Goal: Information Seeking & Learning: Learn about a topic

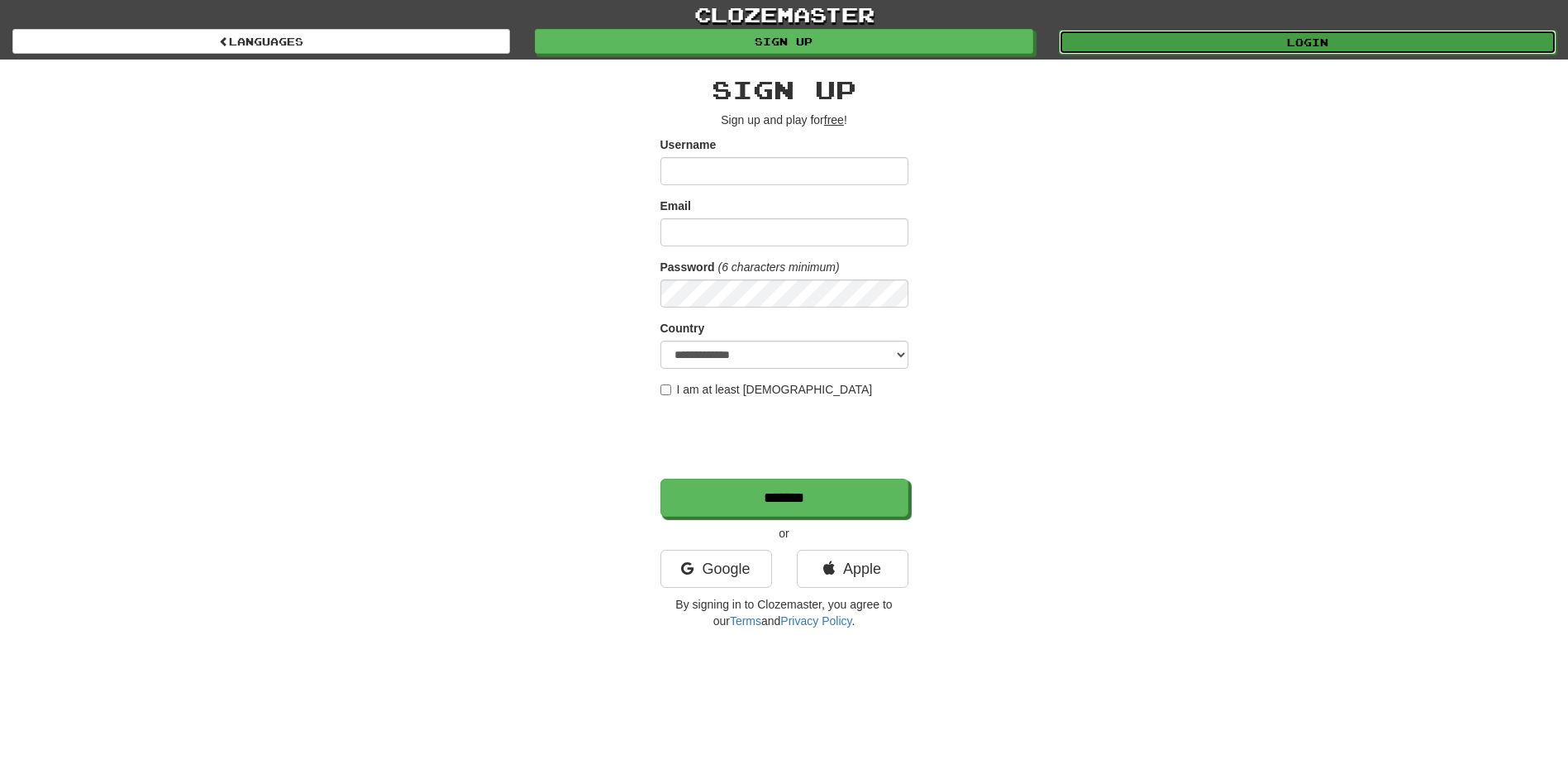
click at [1154, 43] on link "Login" at bounding box center [1308, 42] width 497 height 25
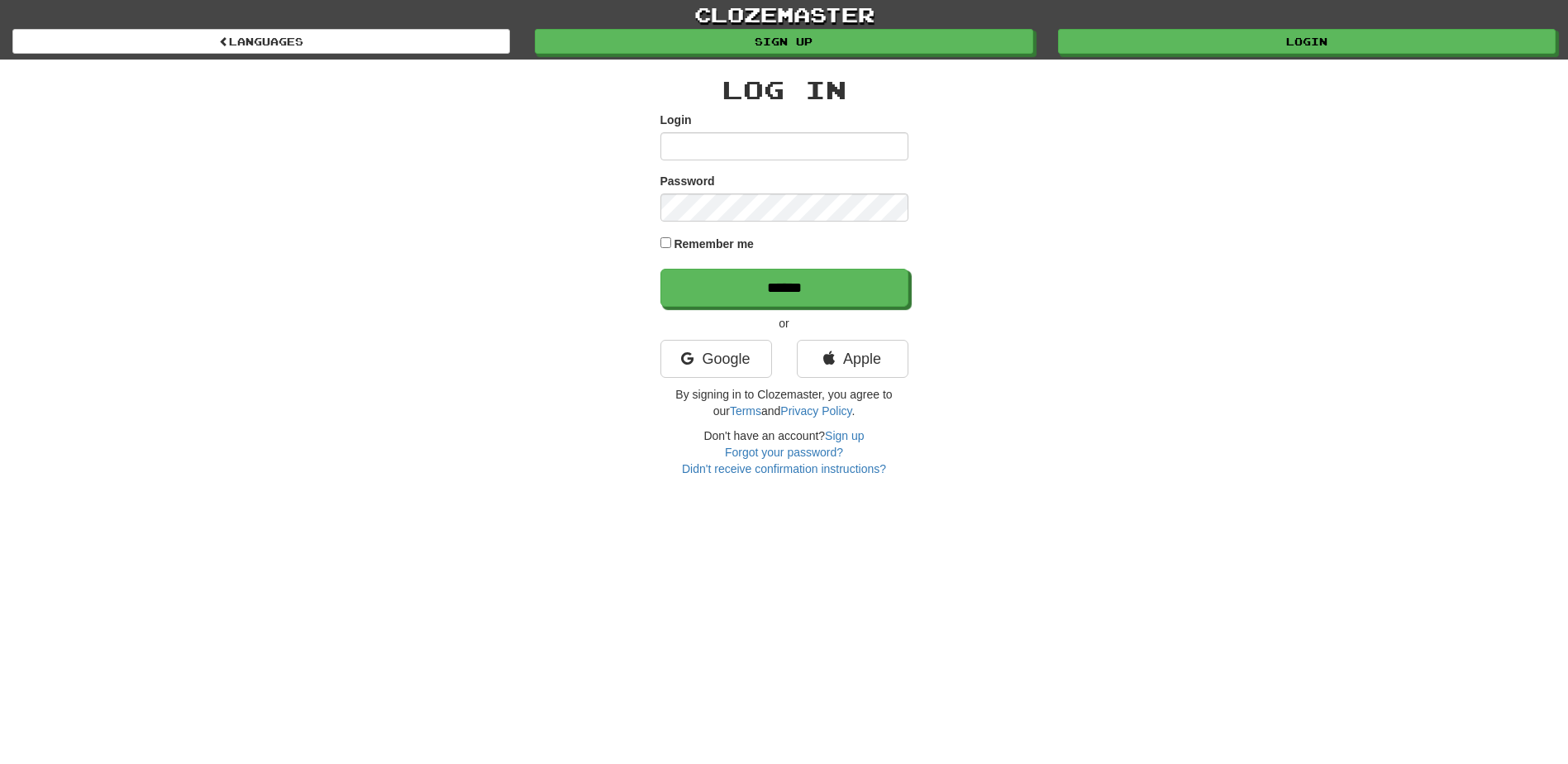
type input "*******"
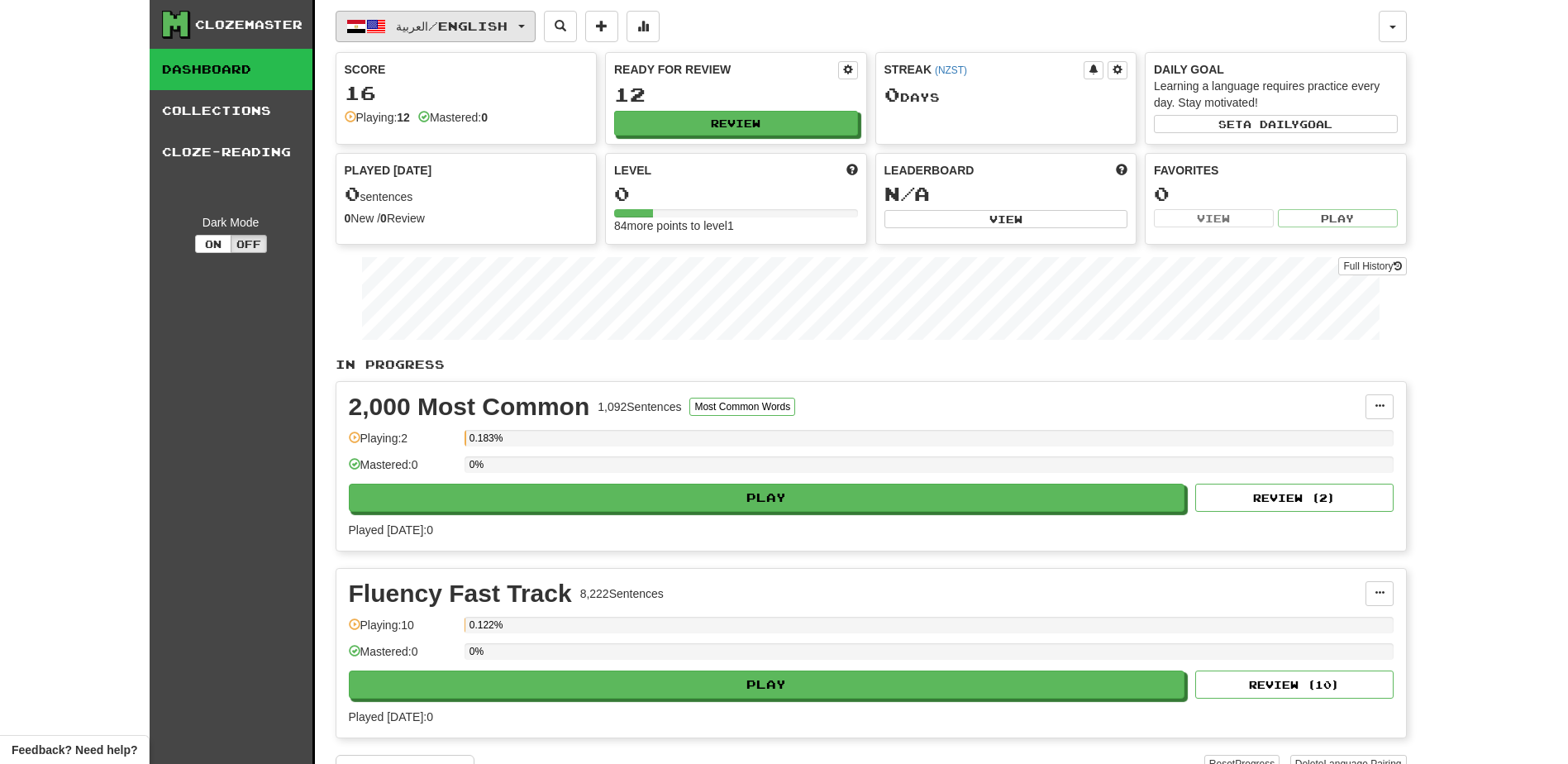
click at [524, 29] on button "العربية / English" at bounding box center [436, 26] width 200 height 32
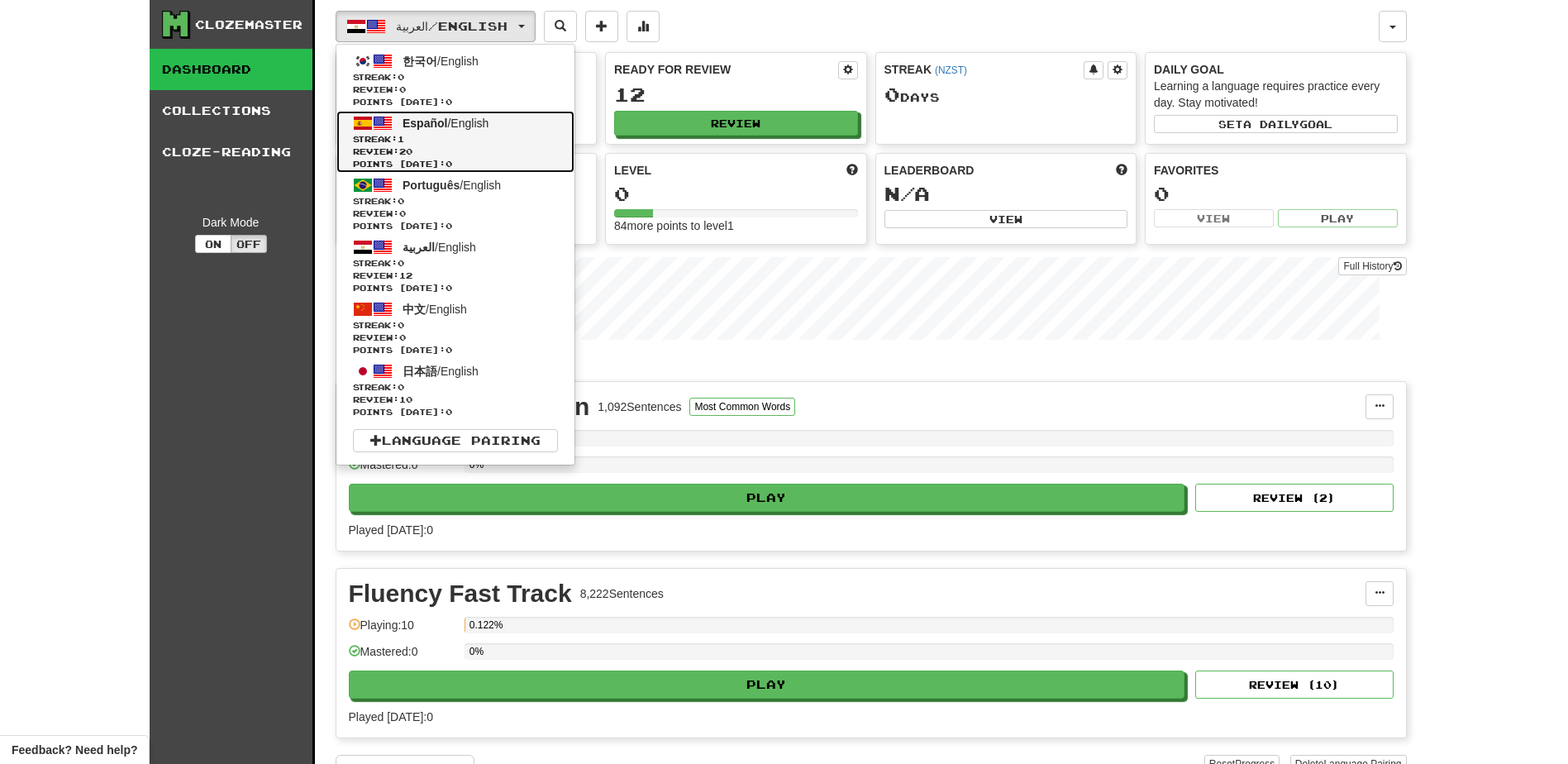
click at [467, 147] on span "Review: 20" at bounding box center [455, 152] width 205 height 12
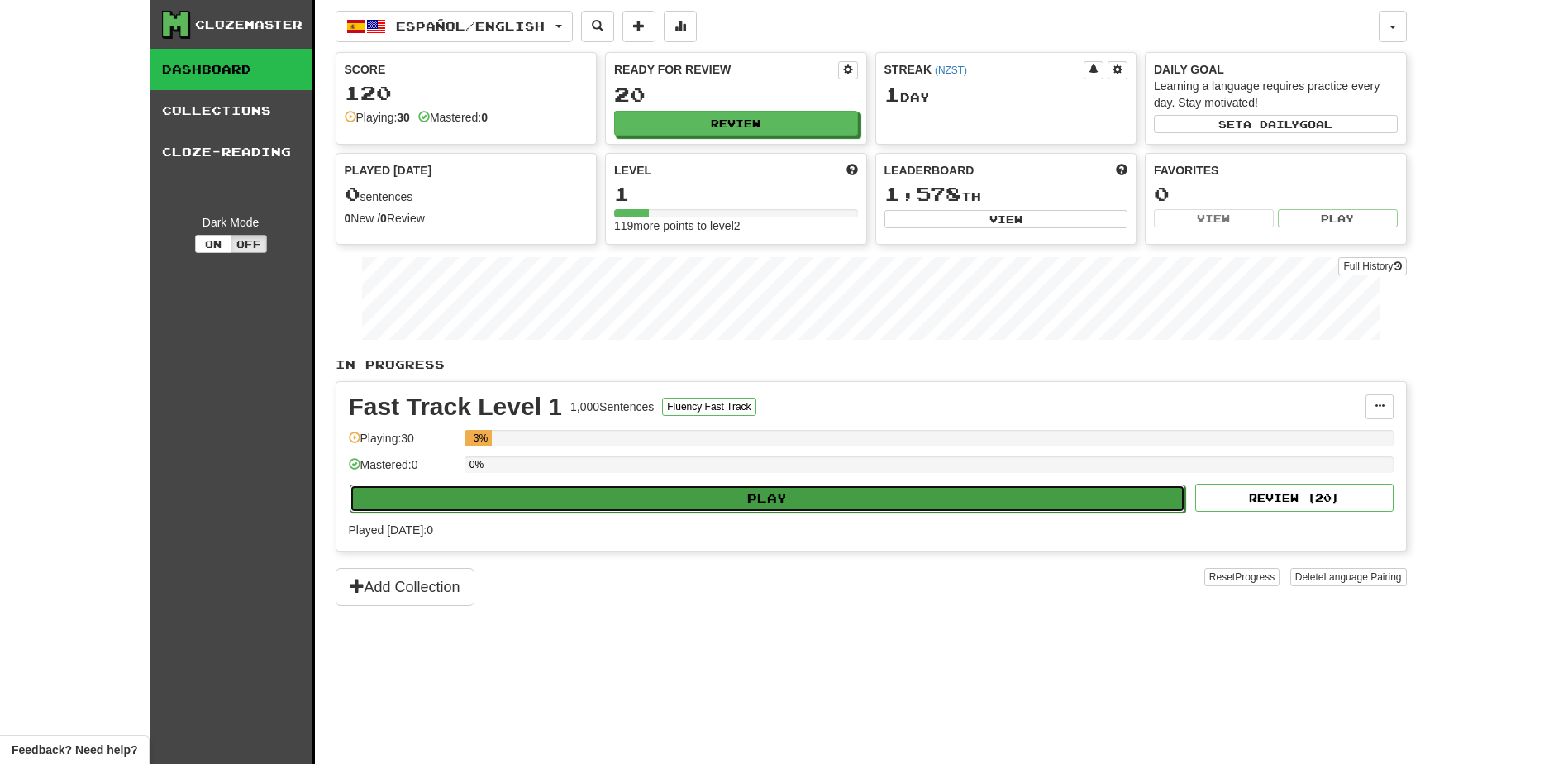
click at [691, 498] on button "Play" at bounding box center [768, 498] width 837 height 28
select select "**"
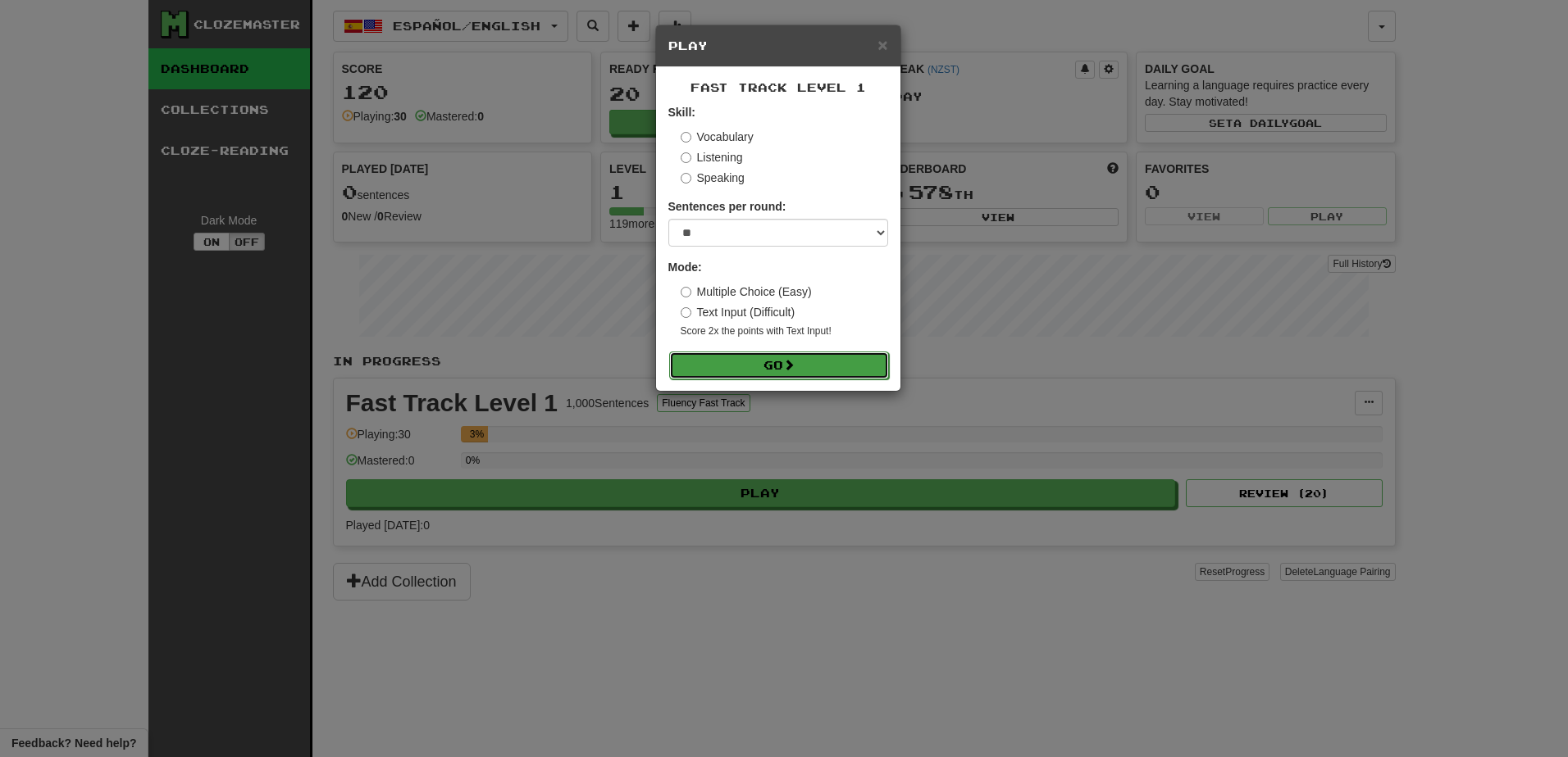
click at [747, 371] on button "Go" at bounding box center [779, 366] width 220 height 28
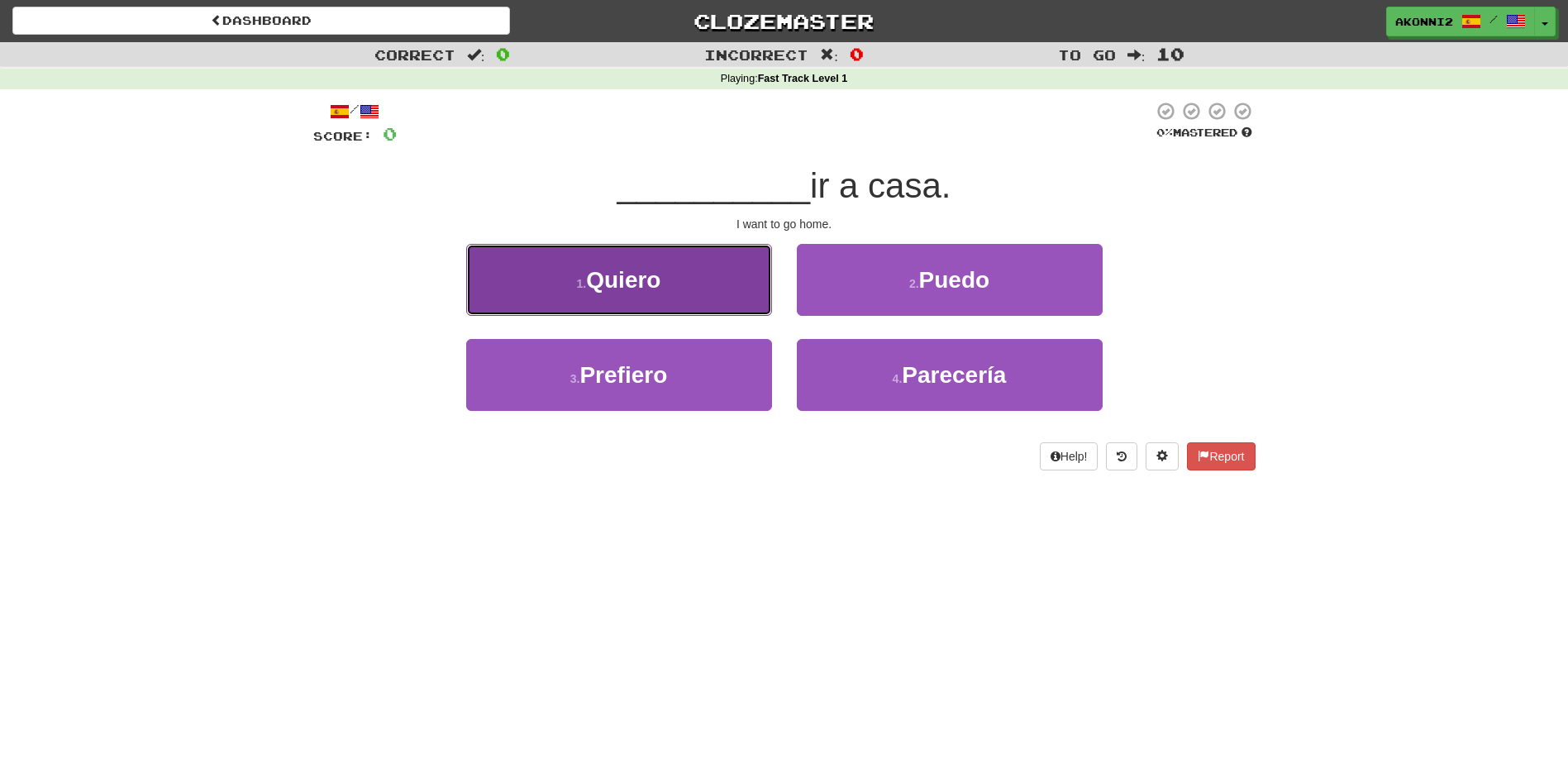
click at [701, 297] on button "1 . Quiero" at bounding box center [620, 280] width 306 height 72
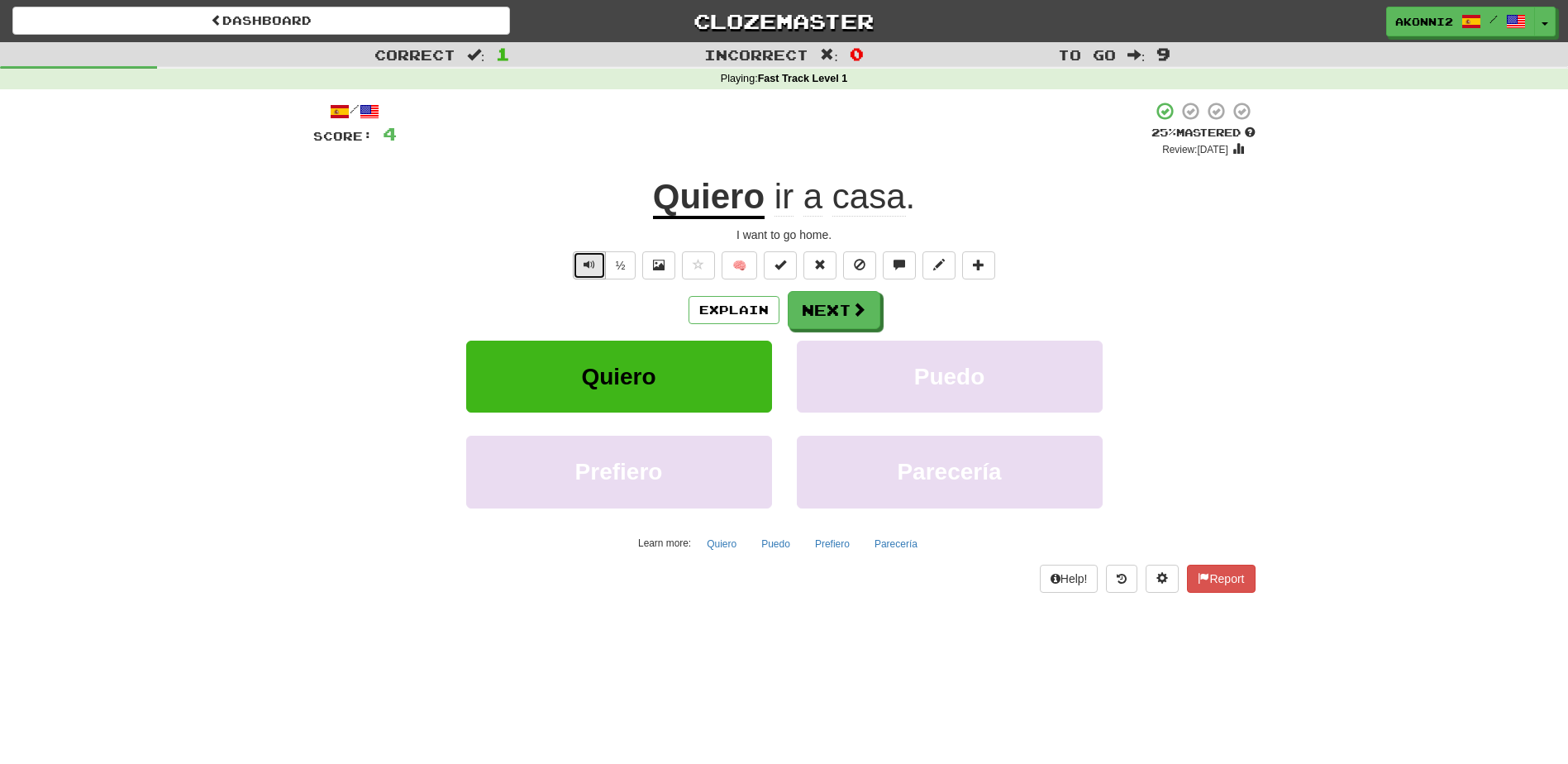
click at [580, 266] on button "Text-to-speech controls" at bounding box center [590, 266] width 33 height 28
click at [854, 311] on span at bounding box center [860, 309] width 15 height 15
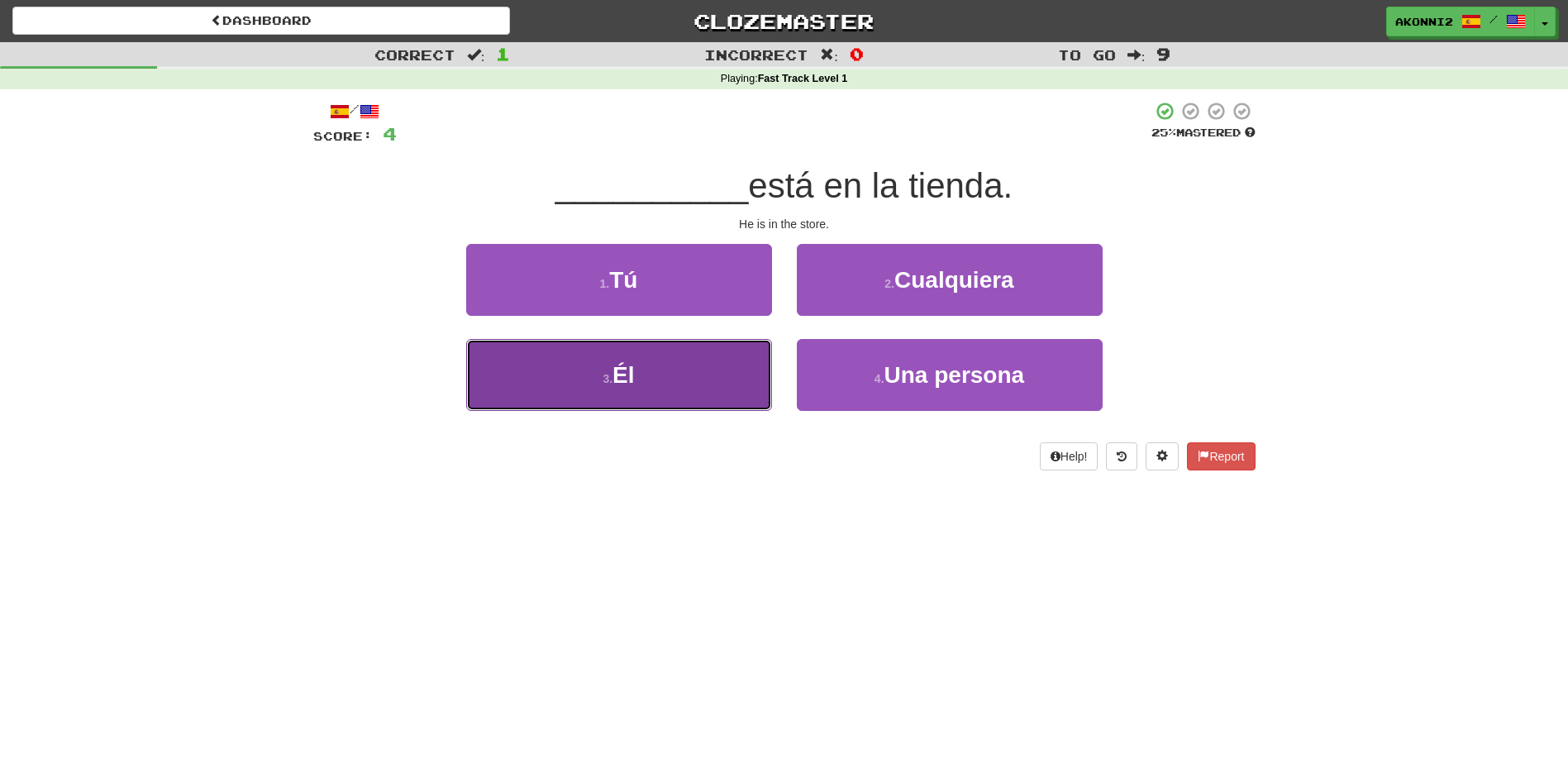
click at [694, 377] on button "3 . Él" at bounding box center [620, 375] width 306 height 72
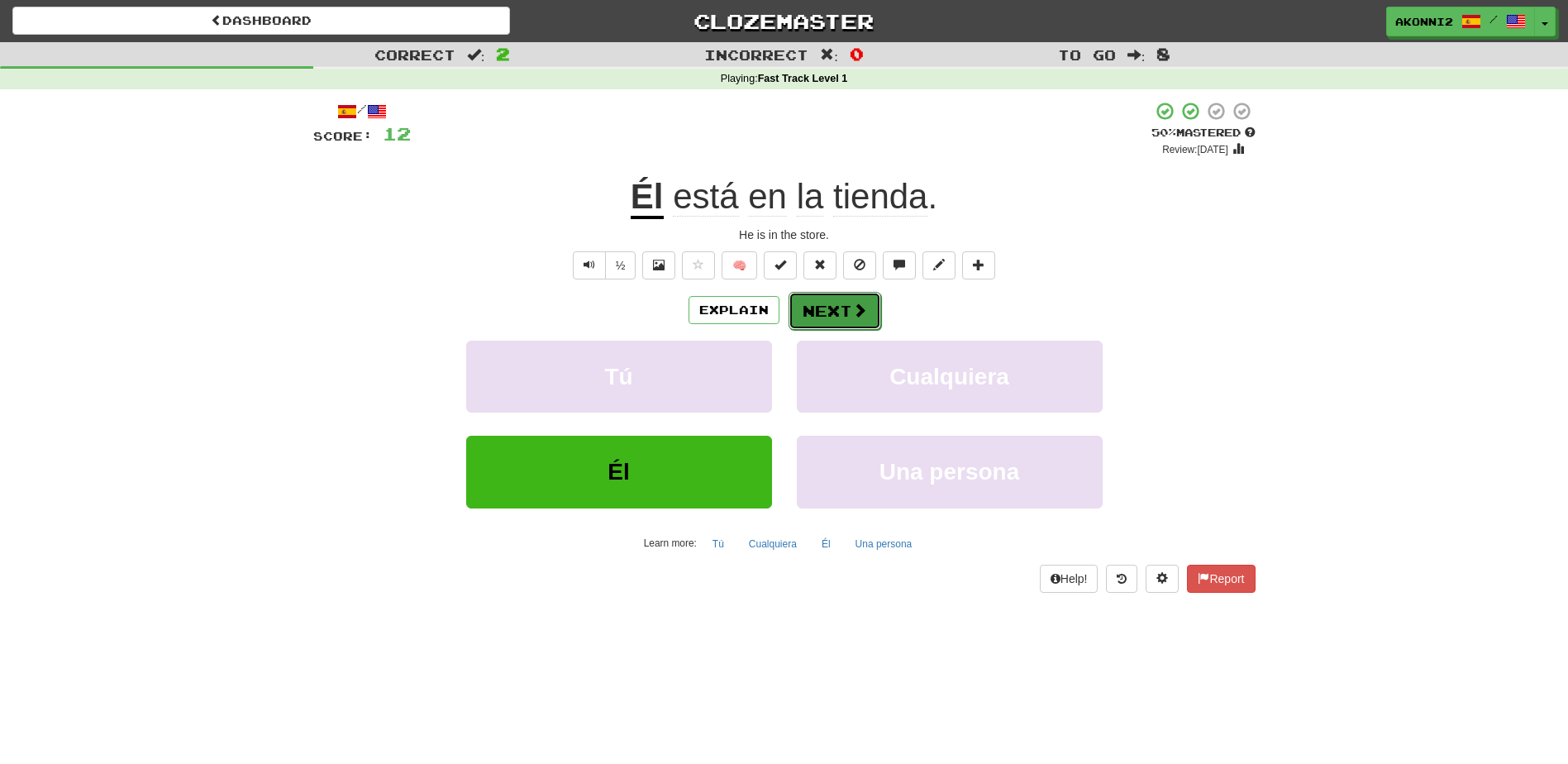
click at [817, 317] on button "Next" at bounding box center [834, 310] width 92 height 38
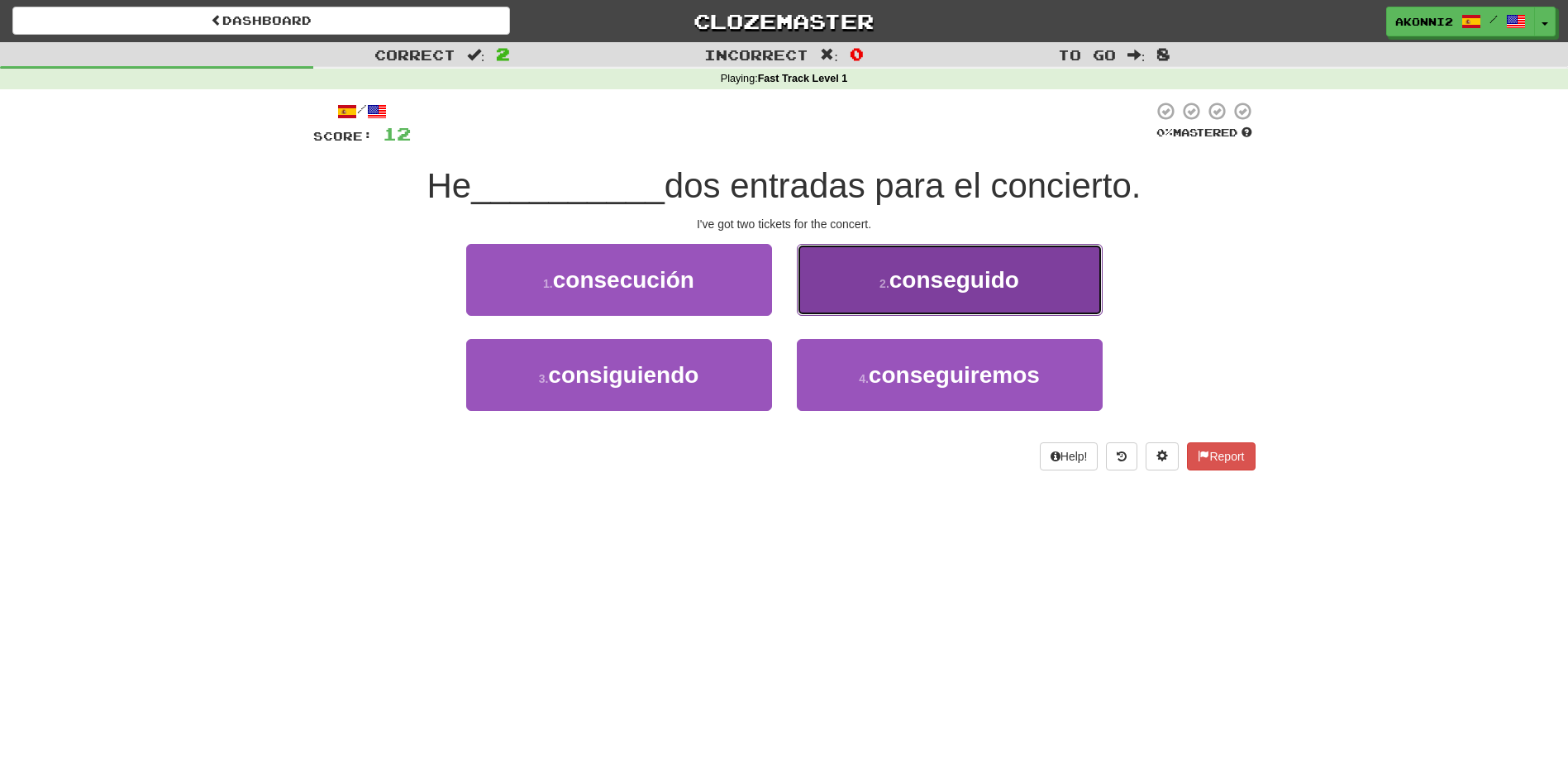
click at [1012, 277] on span "conseguido" at bounding box center [955, 280] width 130 height 25
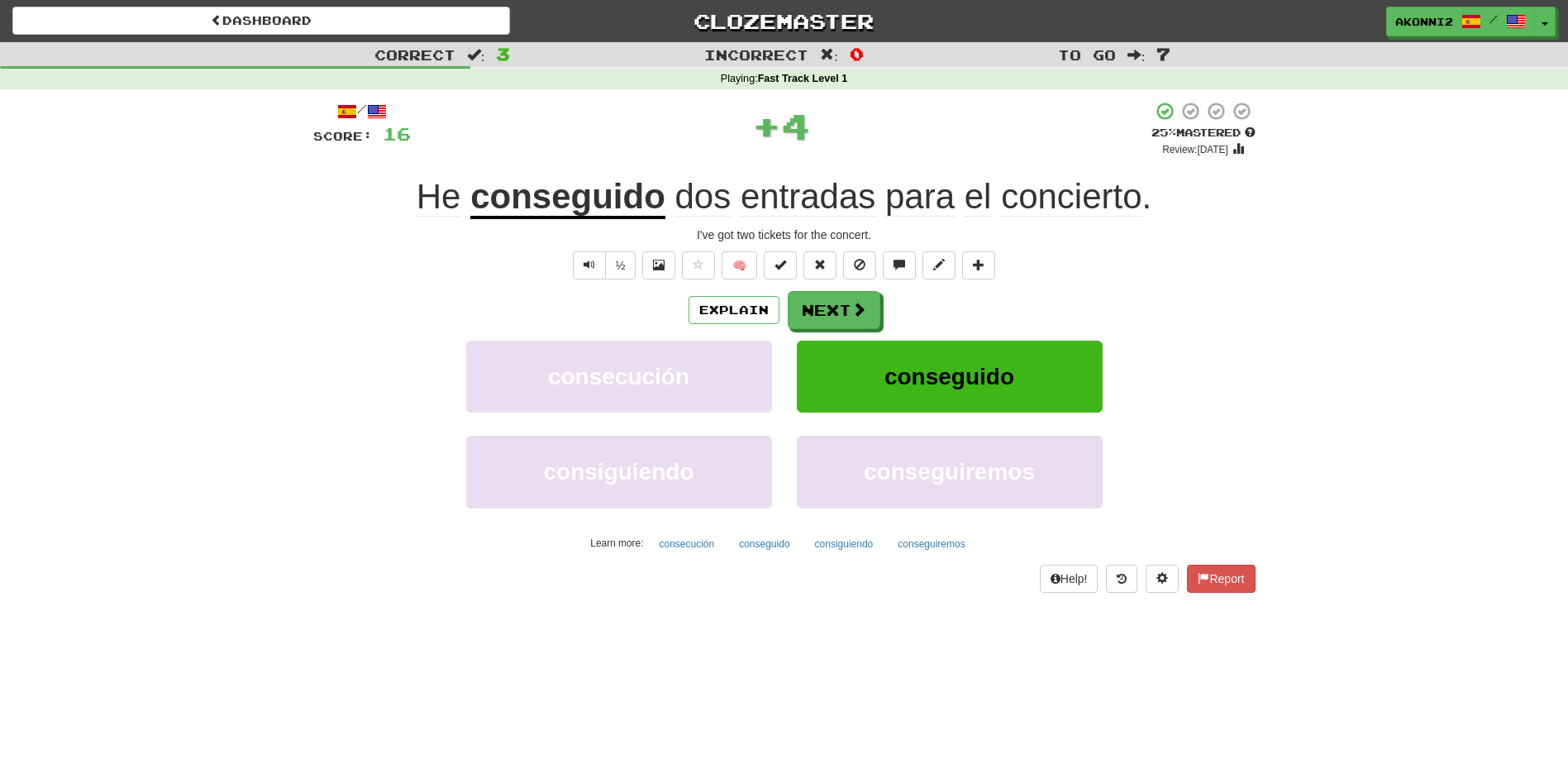
click at [615, 203] on u "conseguido" at bounding box center [568, 198] width 195 height 42
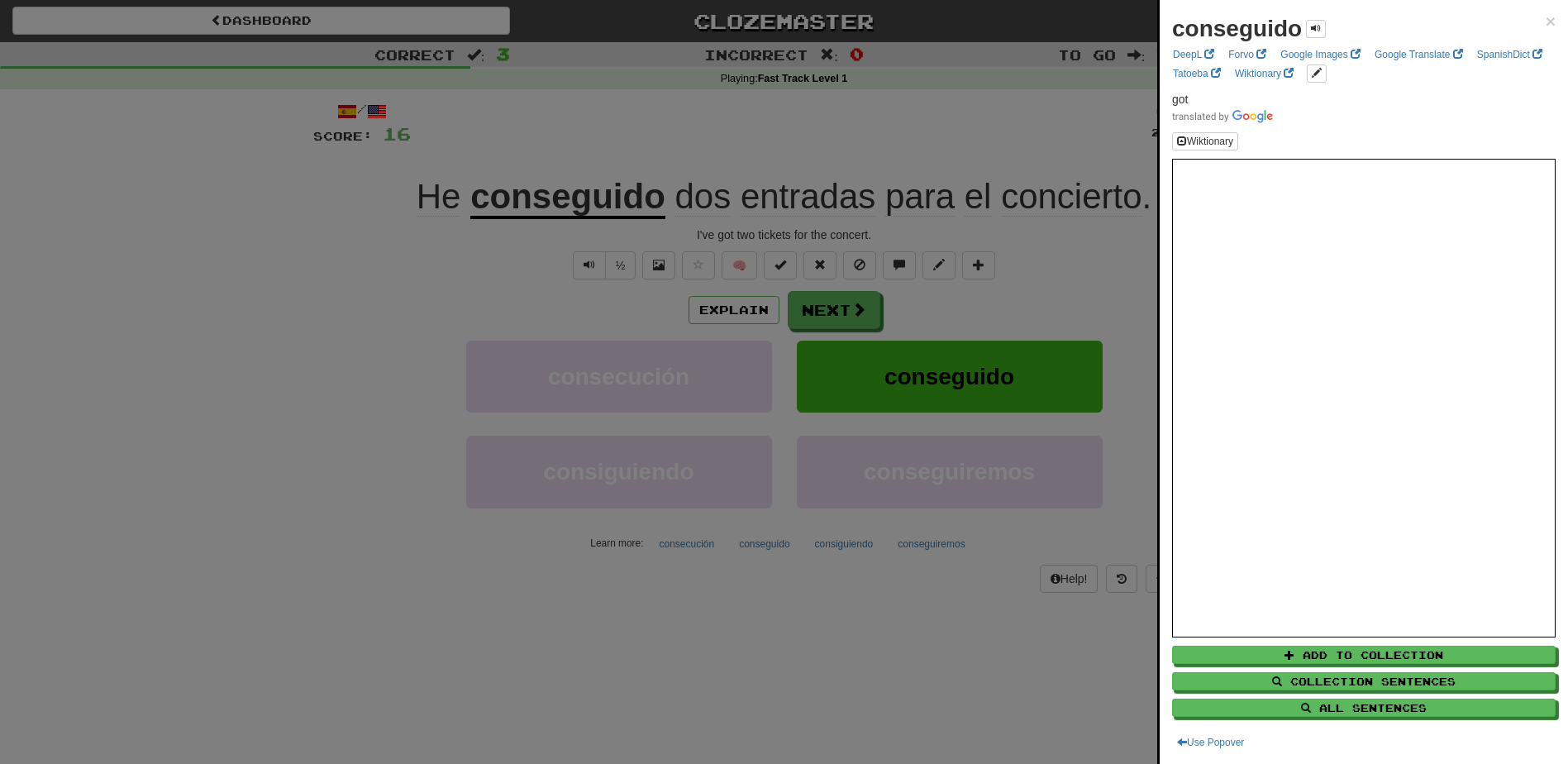
click at [444, 270] on div at bounding box center [784, 382] width 1568 height 764
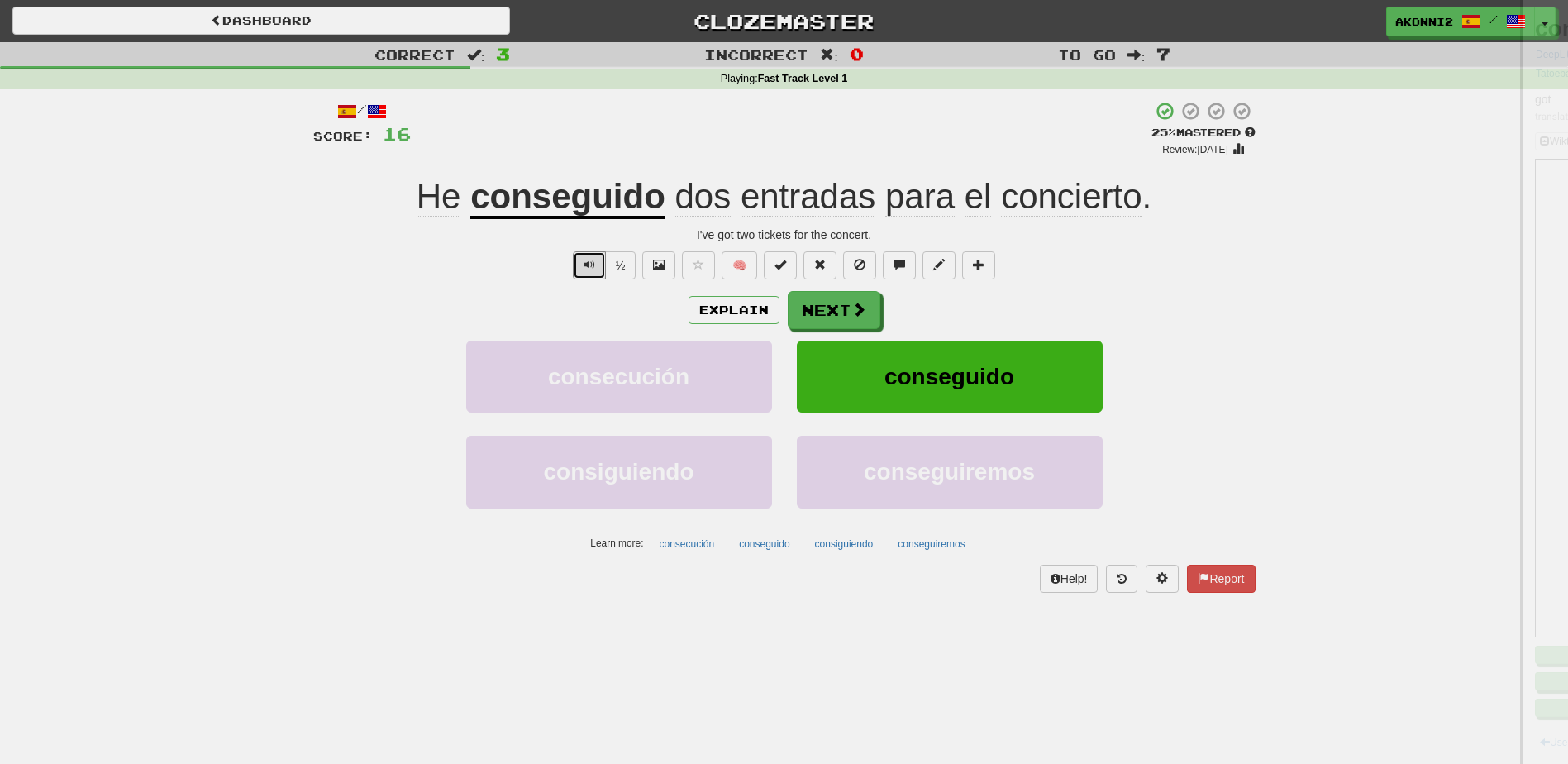
click at [588, 259] on span "Text-to-speech controls" at bounding box center [589, 264] width 11 height 11
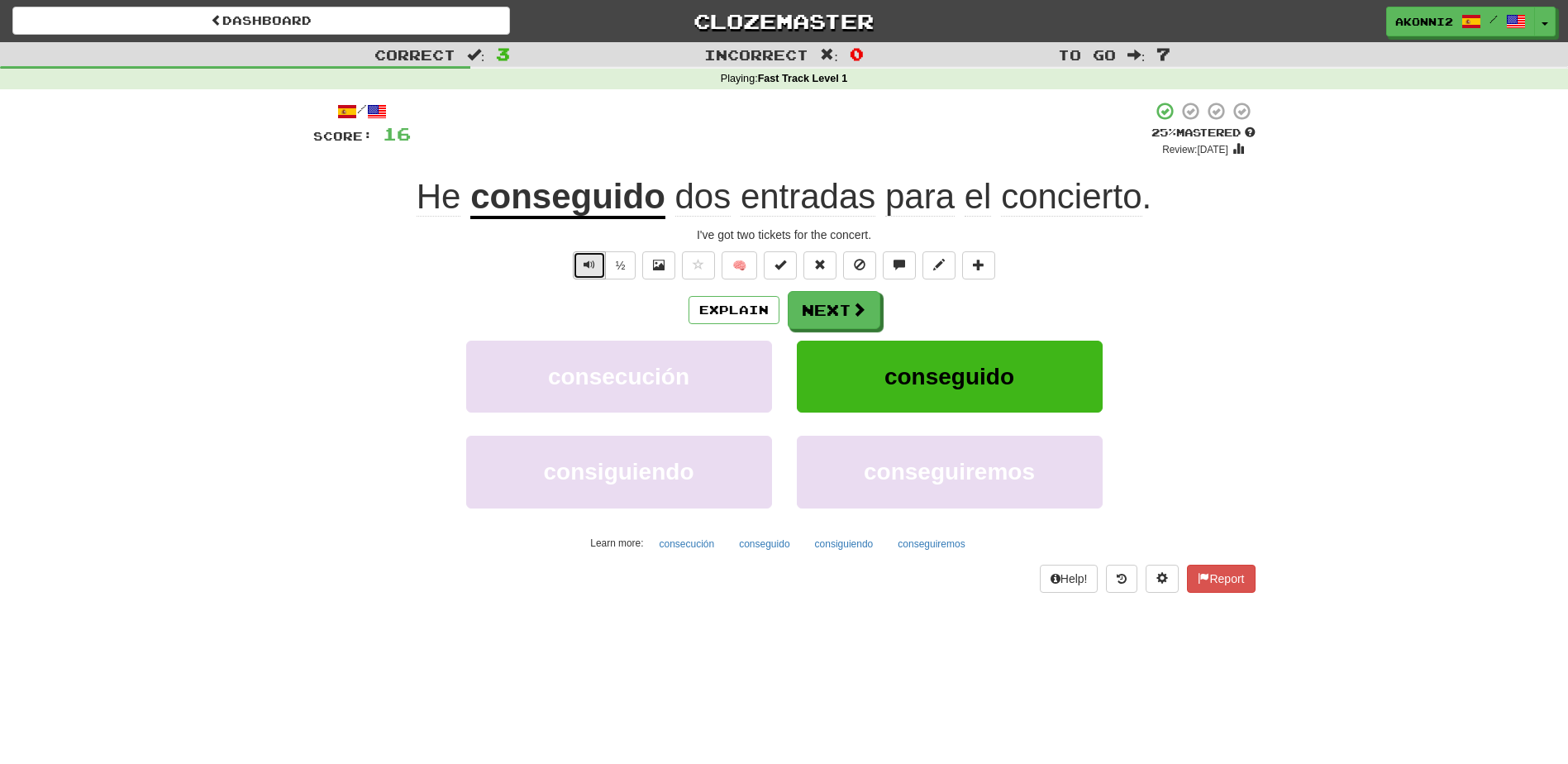
click at [591, 265] on span "Text-to-speech controls" at bounding box center [589, 264] width 11 height 11
click at [825, 313] on button "Next" at bounding box center [834, 310] width 92 height 38
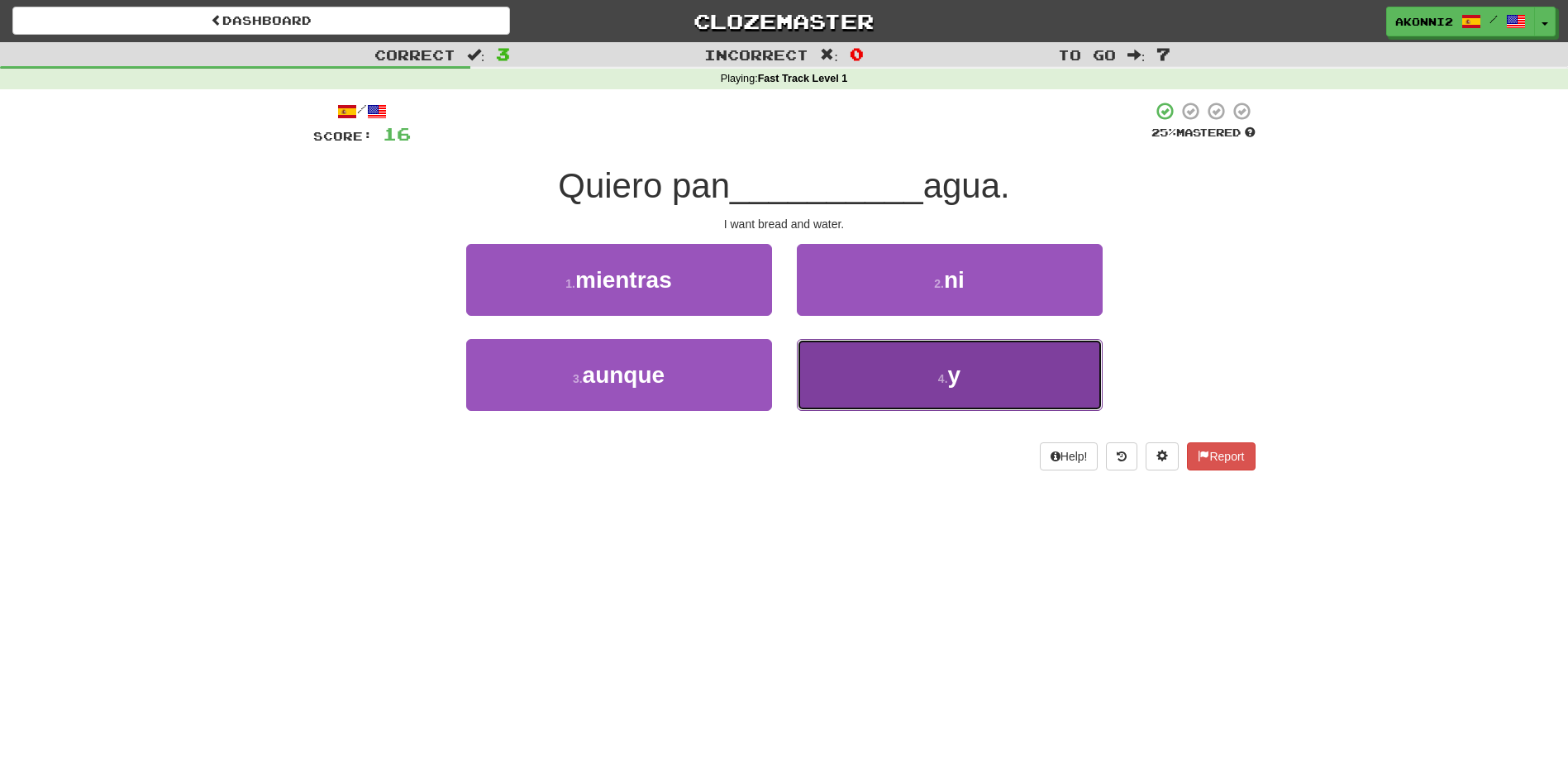
click at [919, 362] on button "4 . y" at bounding box center [950, 375] width 306 height 72
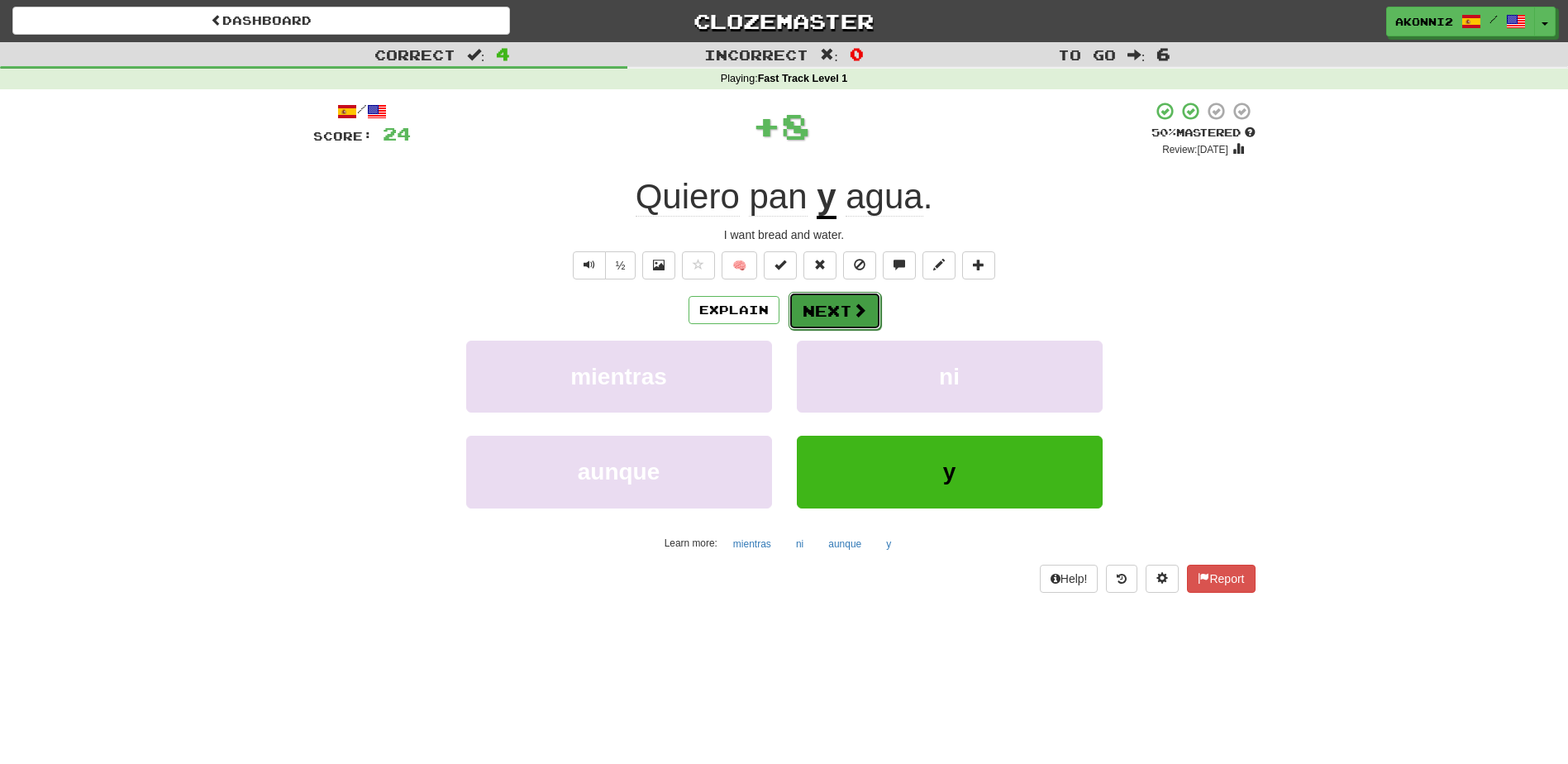
click at [849, 320] on button "Next" at bounding box center [834, 310] width 92 height 38
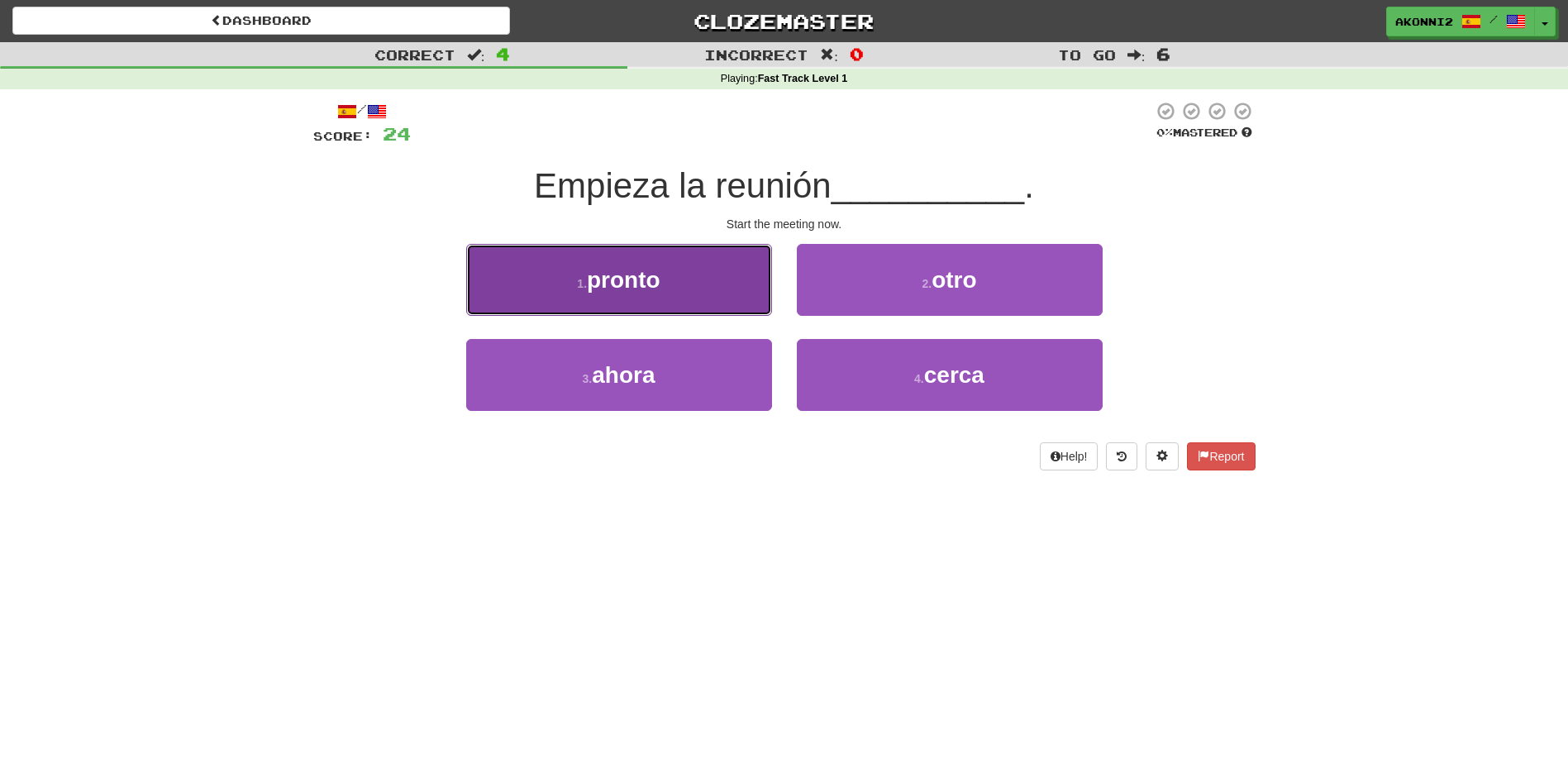
click at [693, 271] on button "1 . pronto" at bounding box center [620, 280] width 306 height 72
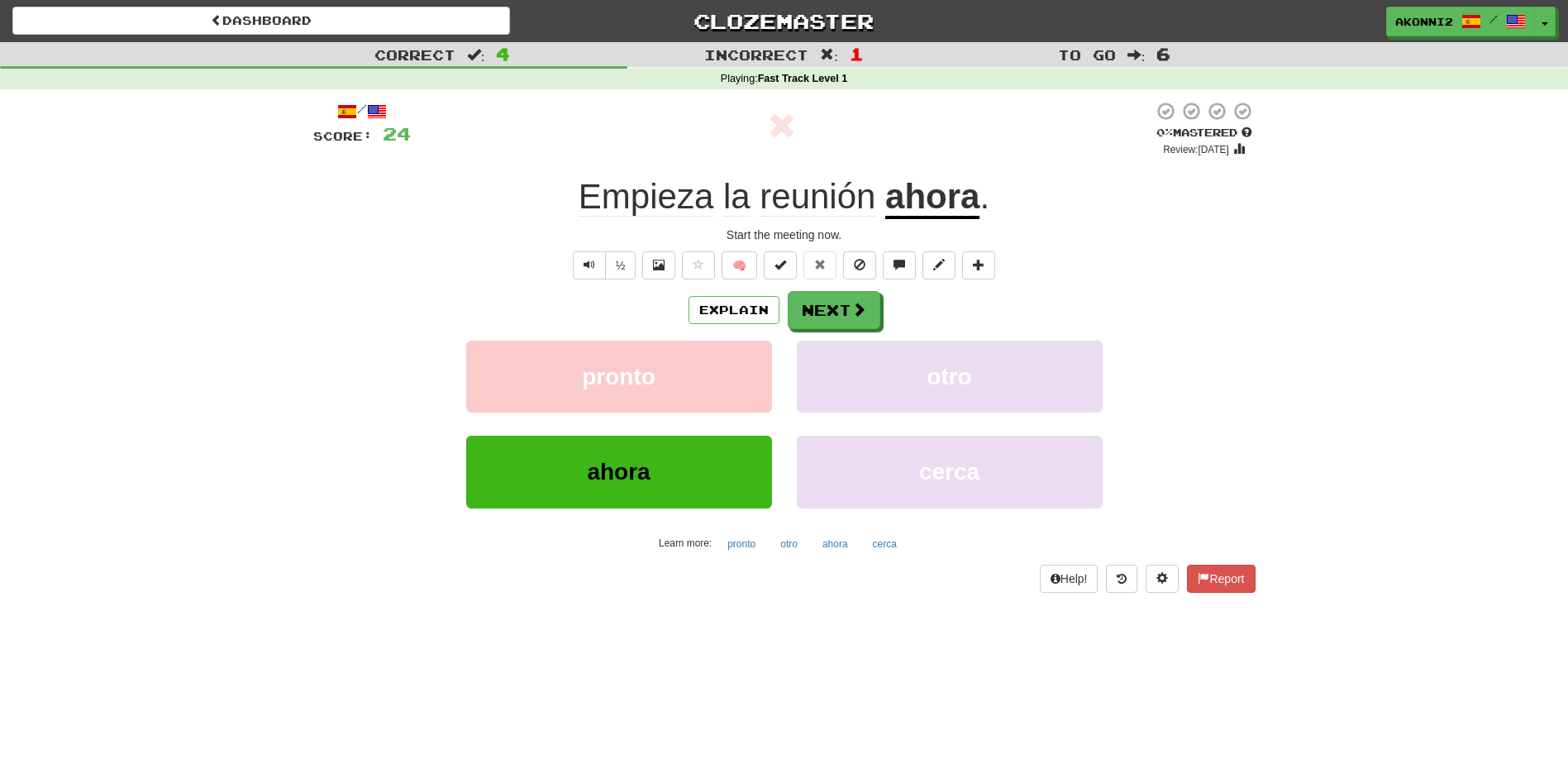
click at [914, 202] on u "ahora" at bounding box center [932, 198] width 94 height 42
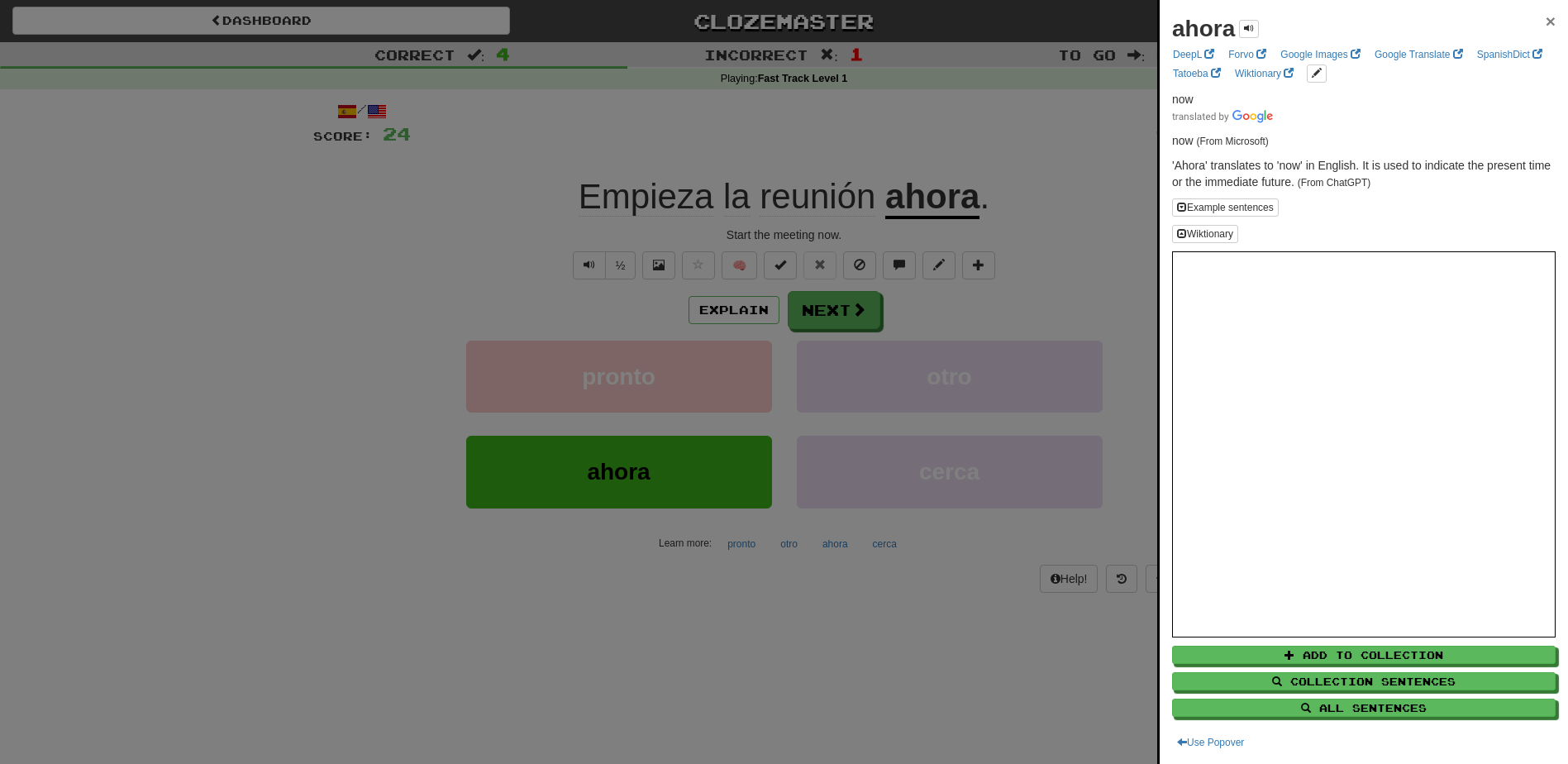
click at [1546, 21] on span "×" at bounding box center [1550, 21] width 10 height 19
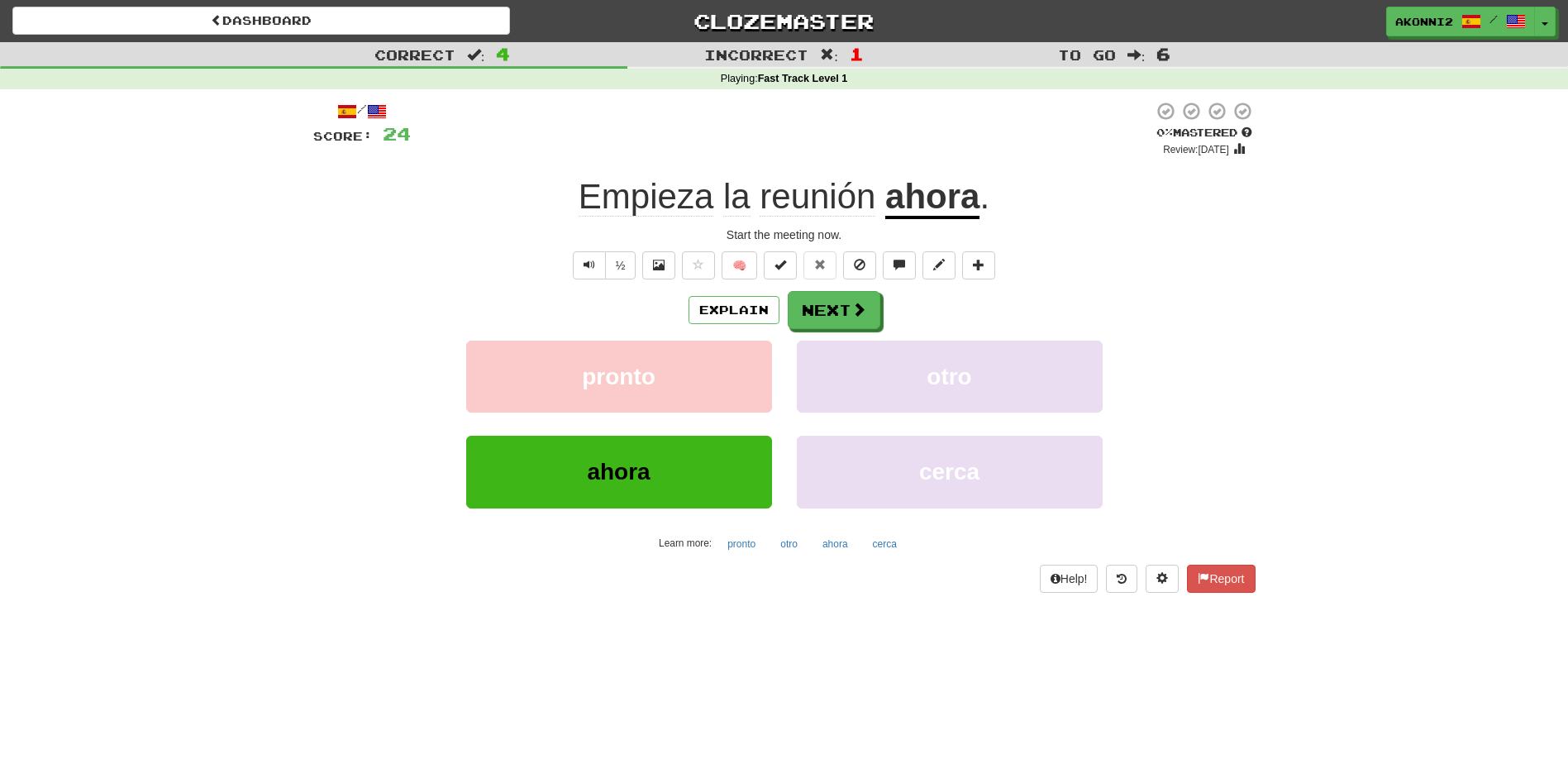
click at [943, 200] on u "ahora" at bounding box center [932, 198] width 94 height 42
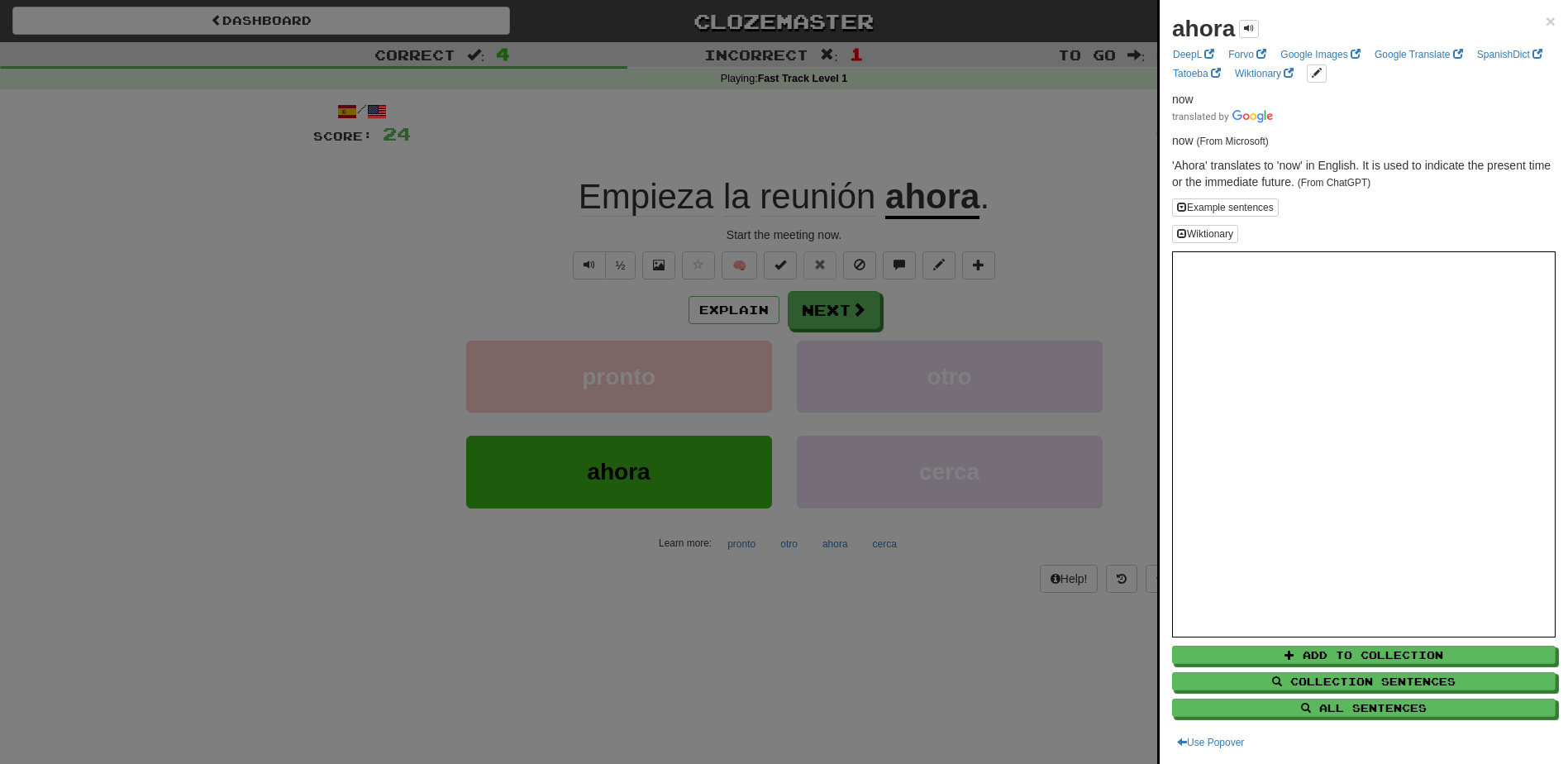
click at [577, 266] on div at bounding box center [784, 382] width 1568 height 764
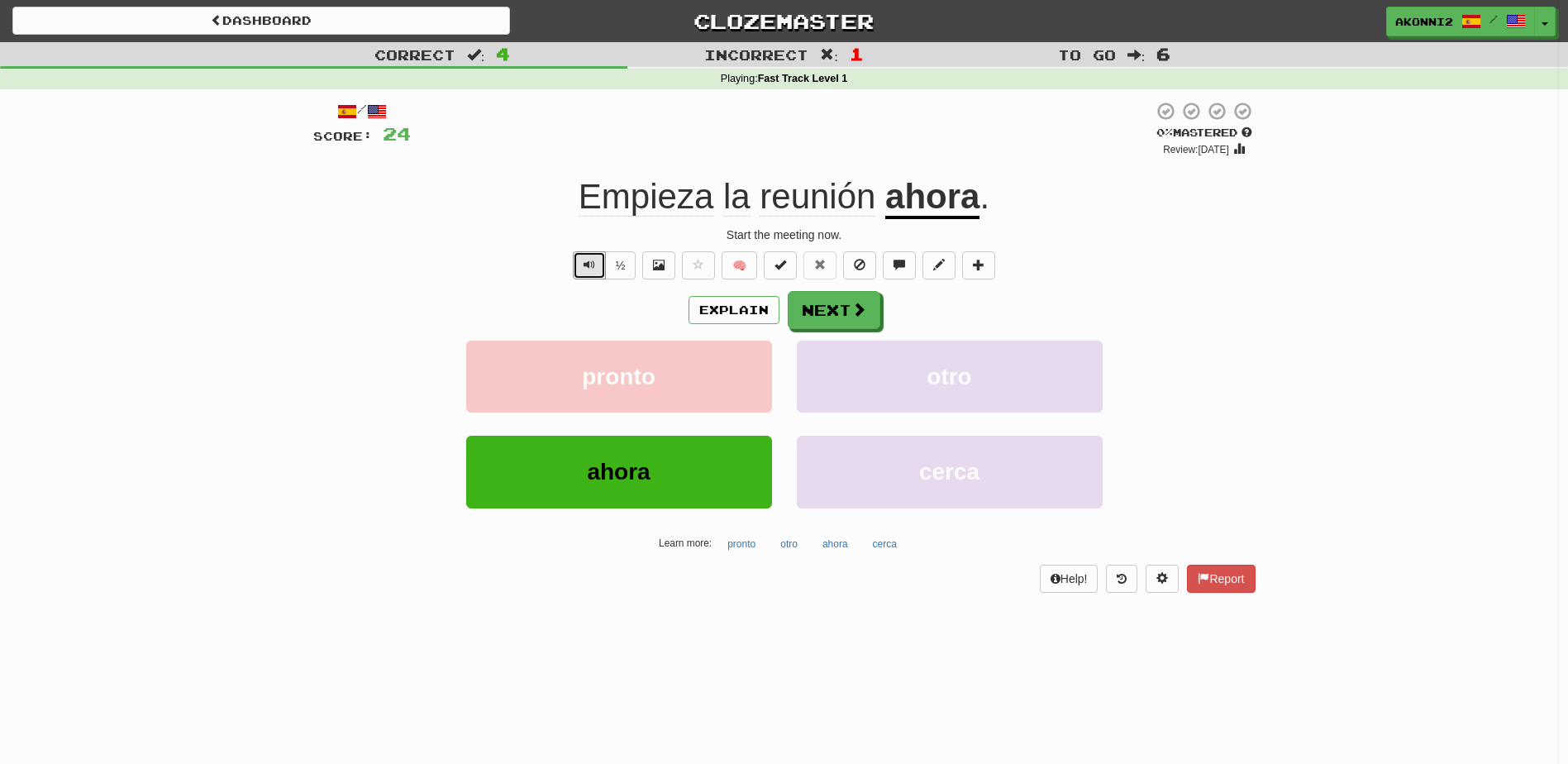
click at [580, 265] on button "Text-to-speech controls" at bounding box center [590, 266] width 33 height 28
click at [859, 322] on button "Next" at bounding box center [834, 310] width 92 height 38
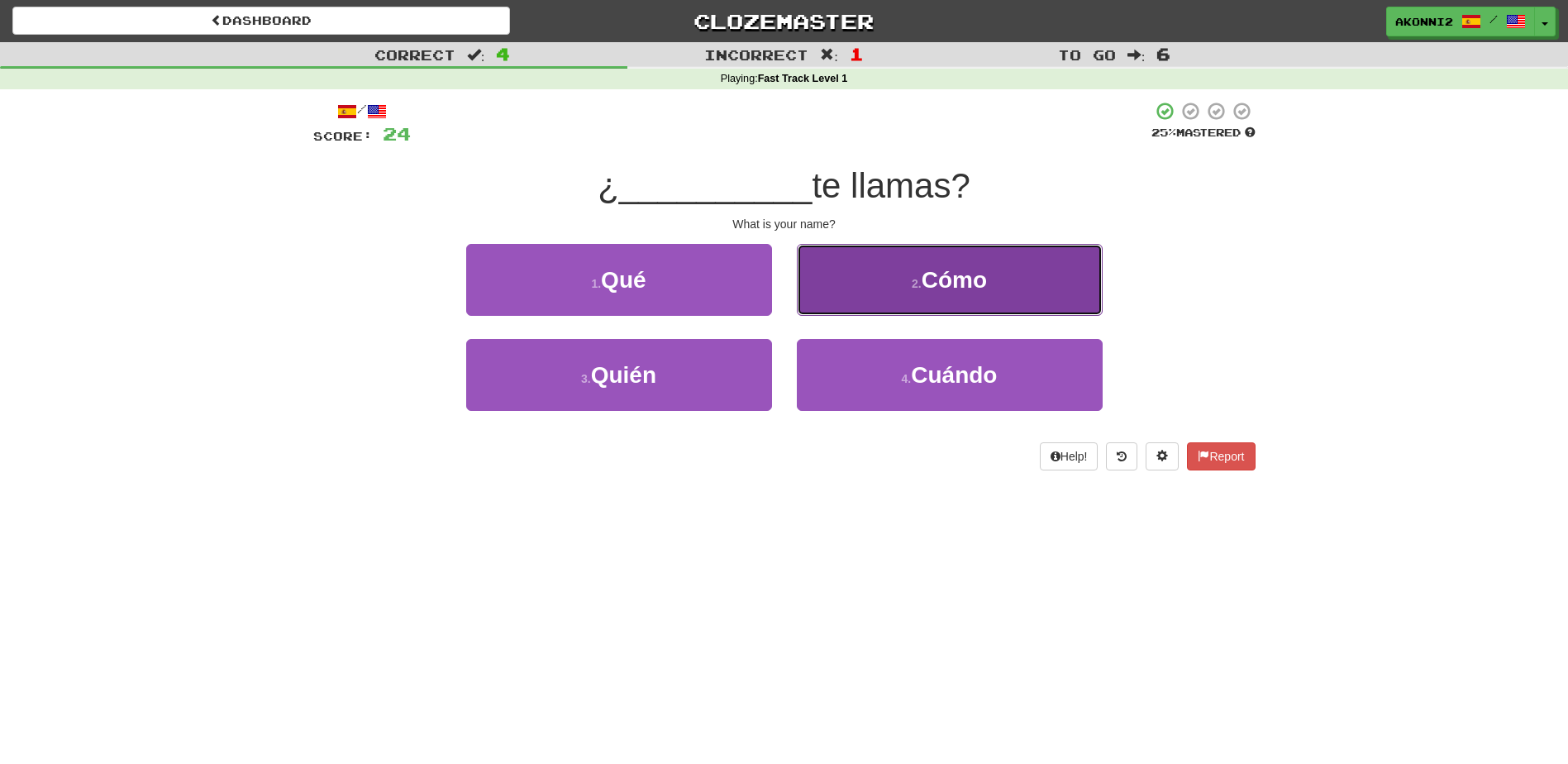
click at [969, 283] on span "Cómo" at bounding box center [955, 280] width 65 height 25
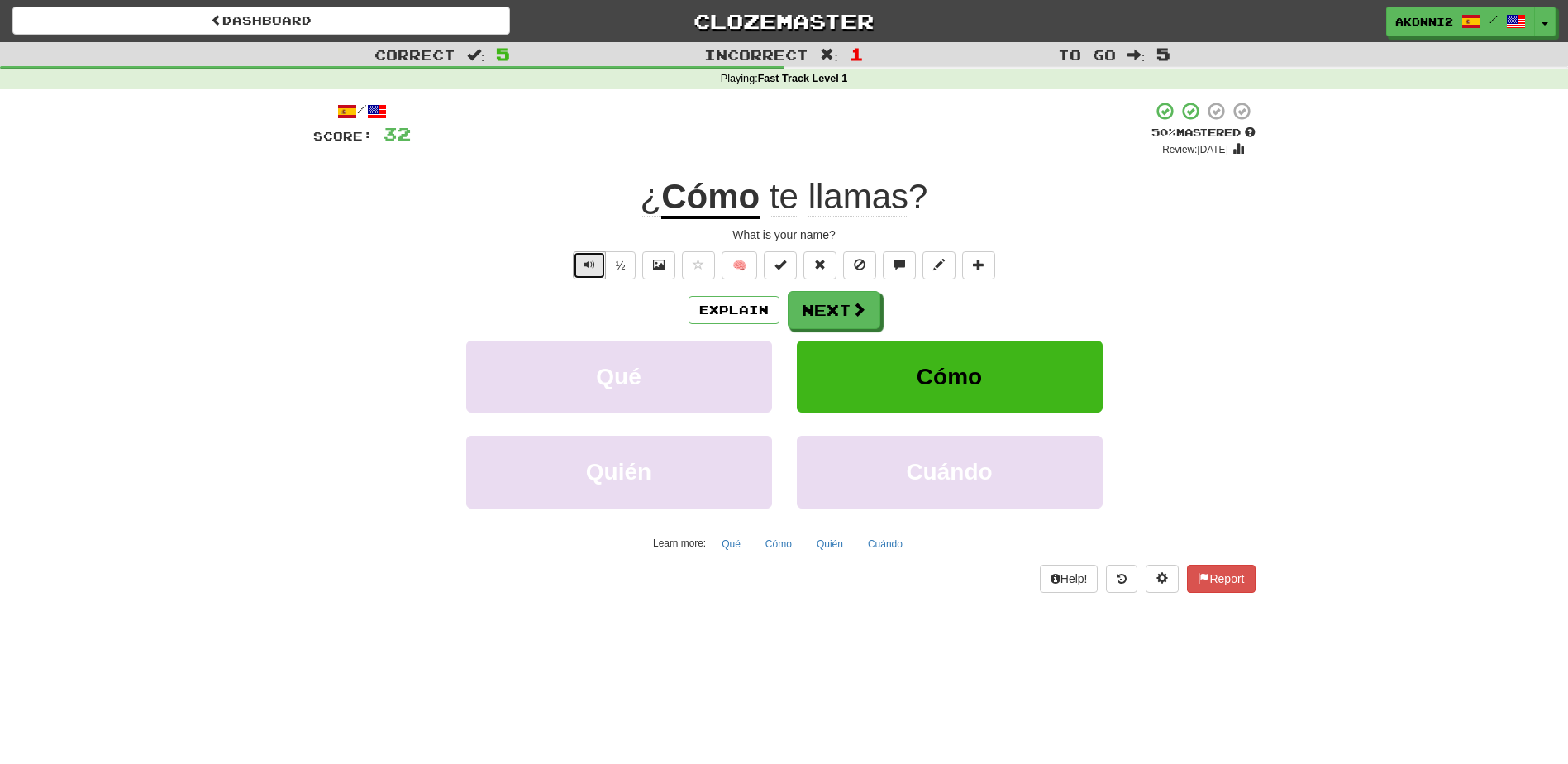
click at [584, 266] on span "Text-to-speech controls" at bounding box center [589, 264] width 11 height 11
click at [861, 316] on span at bounding box center [860, 309] width 15 height 15
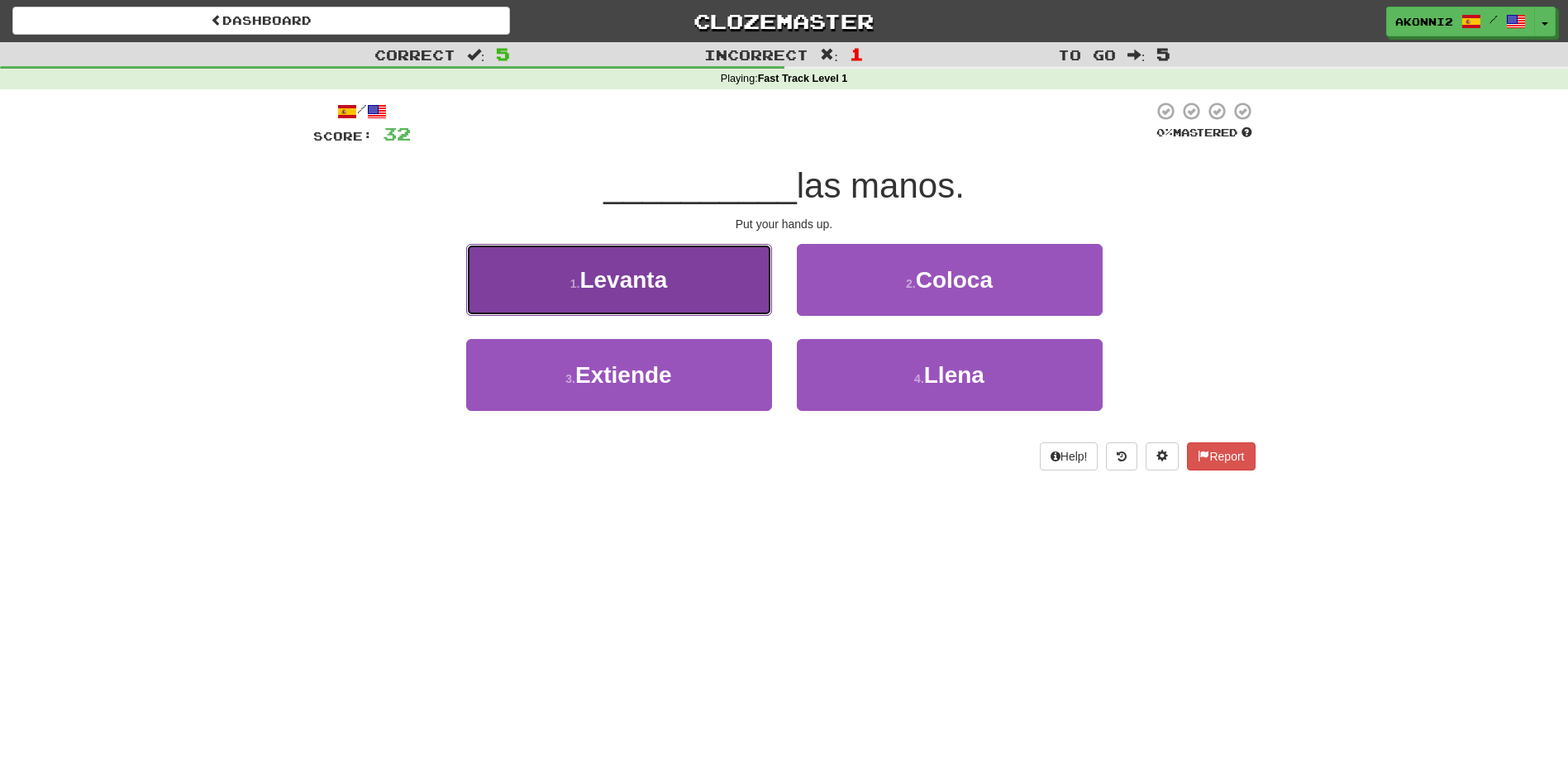
click at [629, 309] on button "1 . [GEOGRAPHIC_DATA]" at bounding box center [620, 280] width 306 height 72
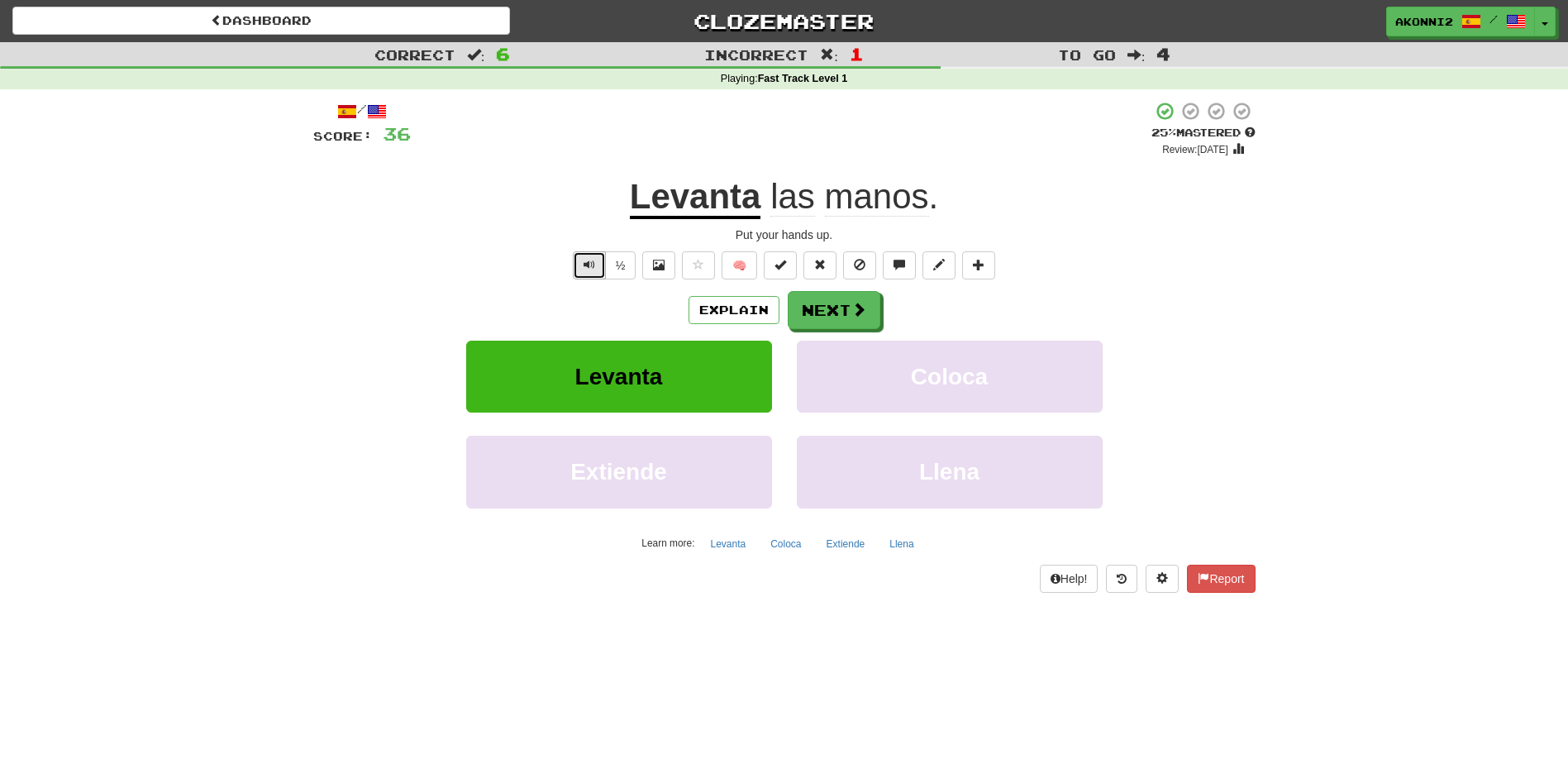
click at [592, 263] on span "Text-to-speech controls" at bounding box center [589, 264] width 11 height 11
click at [722, 203] on u "Levanta" at bounding box center [696, 198] width 132 height 42
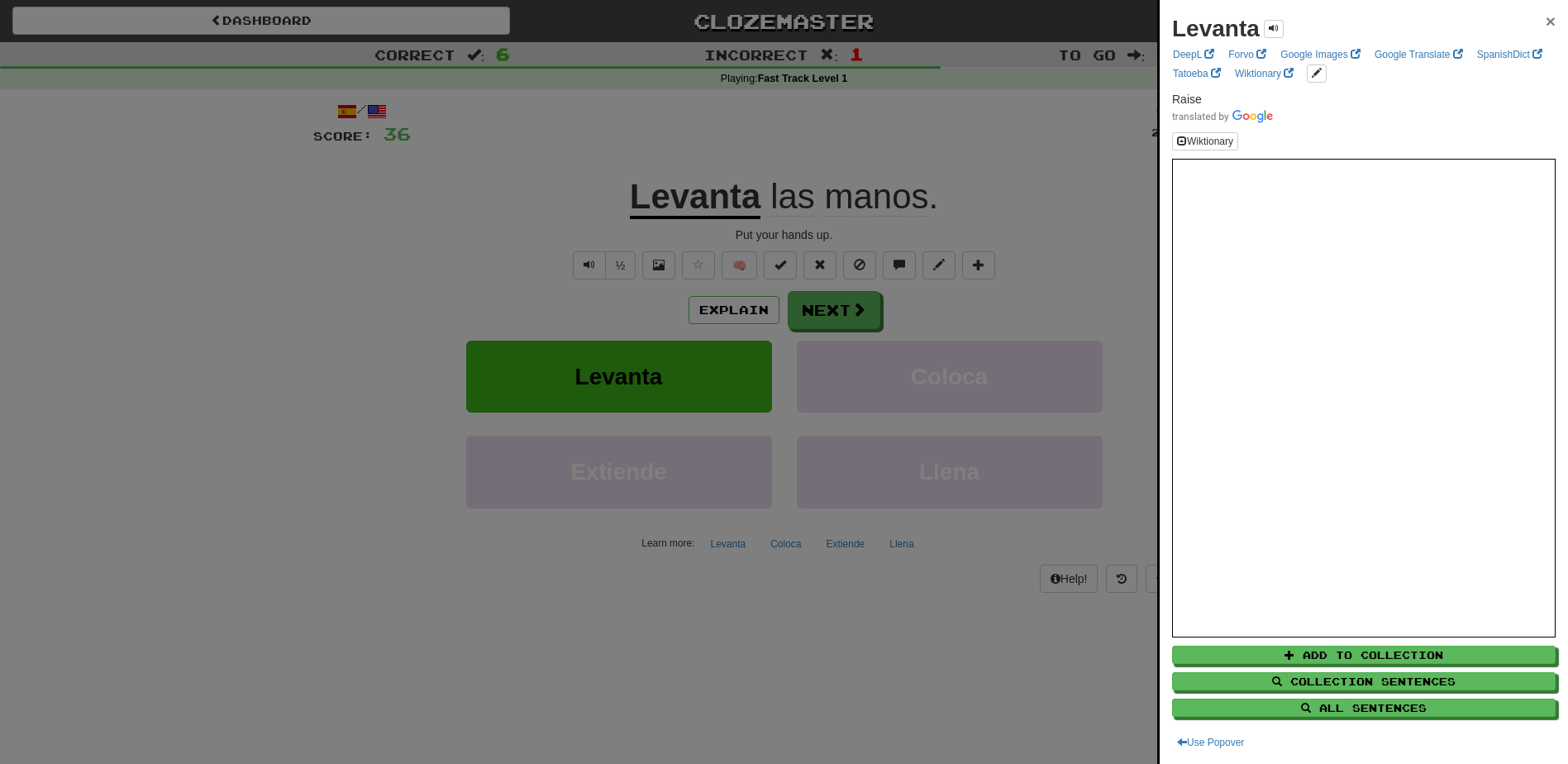
click at [1546, 21] on span "×" at bounding box center [1550, 21] width 10 height 19
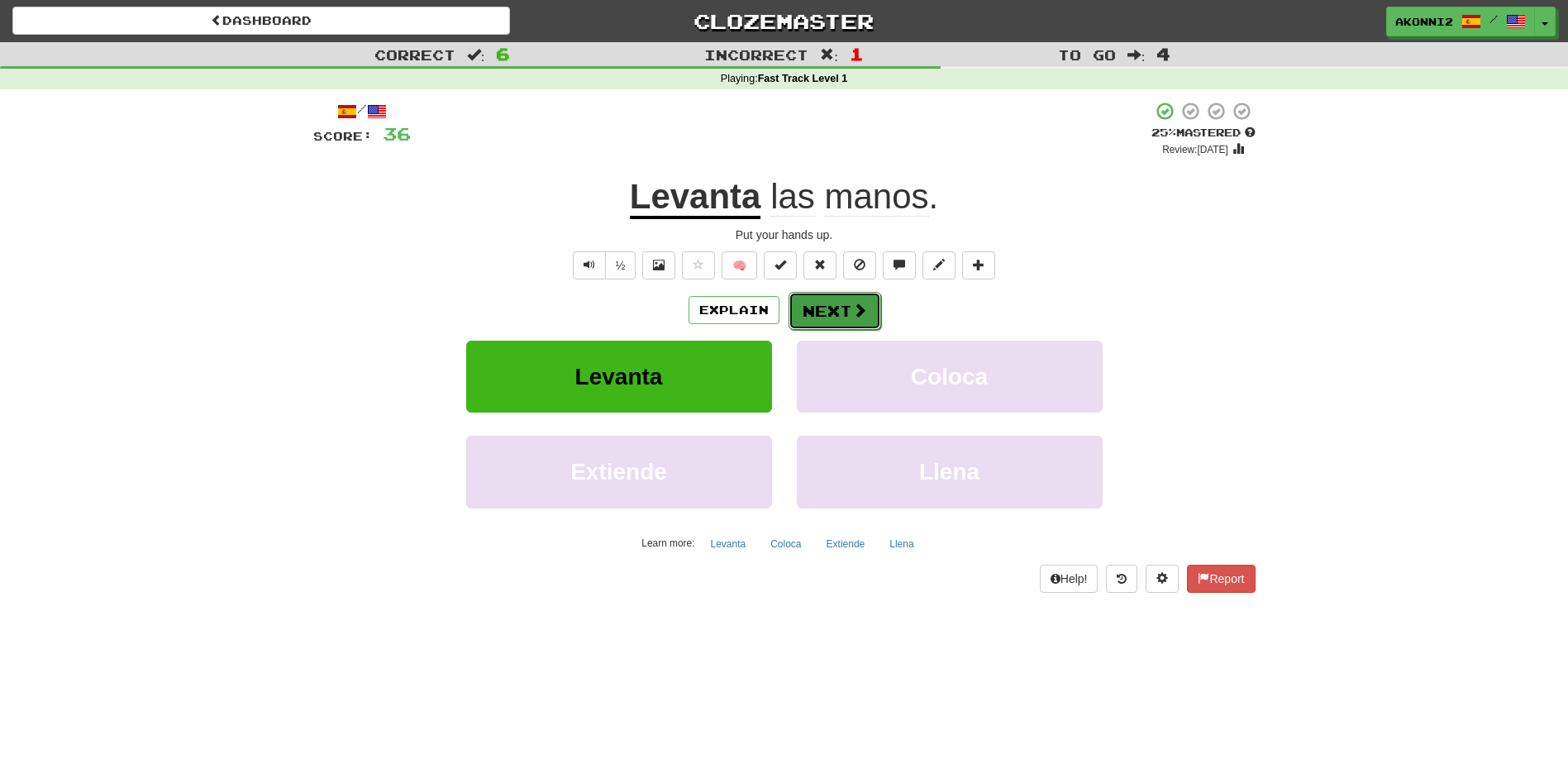
click at [861, 319] on button "Next" at bounding box center [834, 310] width 92 height 38
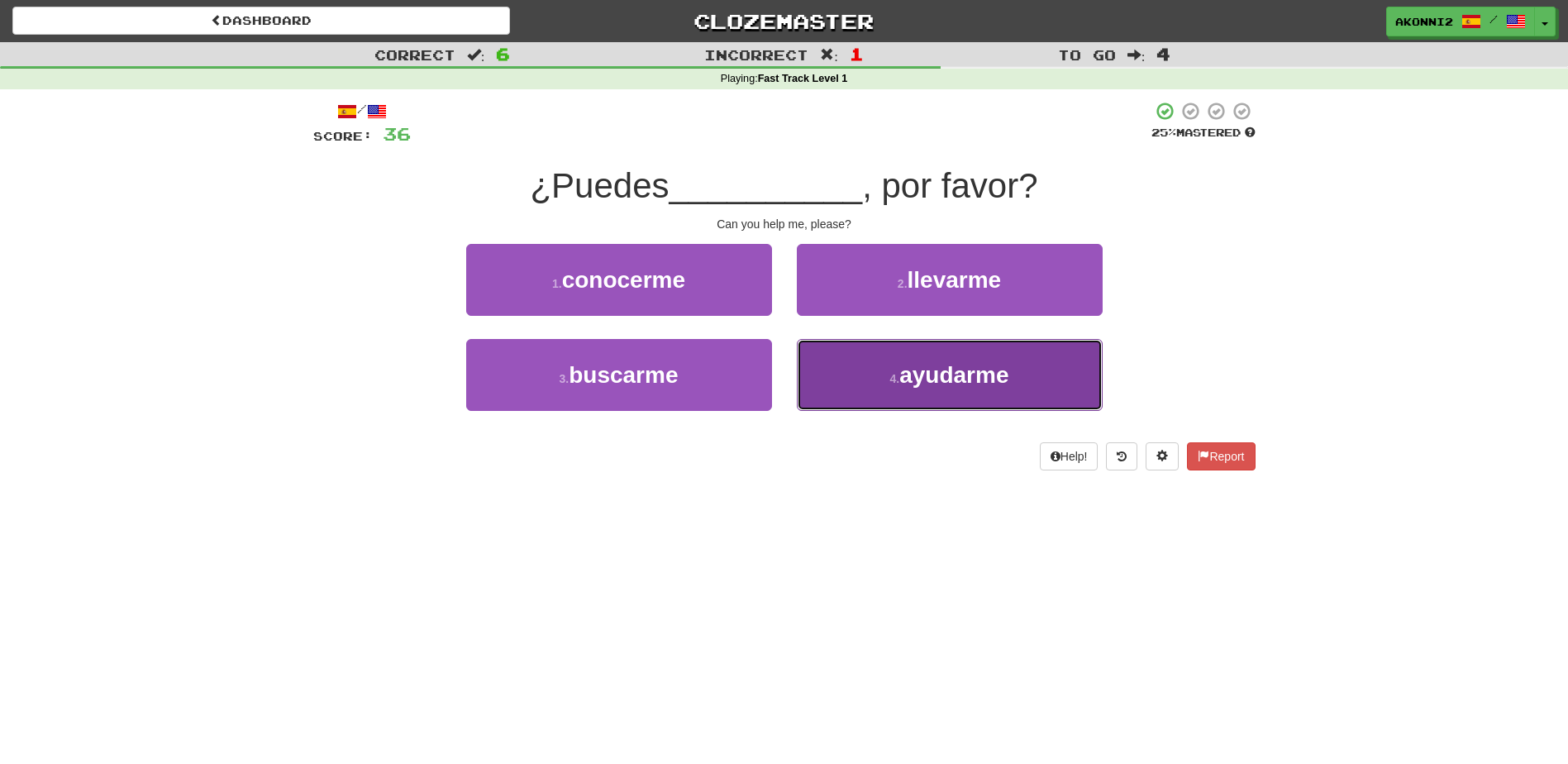
click at [926, 389] on button "4 . ayudarme" at bounding box center [950, 375] width 306 height 72
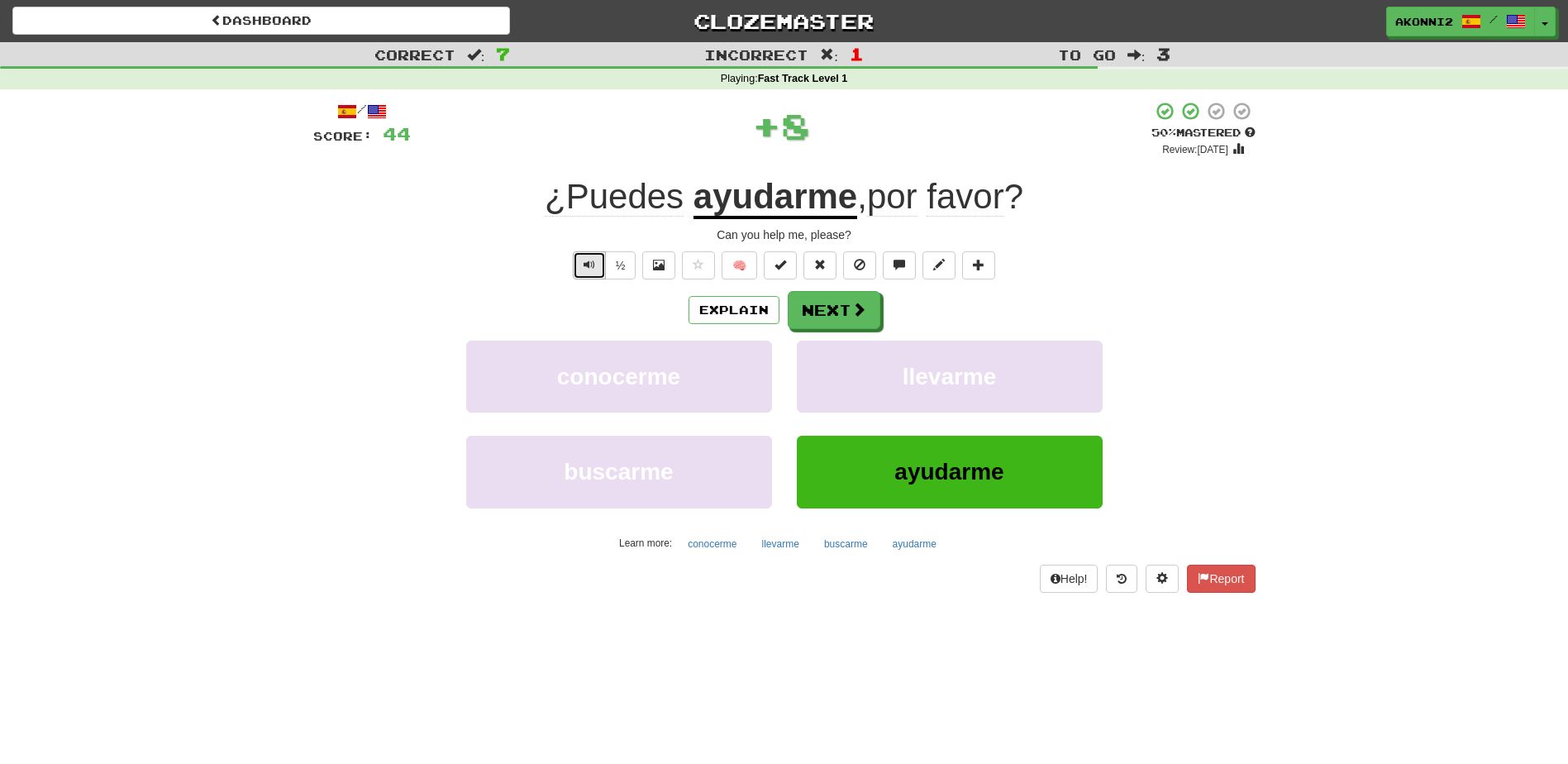
click at [577, 268] on button "Text-to-speech controls" at bounding box center [590, 266] width 33 height 28
click at [829, 319] on button "Next" at bounding box center [834, 310] width 92 height 38
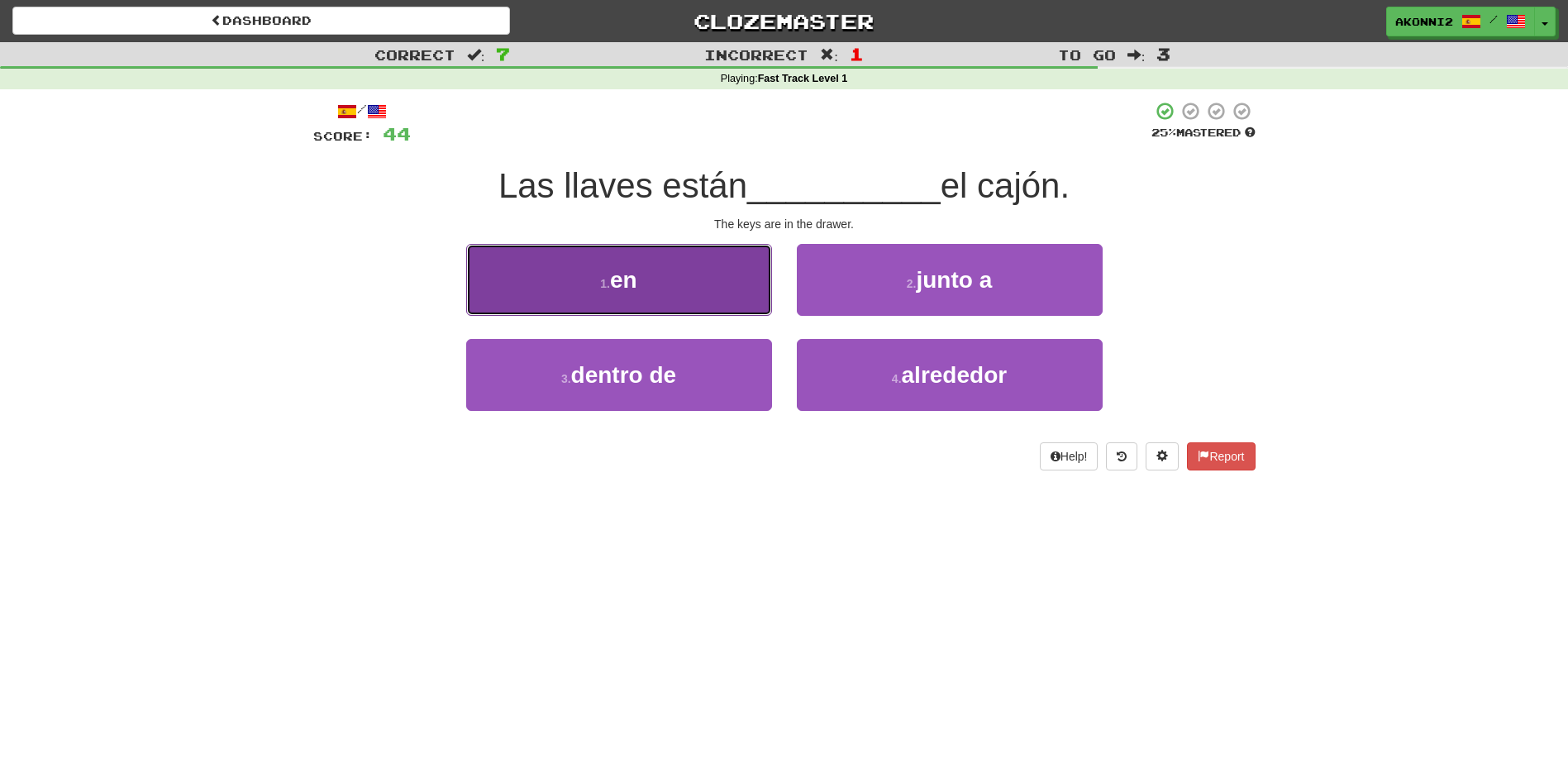
click at [628, 298] on button "1 . en" at bounding box center [620, 280] width 306 height 72
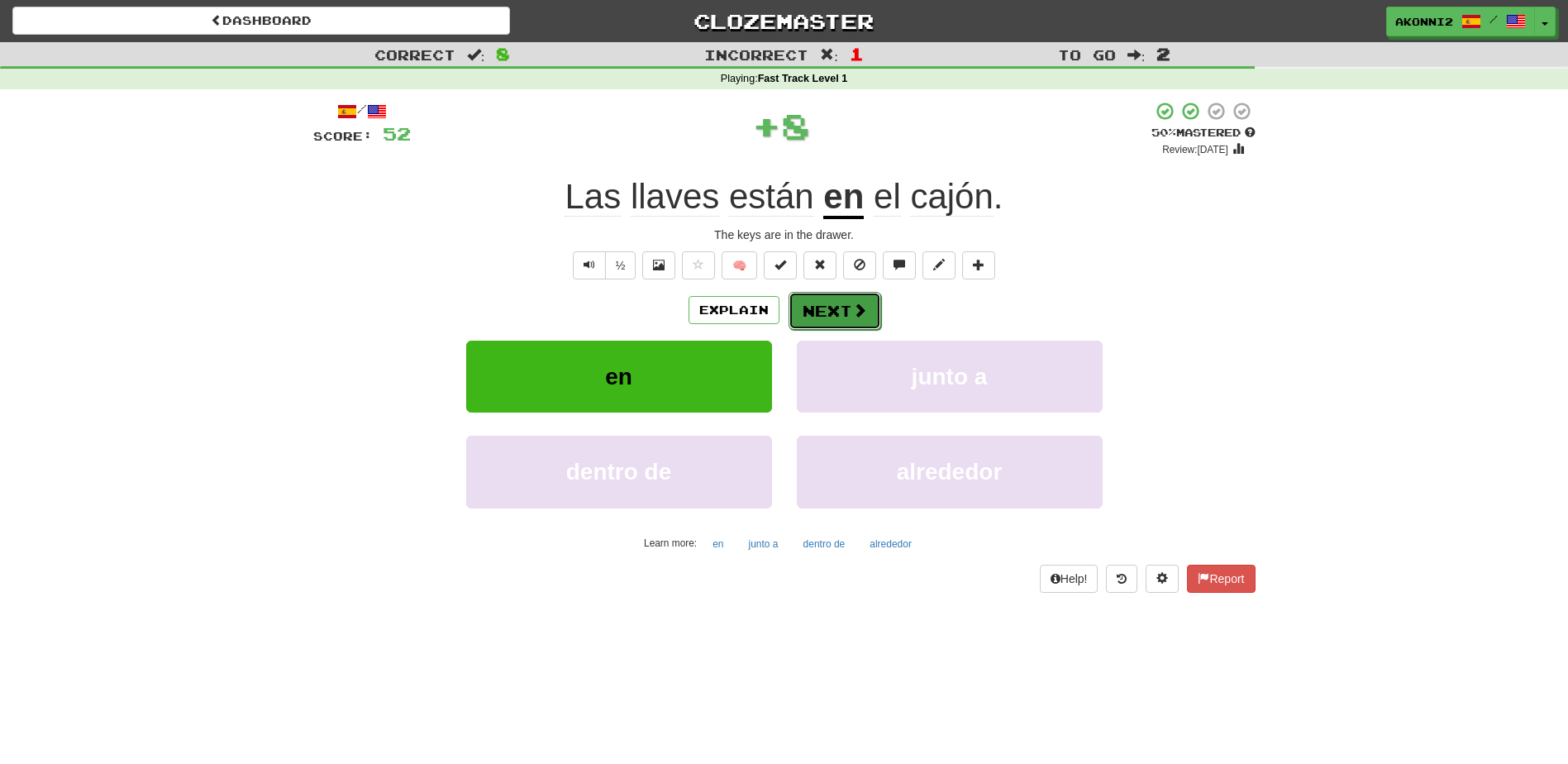
click at [822, 308] on button "Next" at bounding box center [834, 310] width 92 height 38
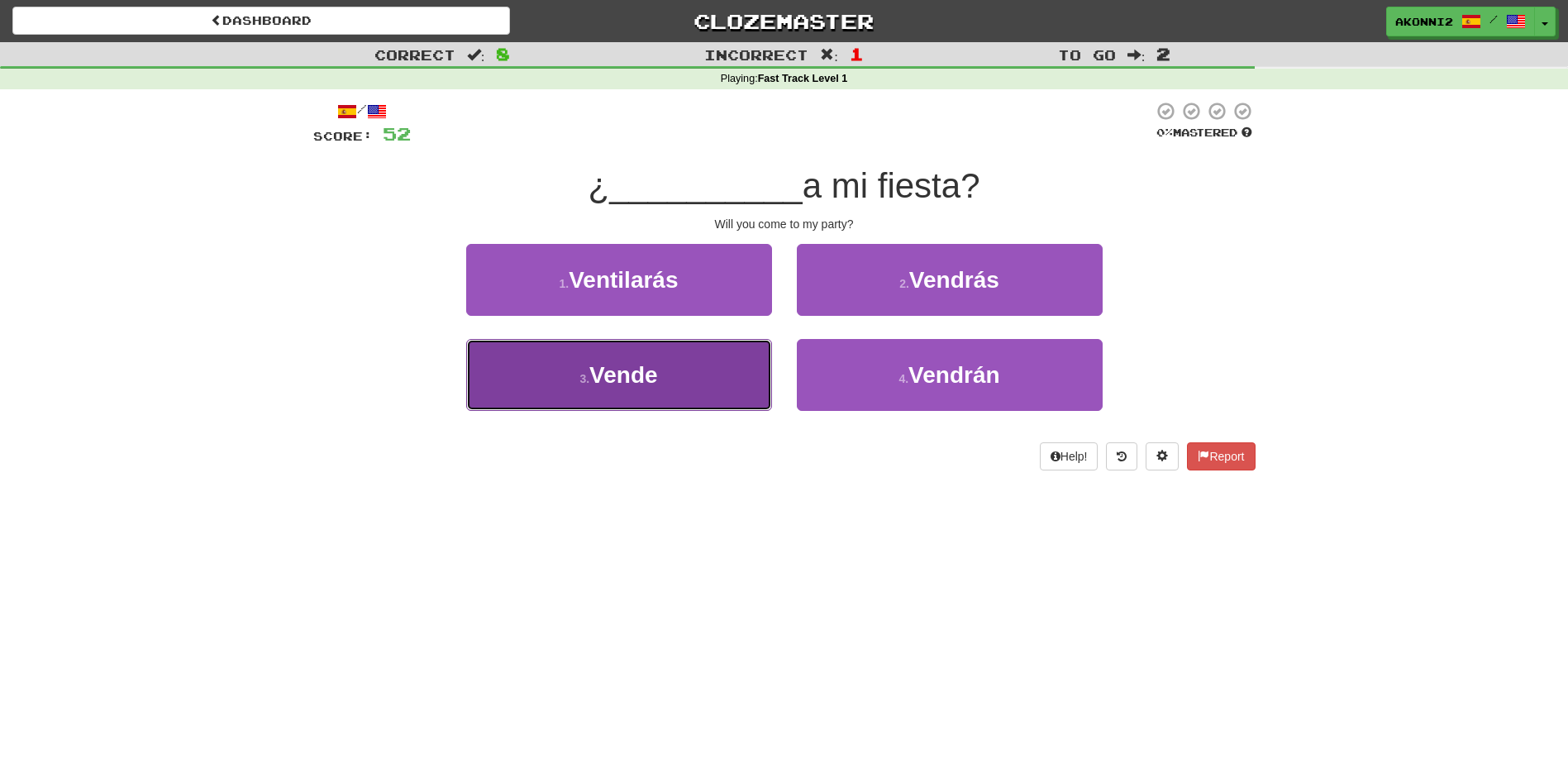
click at [703, 385] on button "3 . Vende" at bounding box center [620, 375] width 306 height 72
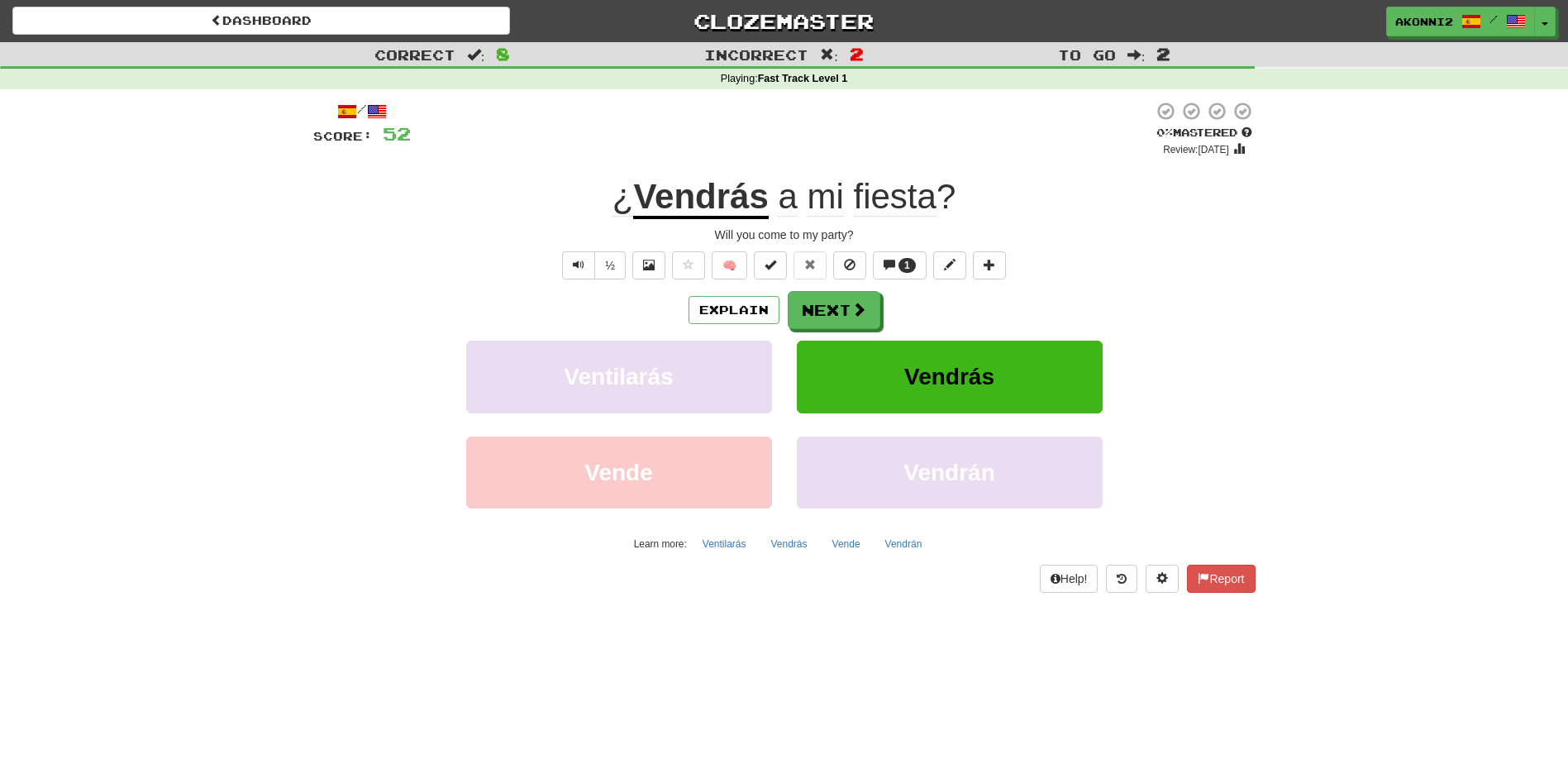
click at [733, 208] on u "Vendrás" at bounding box center [701, 198] width 134 height 42
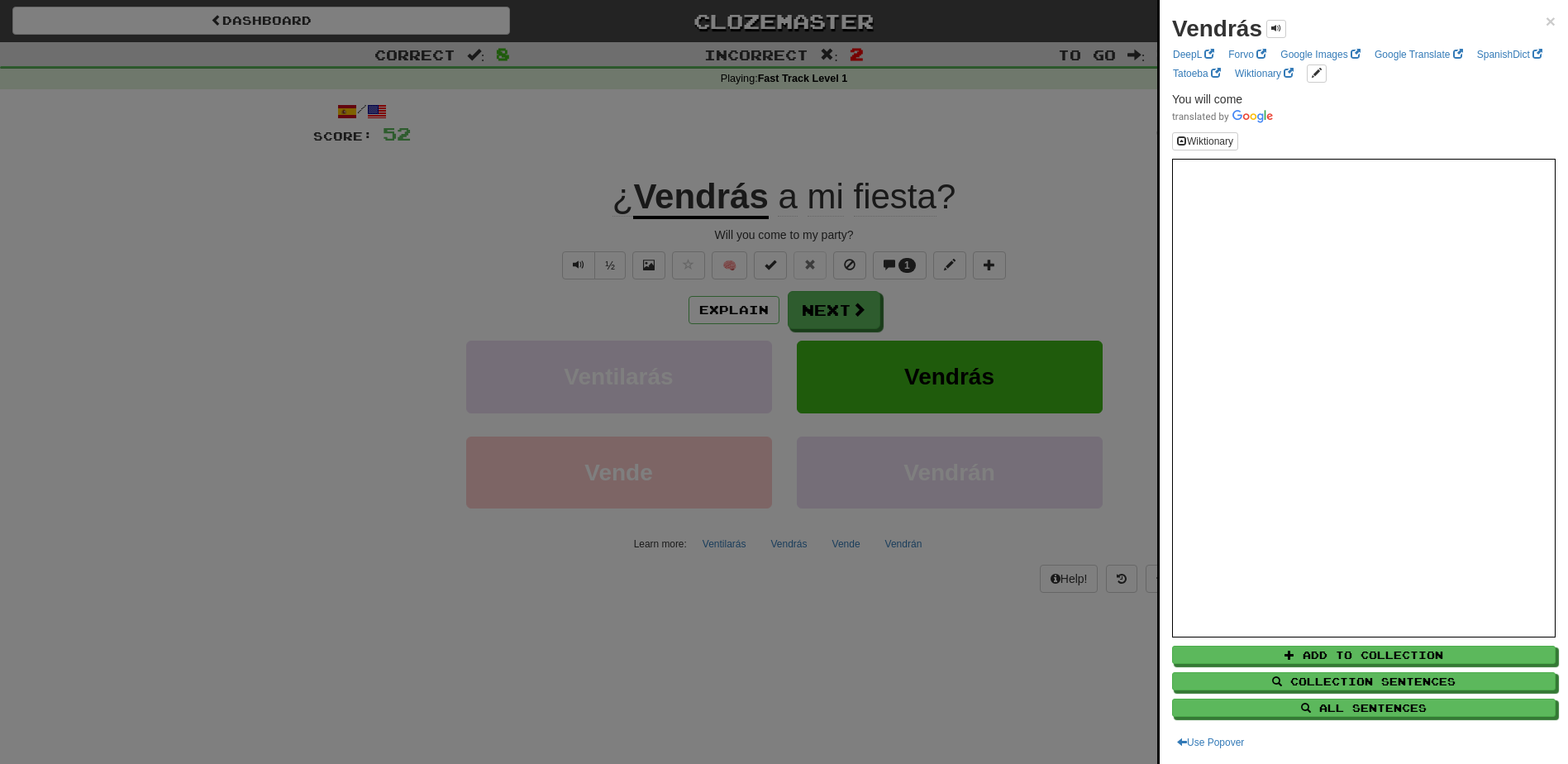
click at [1532, 21] on div "Vendrás ×" at bounding box center [1364, 29] width 383 height 33
click at [1272, 28] on span at bounding box center [1276, 27] width 10 height 10
click at [1546, 23] on span "×" at bounding box center [1550, 21] width 10 height 19
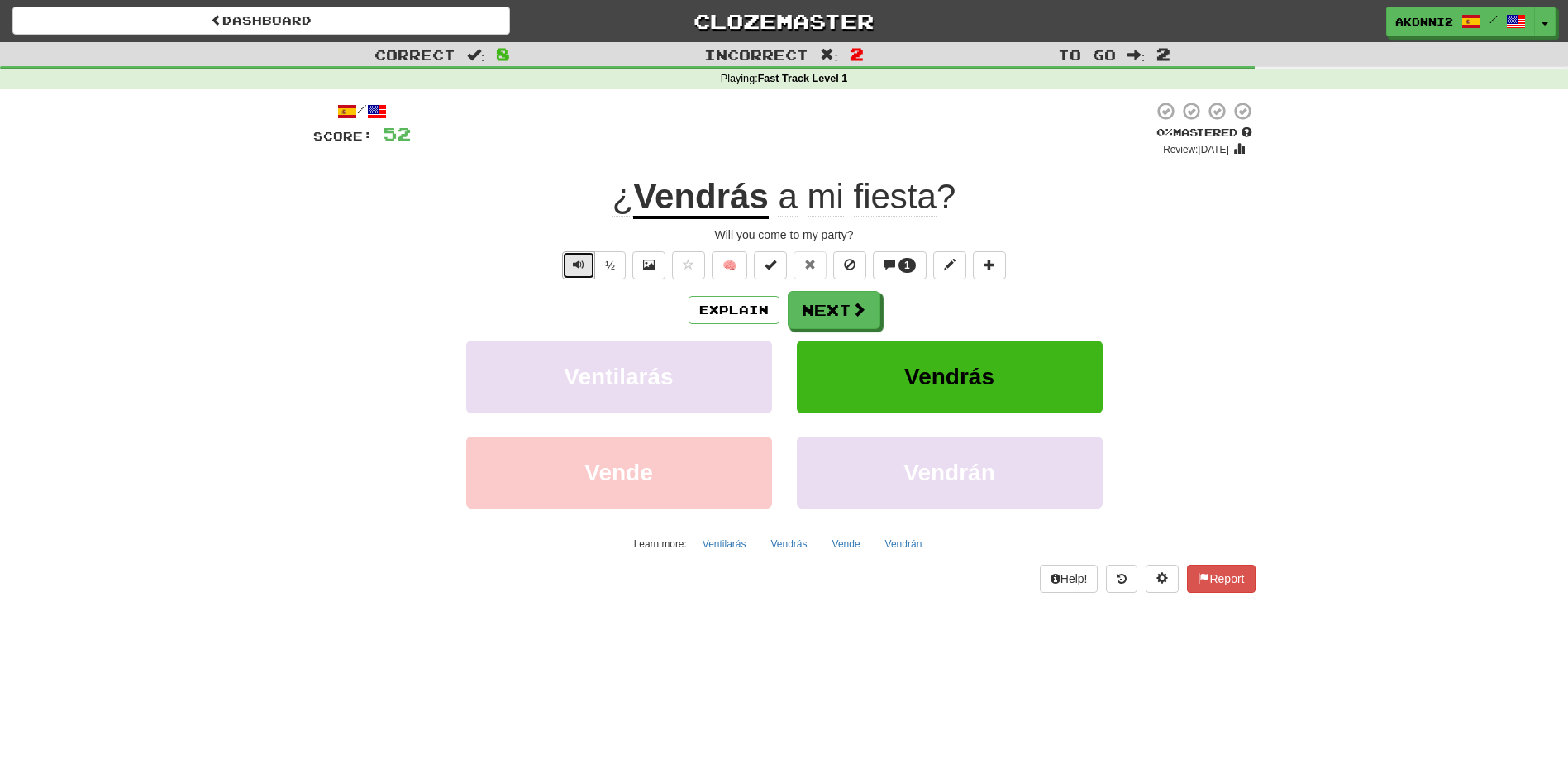
click at [570, 272] on button "Text-to-speech controls" at bounding box center [579, 266] width 33 height 28
click at [893, 196] on span "fiesta" at bounding box center [896, 196] width 83 height 40
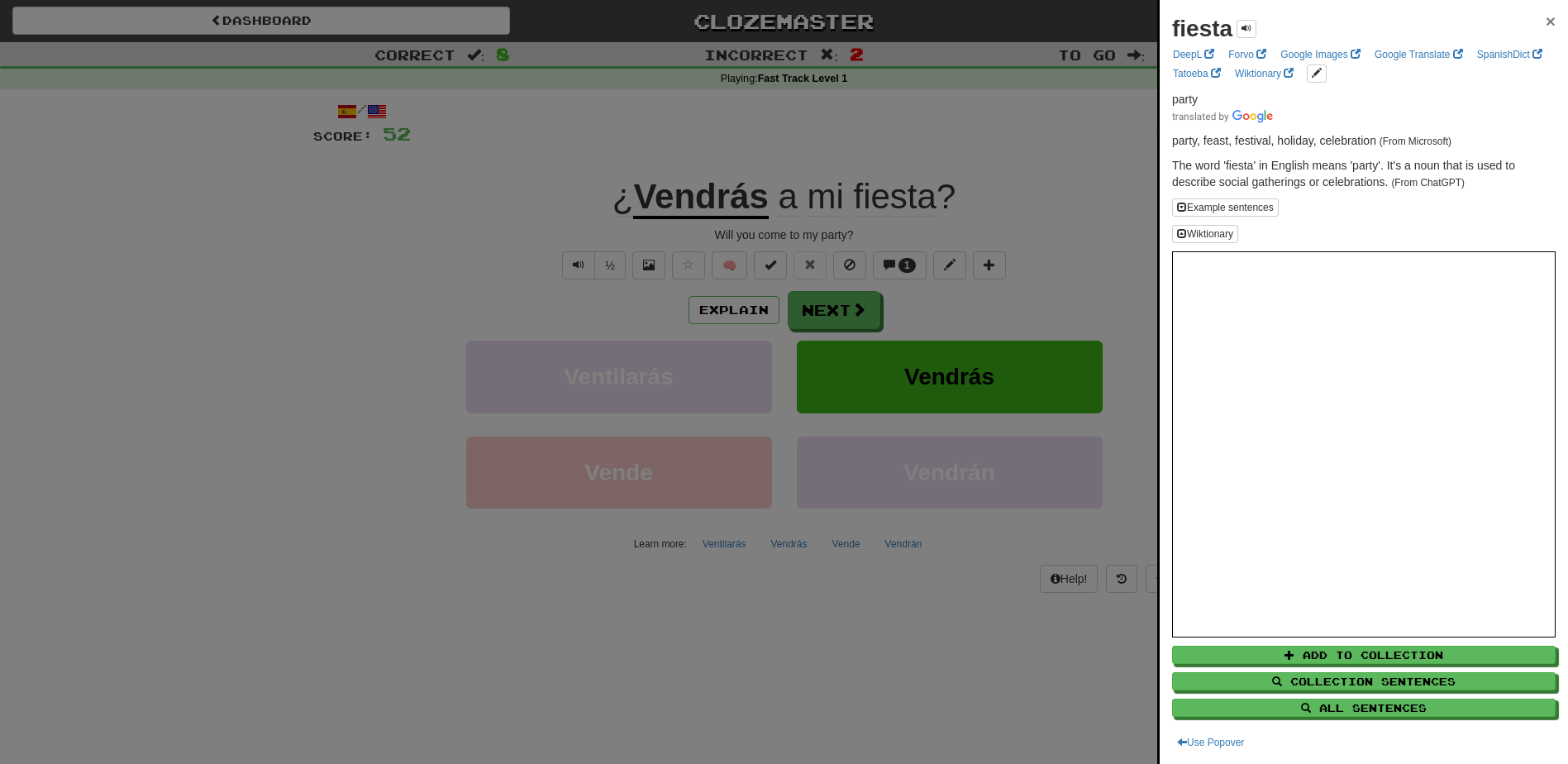
click at [1546, 21] on span "×" at bounding box center [1550, 21] width 10 height 19
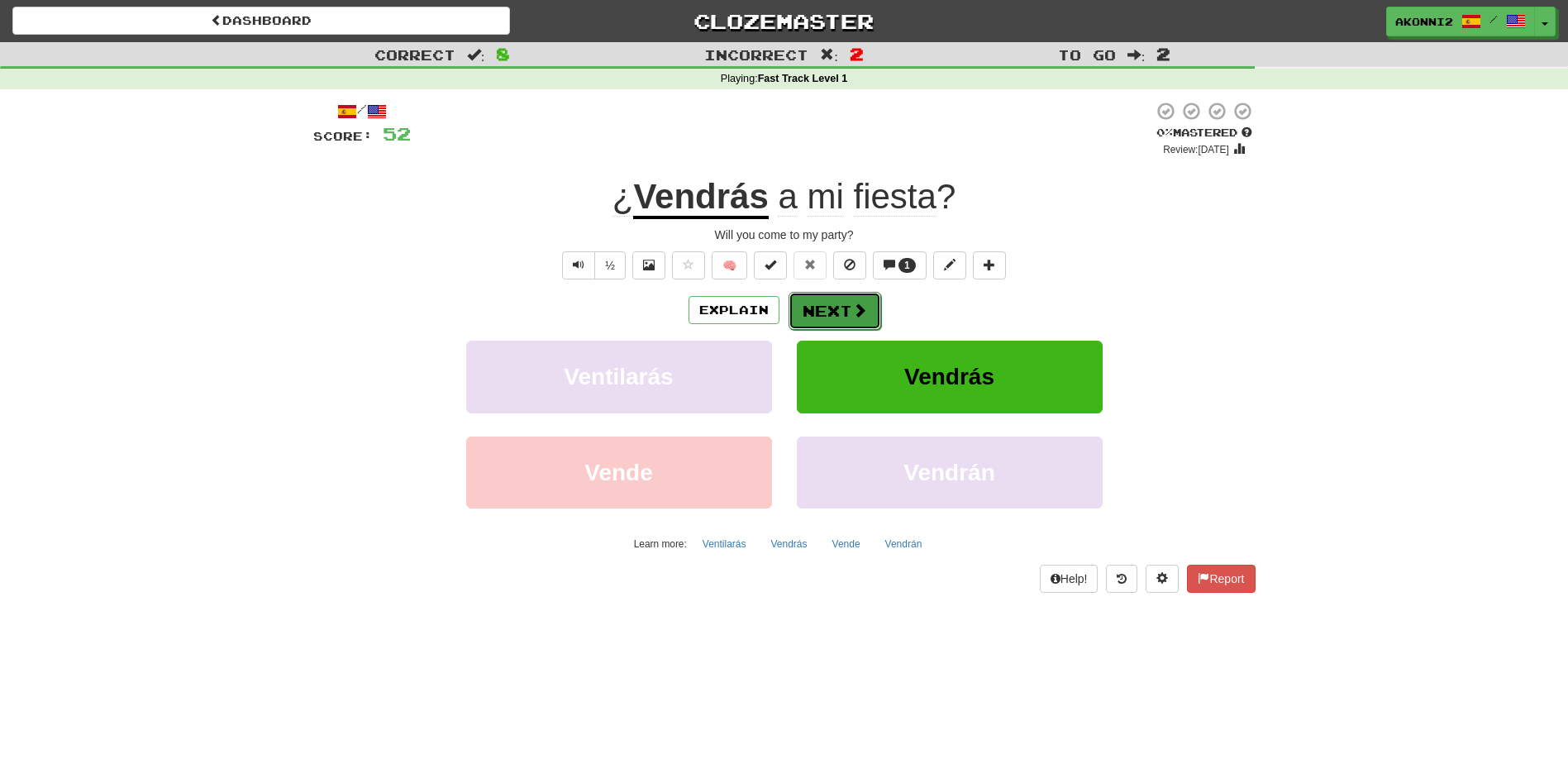
click at [854, 315] on span at bounding box center [860, 309] width 15 height 15
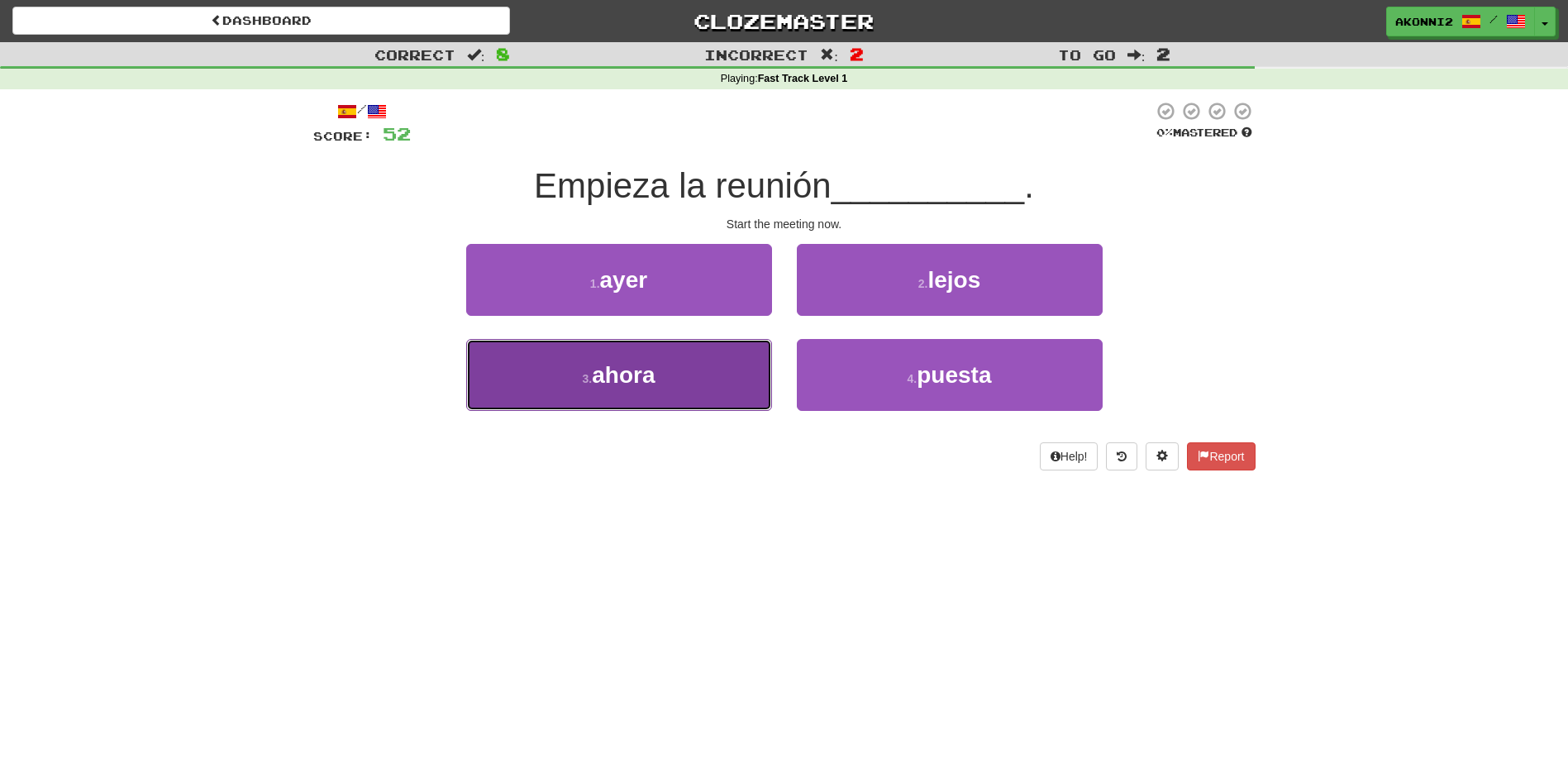
click at [679, 402] on button "3 . ahora" at bounding box center [620, 375] width 306 height 72
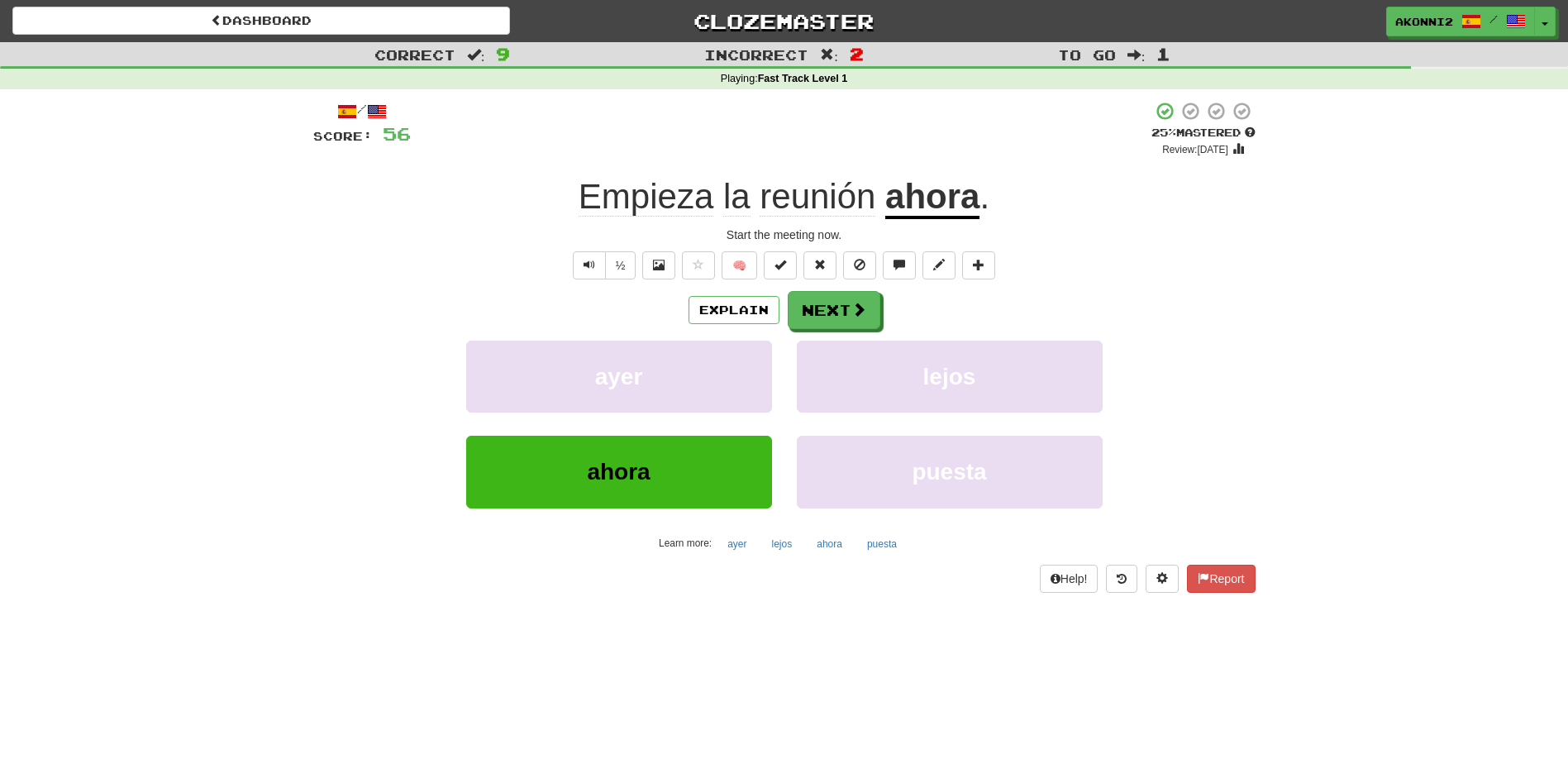
click at [943, 213] on u "ahora" at bounding box center [932, 198] width 94 height 42
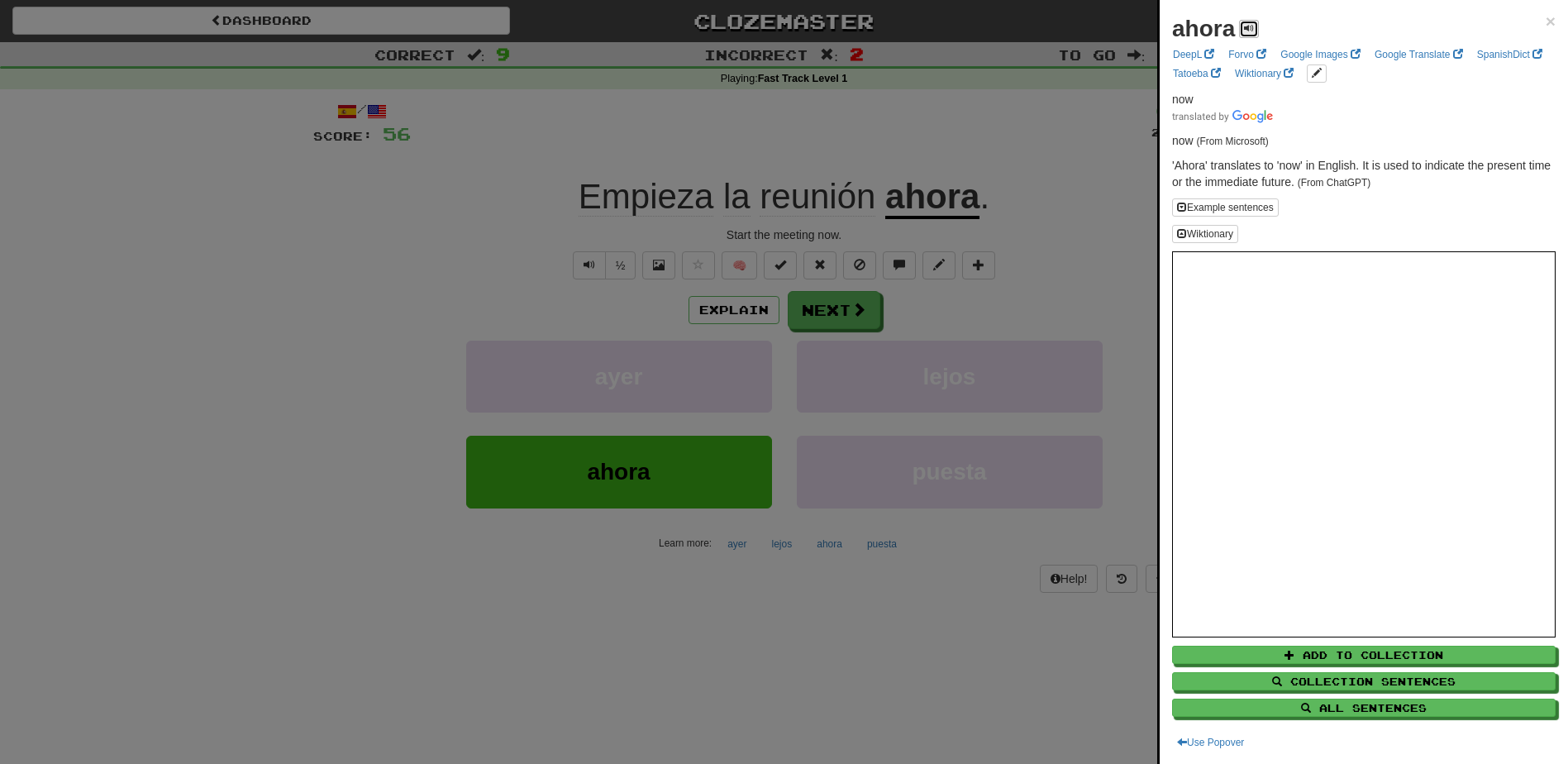
click at [1254, 28] on span at bounding box center [1249, 27] width 10 height 10
click at [1546, 19] on span "×" at bounding box center [1550, 21] width 10 height 19
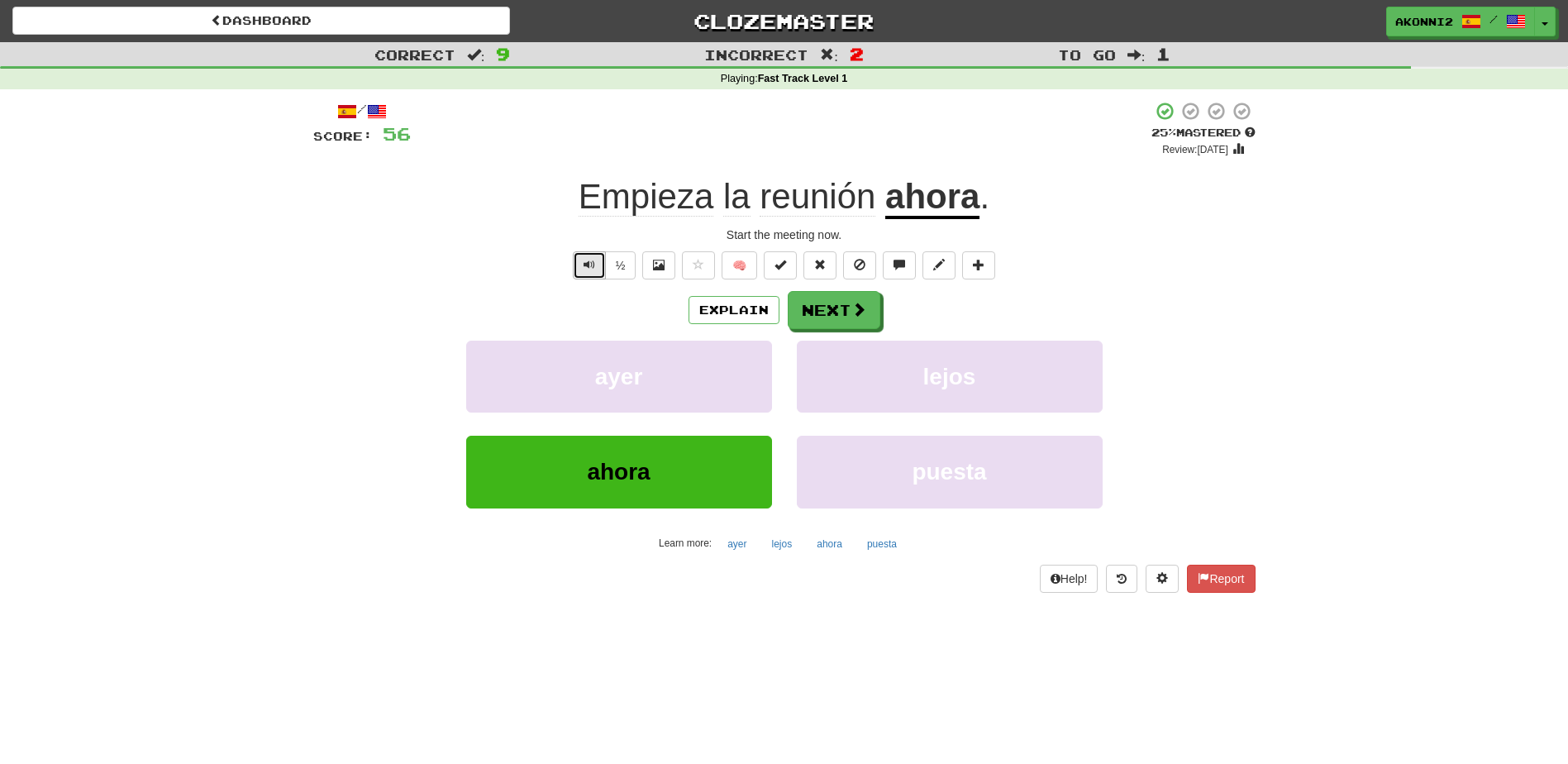
click at [592, 264] on span "Text-to-speech controls" at bounding box center [589, 264] width 11 height 11
click at [855, 317] on span at bounding box center [860, 309] width 15 height 15
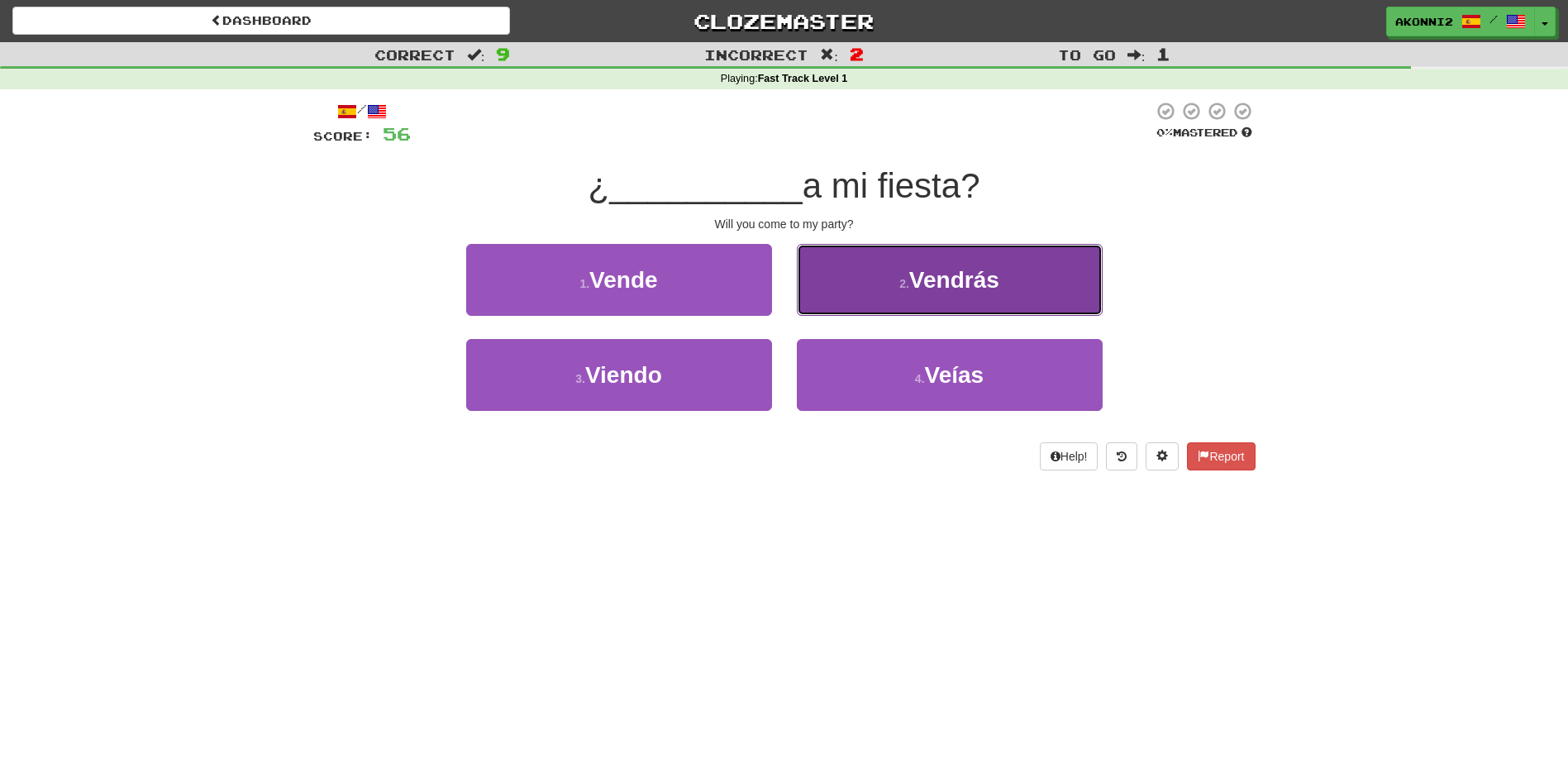
click at [1011, 279] on button "2 . [GEOGRAPHIC_DATA]" at bounding box center [950, 280] width 306 height 72
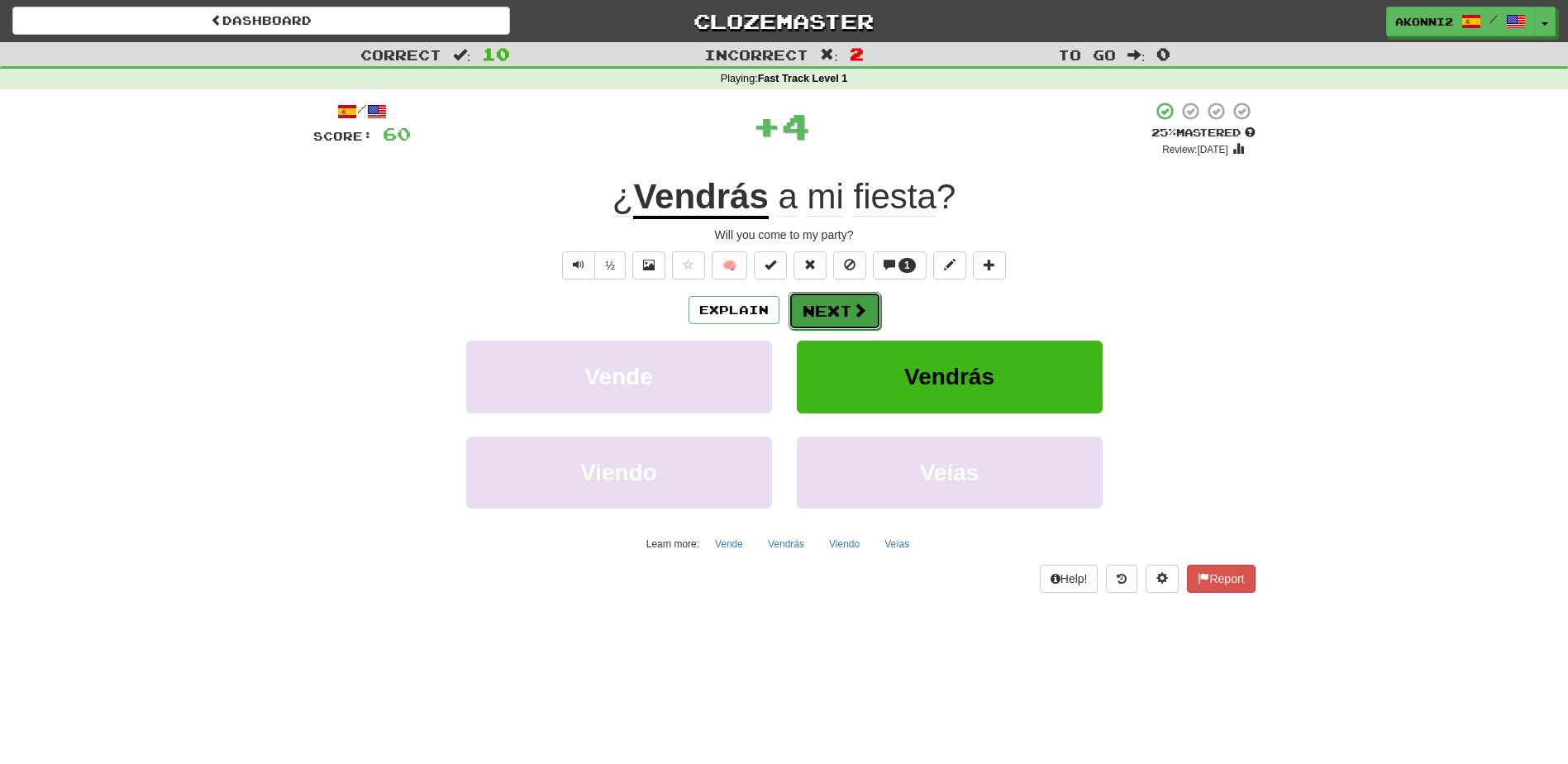
click at [842, 302] on button "Next" at bounding box center [834, 310] width 92 height 38
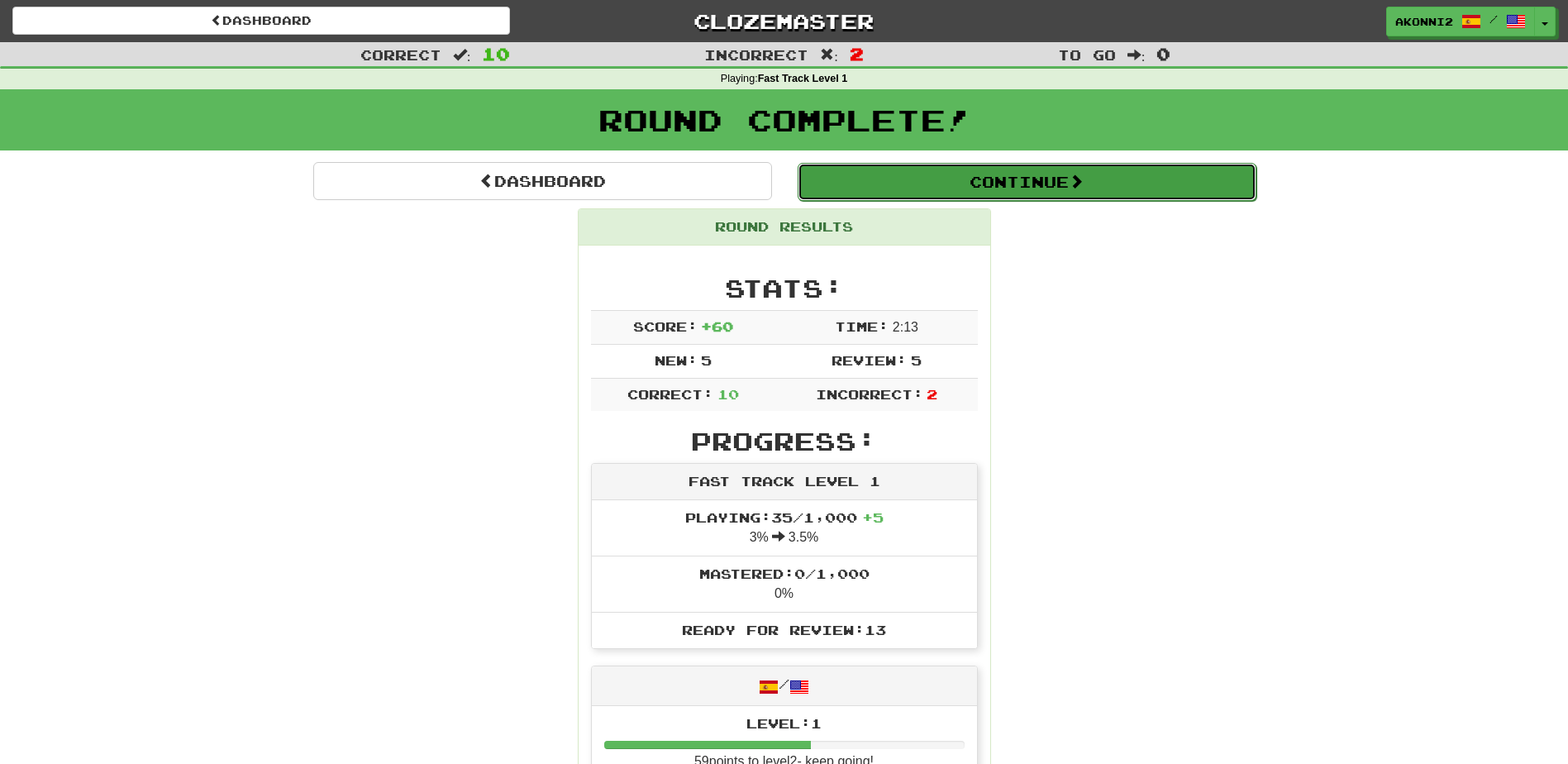
click at [1106, 181] on button "Continue" at bounding box center [1027, 181] width 459 height 38
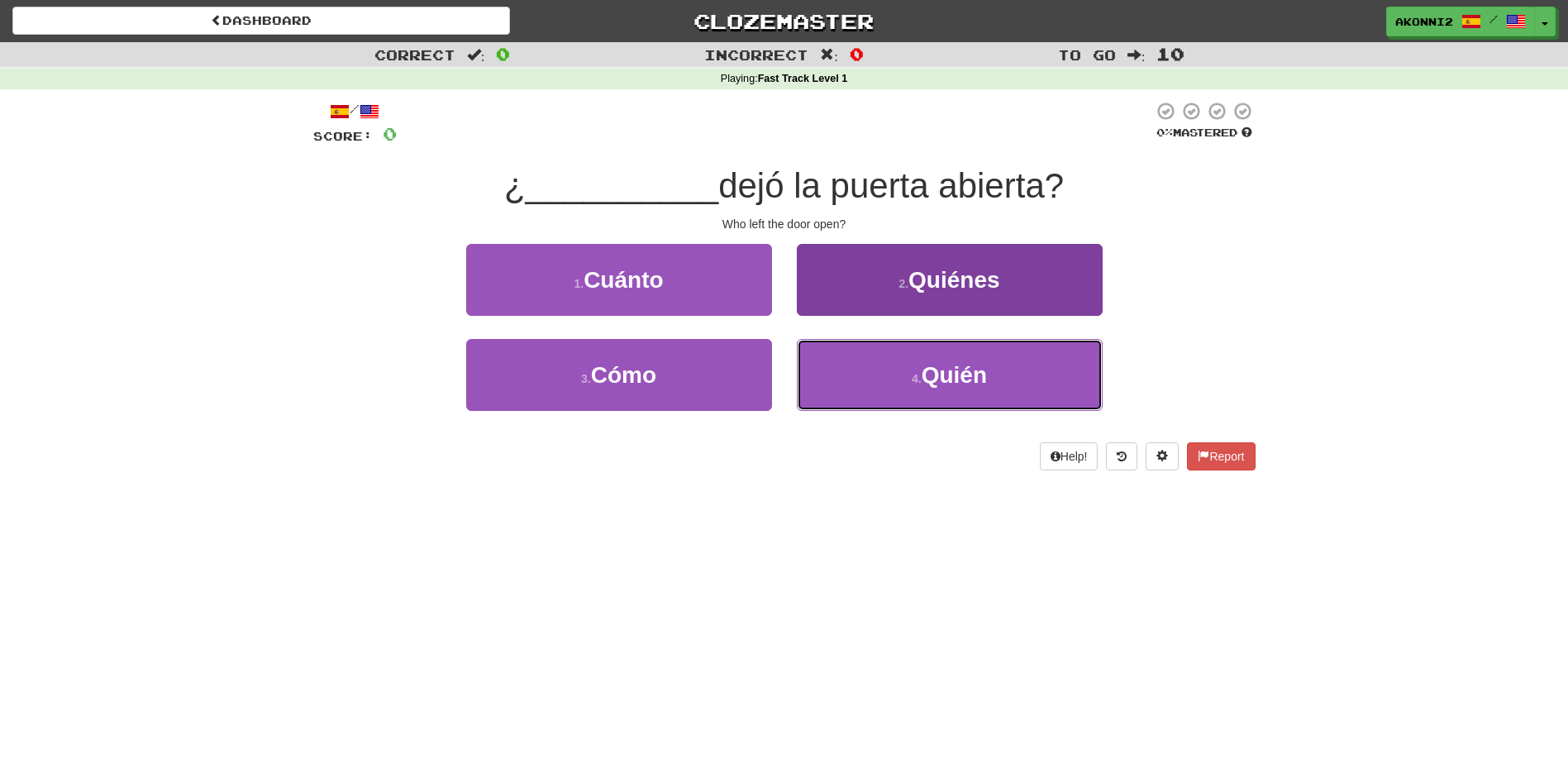
click at [955, 377] on span "Quién" at bounding box center [955, 375] width 65 height 25
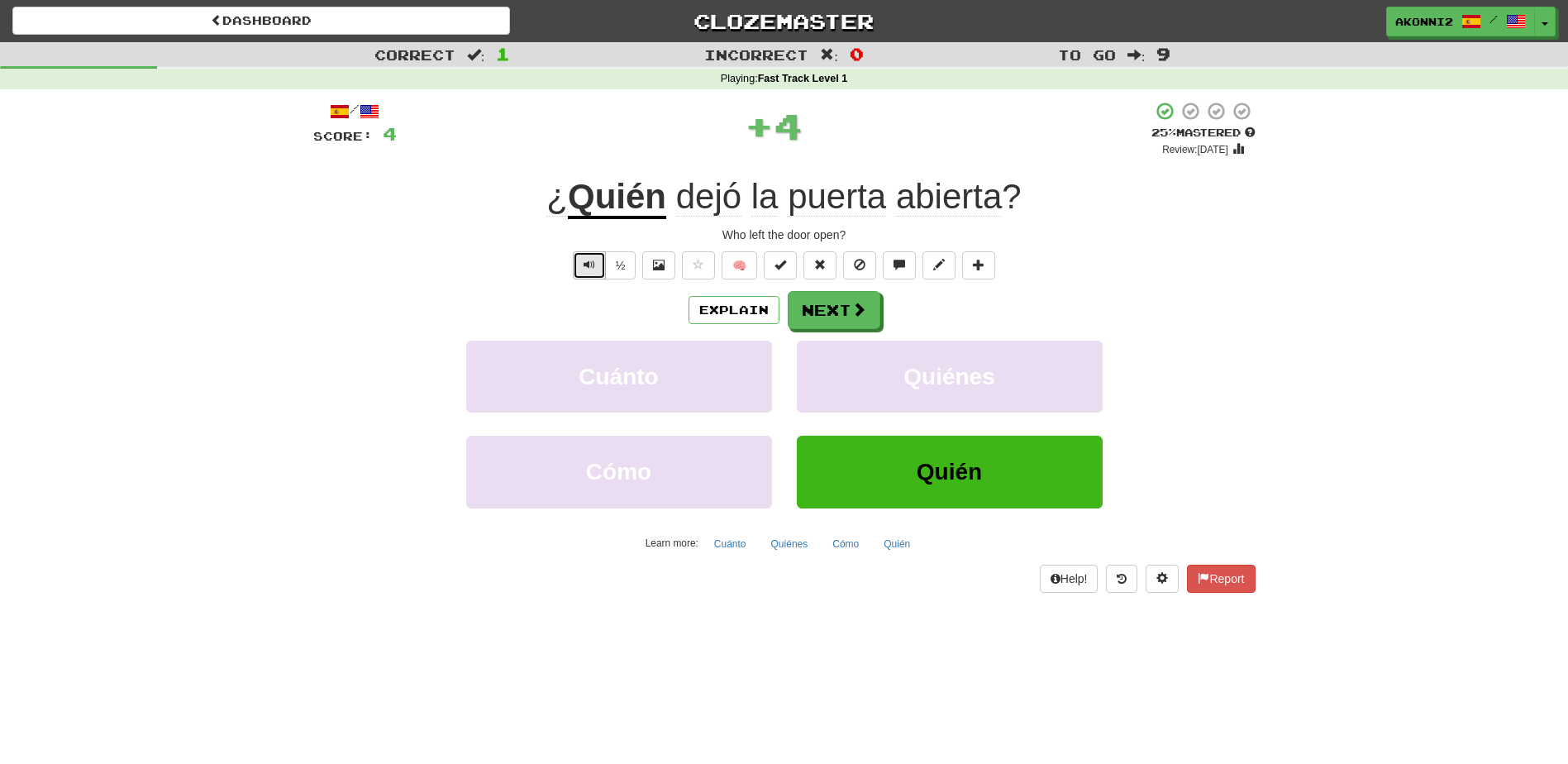
click at [584, 271] on span "Text-to-speech controls" at bounding box center [589, 264] width 11 height 11
click at [613, 202] on u "Quién" at bounding box center [617, 198] width 98 height 42
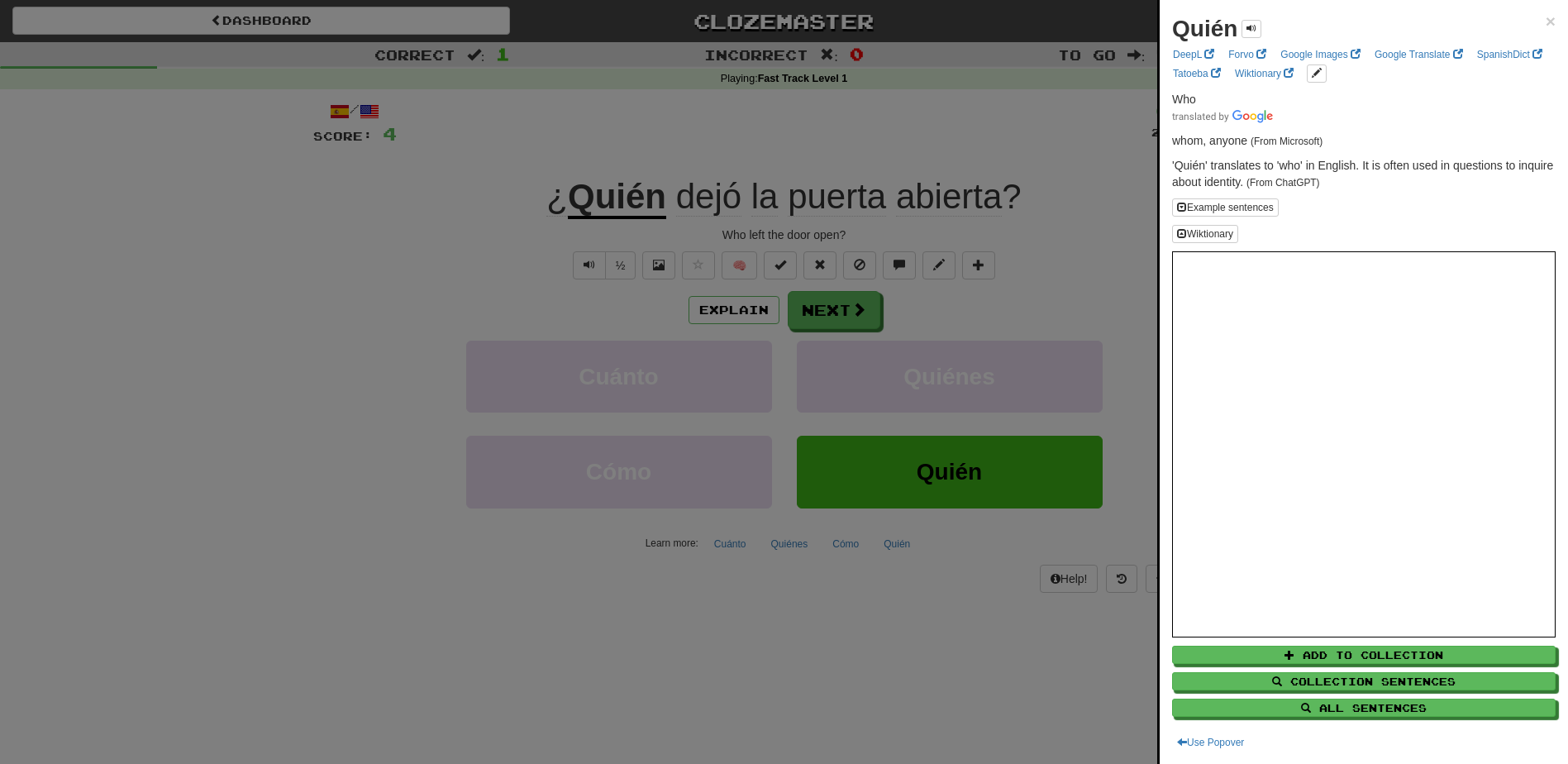
drag, startPoint x: 1359, startPoint y: 238, endPoint x: 1376, endPoint y: 203, distance: 38.9
click at [1368, 207] on p "Example sentences" at bounding box center [1364, 207] width 383 height 18
click at [1546, 19] on span "×" at bounding box center [1550, 21] width 10 height 19
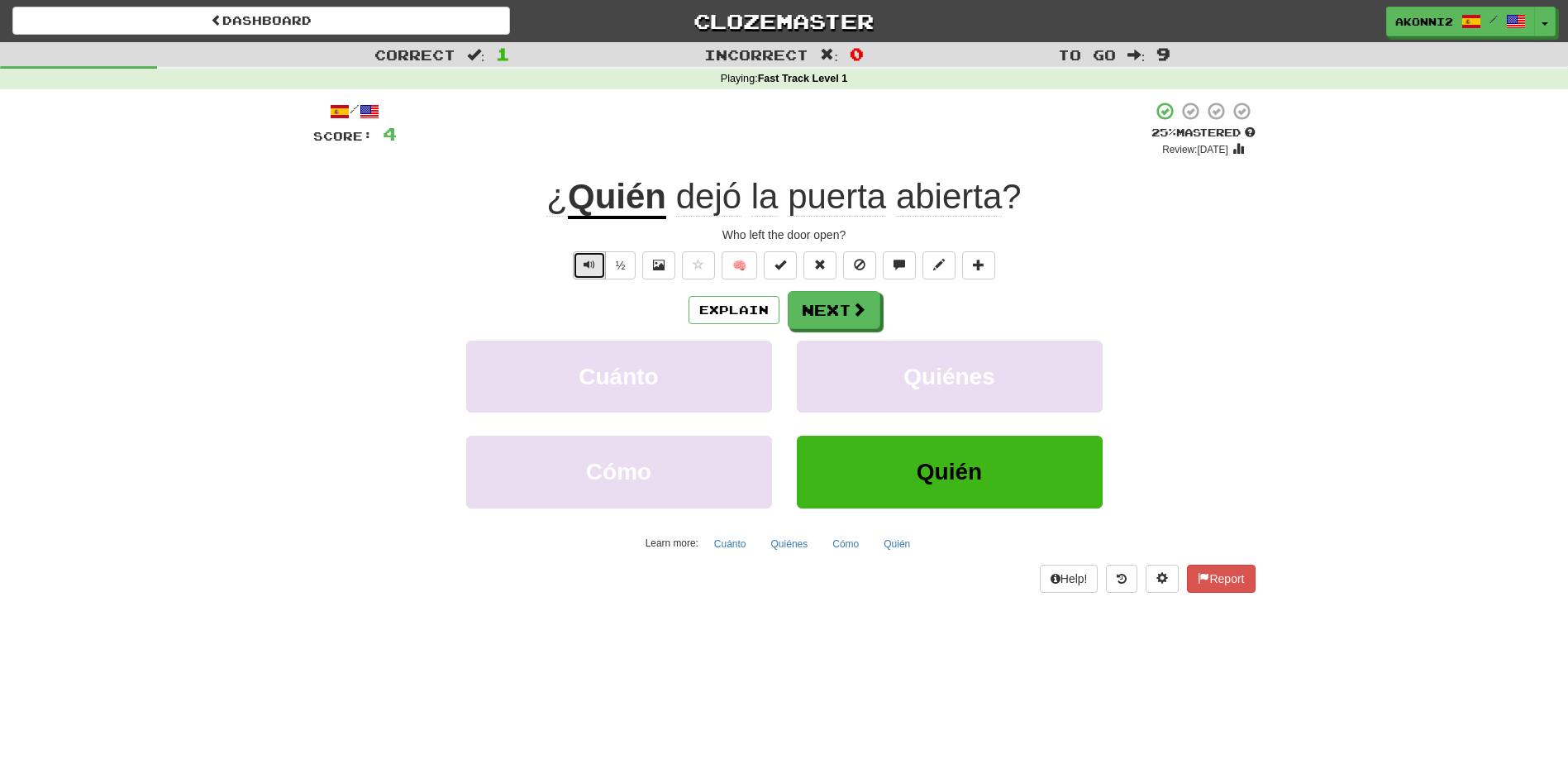
click at [584, 269] on span "Text-to-speech controls" at bounding box center [589, 264] width 11 height 11
click at [586, 269] on span "Text-to-speech controls" at bounding box center [589, 264] width 11 height 11
click at [853, 311] on span at bounding box center [860, 309] width 15 height 15
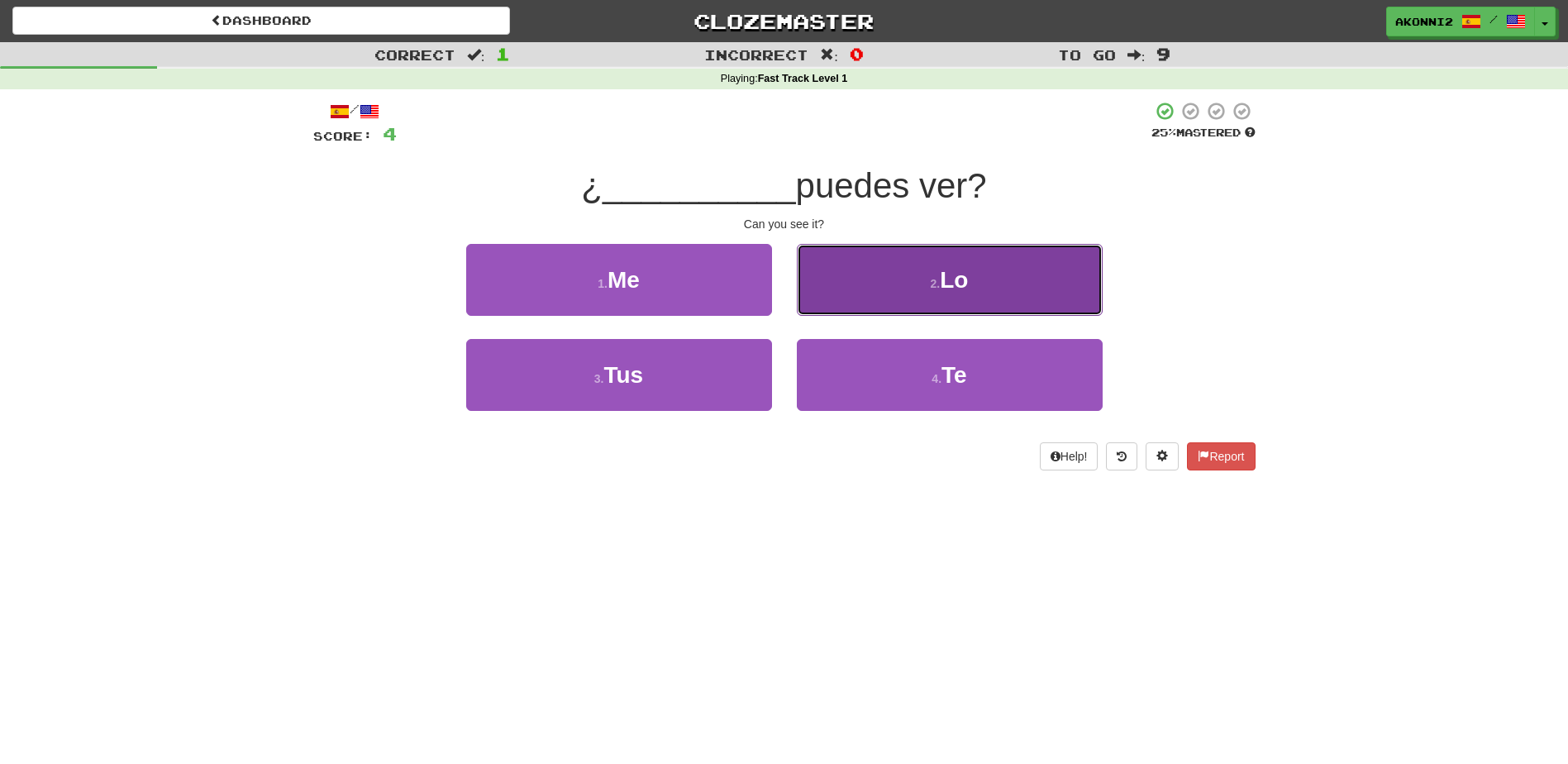
click at [885, 286] on button "2 . Lo" at bounding box center [950, 280] width 306 height 72
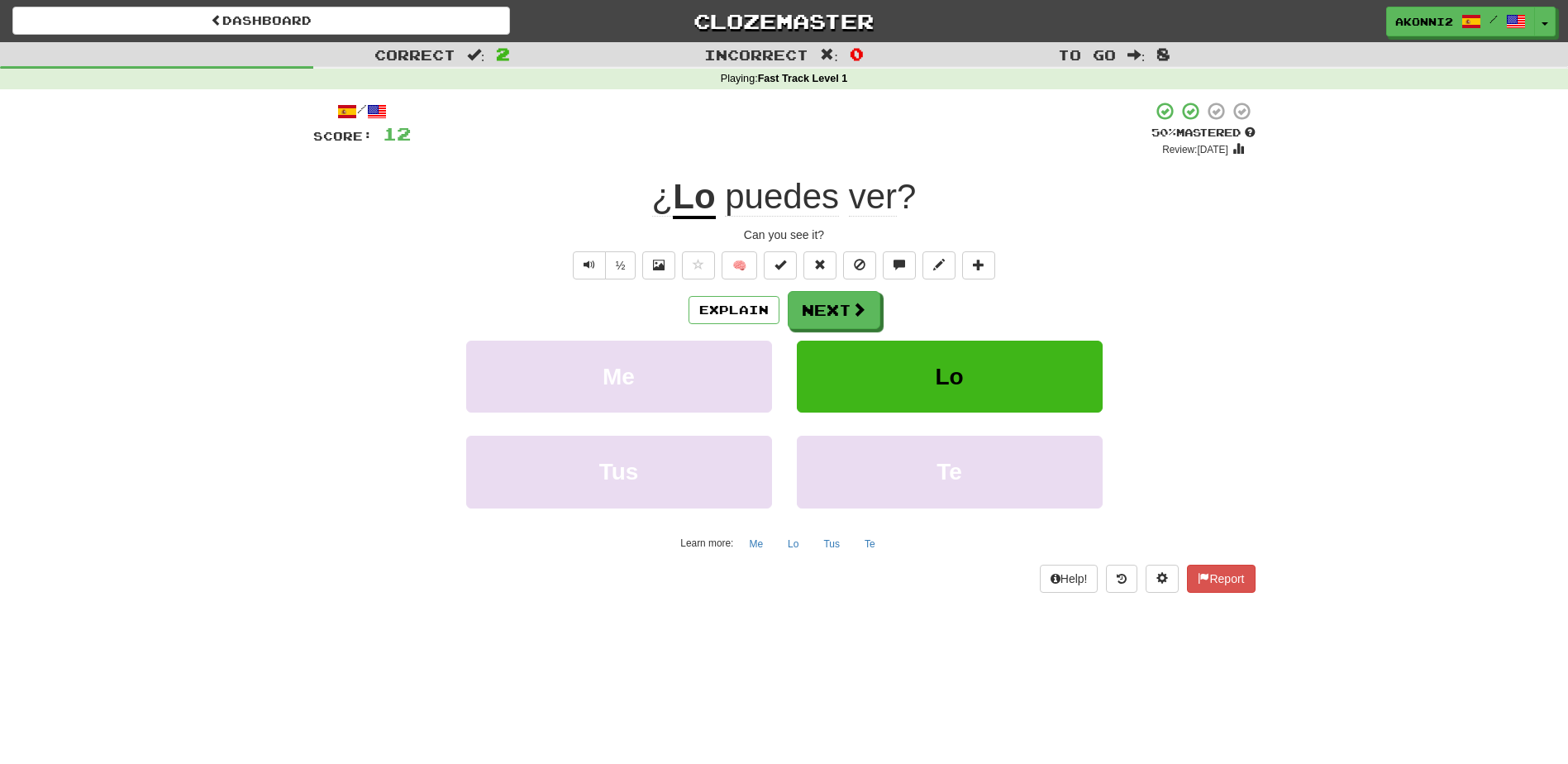
click at [890, 207] on span "ver" at bounding box center [873, 196] width 48 height 40
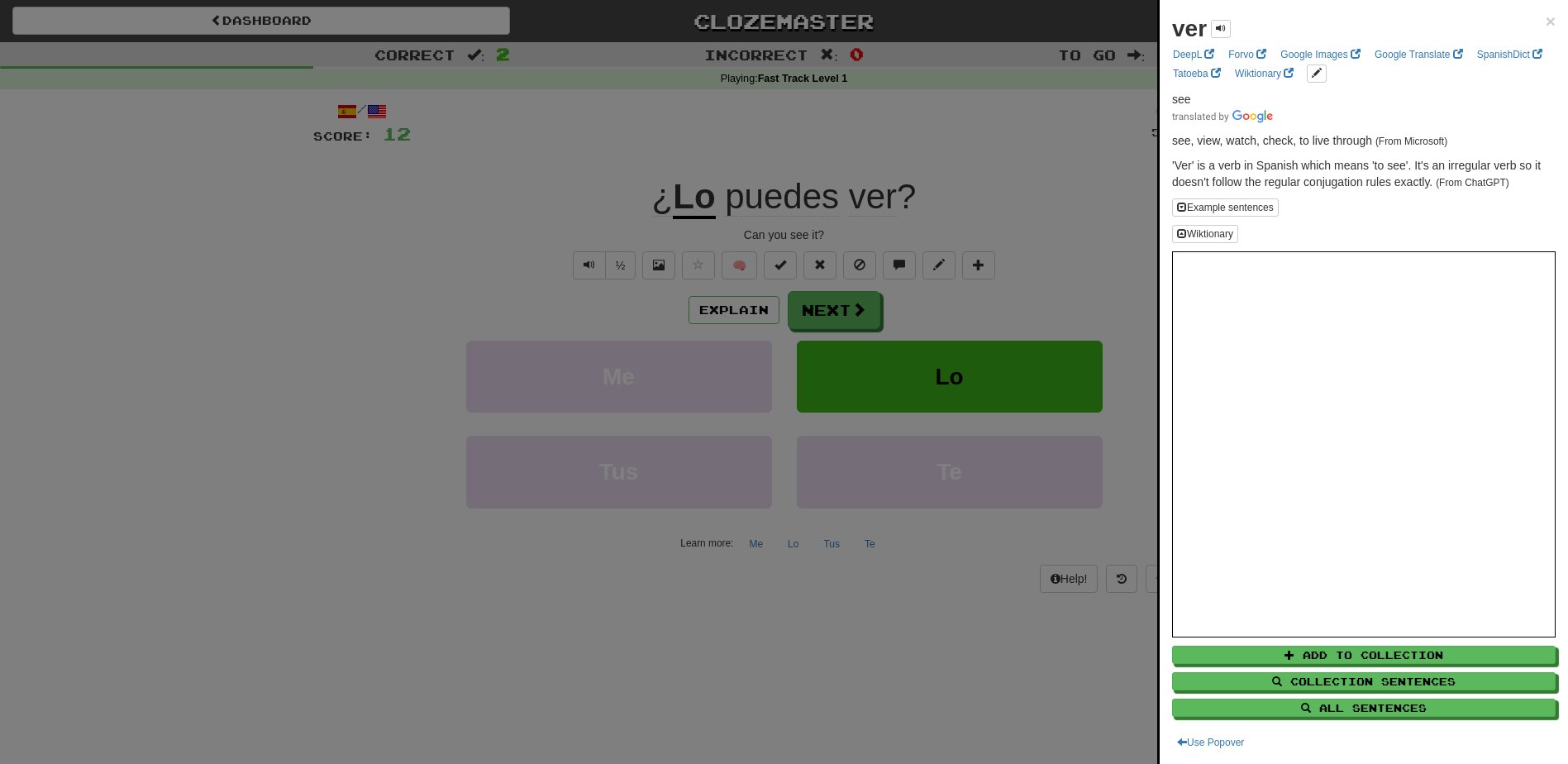
click at [1531, 21] on div "ver ×" at bounding box center [1364, 29] width 383 height 33
click at [1545, 29] on div "ver × DeepL Forvo Google Images Google Translate SpanishDict Tatoeba Wiktionary…" at bounding box center [1364, 382] width 409 height 764
click at [1546, 24] on span "×" at bounding box center [1550, 21] width 10 height 19
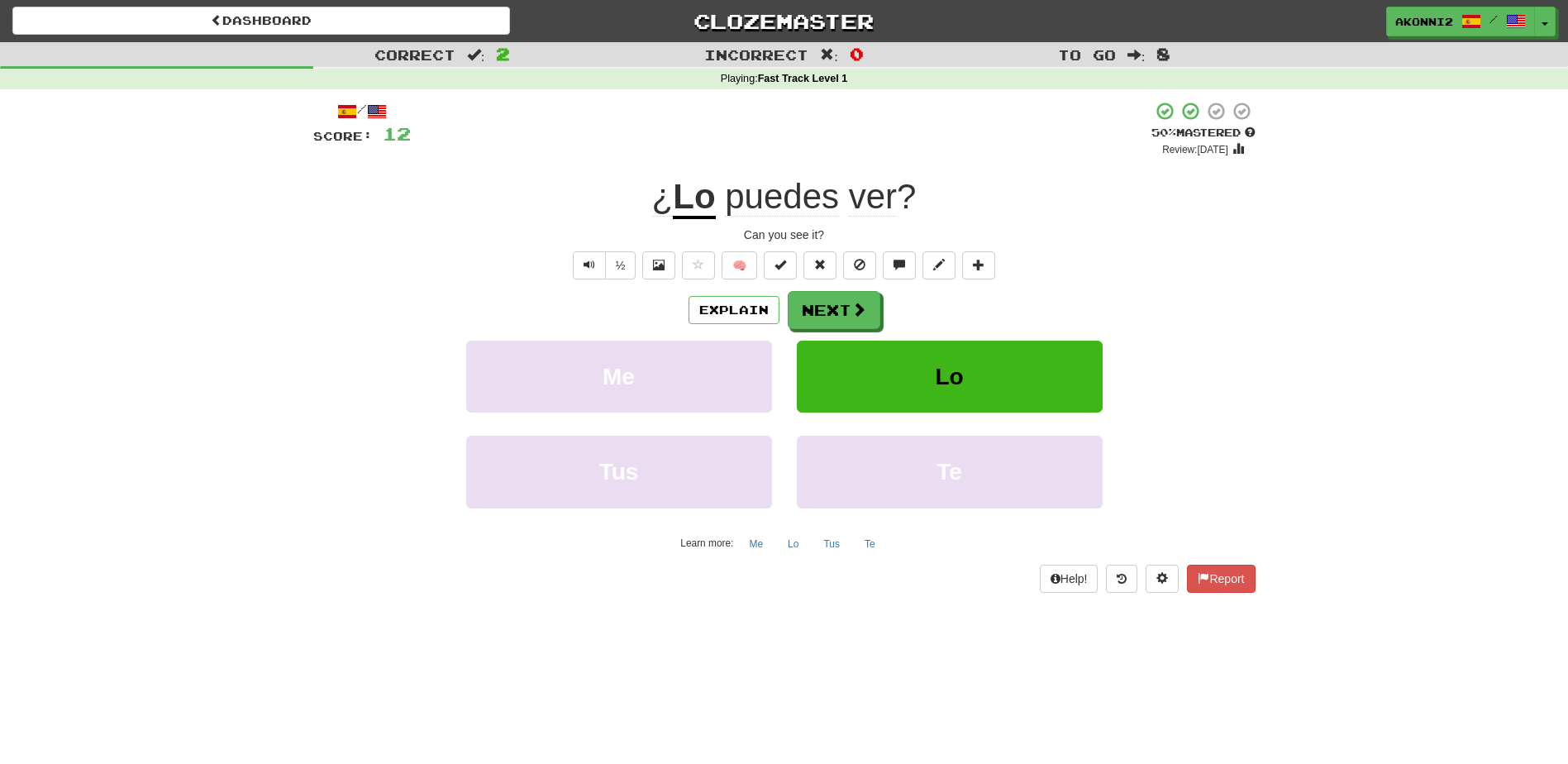
click at [1034, 200] on div "¿ Lo puedes ver ?" at bounding box center [785, 197] width 942 height 46
click at [851, 323] on button "Next" at bounding box center [834, 310] width 92 height 38
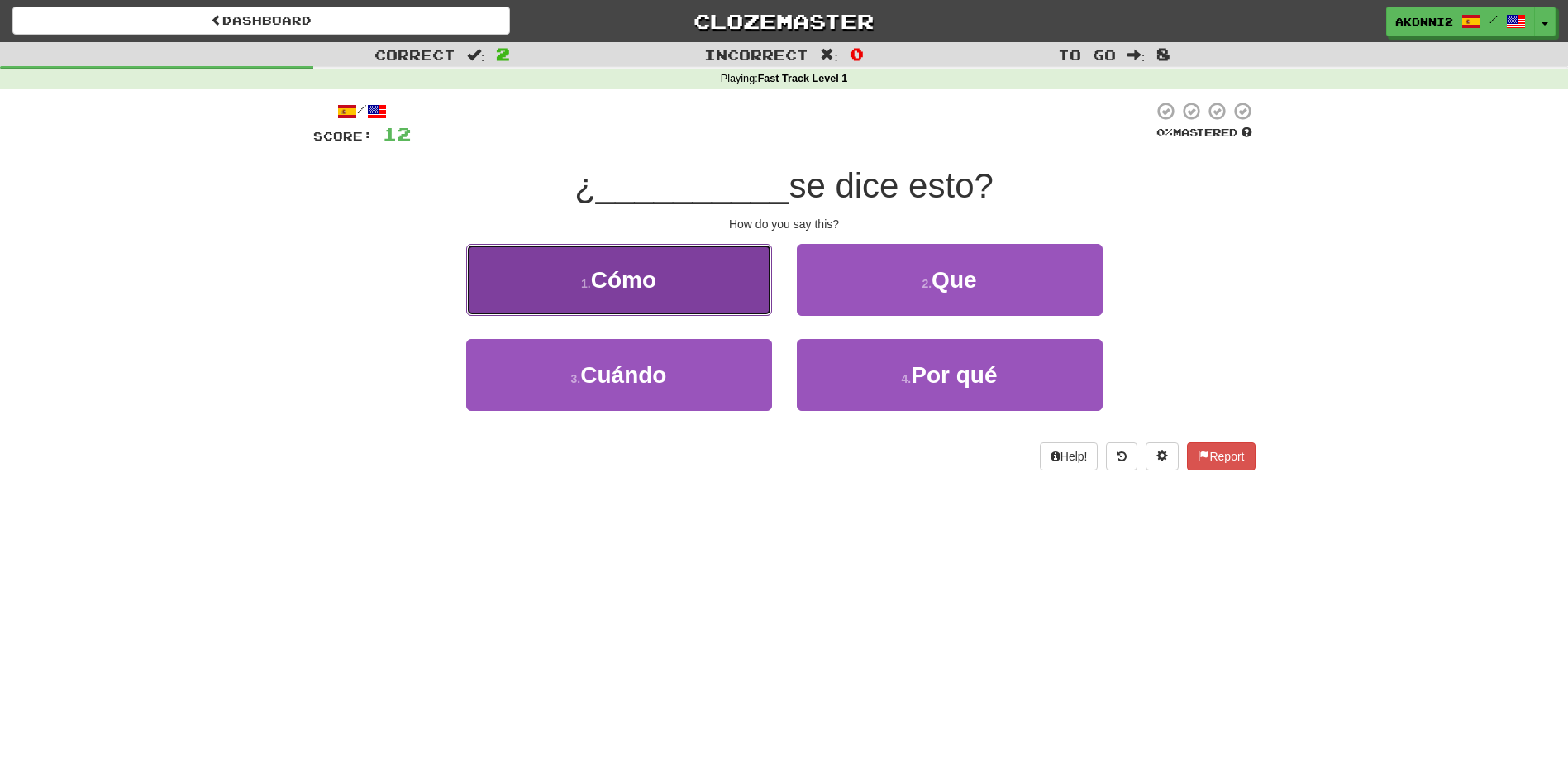
click at [718, 295] on button "1 . Cómo" at bounding box center [620, 280] width 306 height 72
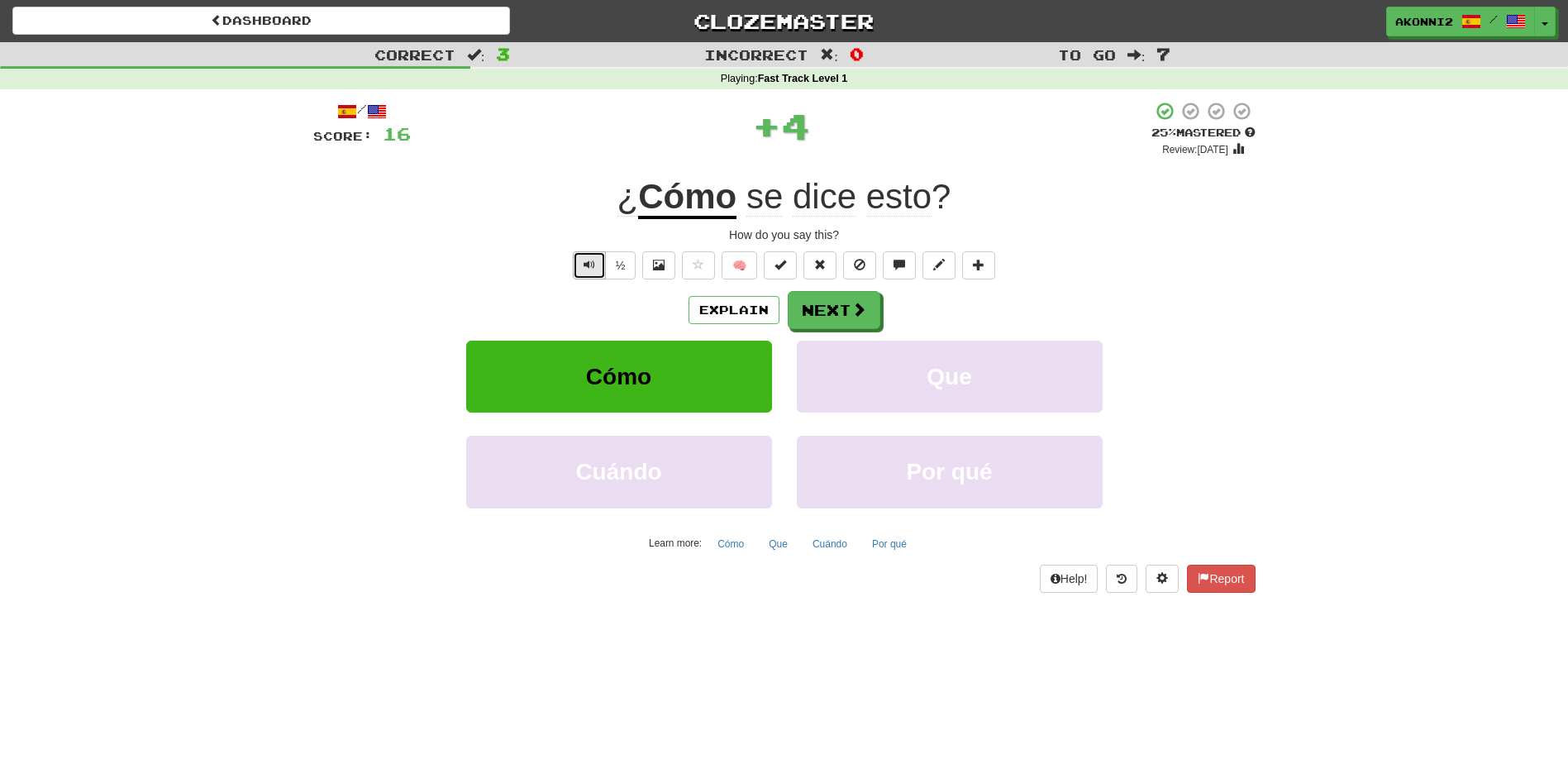
click at [592, 269] on span "Text-to-speech controls" at bounding box center [589, 264] width 11 height 11
click at [756, 207] on span "se" at bounding box center [764, 196] width 36 height 40
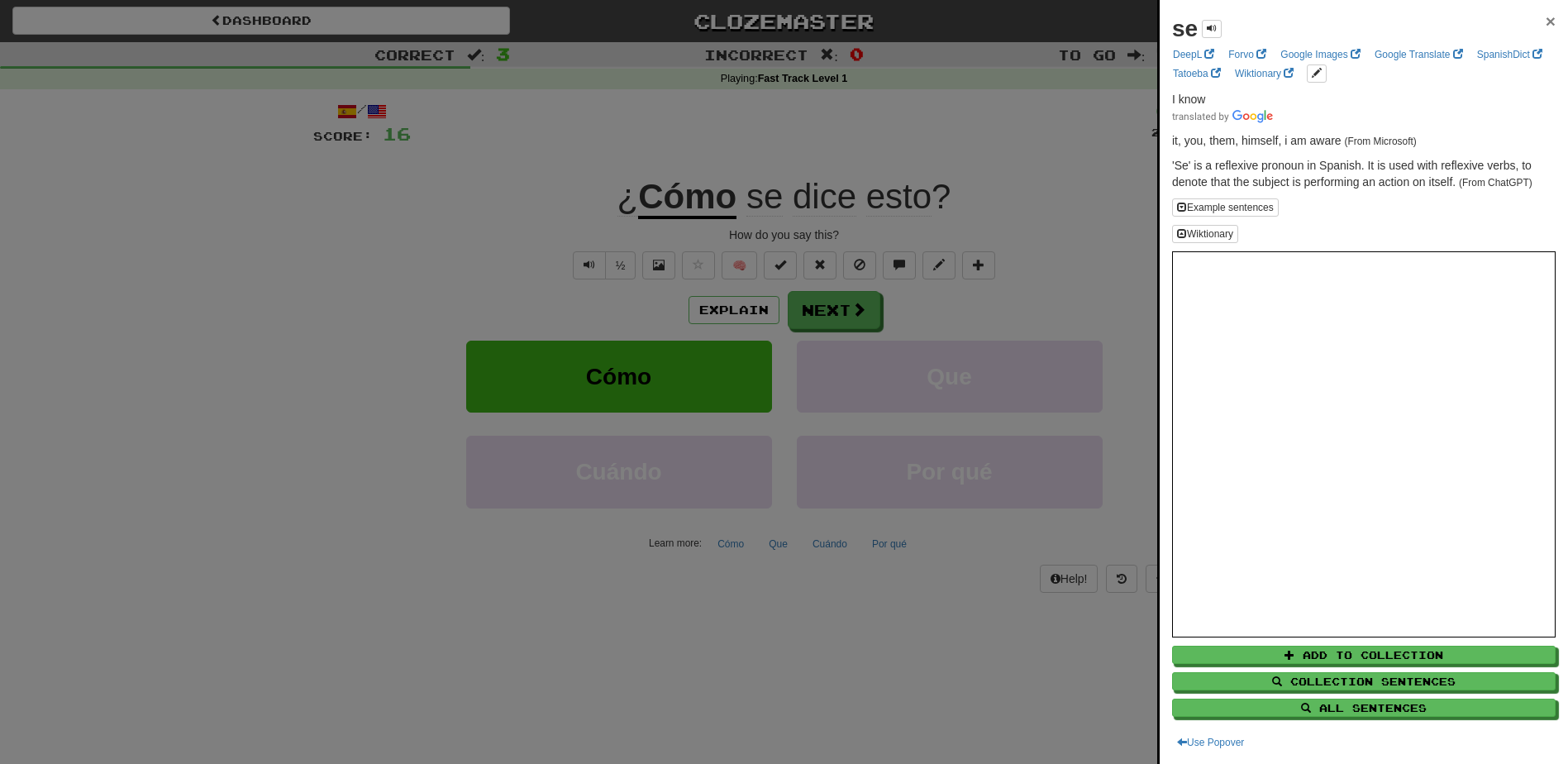
click at [1546, 16] on span "×" at bounding box center [1550, 21] width 10 height 19
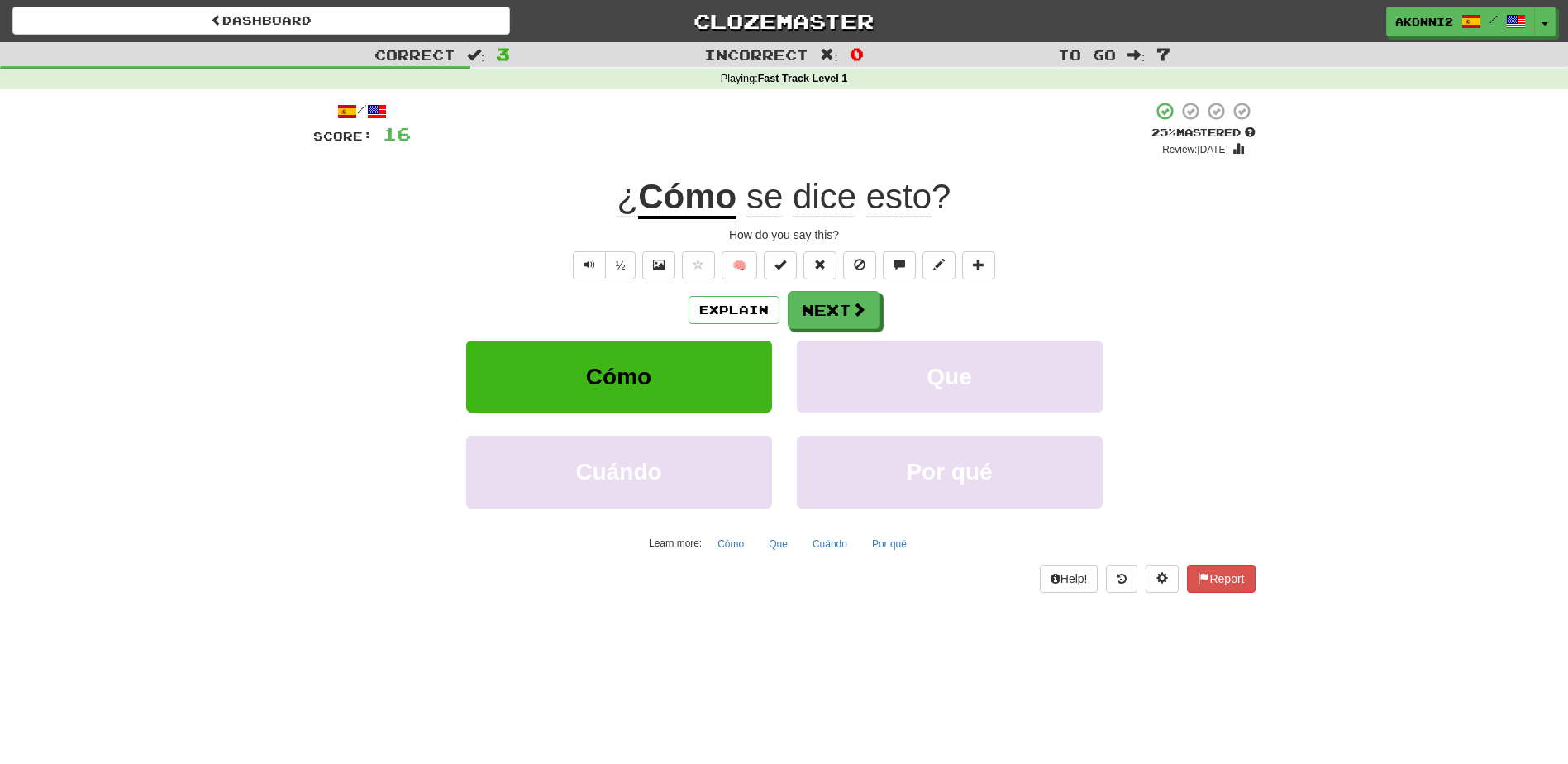
click at [830, 205] on span "dice" at bounding box center [824, 196] width 63 height 40
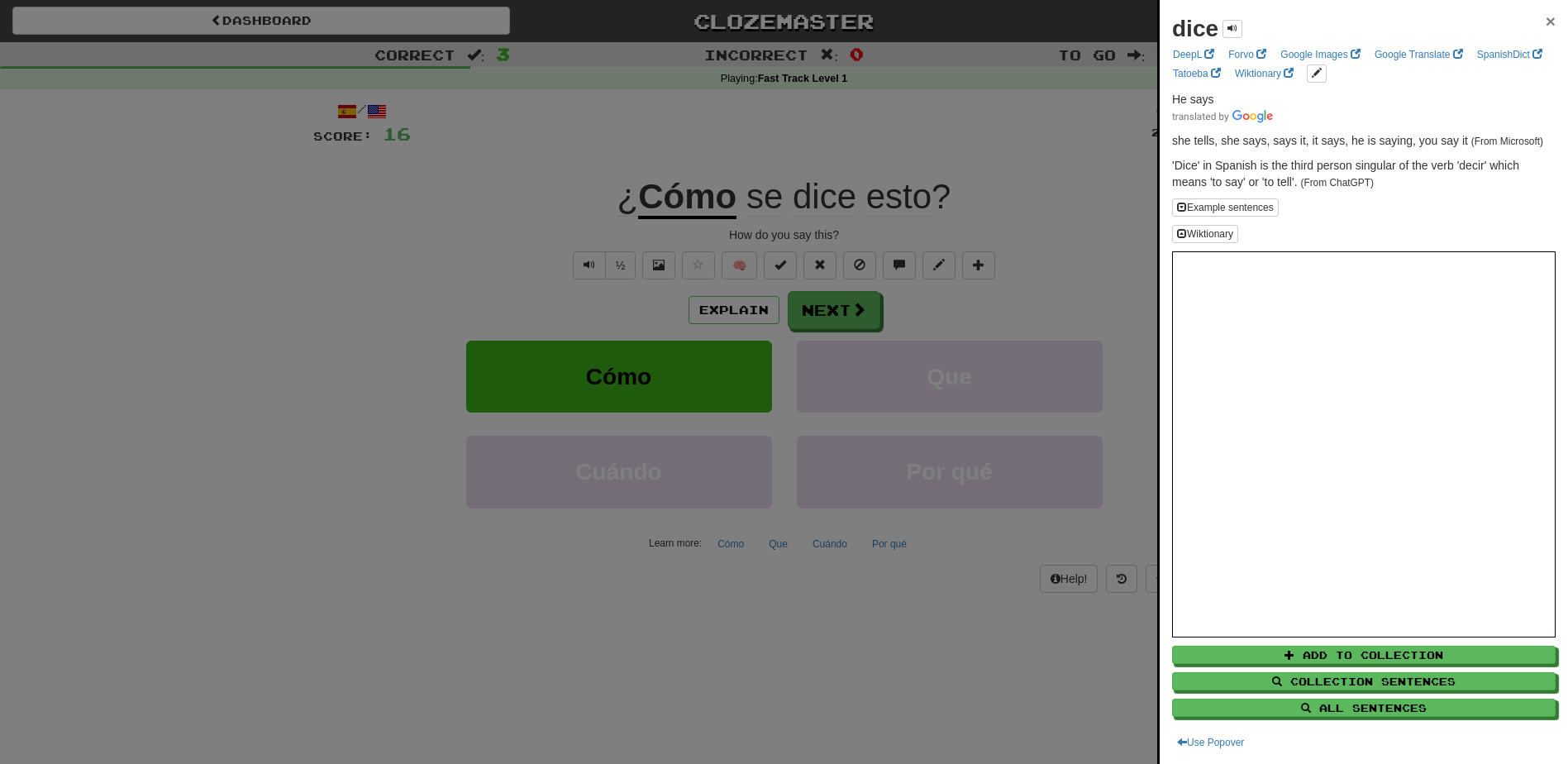
click at [1546, 18] on span "×" at bounding box center [1550, 21] width 10 height 19
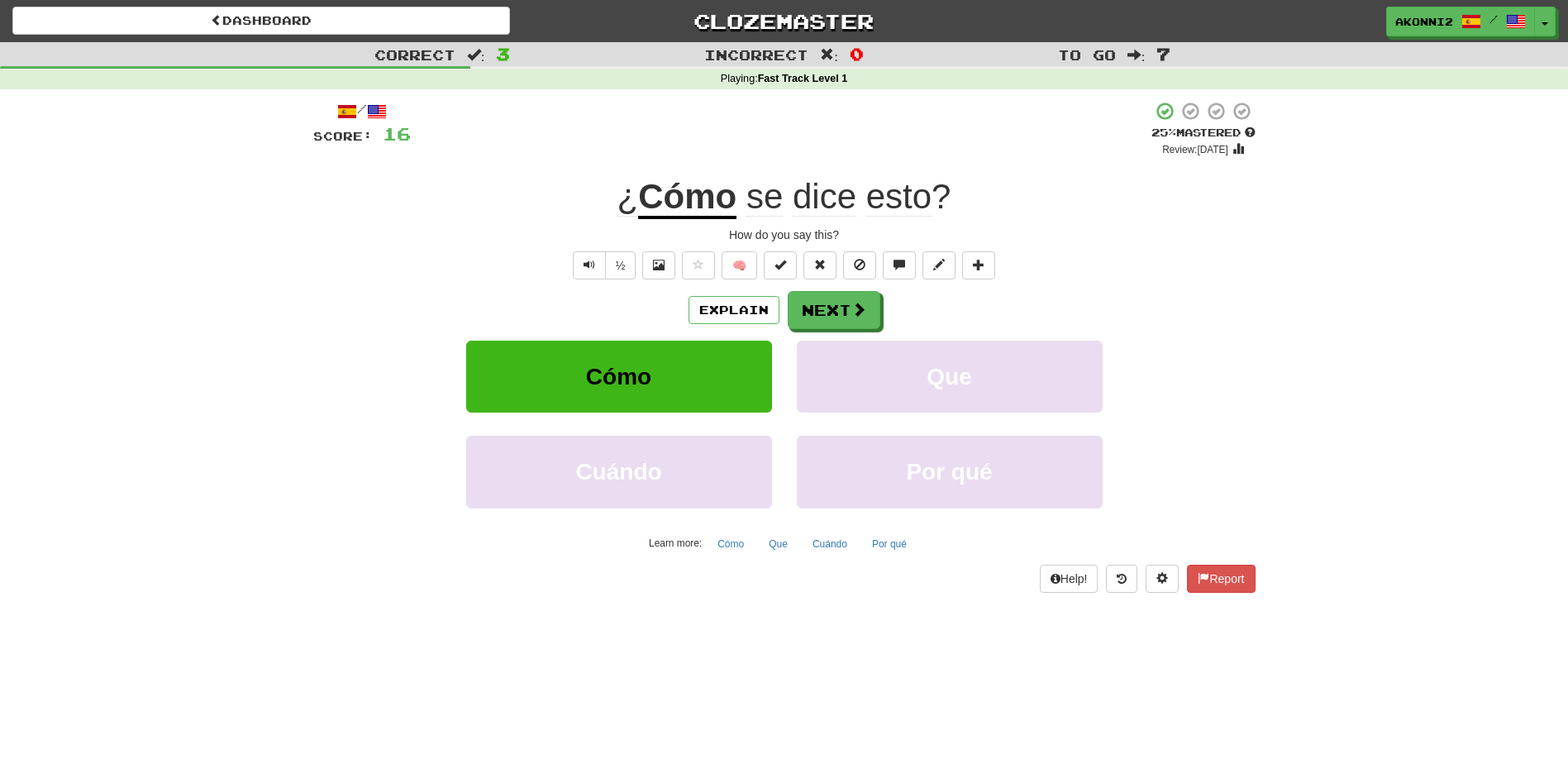
click at [898, 207] on span "esto" at bounding box center [899, 196] width 65 height 40
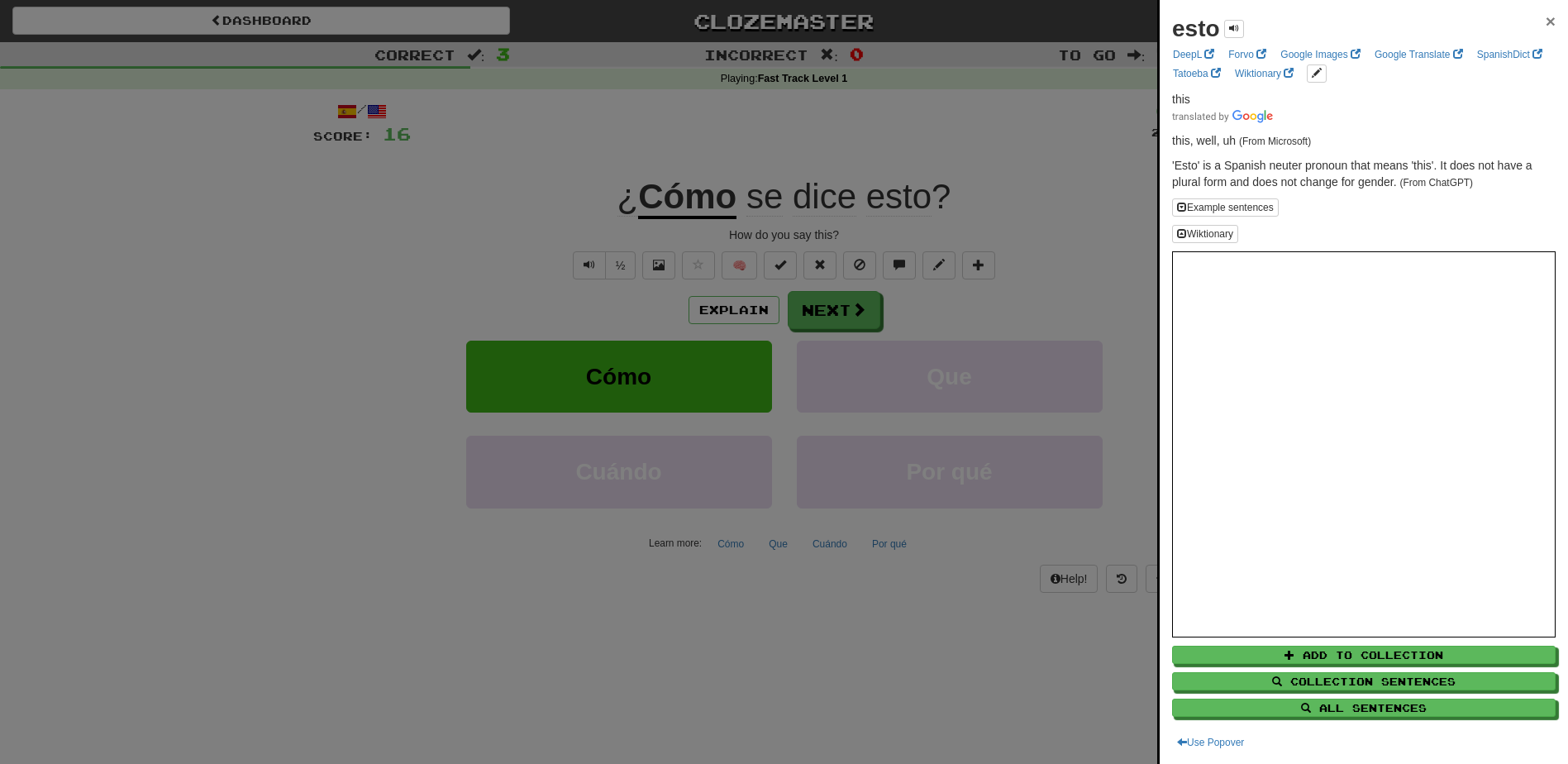
click at [1546, 22] on span "×" at bounding box center [1550, 21] width 10 height 19
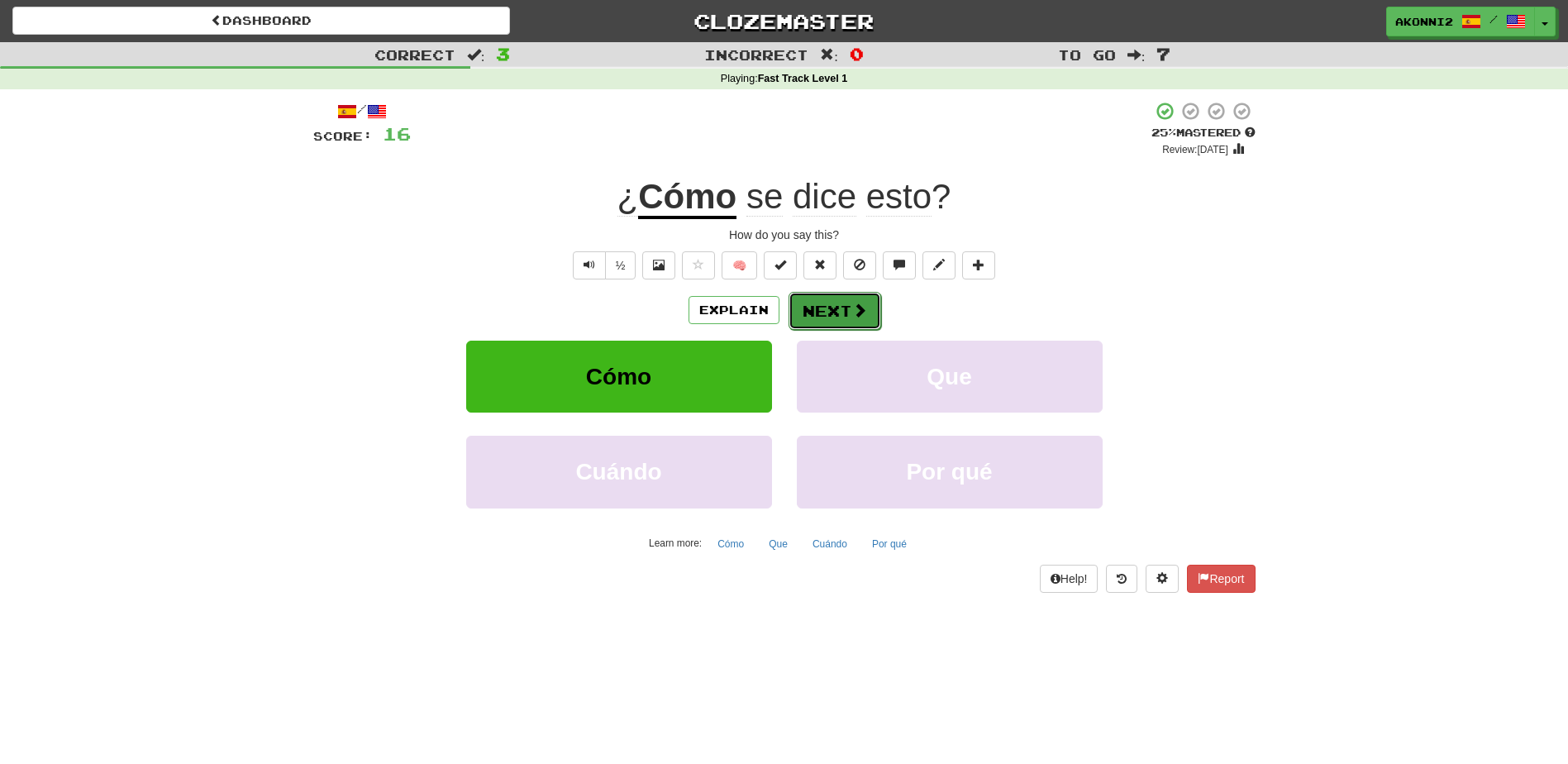
click at [826, 319] on button "Next" at bounding box center [834, 310] width 92 height 38
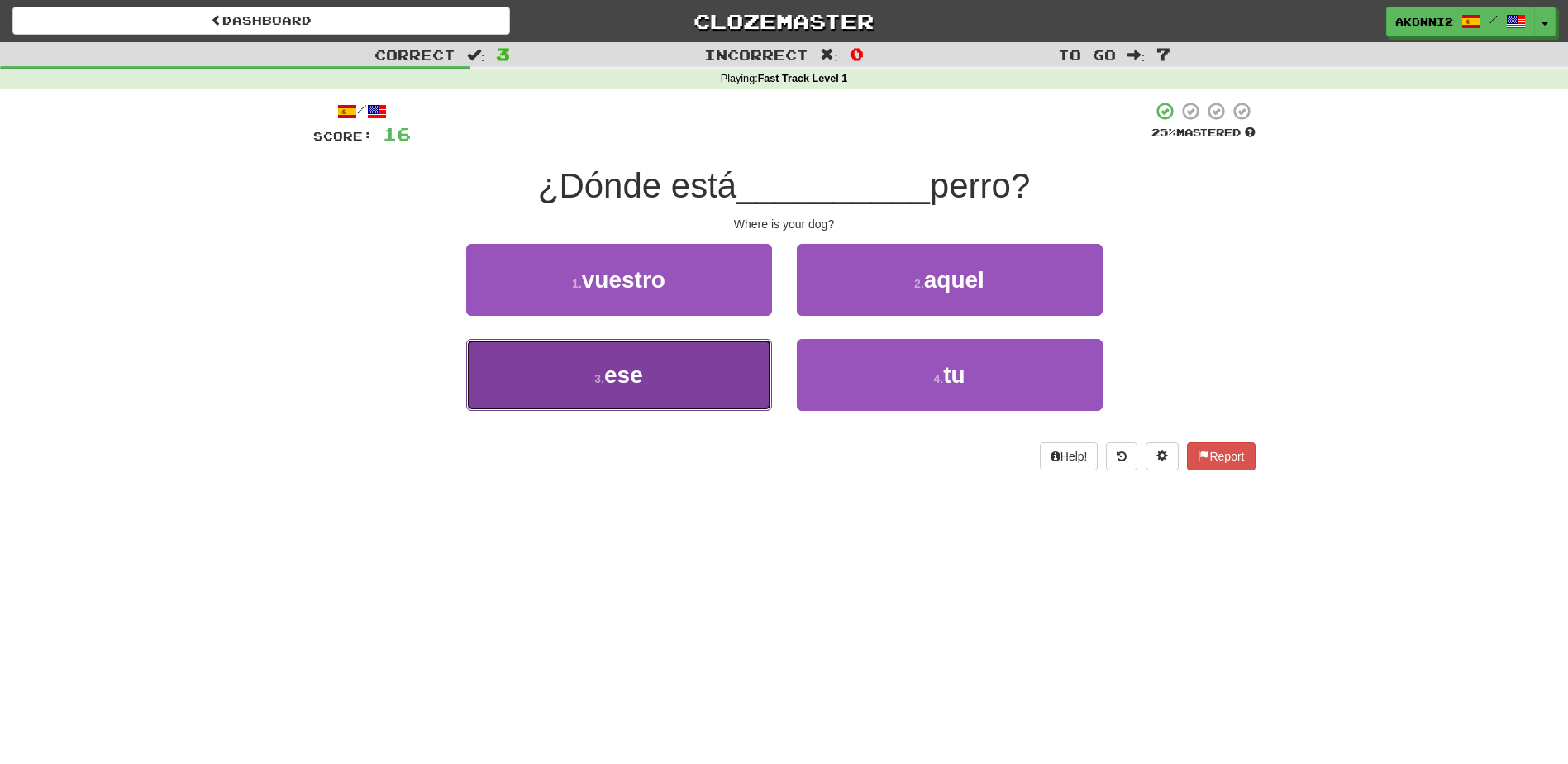
click at [665, 390] on button "3 . ese" at bounding box center [620, 375] width 306 height 72
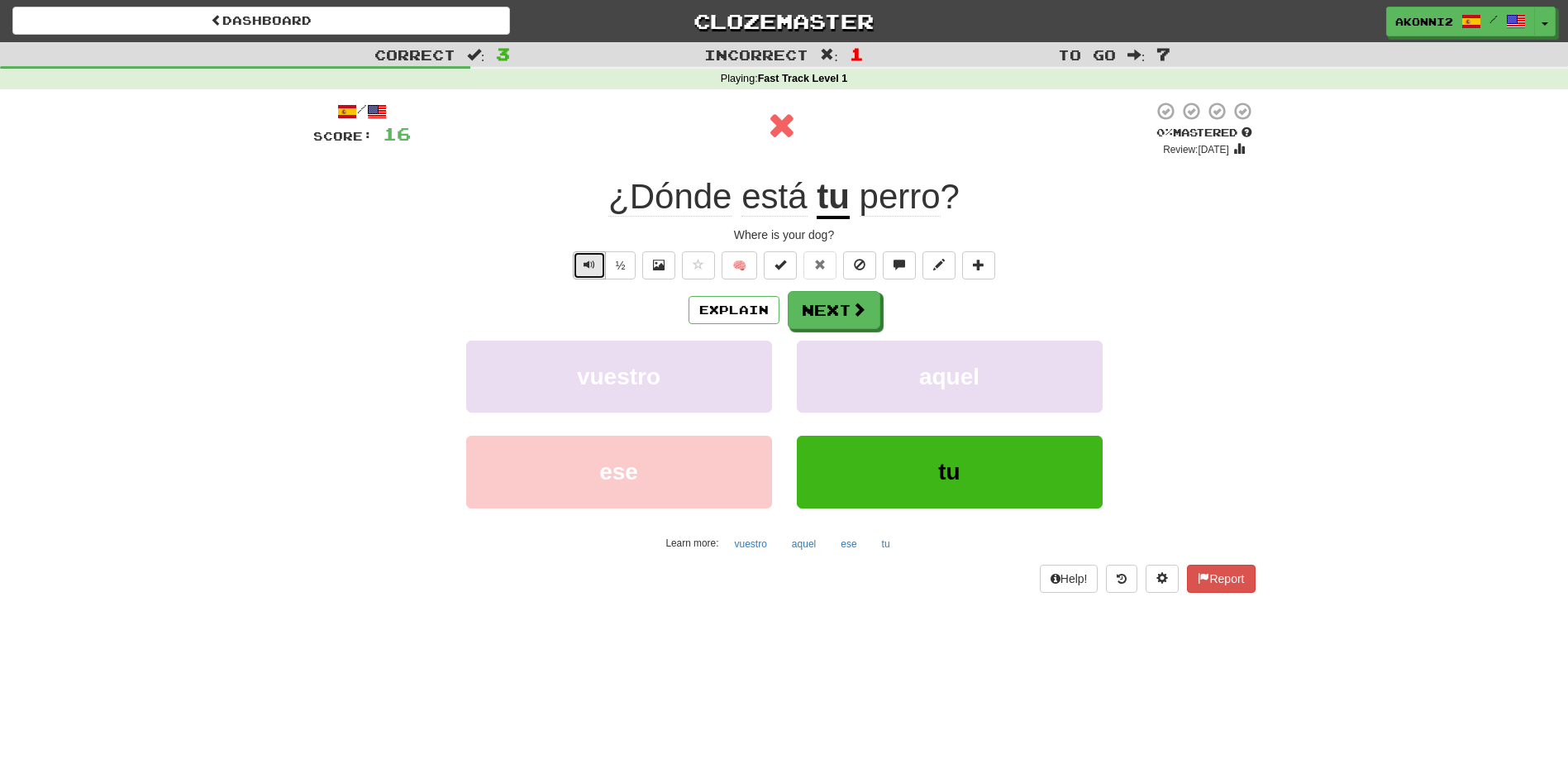
click at [573, 261] on button "Text-to-speech controls" at bounding box center [590, 266] width 33 height 28
click at [830, 316] on button "Next" at bounding box center [834, 310] width 92 height 38
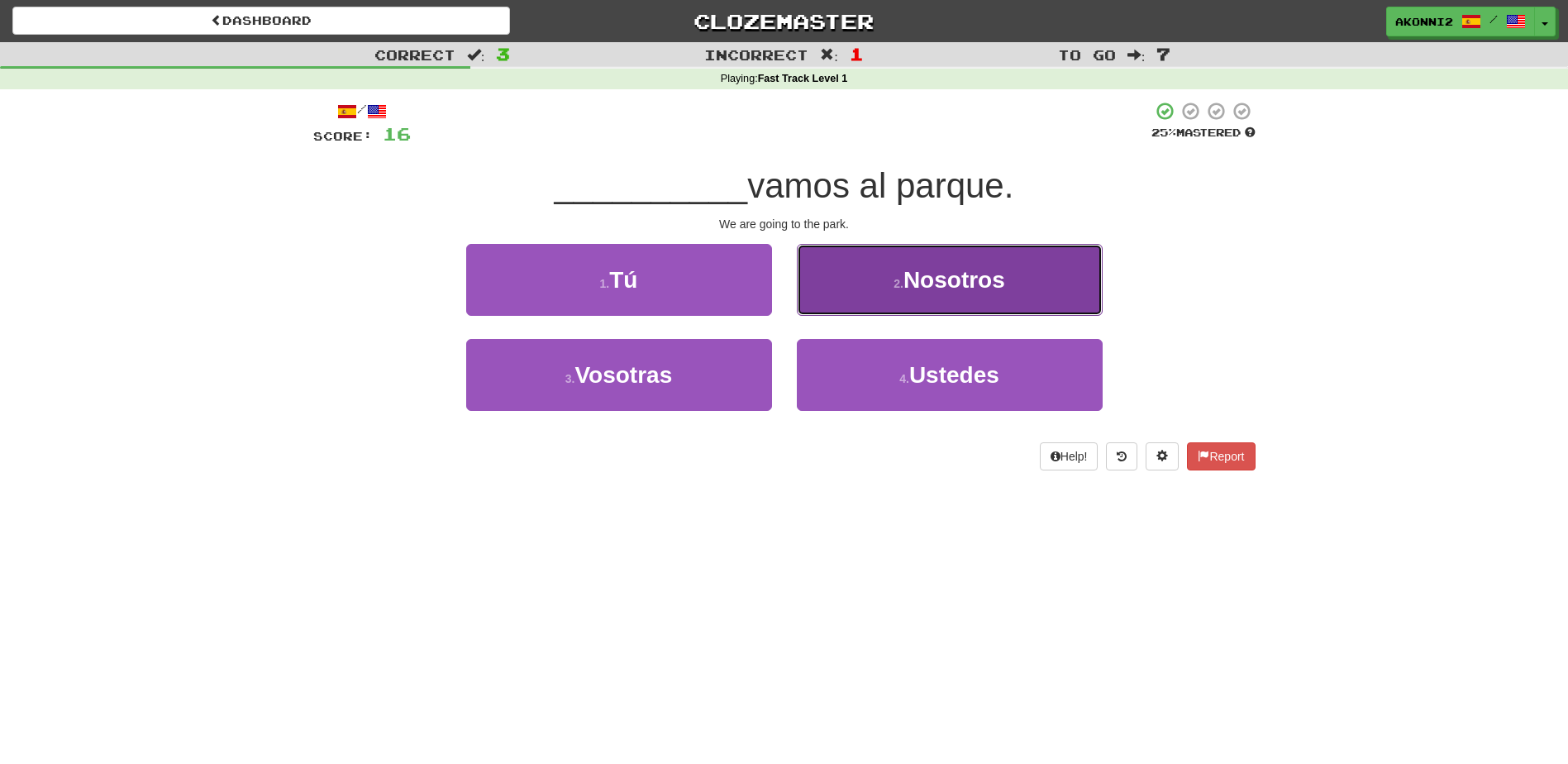
click at [881, 280] on button "2 . Nosotros" at bounding box center [950, 280] width 306 height 72
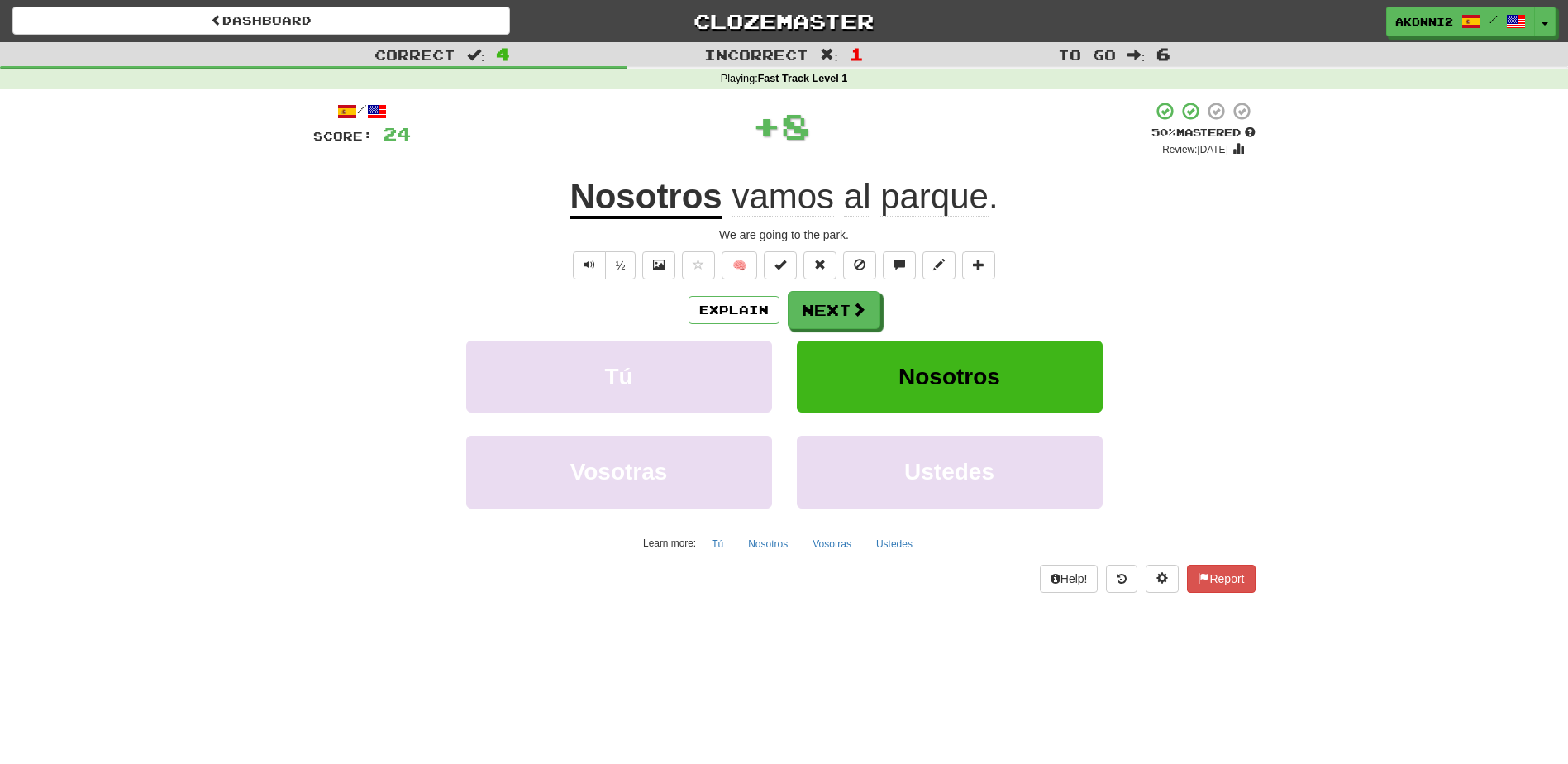
click at [650, 199] on u "Nosotros" at bounding box center [645, 198] width 152 height 42
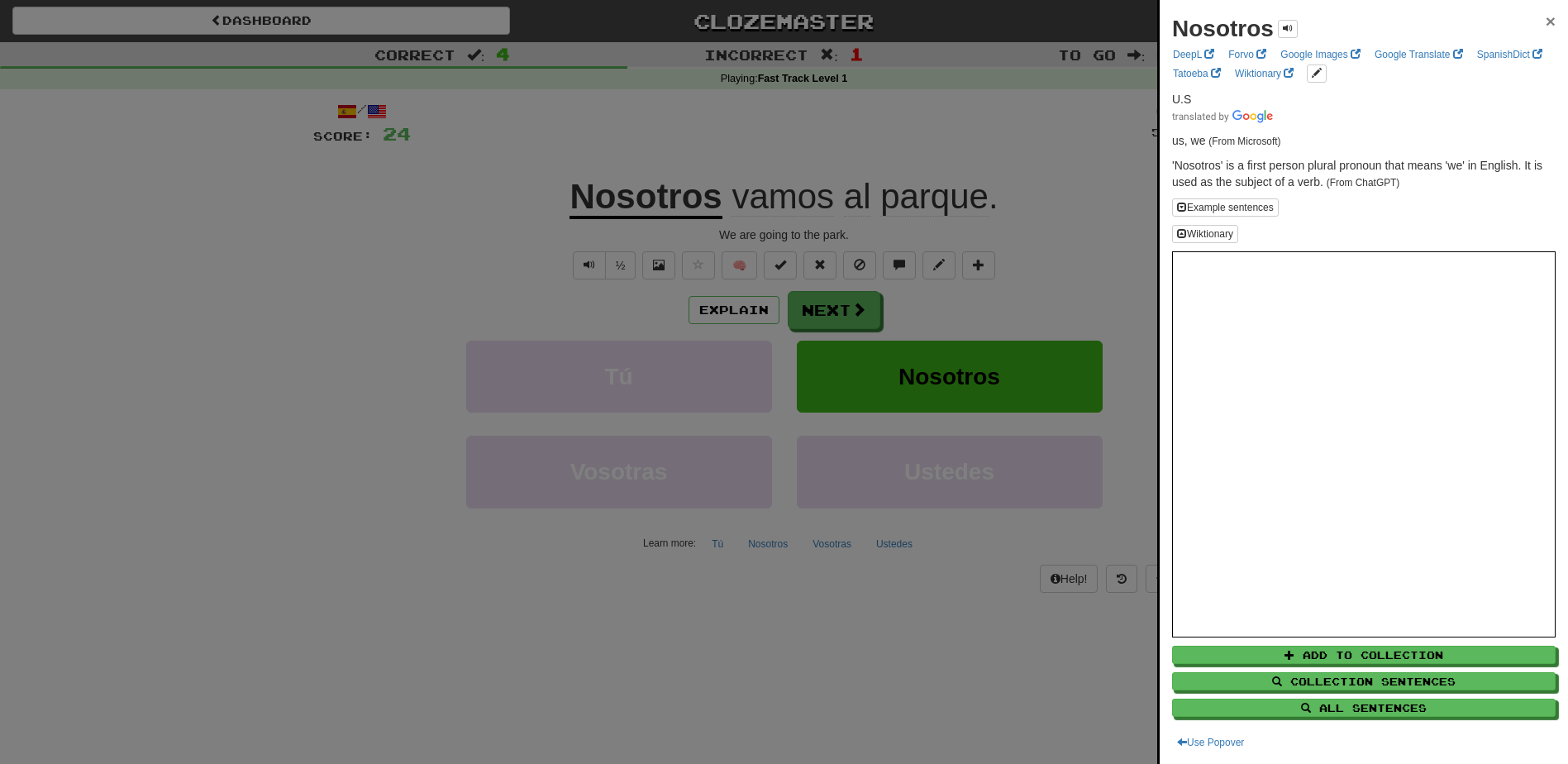
click at [1546, 26] on span "×" at bounding box center [1550, 21] width 10 height 19
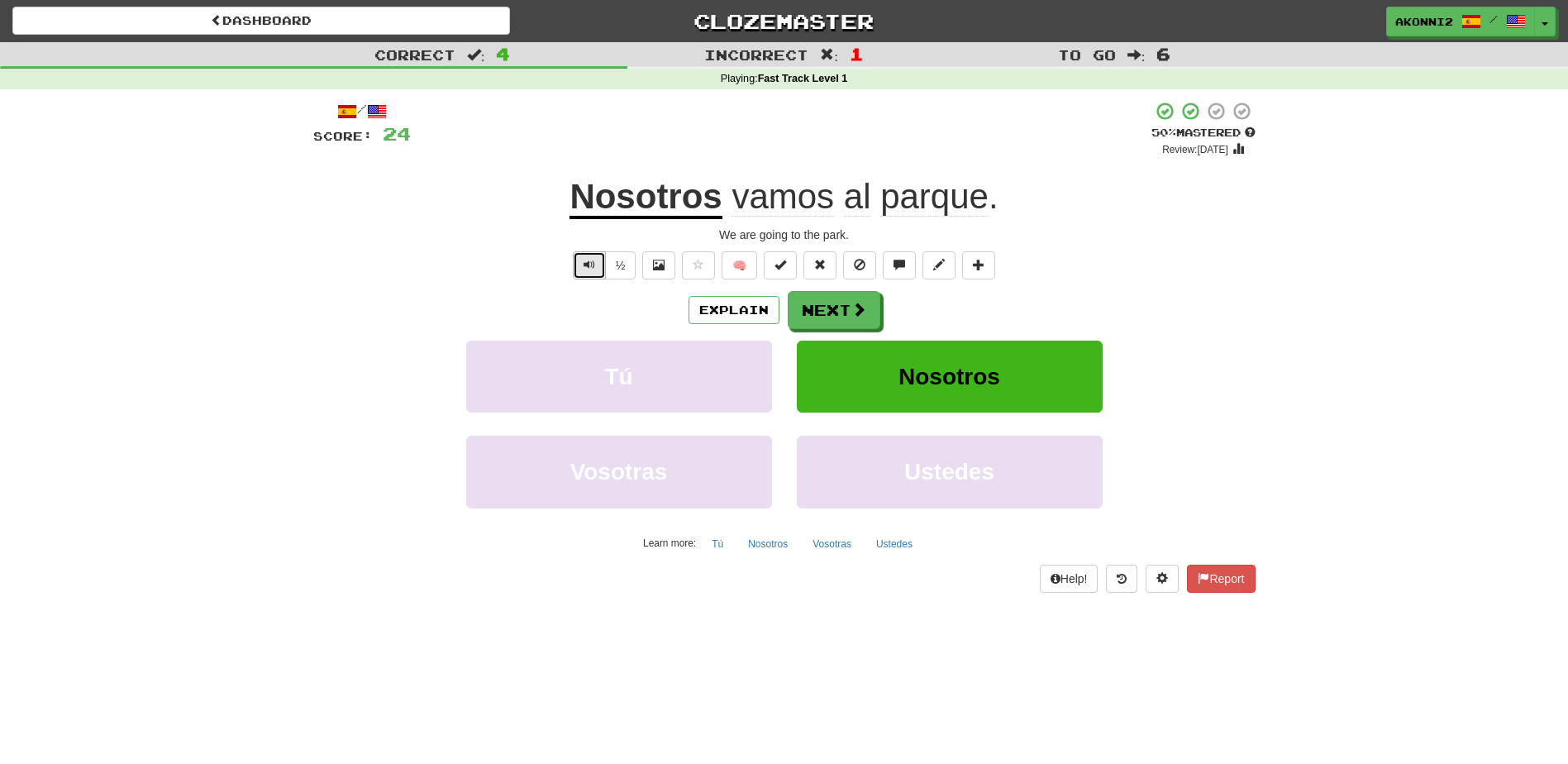
click at [575, 273] on button "Text-to-speech controls" at bounding box center [590, 266] width 33 height 28
click at [590, 267] on span "Text-to-speech controls" at bounding box center [589, 264] width 11 height 11
click at [433, 246] on div "/ Score: 24 + 8 50 % Mastered Review: [DATE] Nosotros vamos al parque . We are …" at bounding box center [785, 346] width 942 height 491
click at [867, 311] on button "Next" at bounding box center [834, 310] width 92 height 38
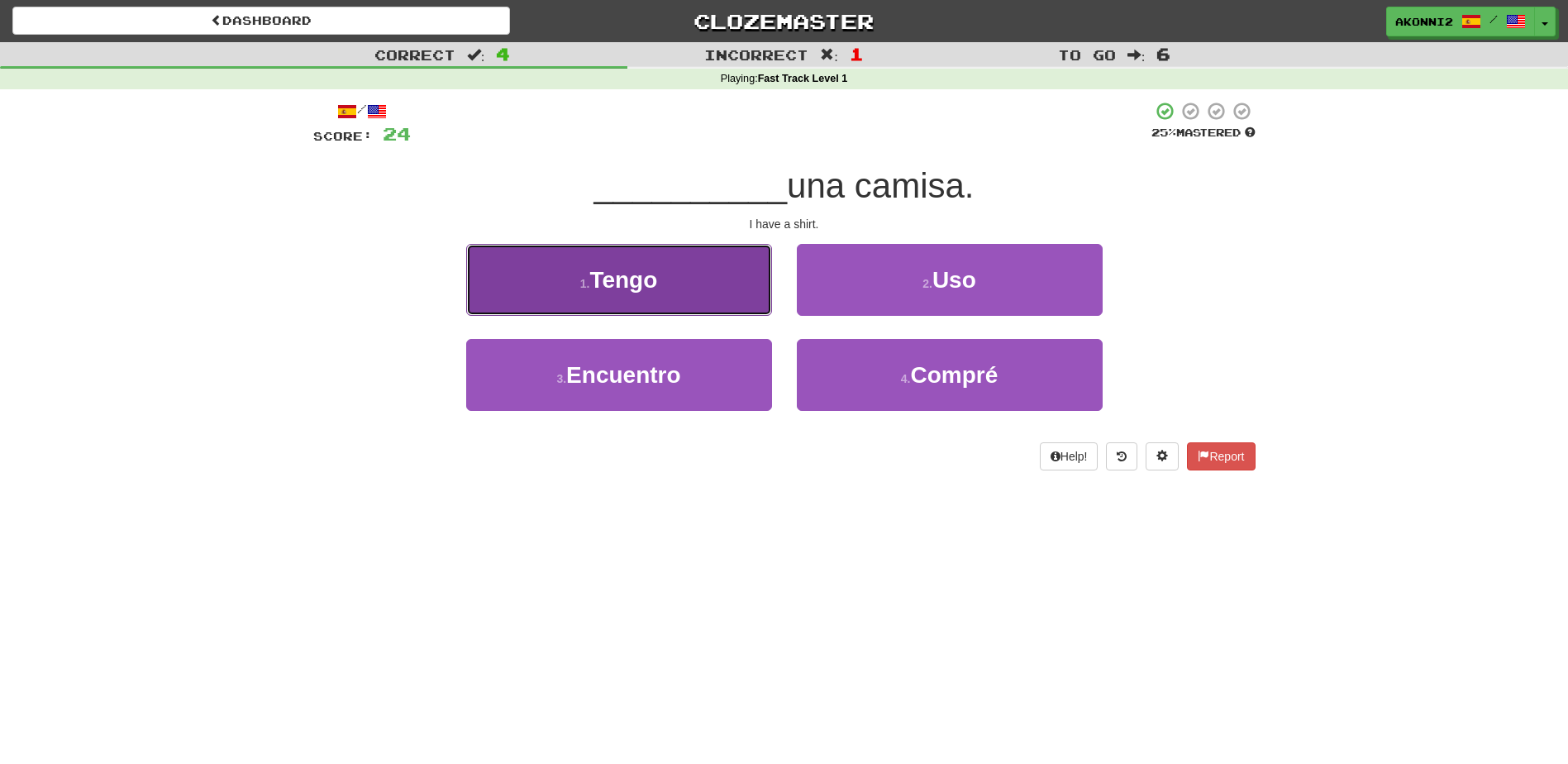
click at [744, 297] on button "1 . Tengo" at bounding box center [620, 280] width 306 height 72
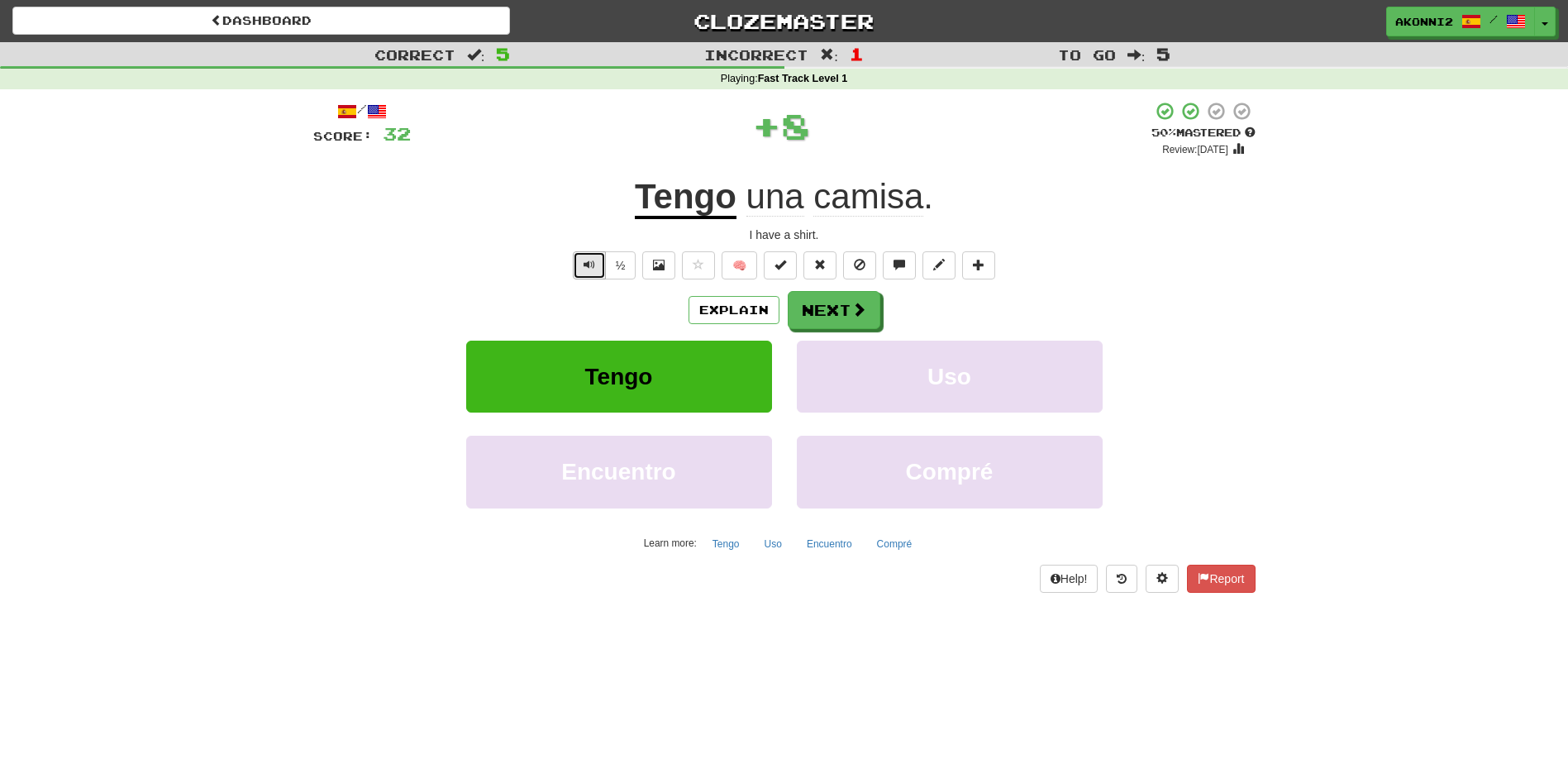
click at [591, 267] on span "Text-to-speech controls" at bounding box center [589, 264] width 11 height 11
click at [848, 314] on button "Next" at bounding box center [834, 310] width 92 height 38
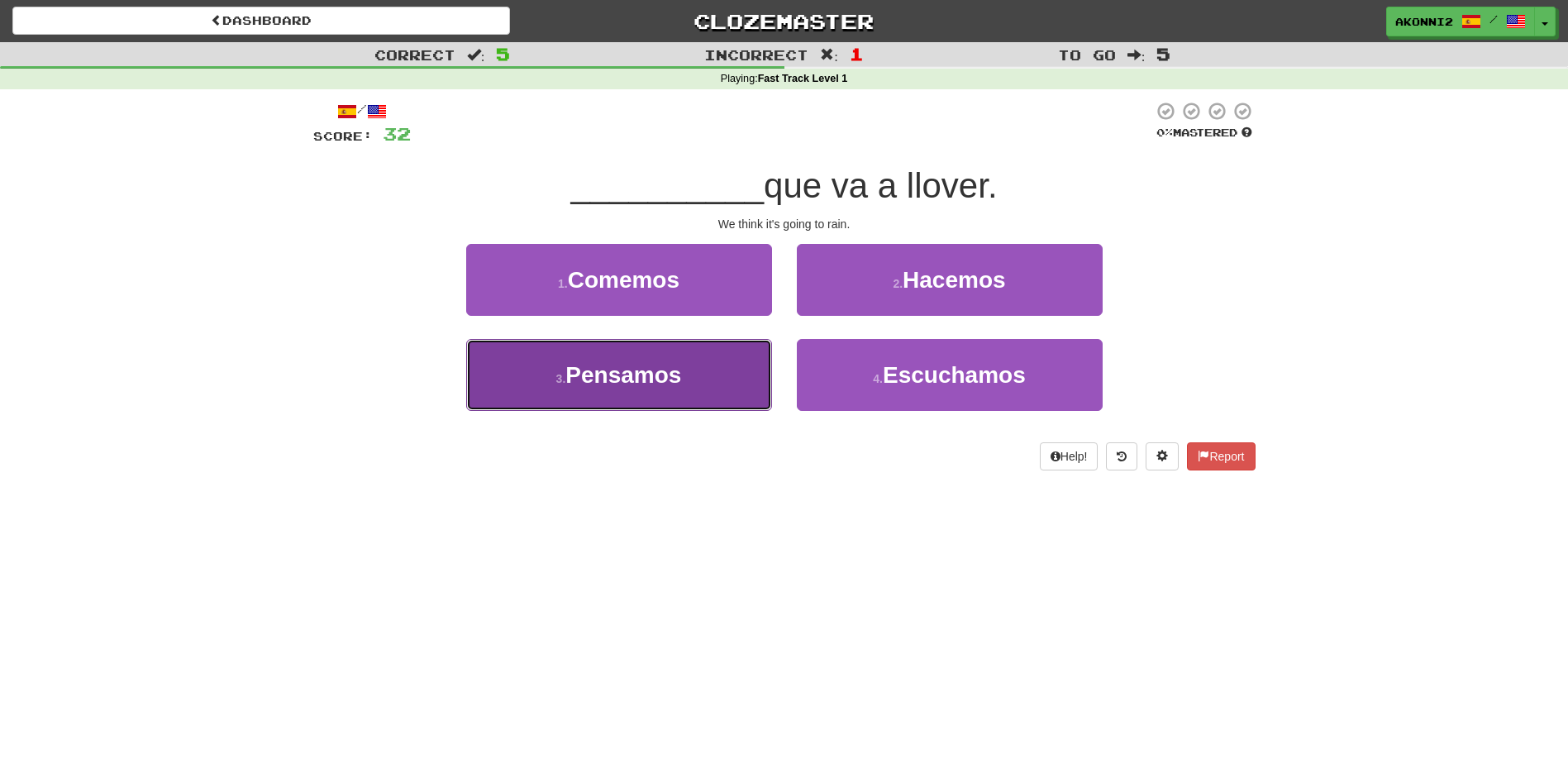
click at [744, 382] on button "3 . Pensamos" at bounding box center [620, 375] width 306 height 72
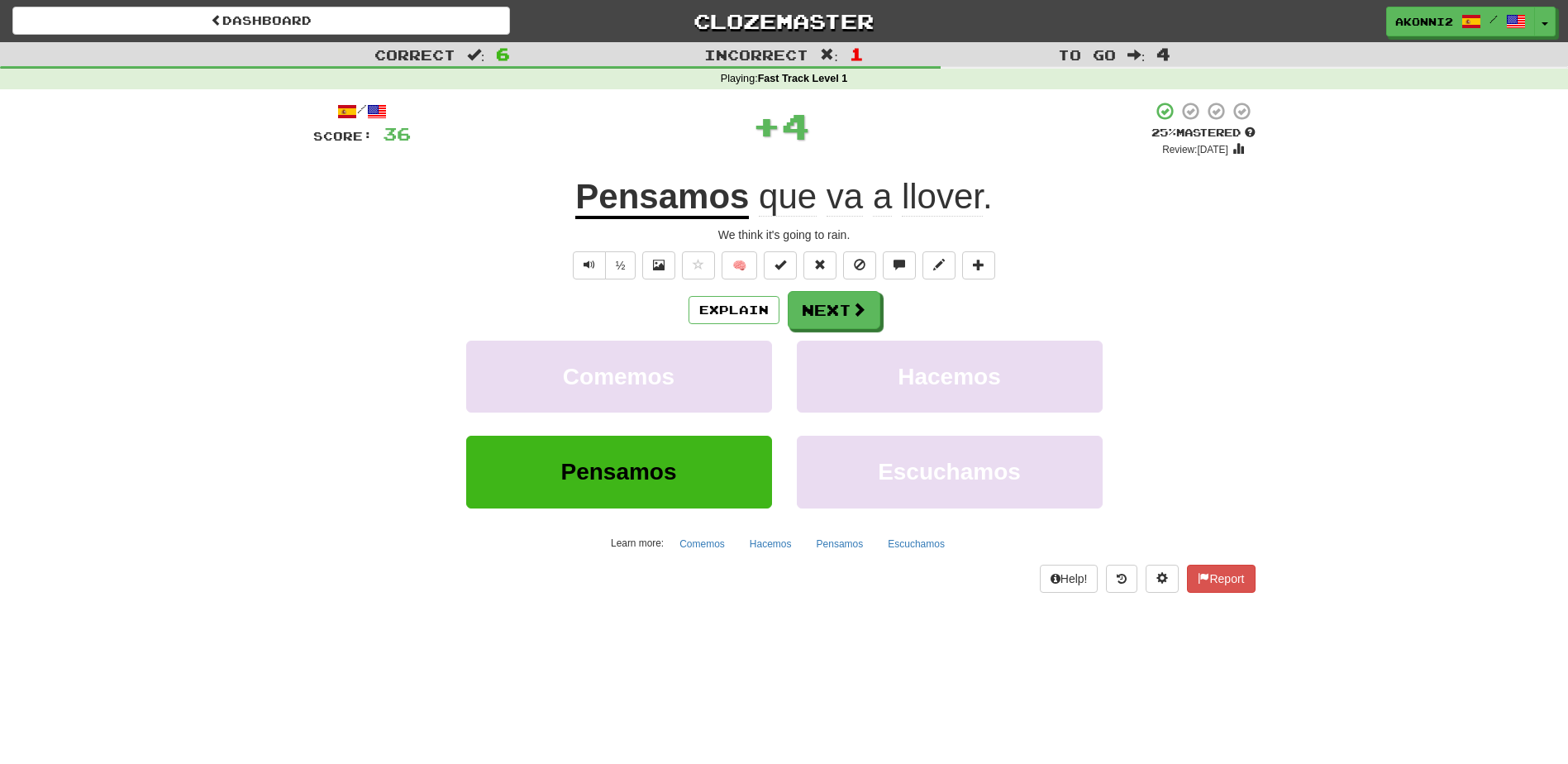
click at [696, 194] on u "Pensamos" at bounding box center [663, 198] width 174 height 42
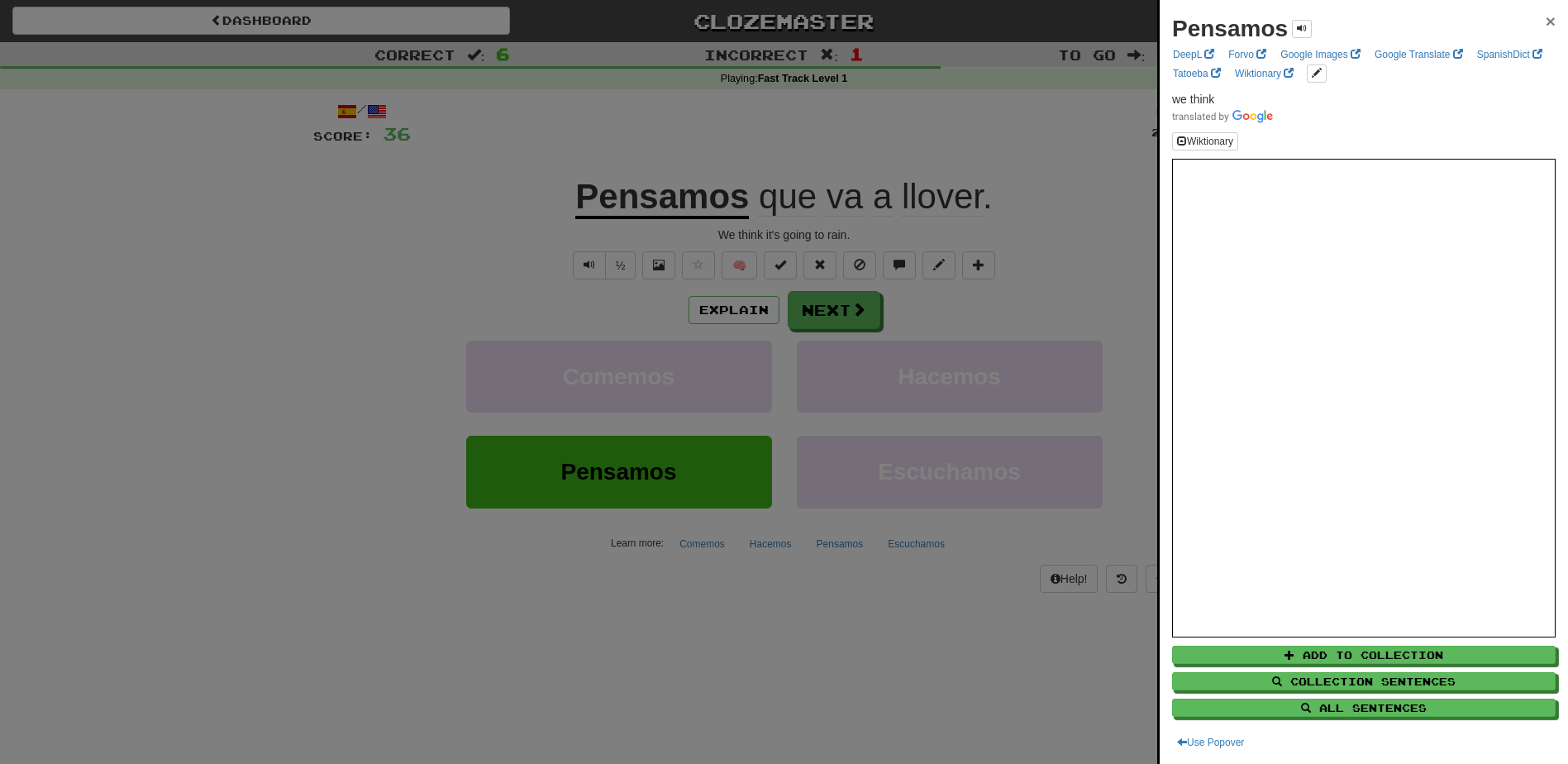
click at [1546, 22] on span "×" at bounding box center [1550, 21] width 10 height 19
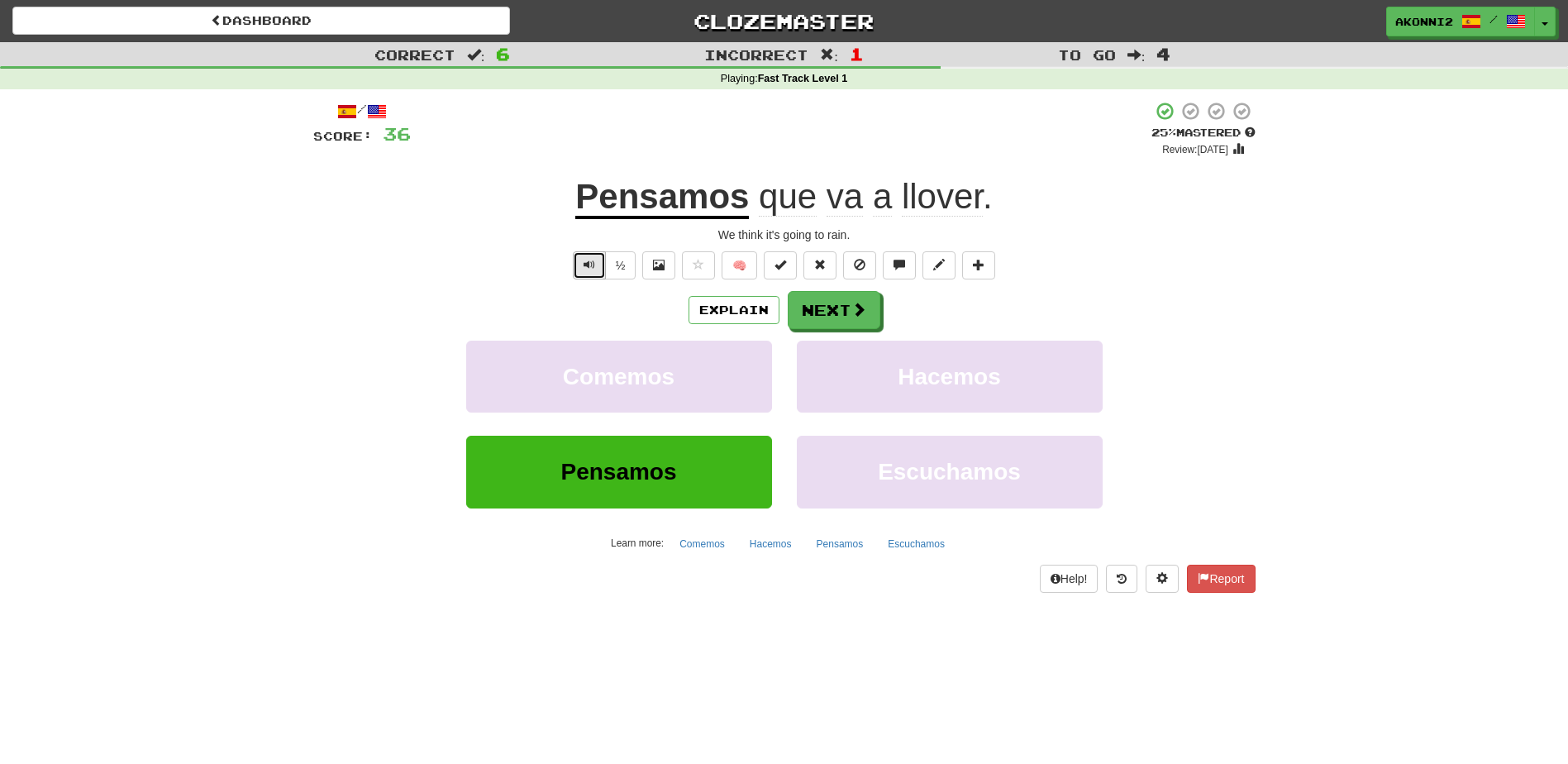
click at [590, 264] on span "Text-to-speech controls" at bounding box center [589, 264] width 11 height 11
click at [589, 264] on span "Text-to-speech controls" at bounding box center [589, 264] width 11 height 11
drag, startPoint x: 589, startPoint y: 264, endPoint x: 504, endPoint y: 284, distance: 87.3
click at [504, 284] on div "/ Score: 36 + 4 25 % Mastered Review: [DATE] Pensamos que va a llover . We thin…" at bounding box center [785, 346] width 942 height 491
click at [700, 203] on u "Pensamos" at bounding box center [663, 198] width 174 height 42
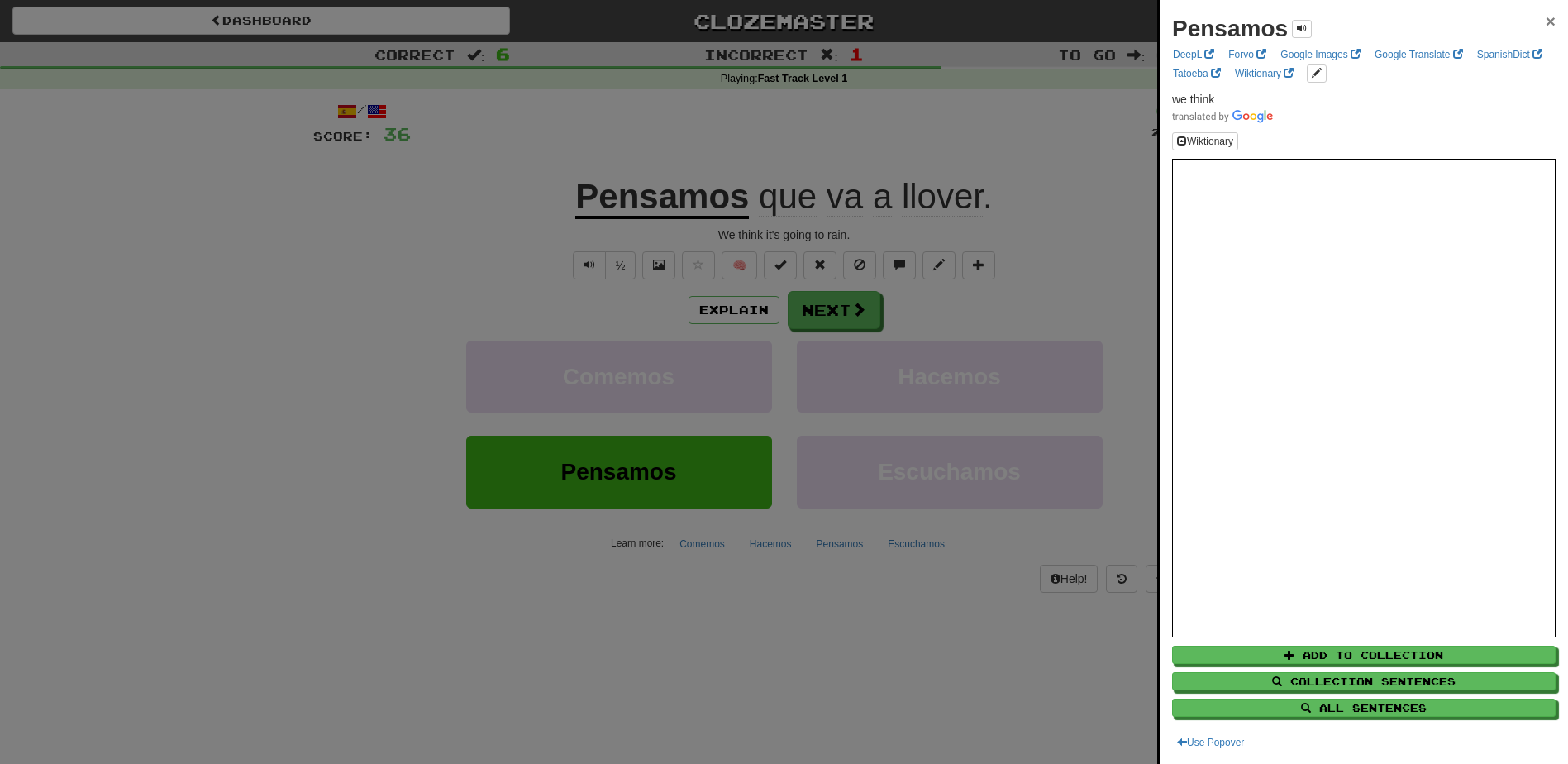
click at [1546, 21] on span "×" at bounding box center [1550, 21] width 10 height 19
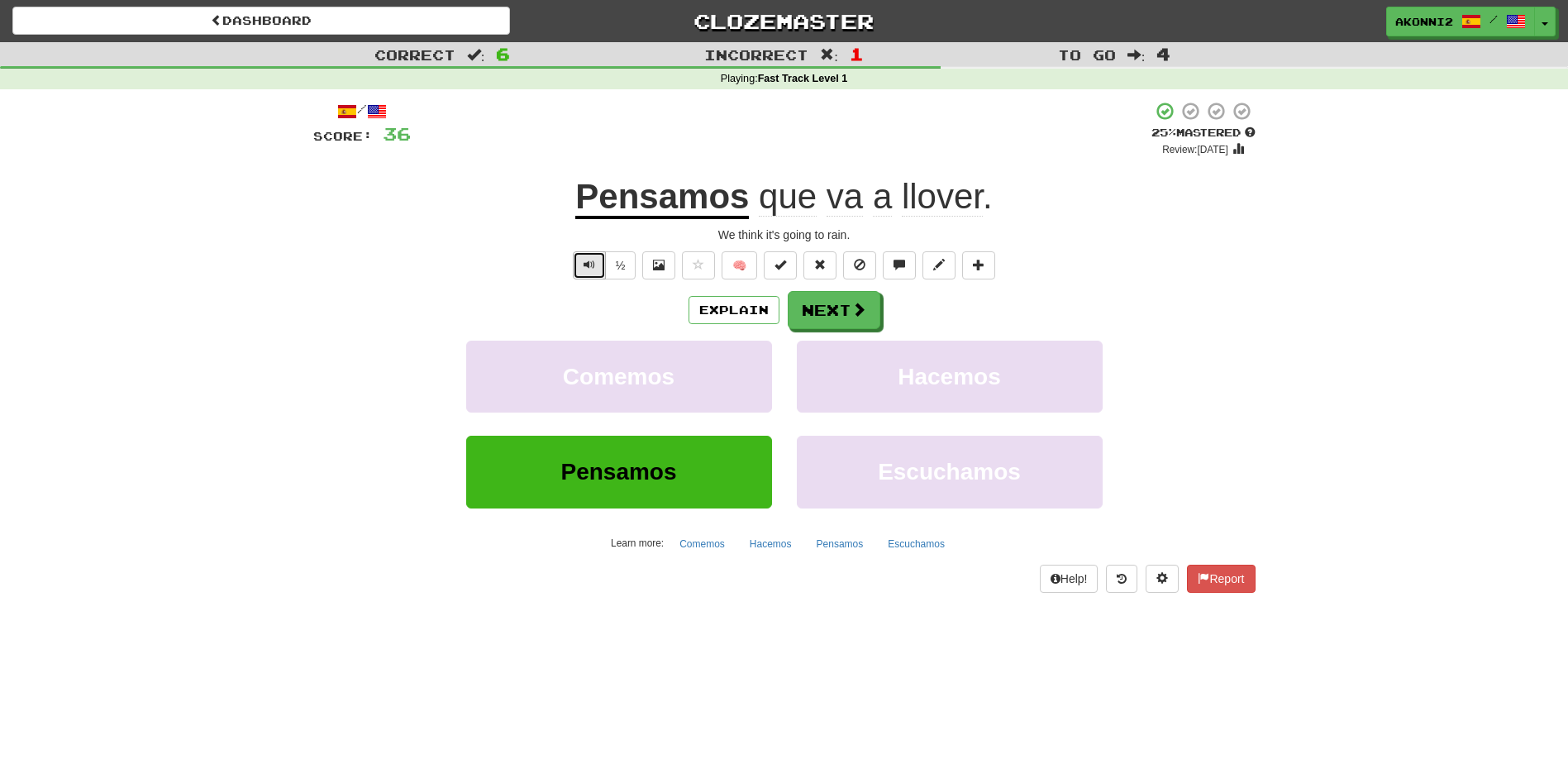
click at [576, 258] on button "Text-to-speech controls" at bounding box center [590, 266] width 33 height 28
click at [585, 267] on span "Text-to-speech controls" at bounding box center [589, 264] width 11 height 11
click at [936, 198] on span "llover" at bounding box center [942, 196] width 81 height 40
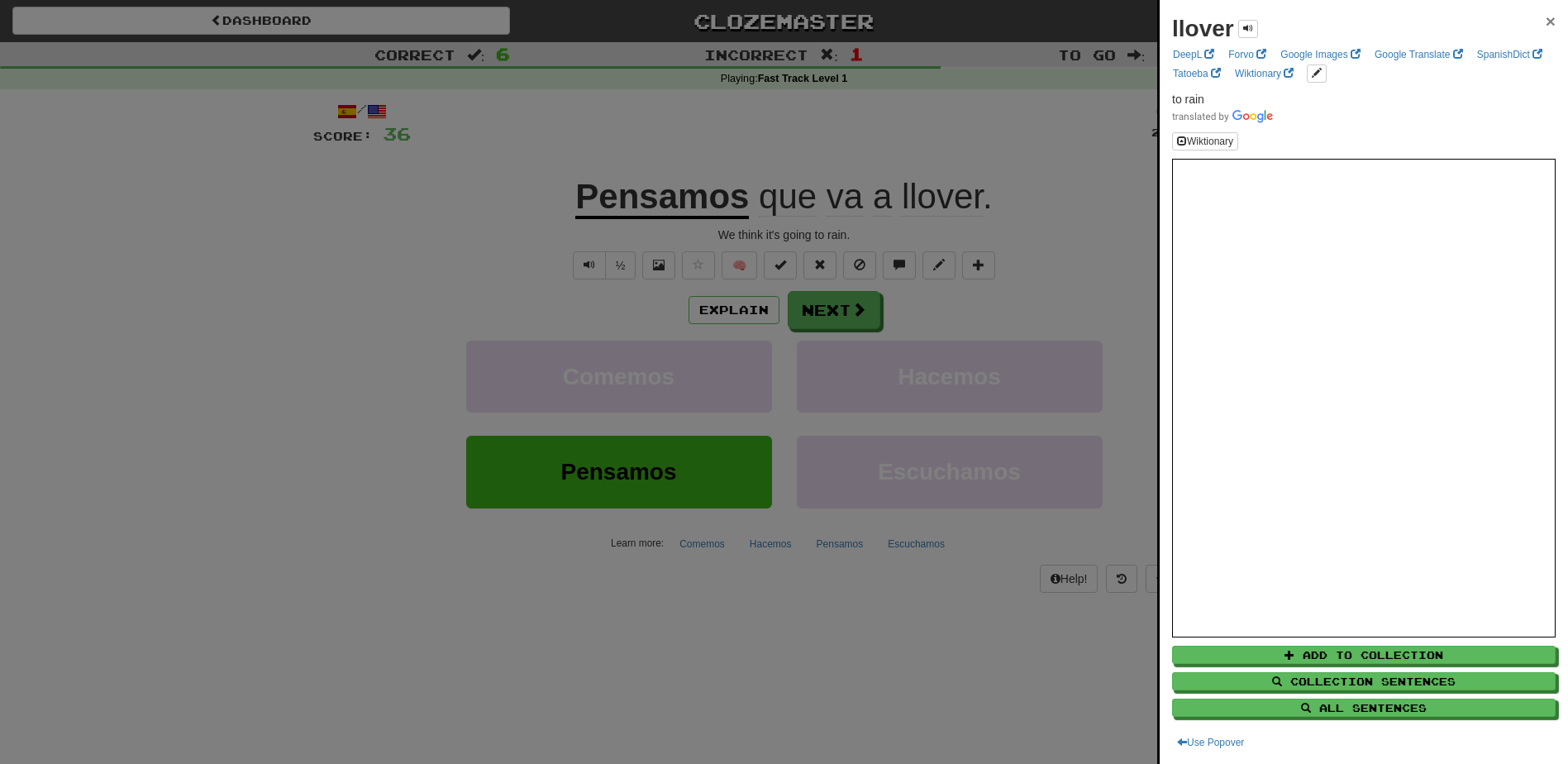
click at [1546, 18] on span "×" at bounding box center [1550, 21] width 10 height 19
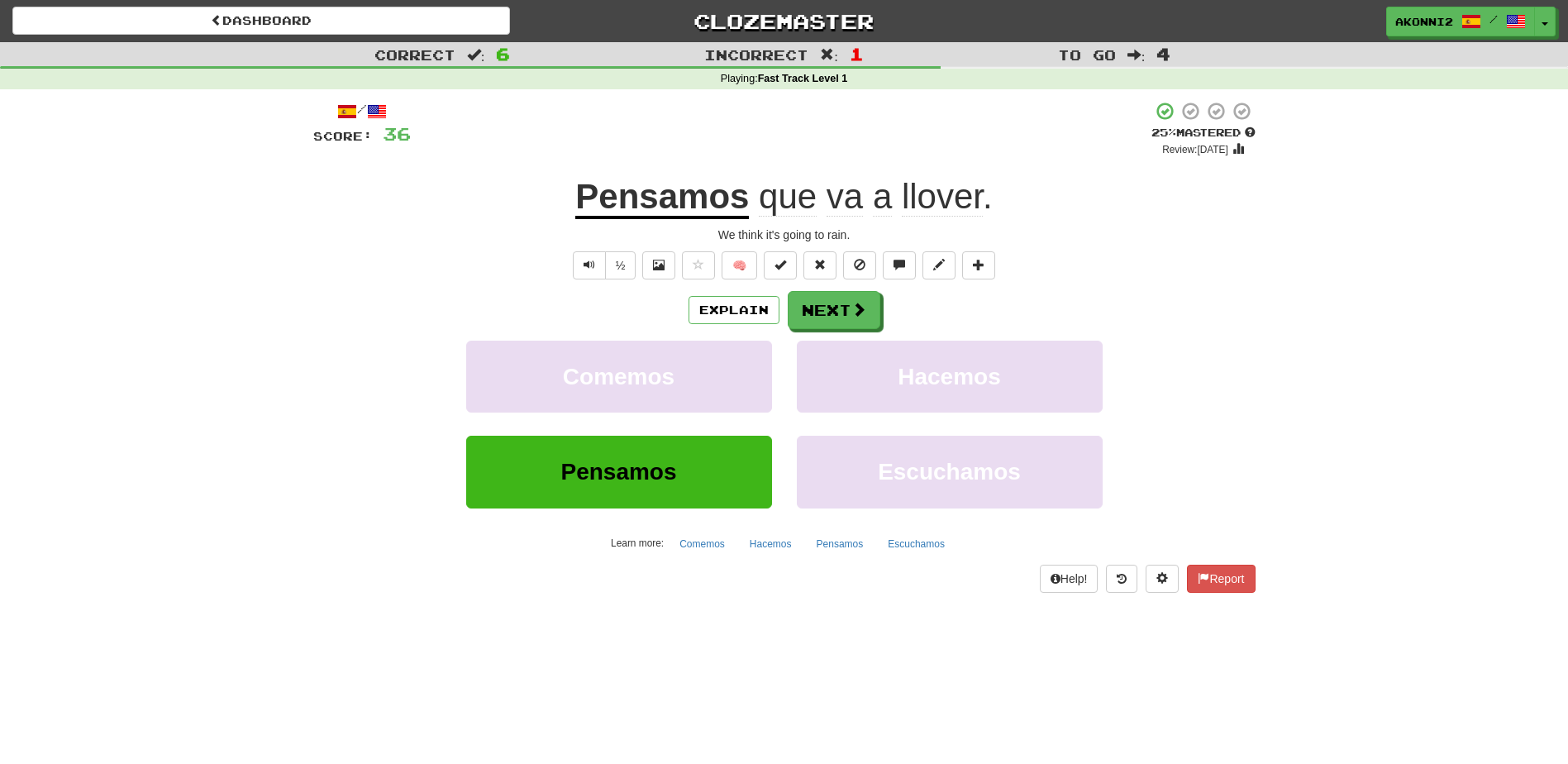
click at [1154, 266] on div "½ 🧠" at bounding box center [785, 266] width 942 height 28
click at [788, 198] on span "que" at bounding box center [788, 196] width 58 height 40
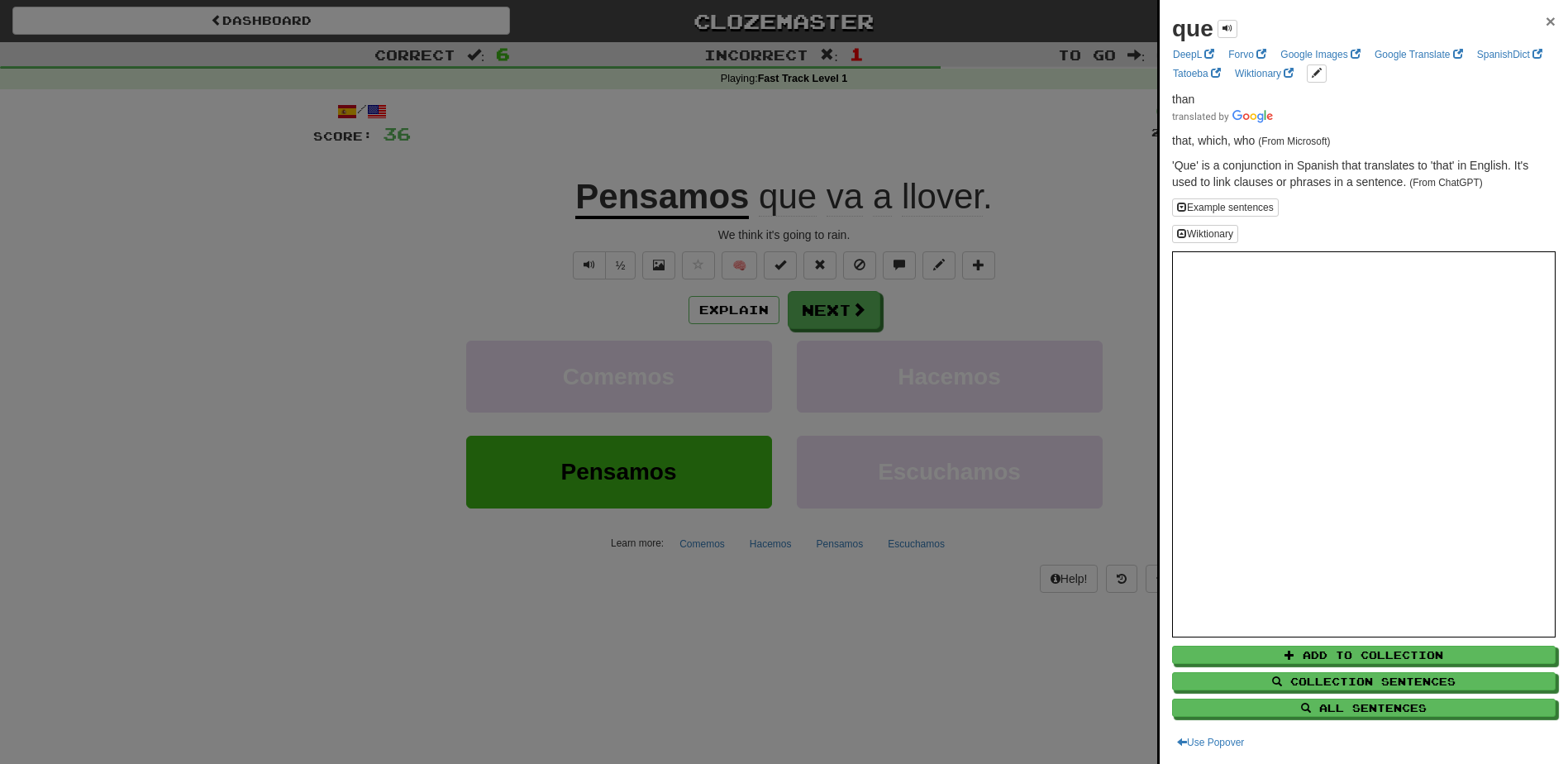
drag, startPoint x: 1539, startPoint y: 16, endPoint x: 1499, endPoint y: 36, distance: 44.7
click at [1546, 16] on span "×" at bounding box center [1550, 21] width 10 height 19
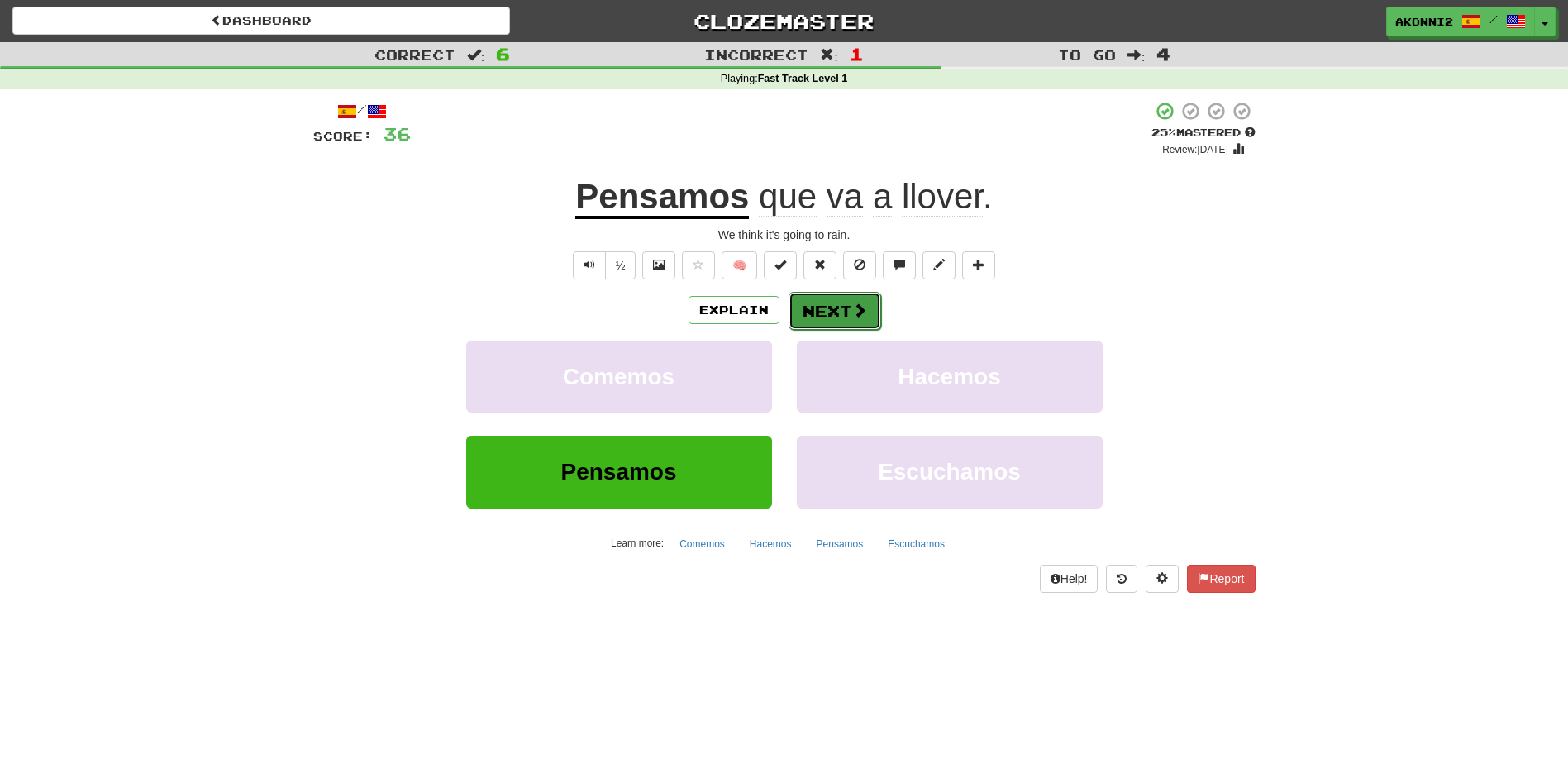
click at [838, 312] on button "Next" at bounding box center [834, 310] width 92 height 38
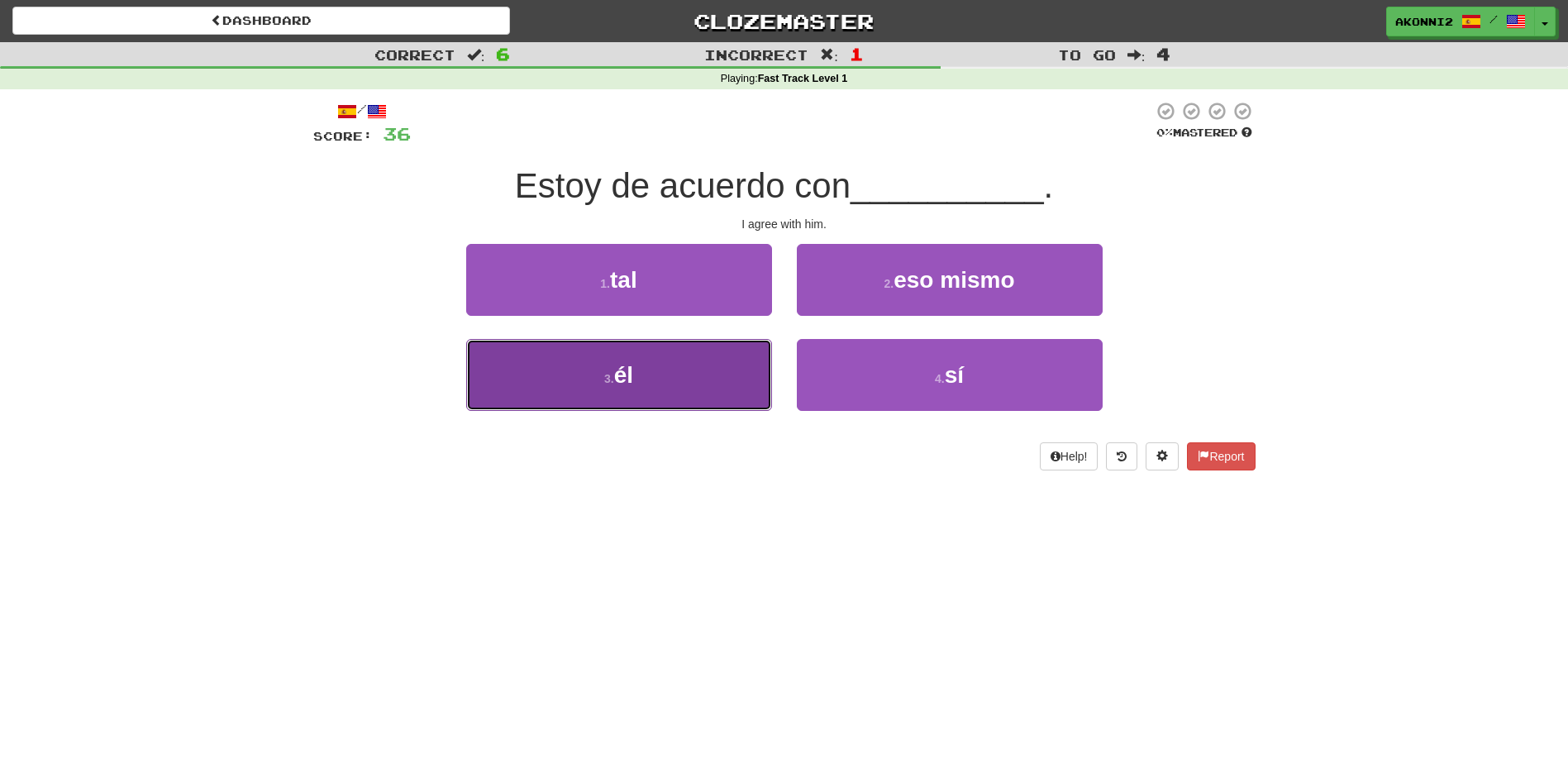
click at [640, 381] on button "3 . él" at bounding box center [620, 375] width 306 height 72
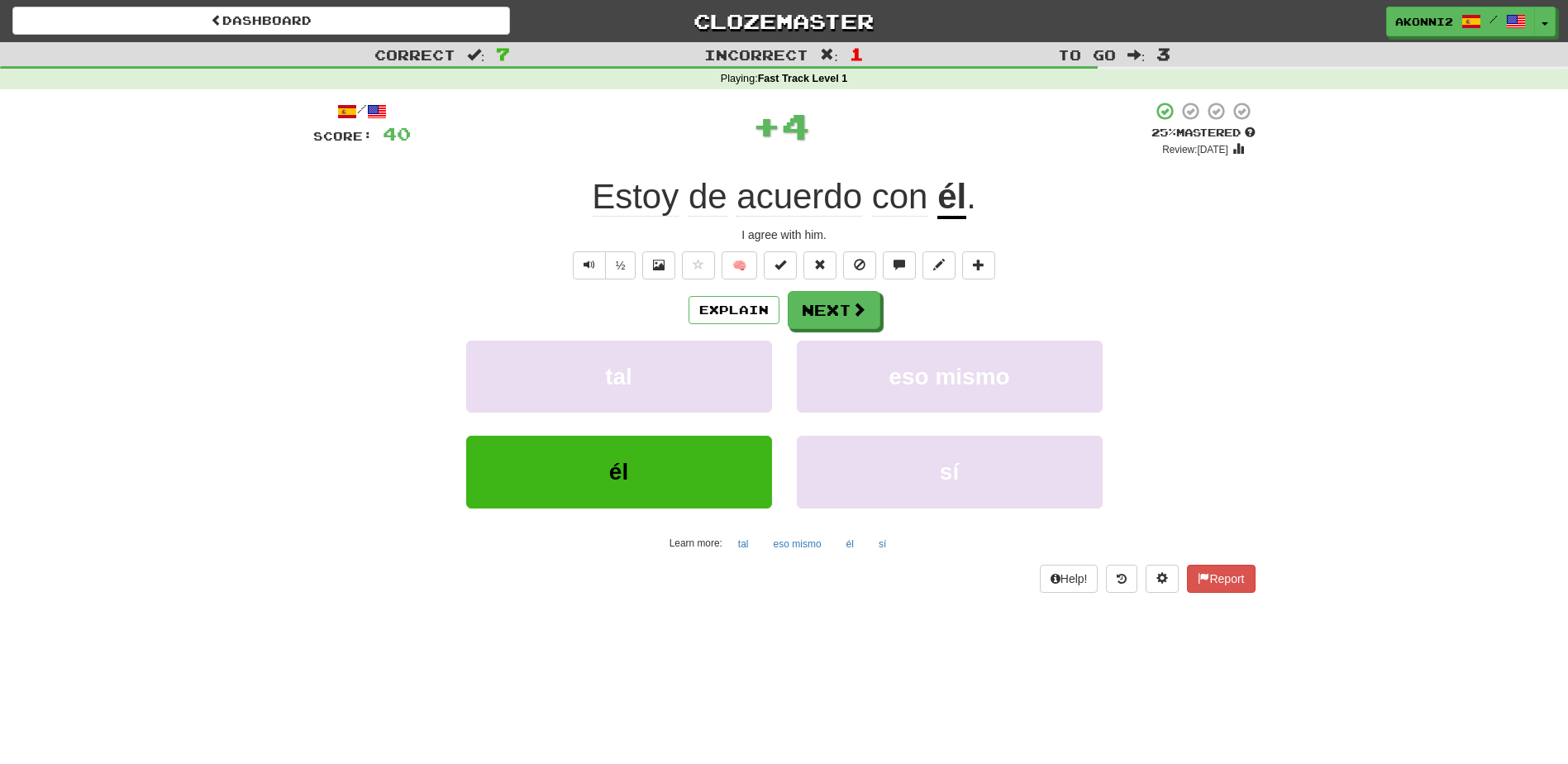
click at [478, 203] on div "Estoy de acuerdo con él ." at bounding box center [785, 197] width 942 height 46
click at [843, 313] on button "Next" at bounding box center [834, 310] width 92 height 38
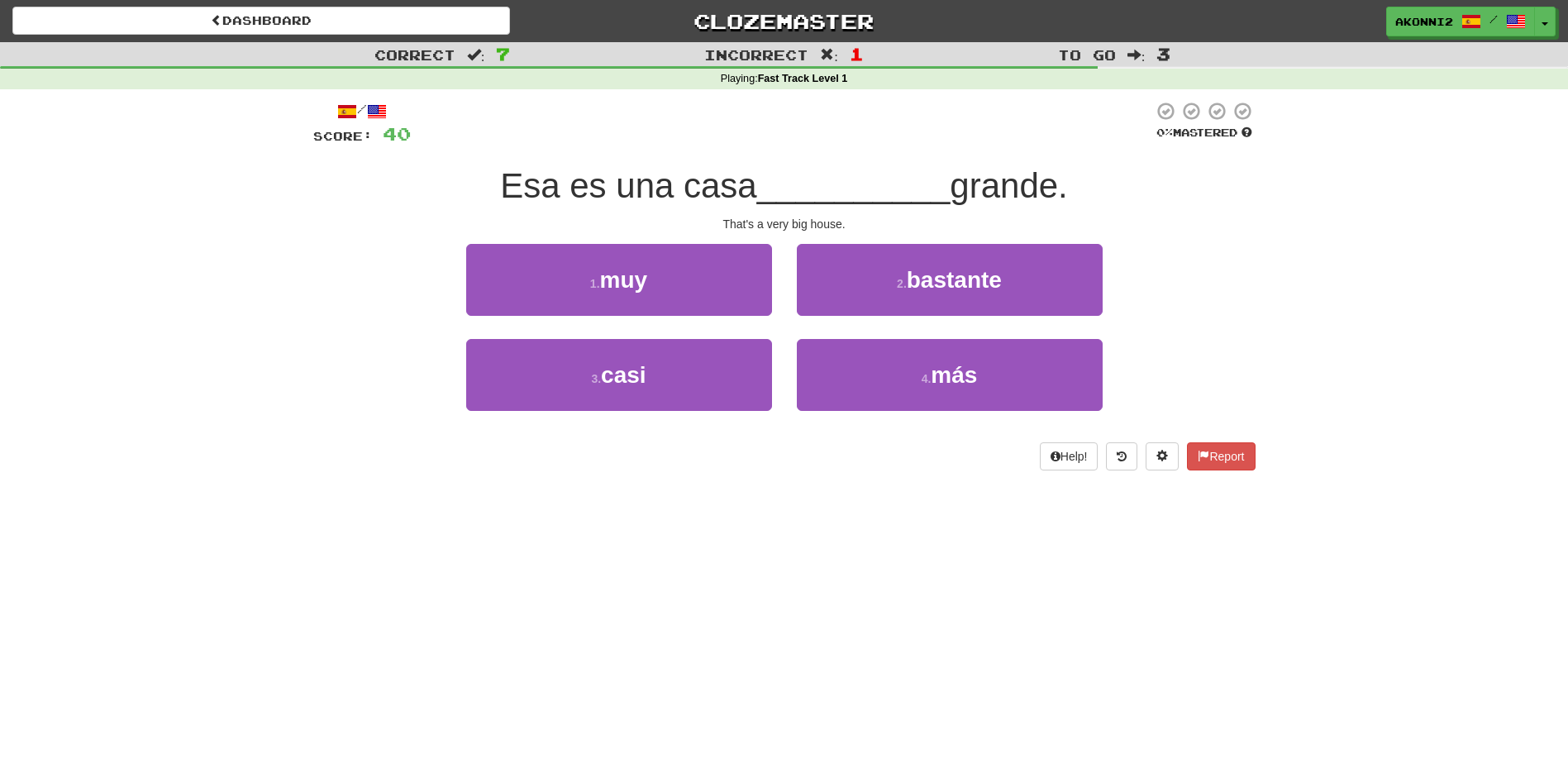
drag, startPoint x: 843, startPoint y: 313, endPoint x: 391, endPoint y: 231, distance: 459.4
click at [391, 231] on div "That's a very big house." at bounding box center [785, 224] width 942 height 17
click at [388, 200] on div "Esa es una casa __________ grande." at bounding box center [785, 186] width 942 height 46
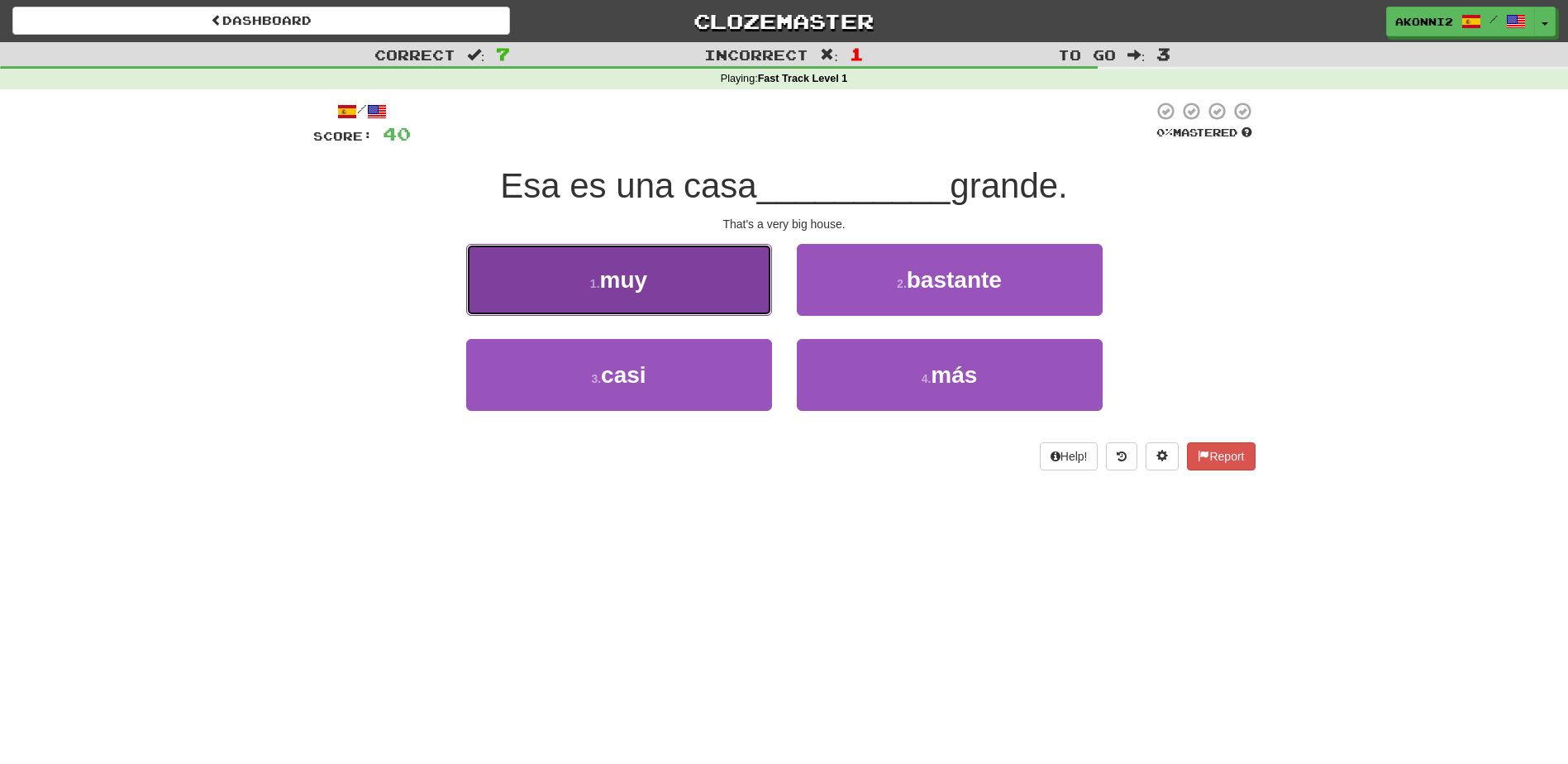
click at [696, 287] on button "1 . muy" at bounding box center [620, 280] width 306 height 72
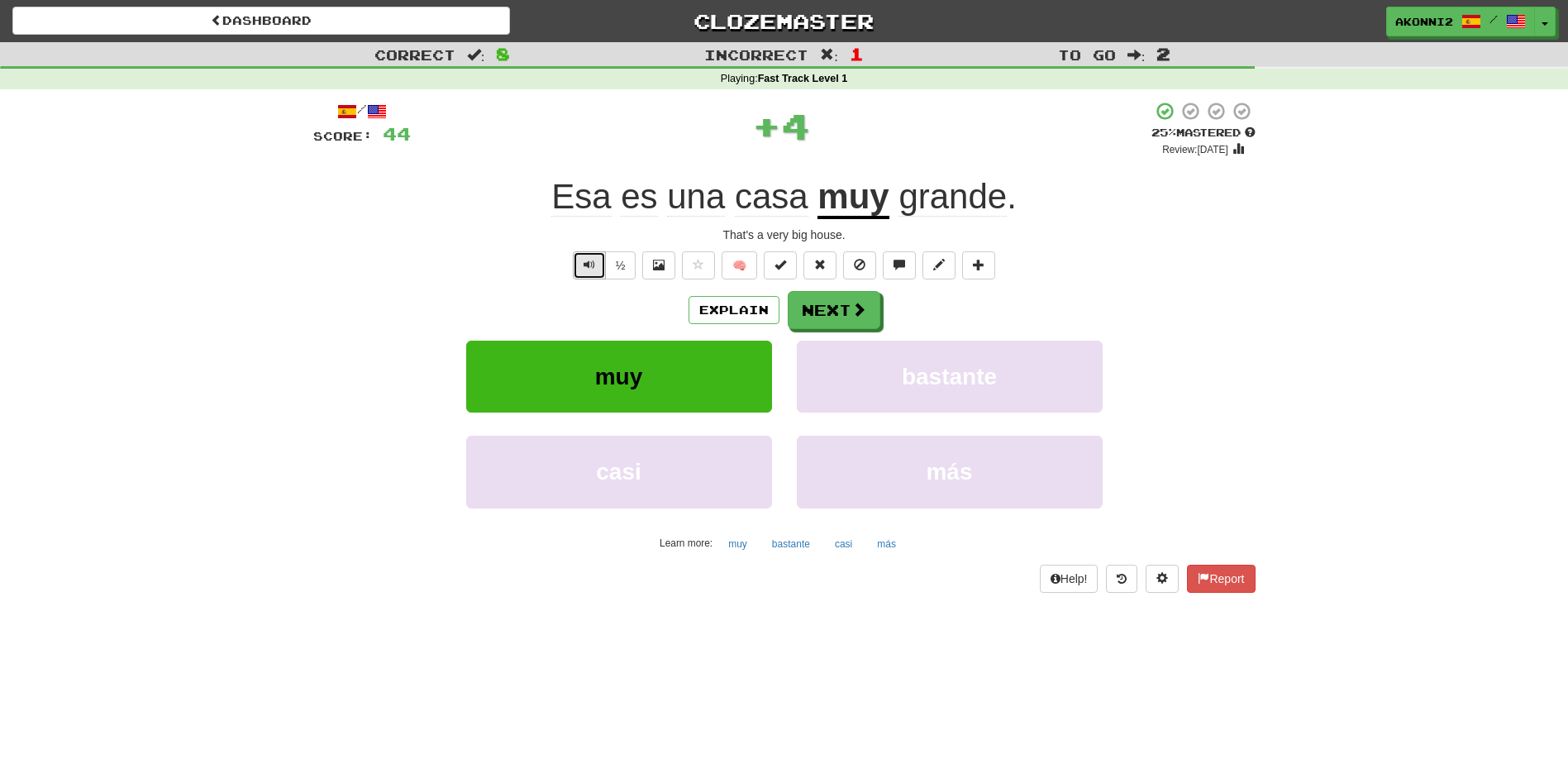
click at [577, 272] on button "Text-to-speech controls" at bounding box center [590, 266] width 33 height 28
click at [860, 306] on span at bounding box center [860, 309] width 15 height 15
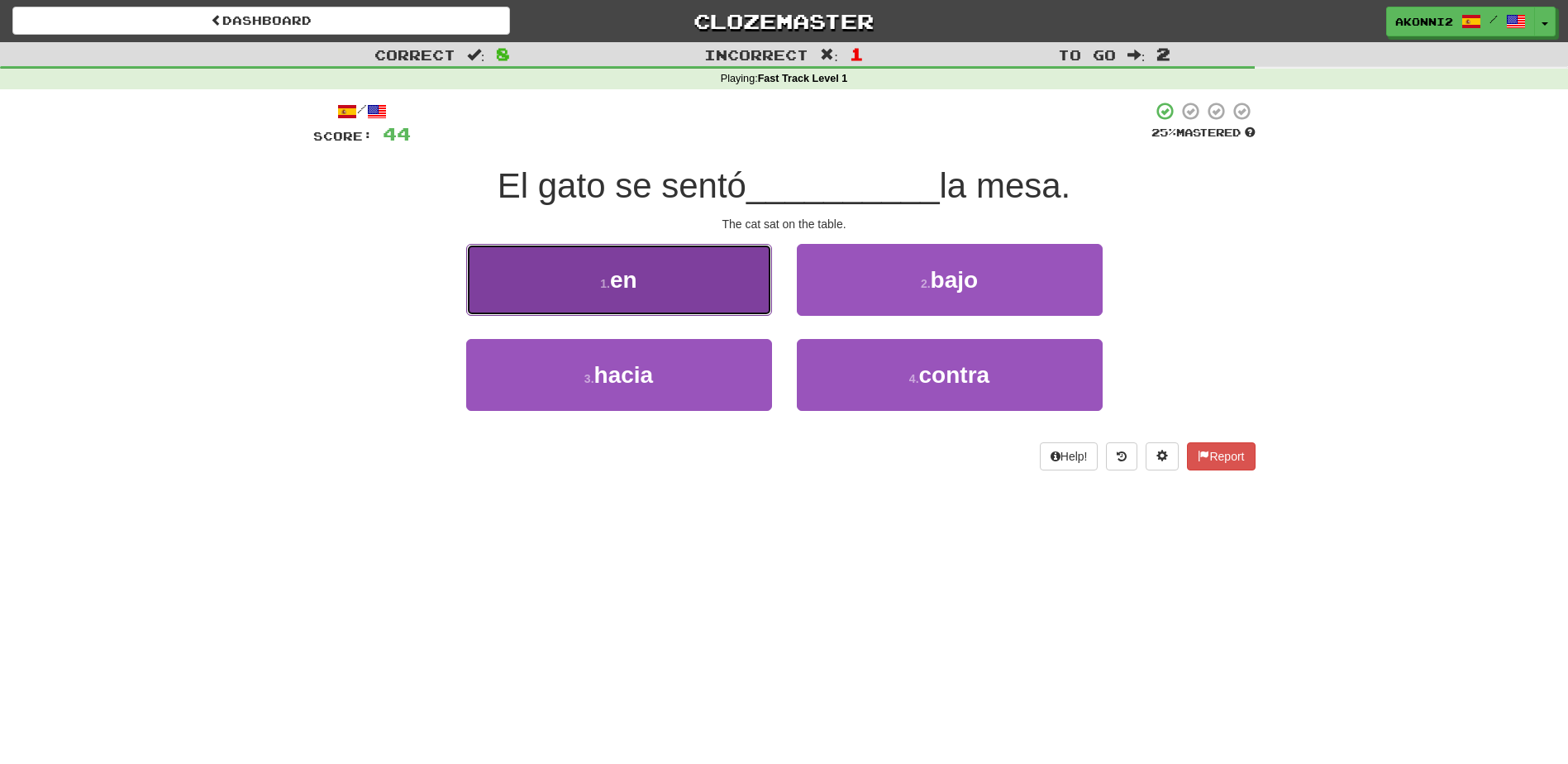
click at [649, 281] on button "1 . en" at bounding box center [620, 280] width 306 height 72
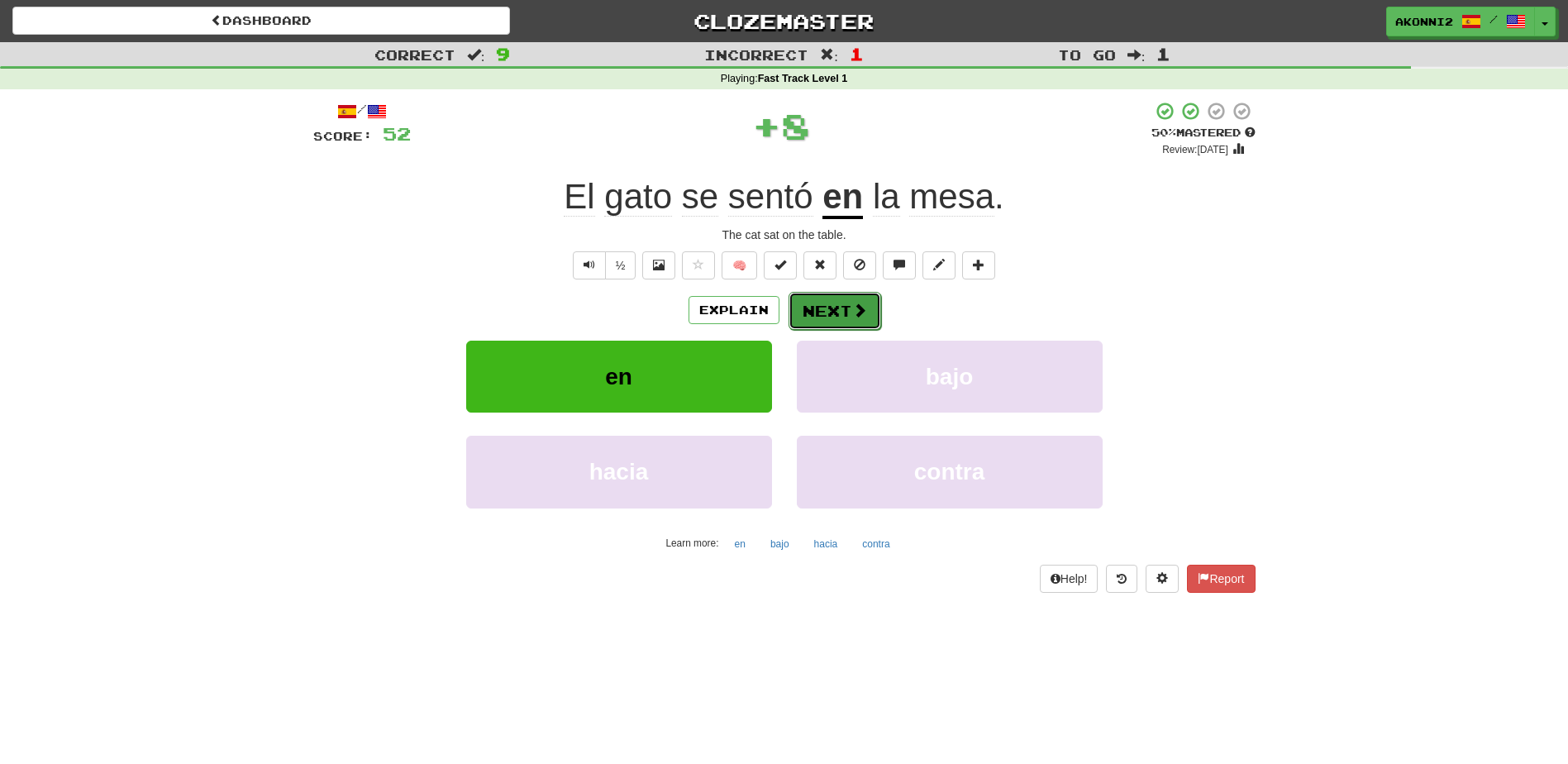
click at [835, 313] on button "Next" at bounding box center [834, 310] width 92 height 38
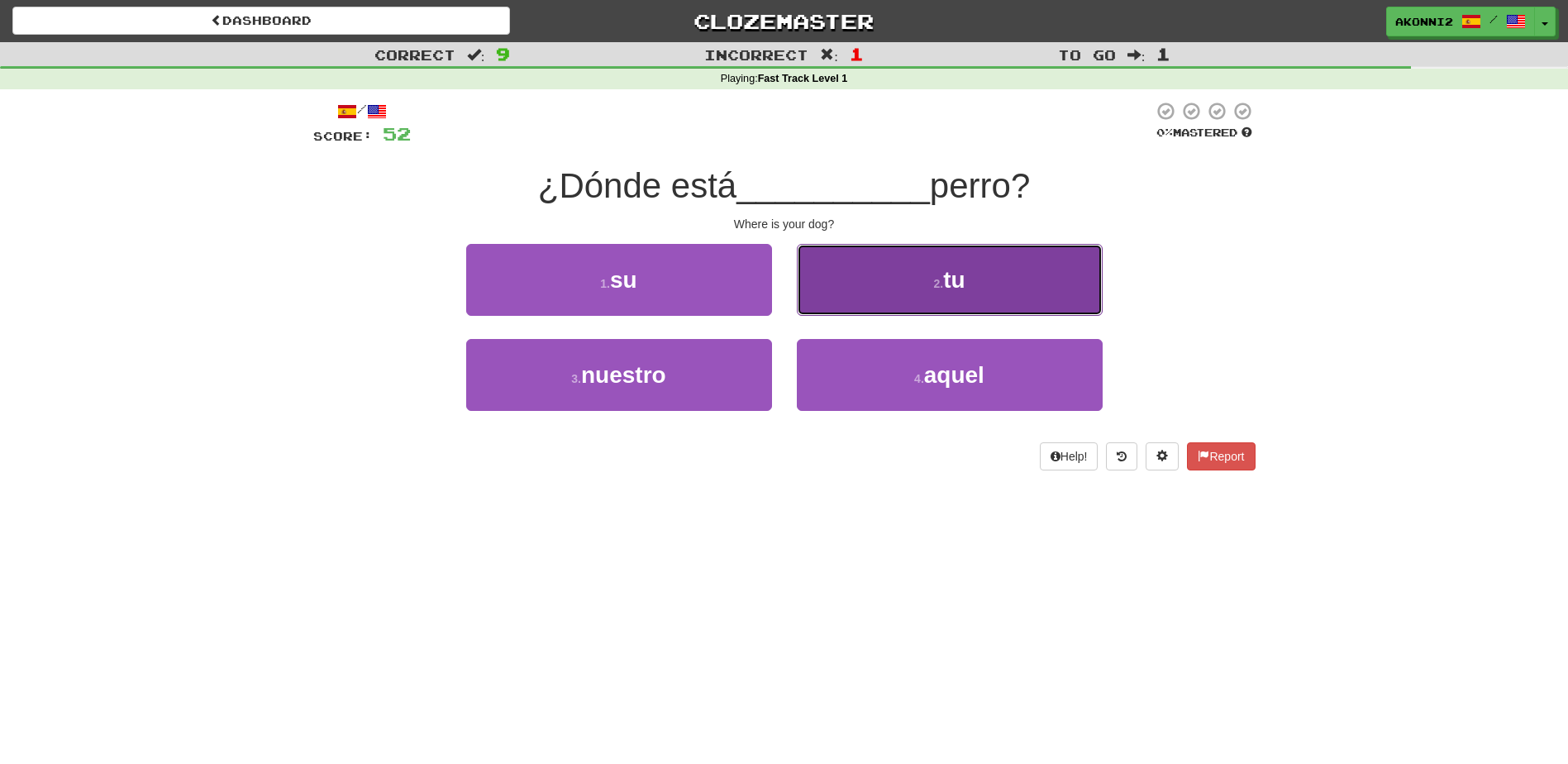
click at [938, 280] on small "2 ." at bounding box center [938, 283] width 10 height 13
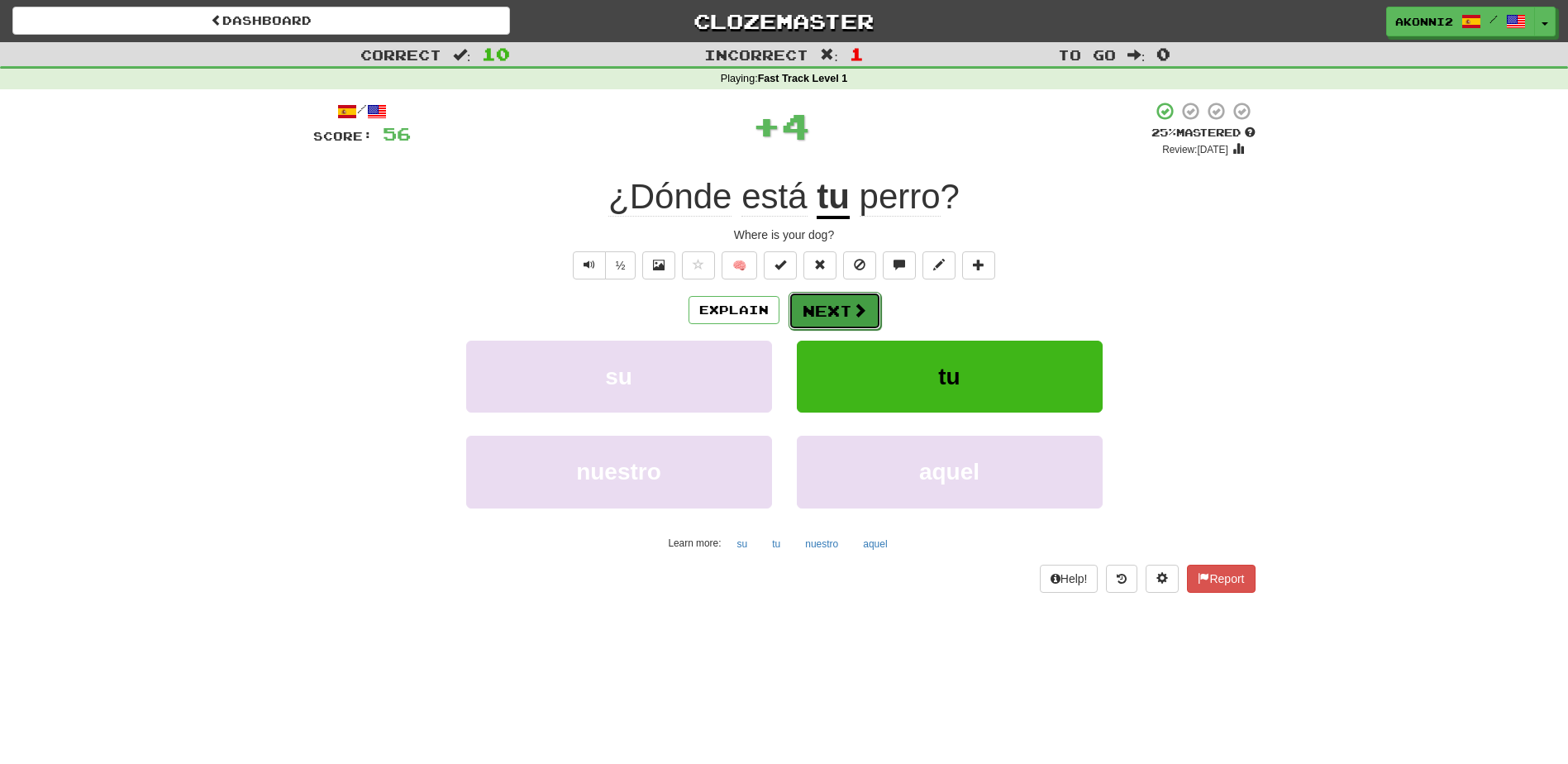
click at [838, 323] on button "Next" at bounding box center [834, 310] width 92 height 38
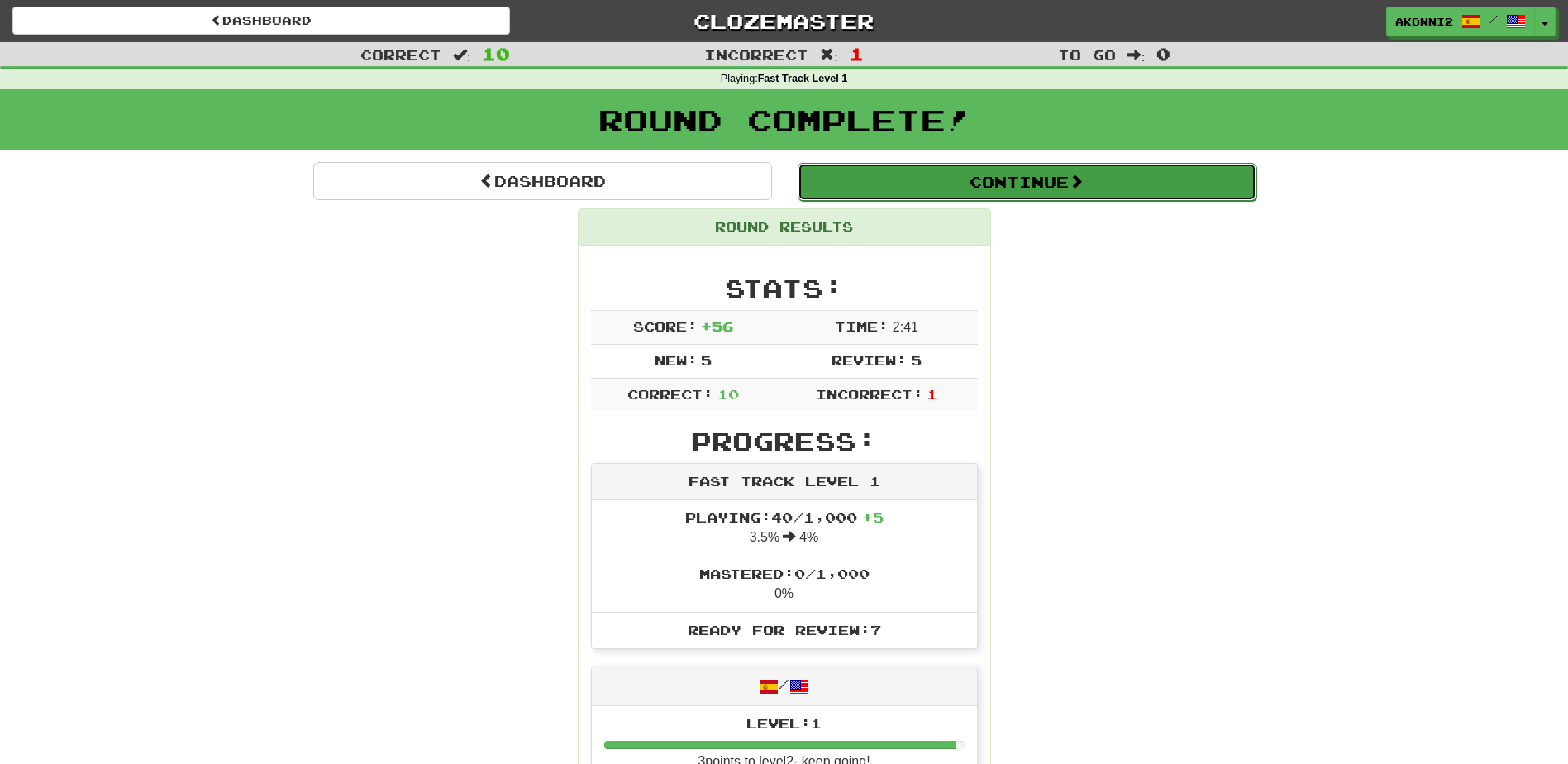
click at [1068, 181] on button "Continue" at bounding box center [1027, 181] width 459 height 38
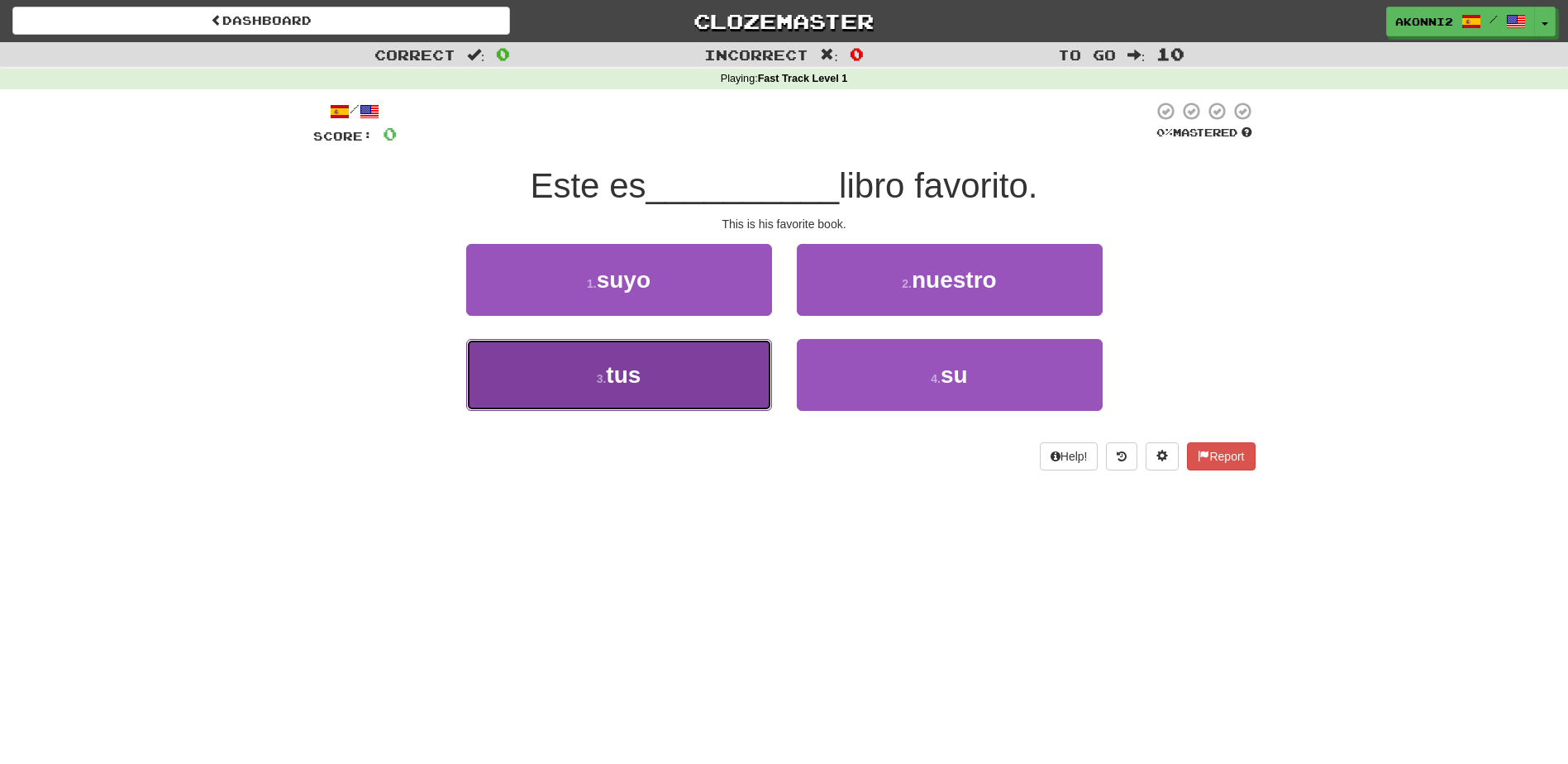
click at [609, 397] on button "3 . tus" at bounding box center [620, 375] width 306 height 72
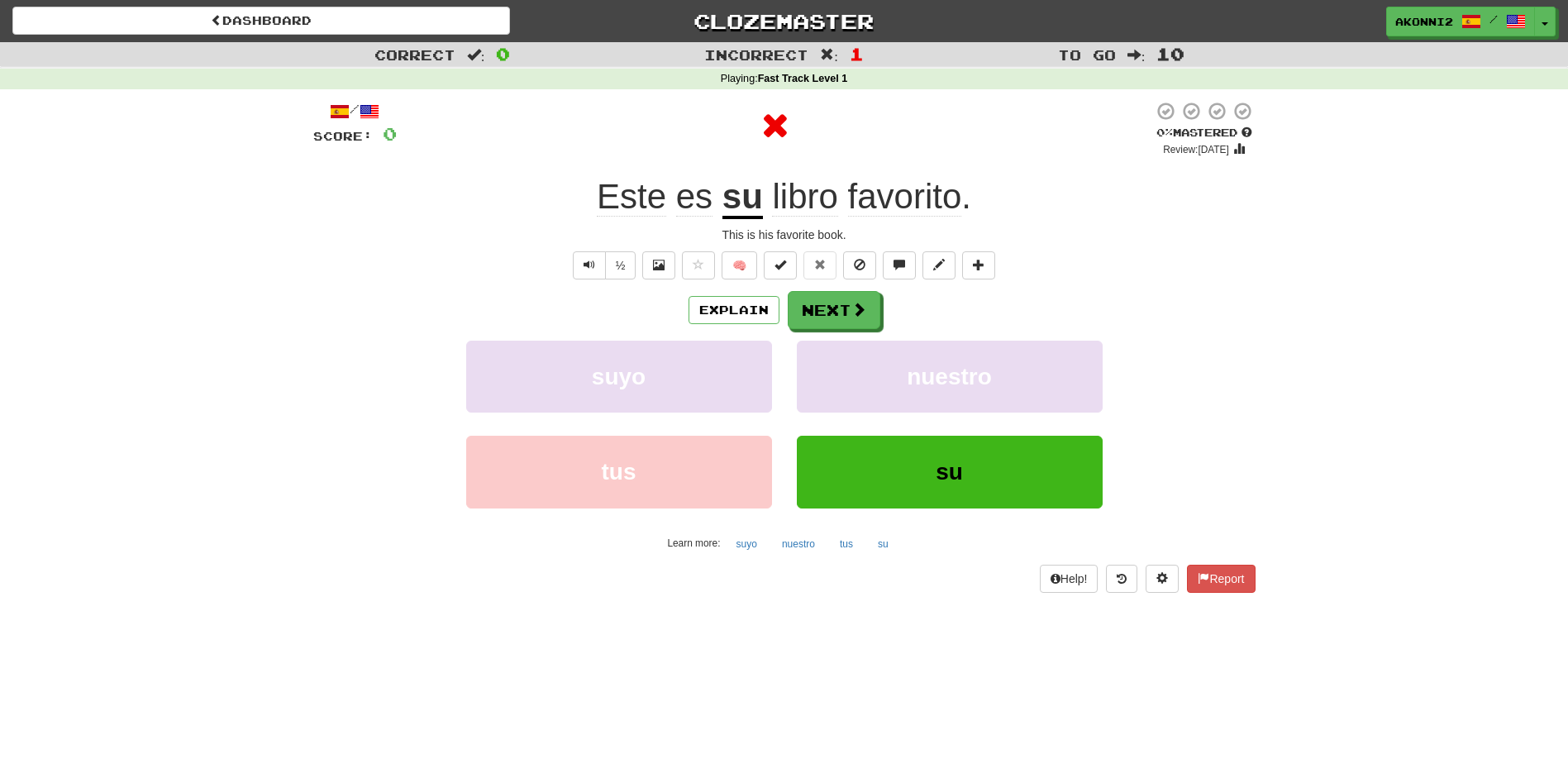
click at [743, 195] on u "su" at bounding box center [743, 198] width 40 height 42
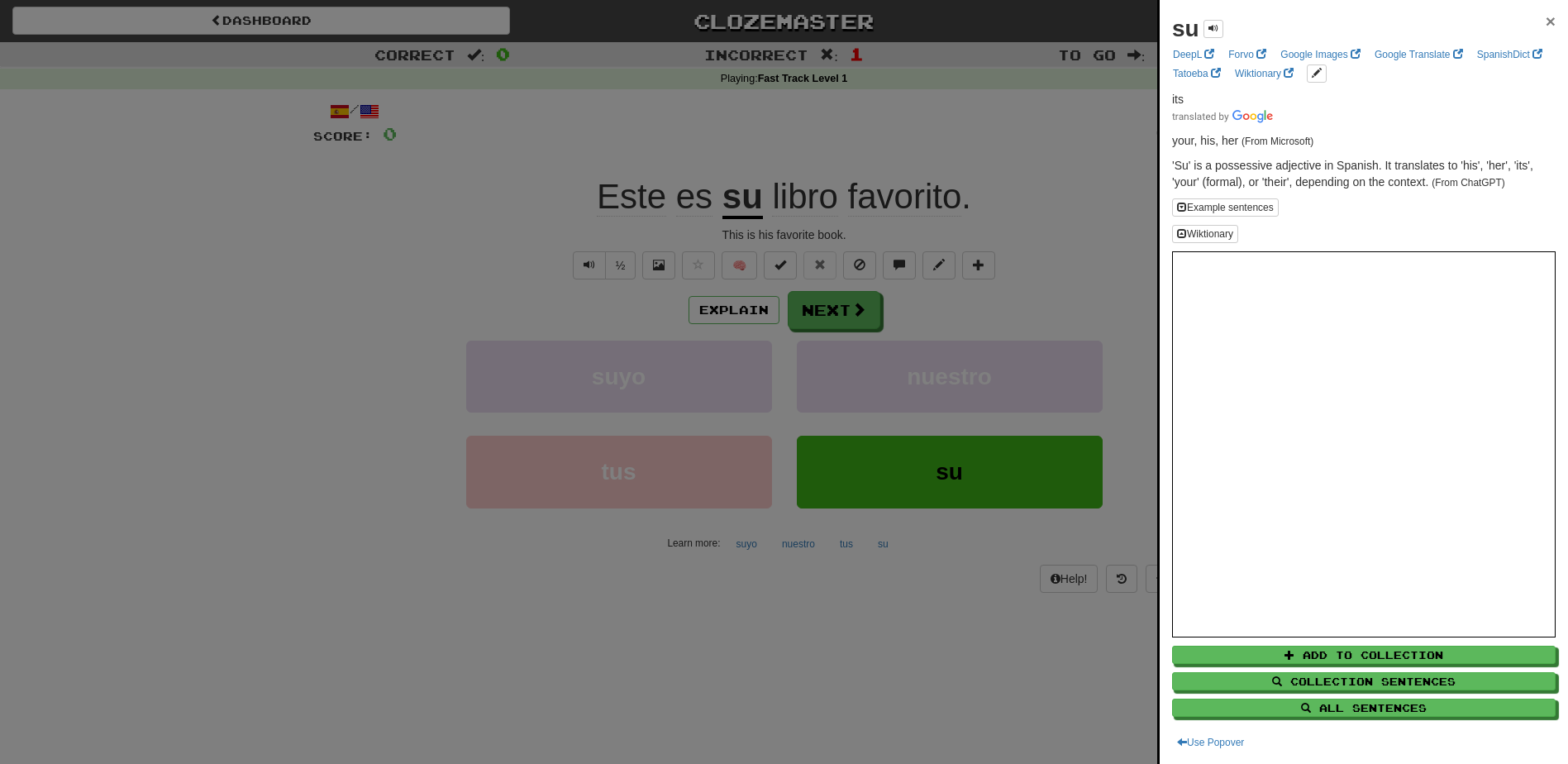
click at [1546, 18] on span "×" at bounding box center [1550, 21] width 10 height 19
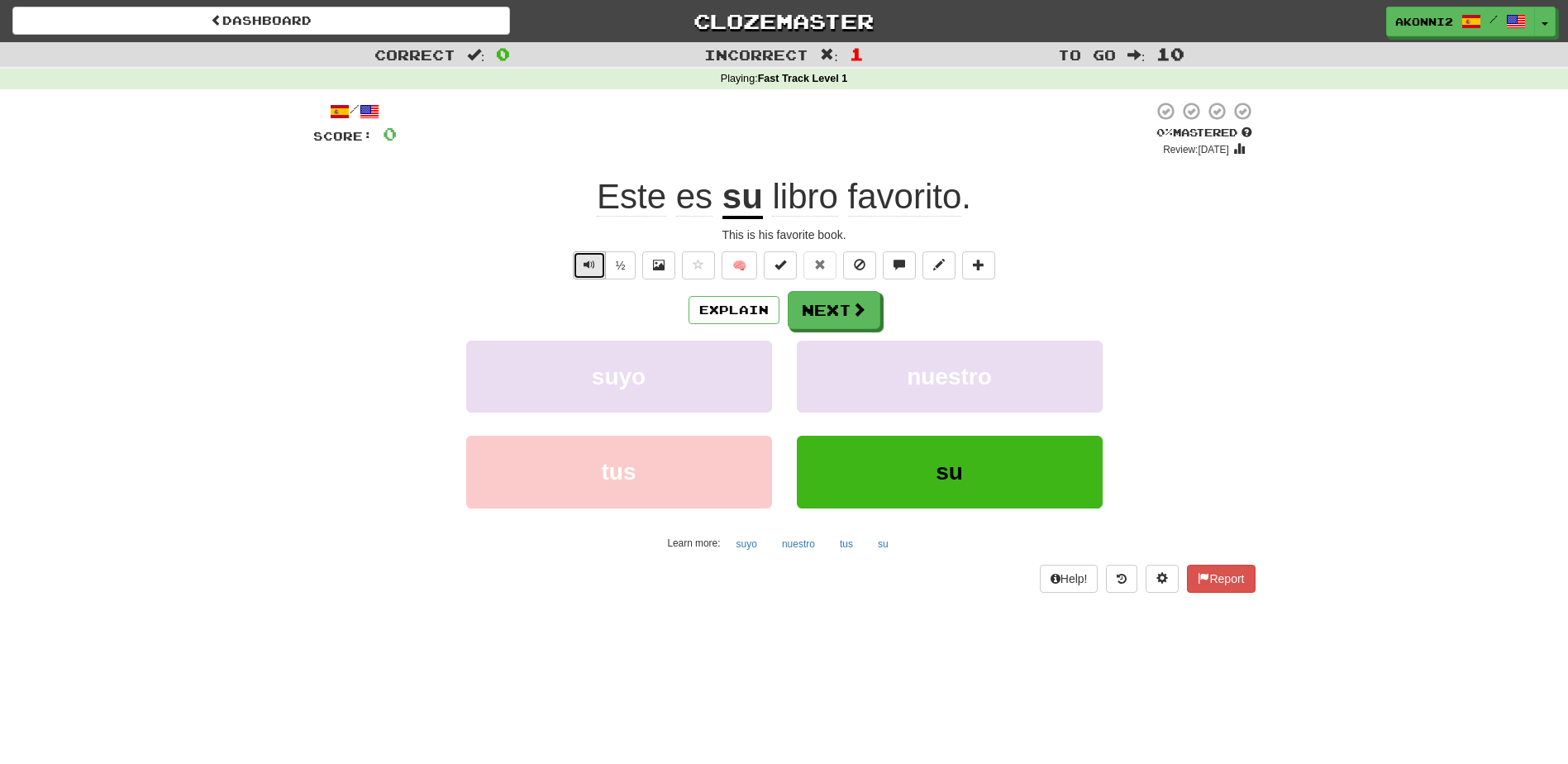
click at [577, 259] on button "Text-to-speech controls" at bounding box center [590, 266] width 33 height 28
click at [853, 308] on span at bounding box center [860, 309] width 15 height 15
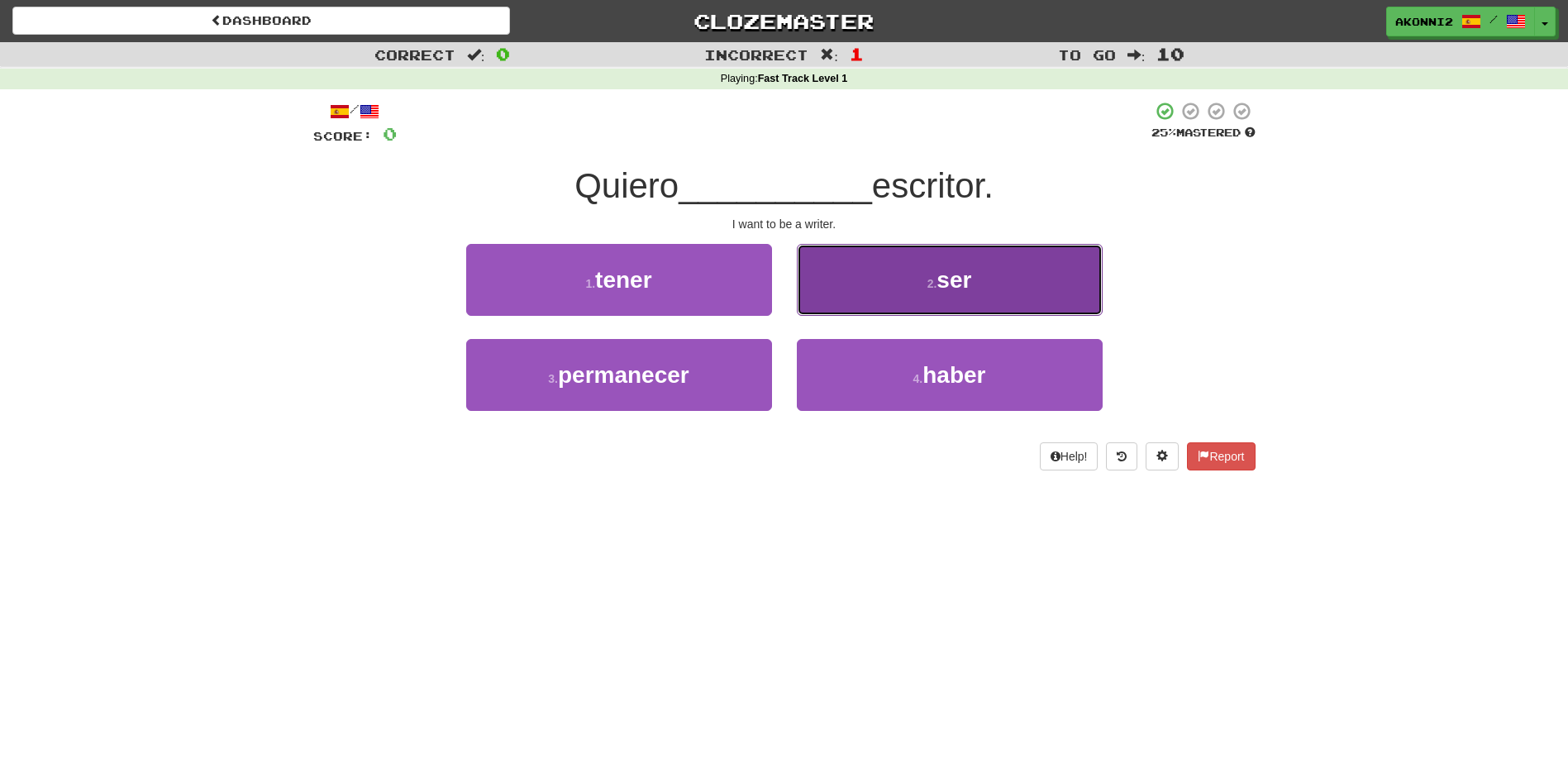
click at [918, 273] on button "2 . ser" at bounding box center [950, 280] width 306 height 72
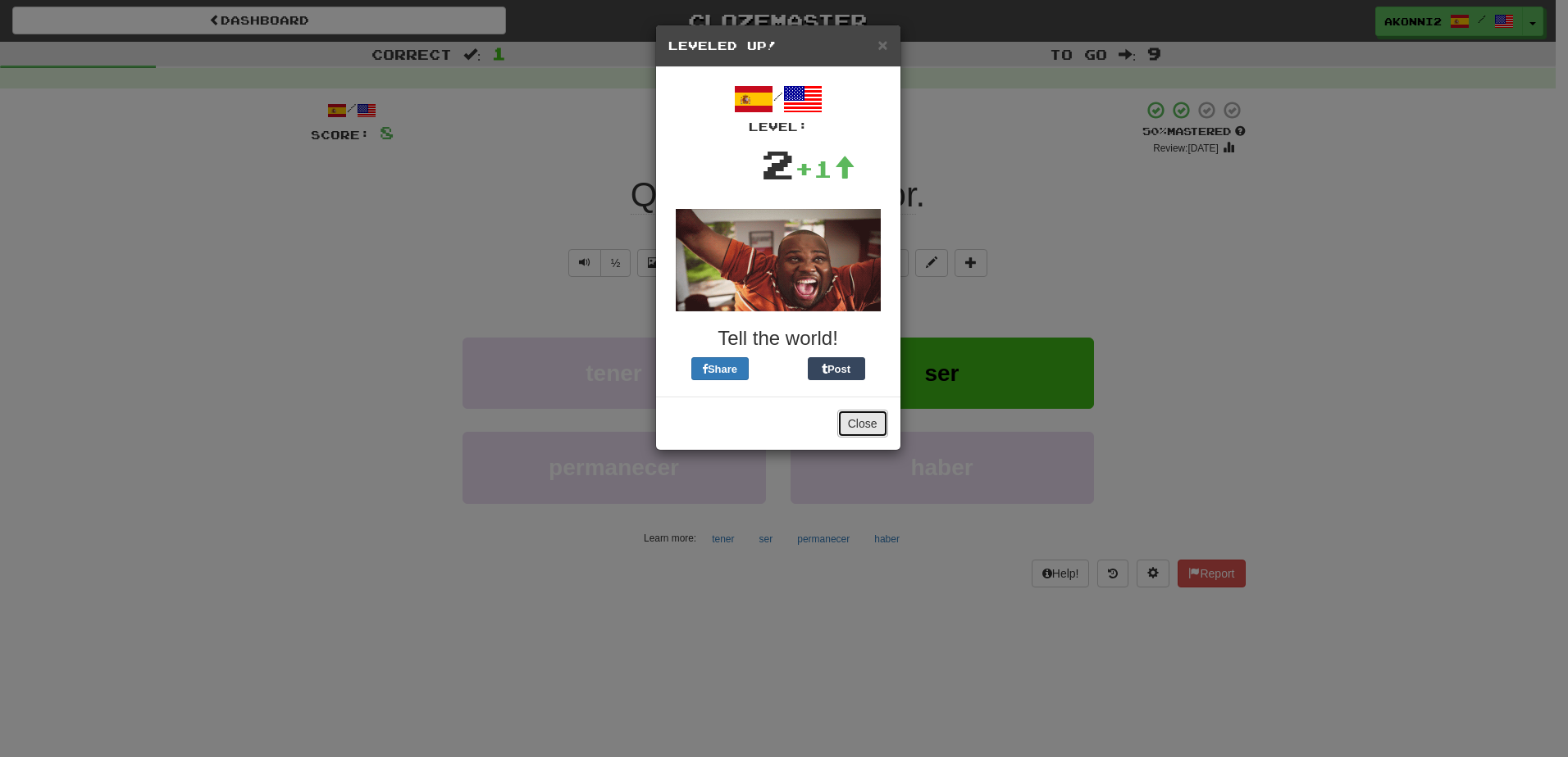
click at [858, 411] on button "Close" at bounding box center [862, 423] width 51 height 28
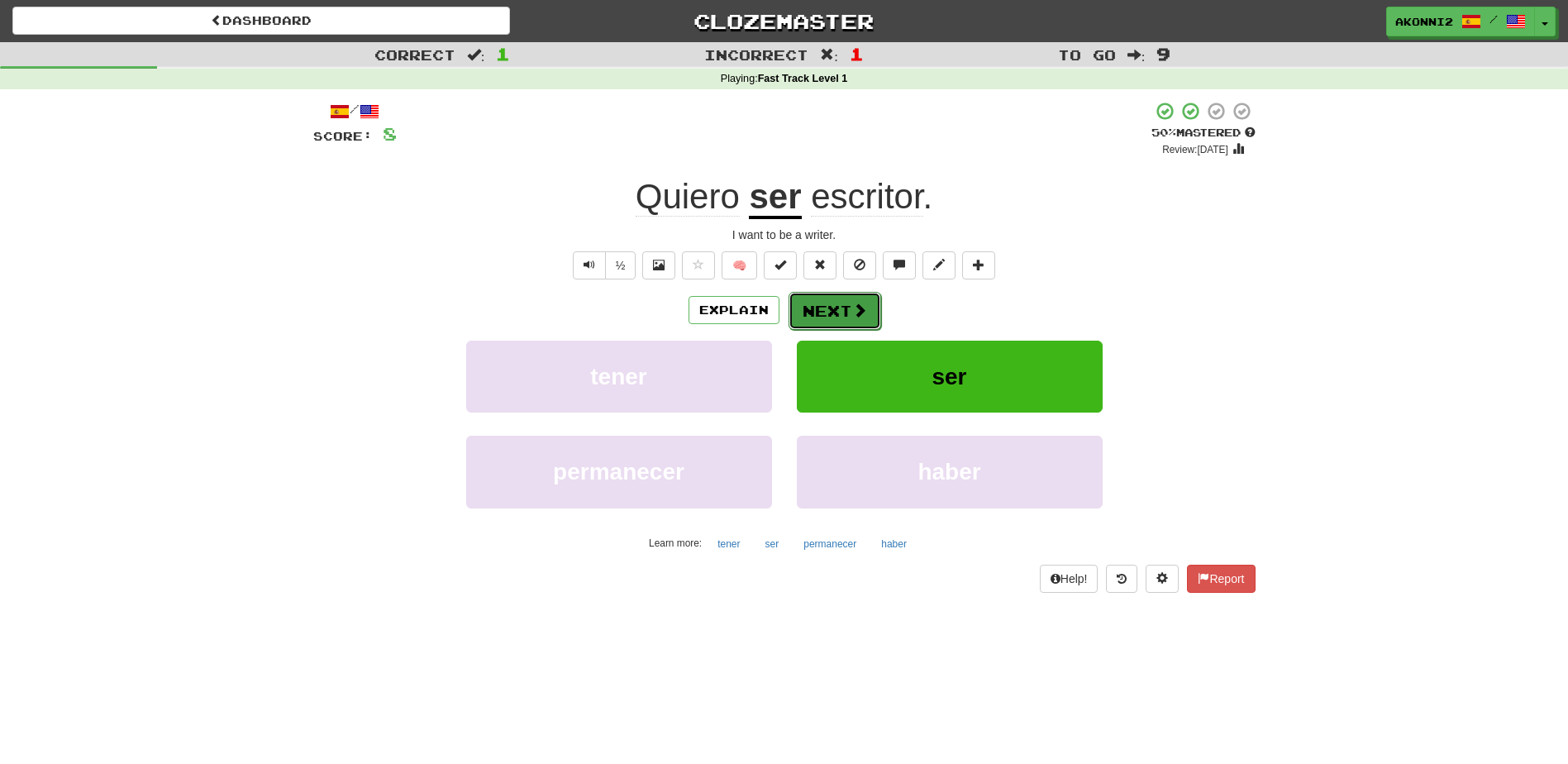
click at [825, 312] on button "Next" at bounding box center [834, 310] width 92 height 38
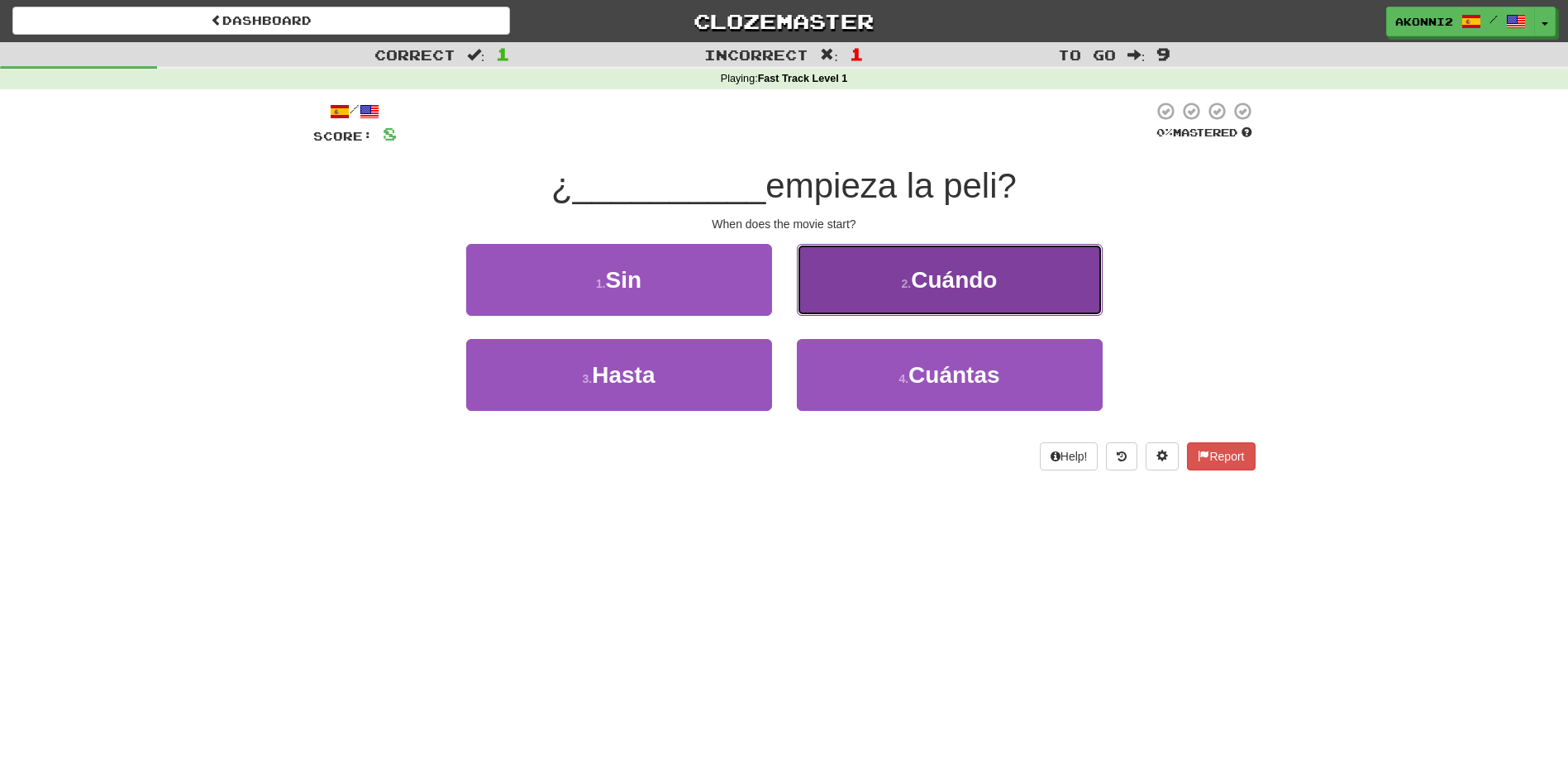
click at [933, 270] on span "Cuándo" at bounding box center [955, 280] width 86 height 25
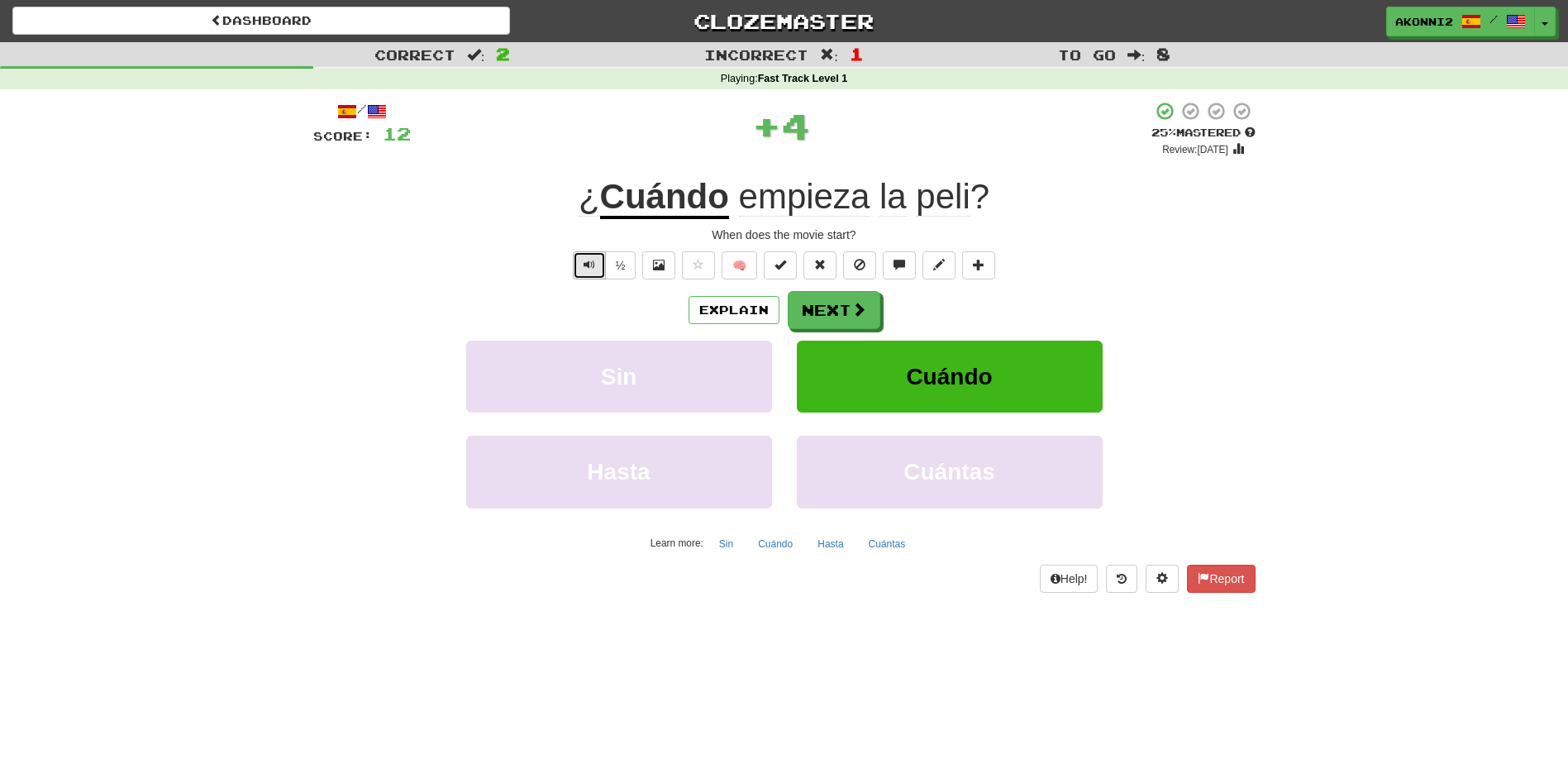
click at [586, 265] on span "Text-to-speech controls" at bounding box center [589, 264] width 11 height 11
click at [832, 193] on span "empieza" at bounding box center [805, 196] width 132 height 40
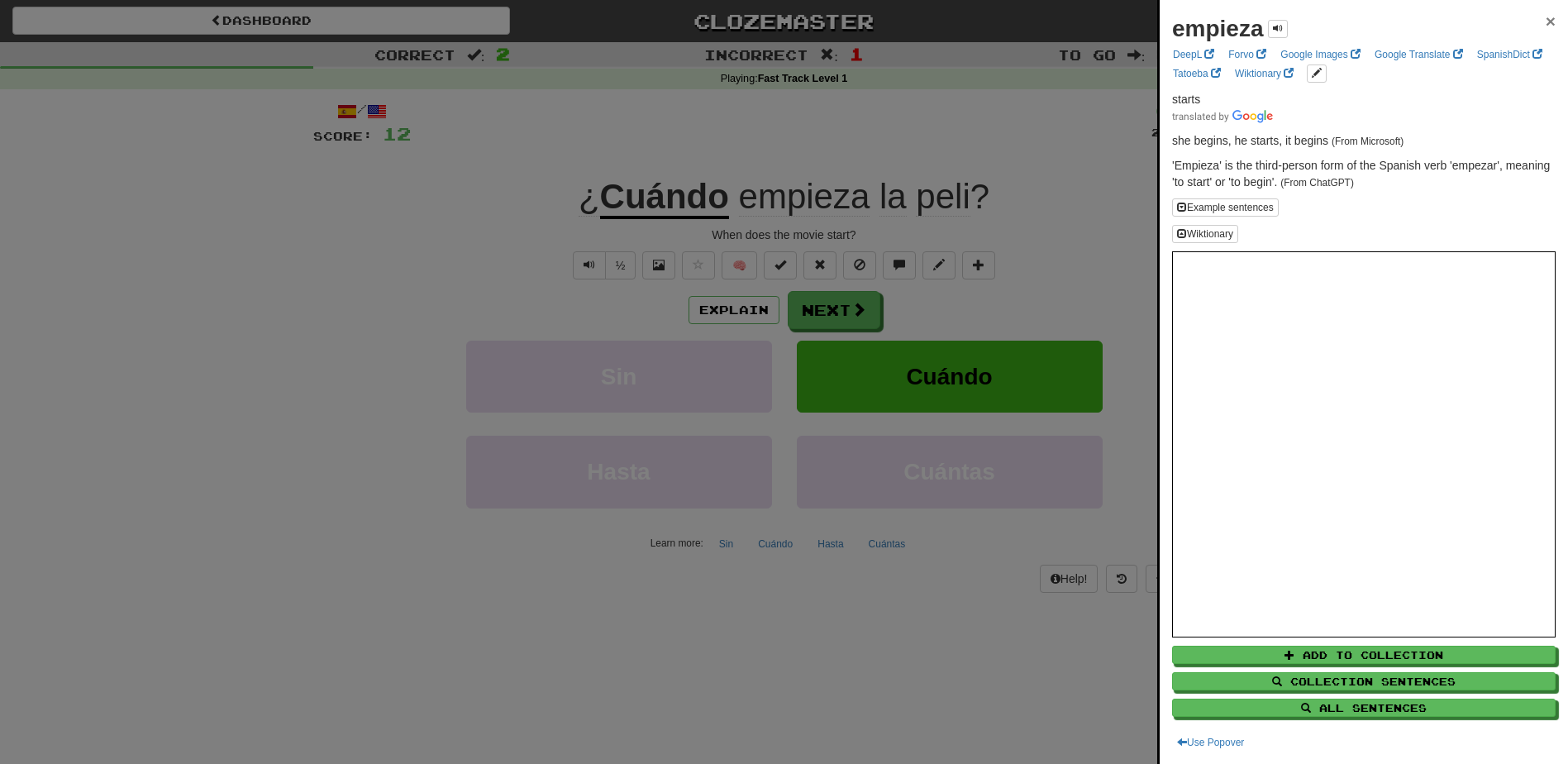
click at [1546, 19] on span "×" at bounding box center [1550, 21] width 10 height 19
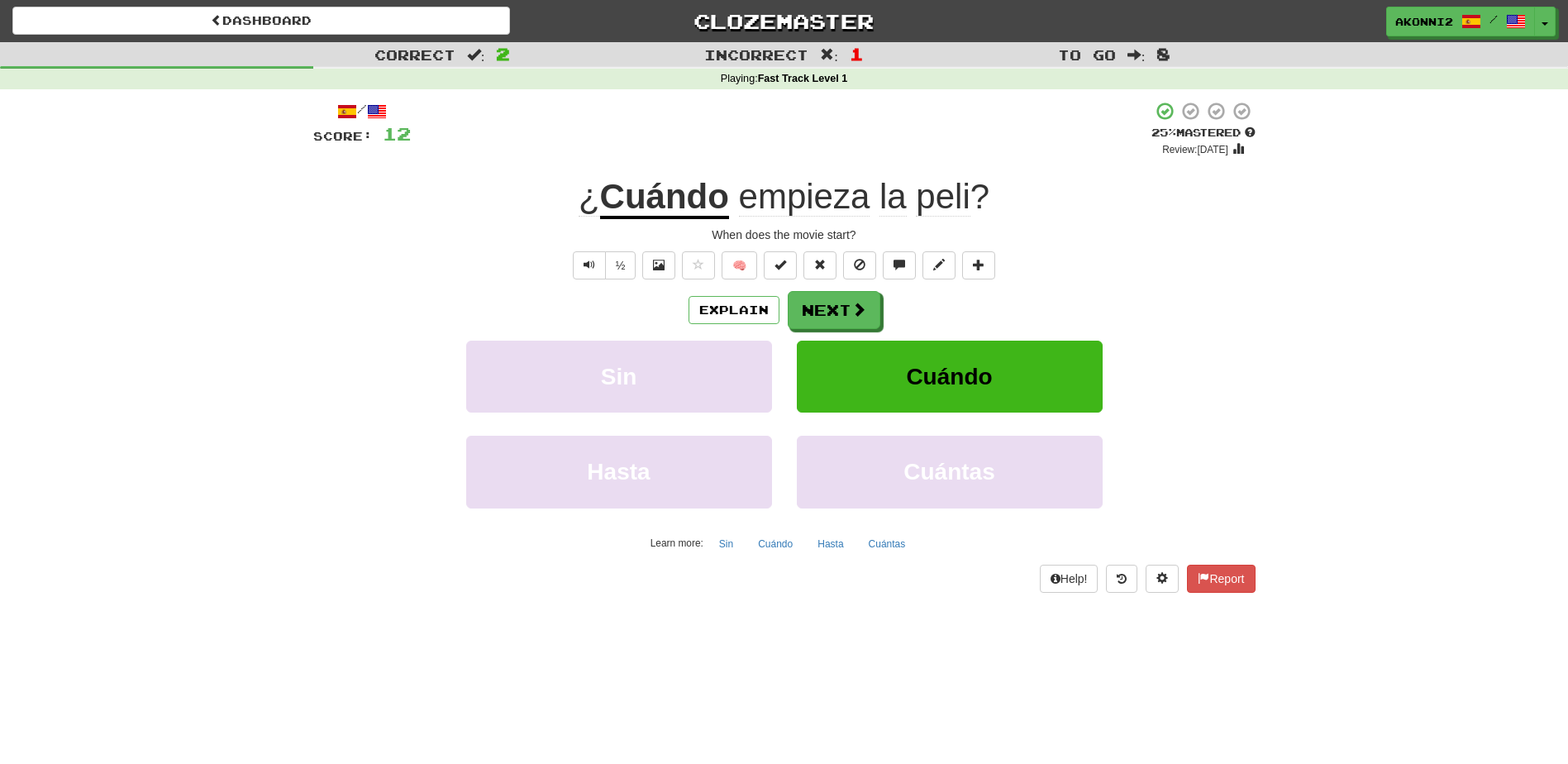
click at [927, 205] on span "peli" at bounding box center [942, 196] width 54 height 40
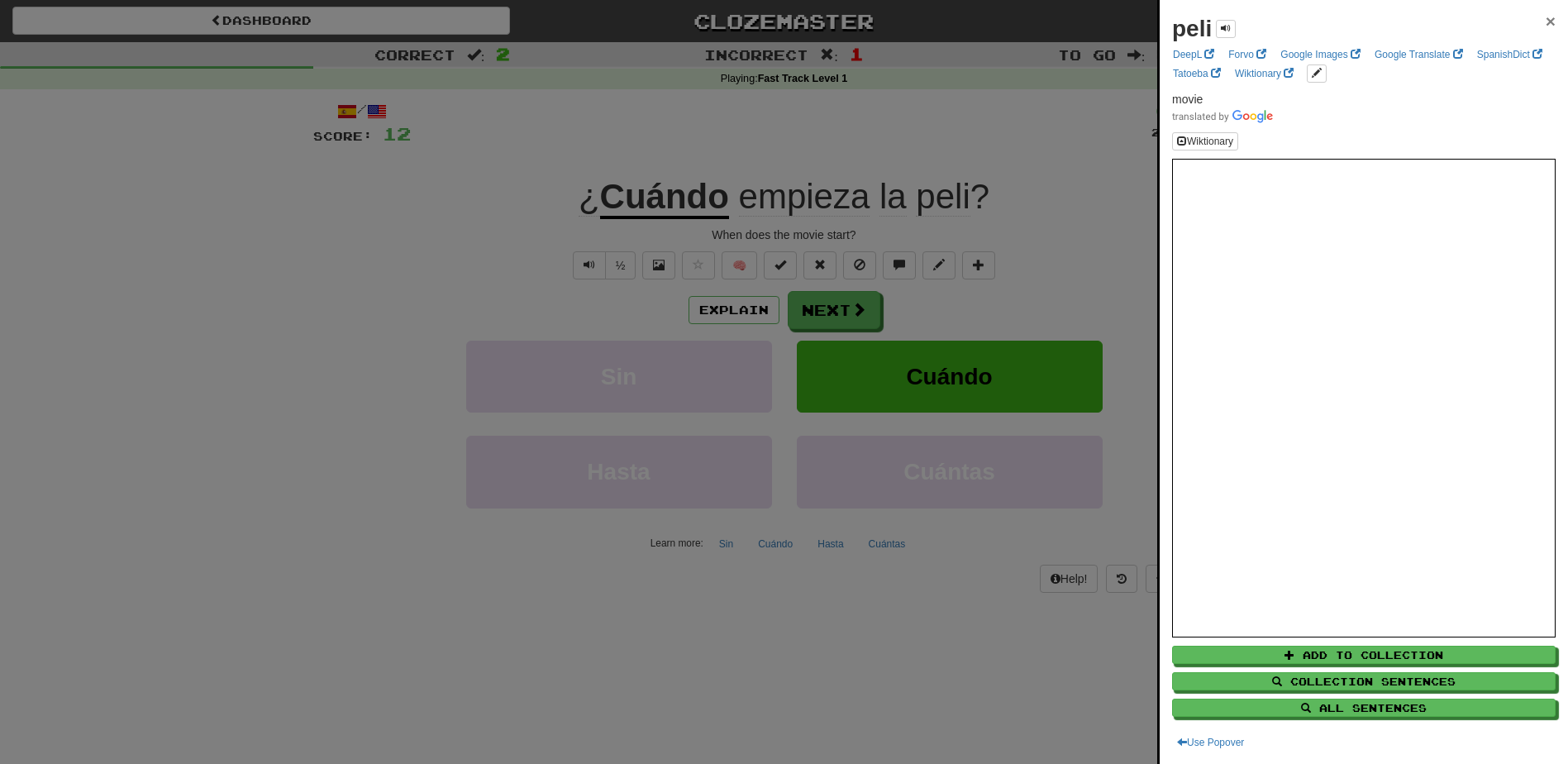
click at [1546, 18] on span "×" at bounding box center [1550, 21] width 10 height 19
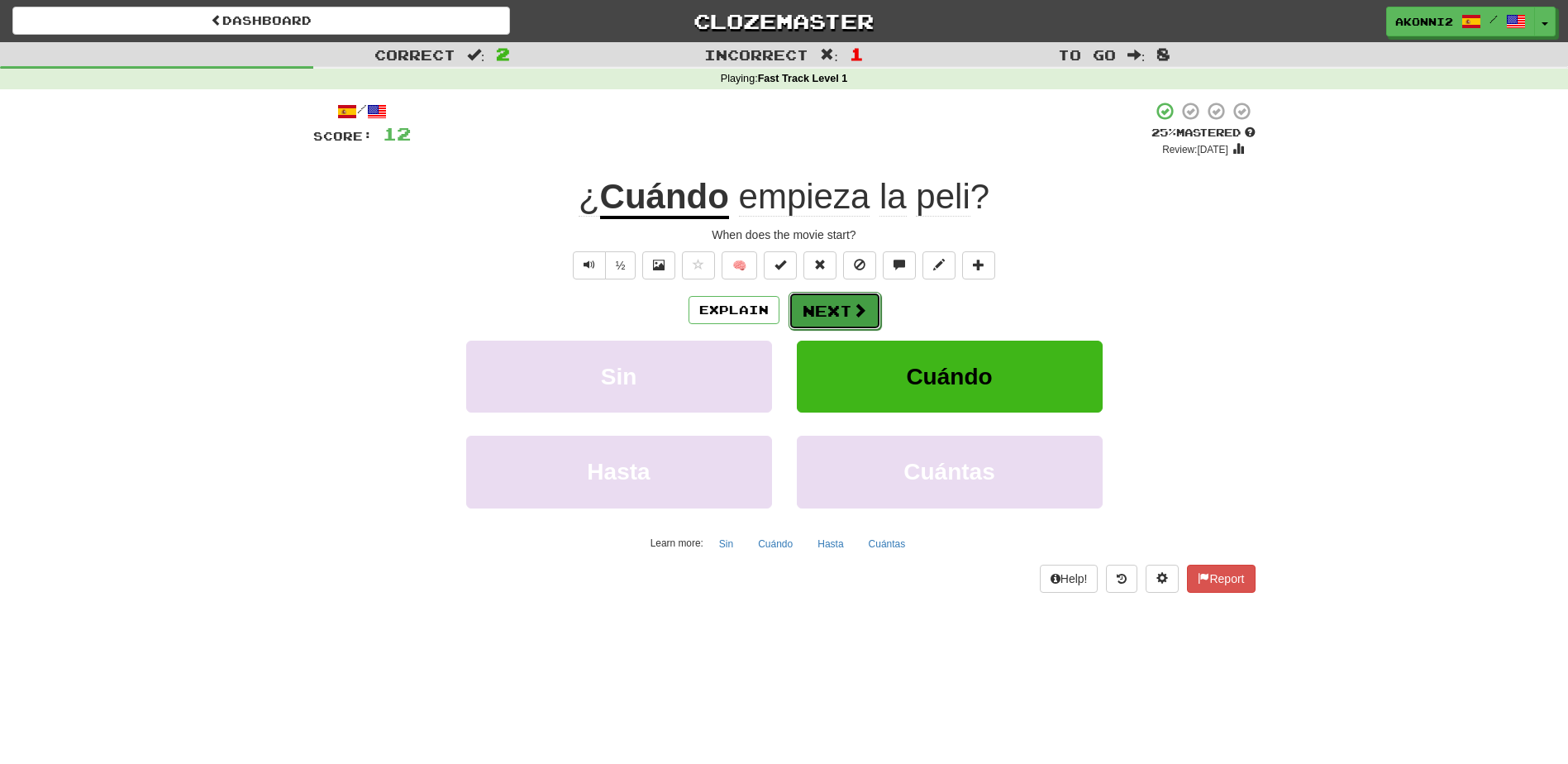
click at [836, 322] on button "Next" at bounding box center [834, 310] width 92 height 38
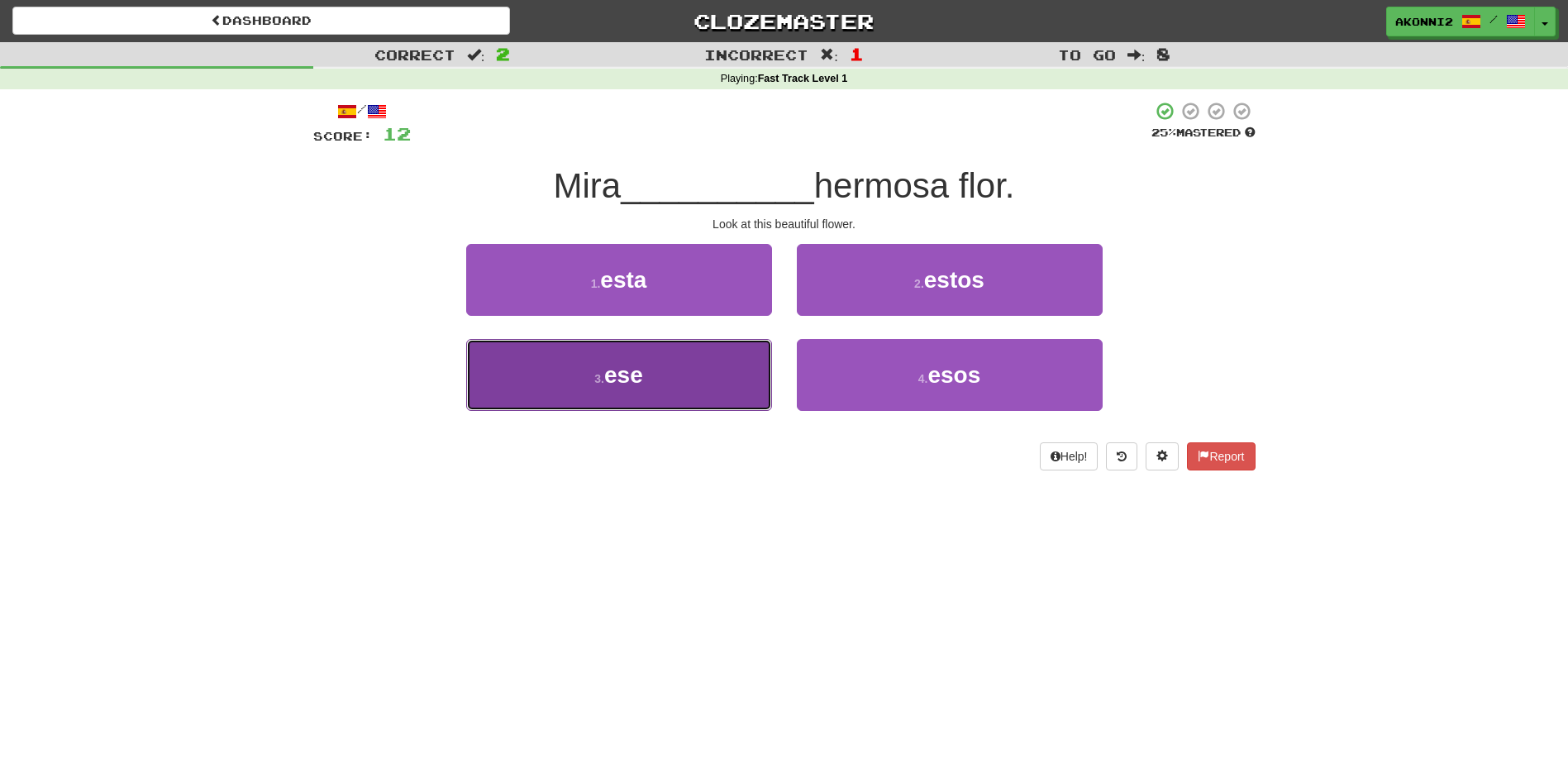
click at [668, 369] on button "3 . ese" at bounding box center [620, 375] width 306 height 72
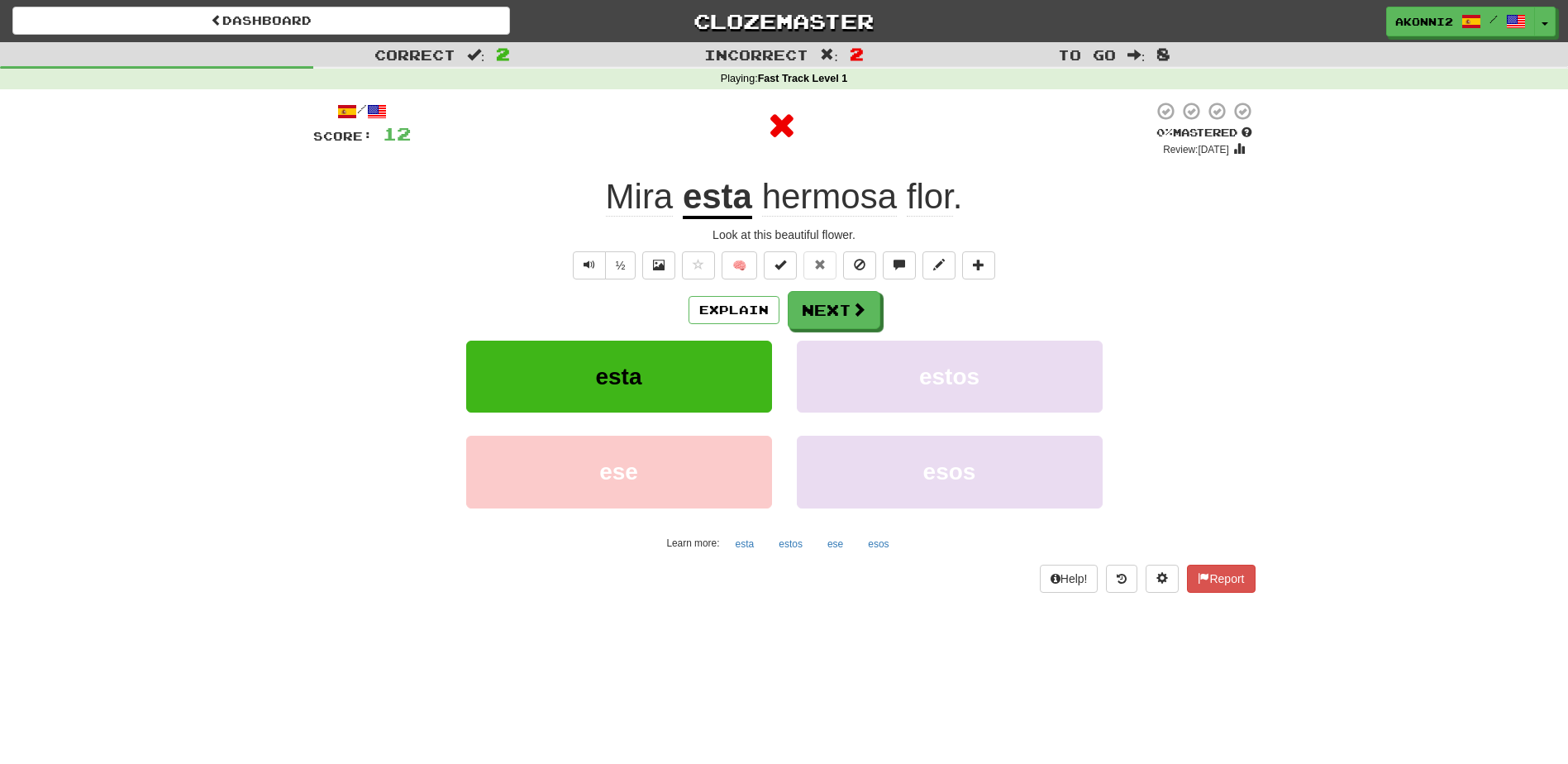
click at [722, 200] on u "esta" at bounding box center [717, 198] width 69 height 42
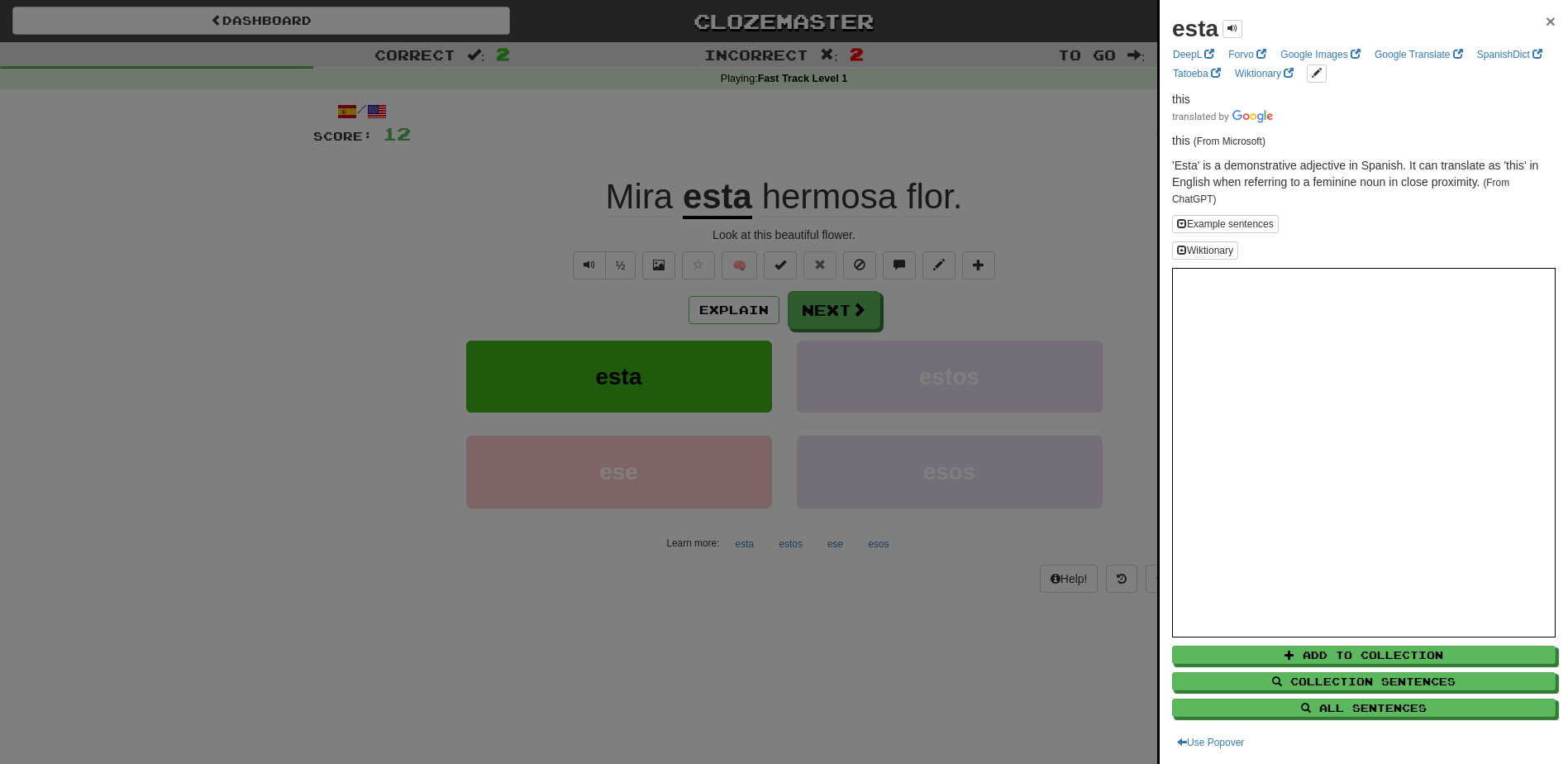
click at [1546, 24] on span "×" at bounding box center [1550, 21] width 10 height 19
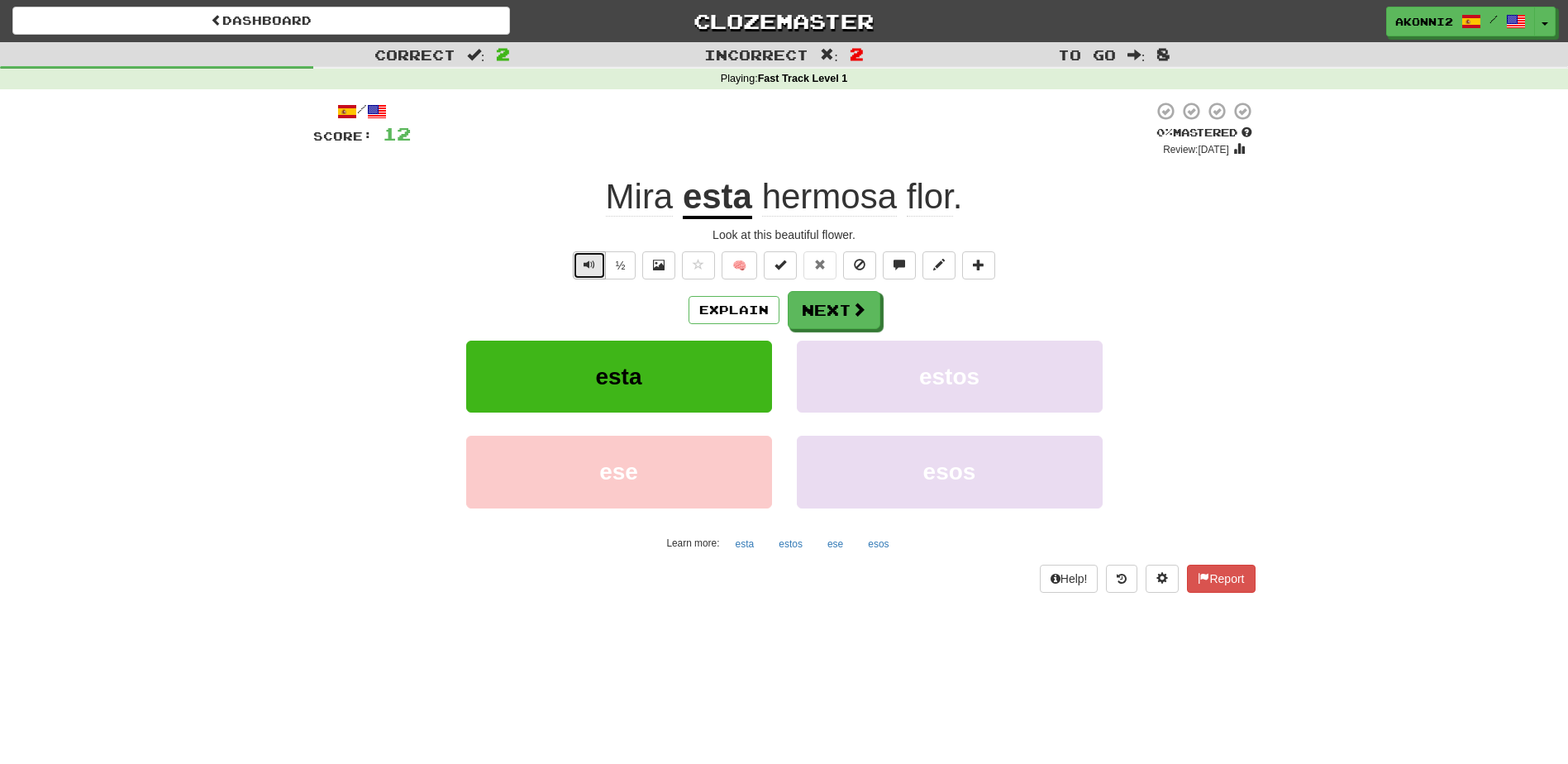
click at [586, 266] on span "Text-to-speech controls" at bounding box center [589, 264] width 11 height 11
click at [840, 317] on button "Next" at bounding box center [834, 310] width 92 height 38
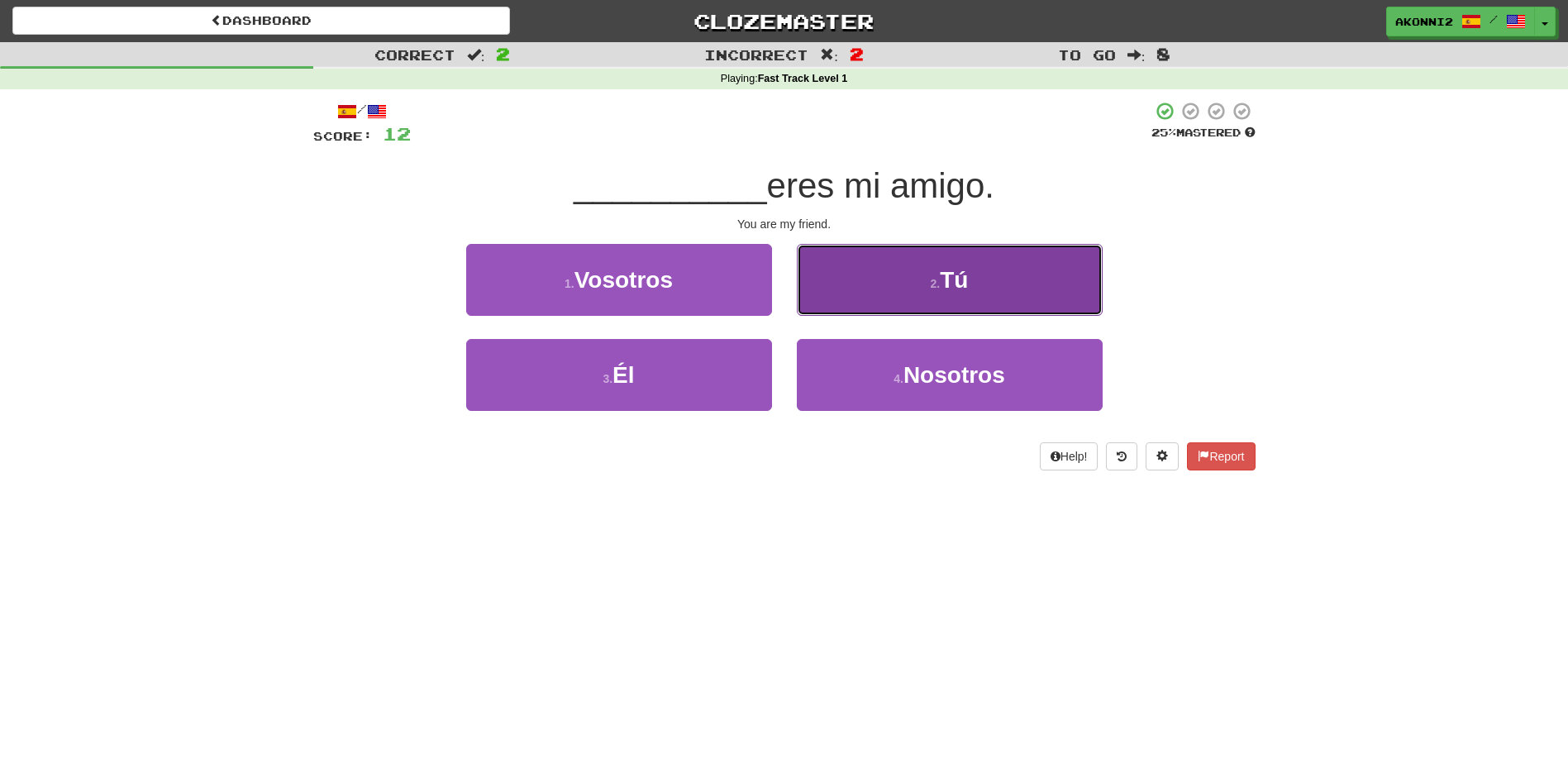
click at [913, 269] on button "2 . Tú" at bounding box center [950, 280] width 306 height 72
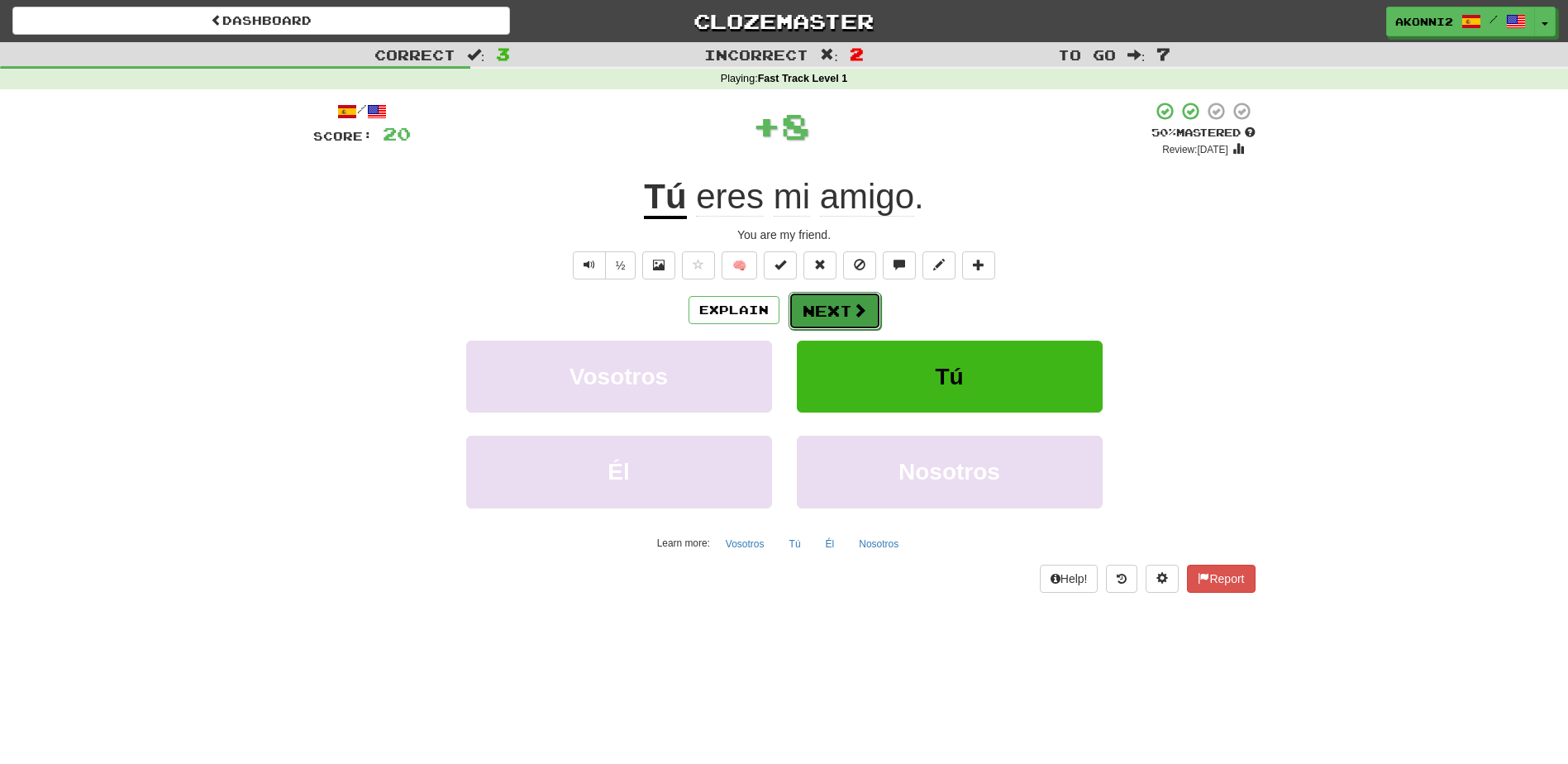
click at [844, 304] on button "Next" at bounding box center [834, 310] width 92 height 38
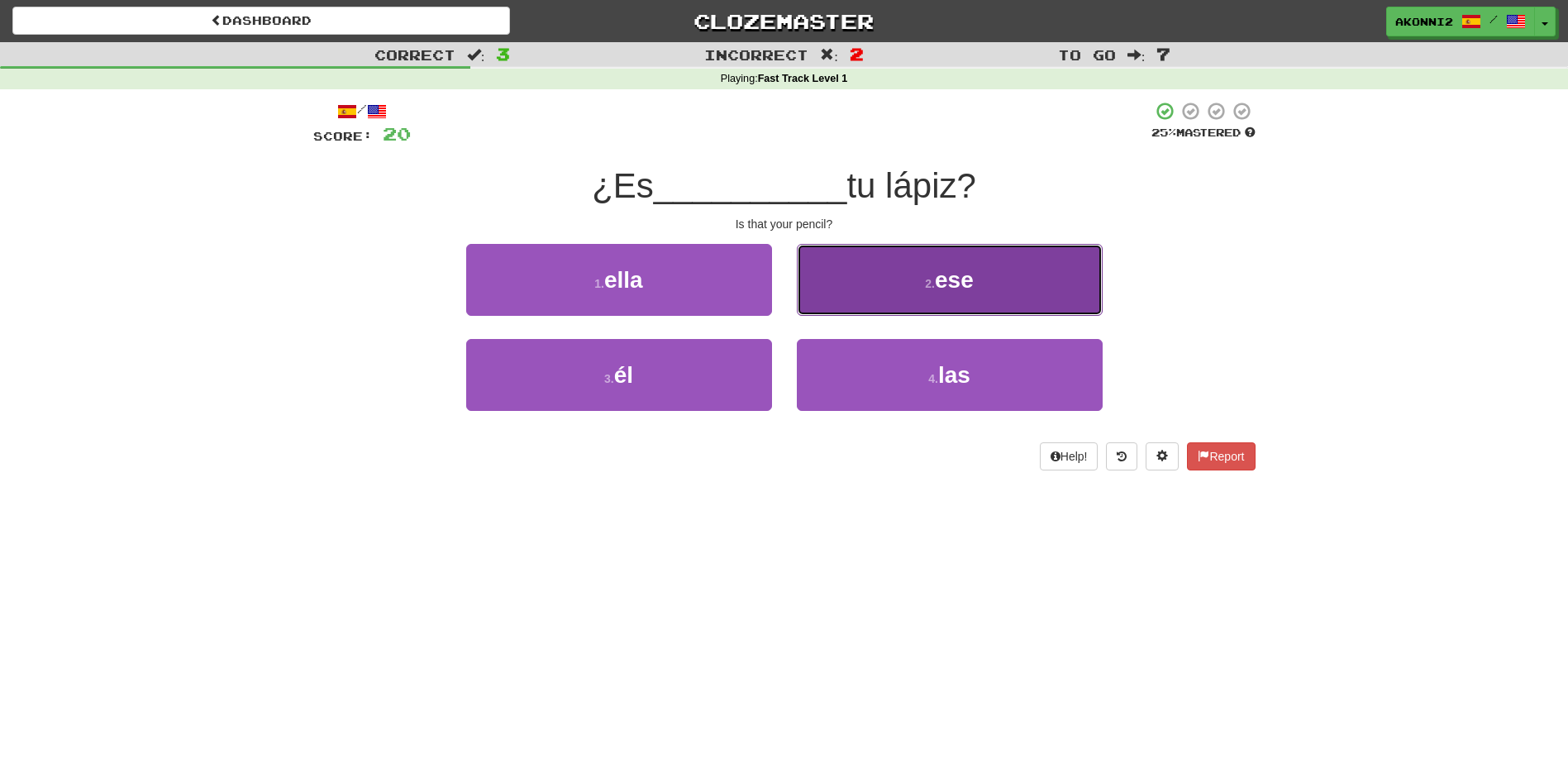
click at [1000, 286] on button "2 . ese" at bounding box center [950, 280] width 306 height 72
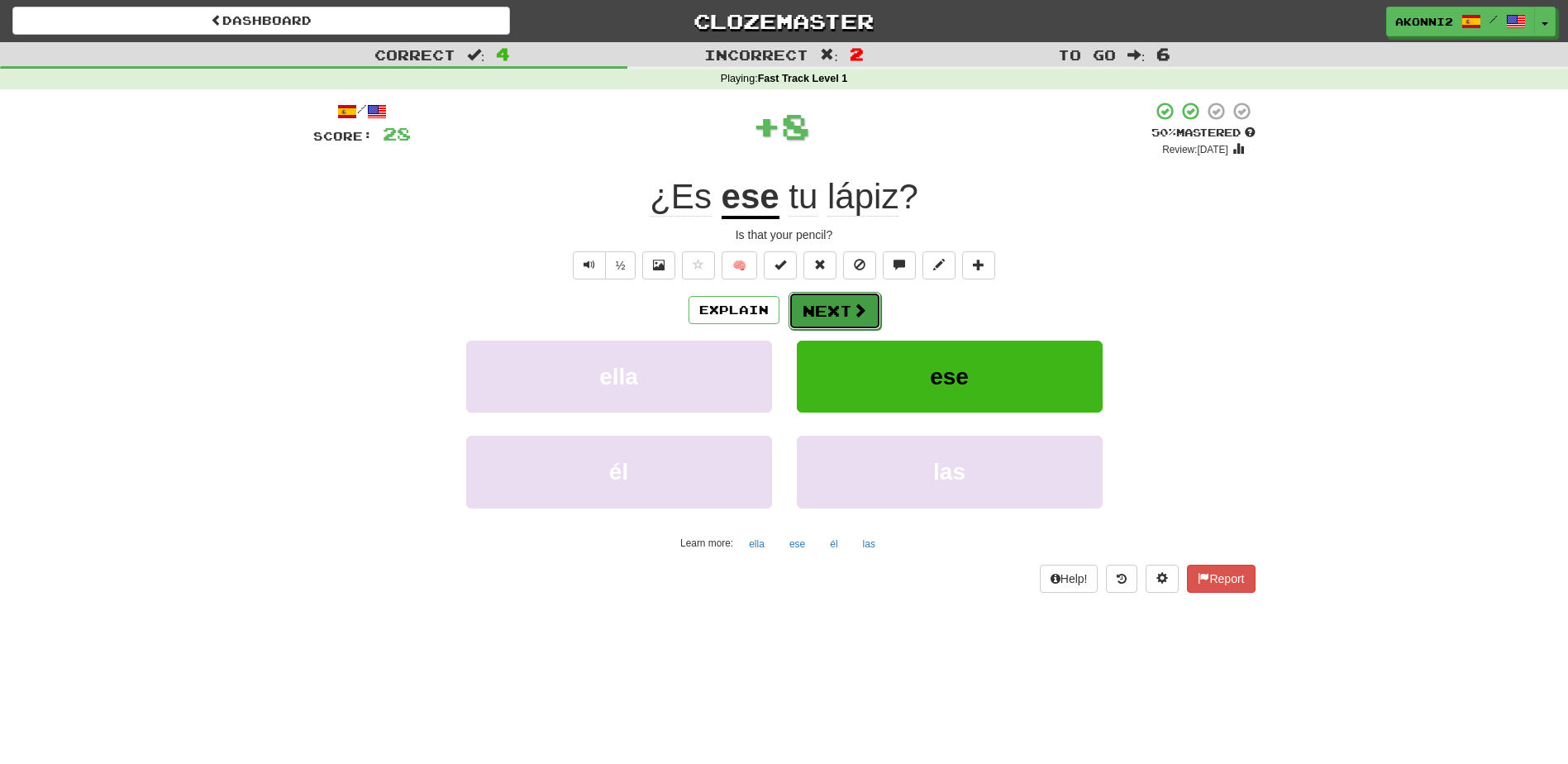
click at [828, 304] on button "Next" at bounding box center [834, 310] width 92 height 38
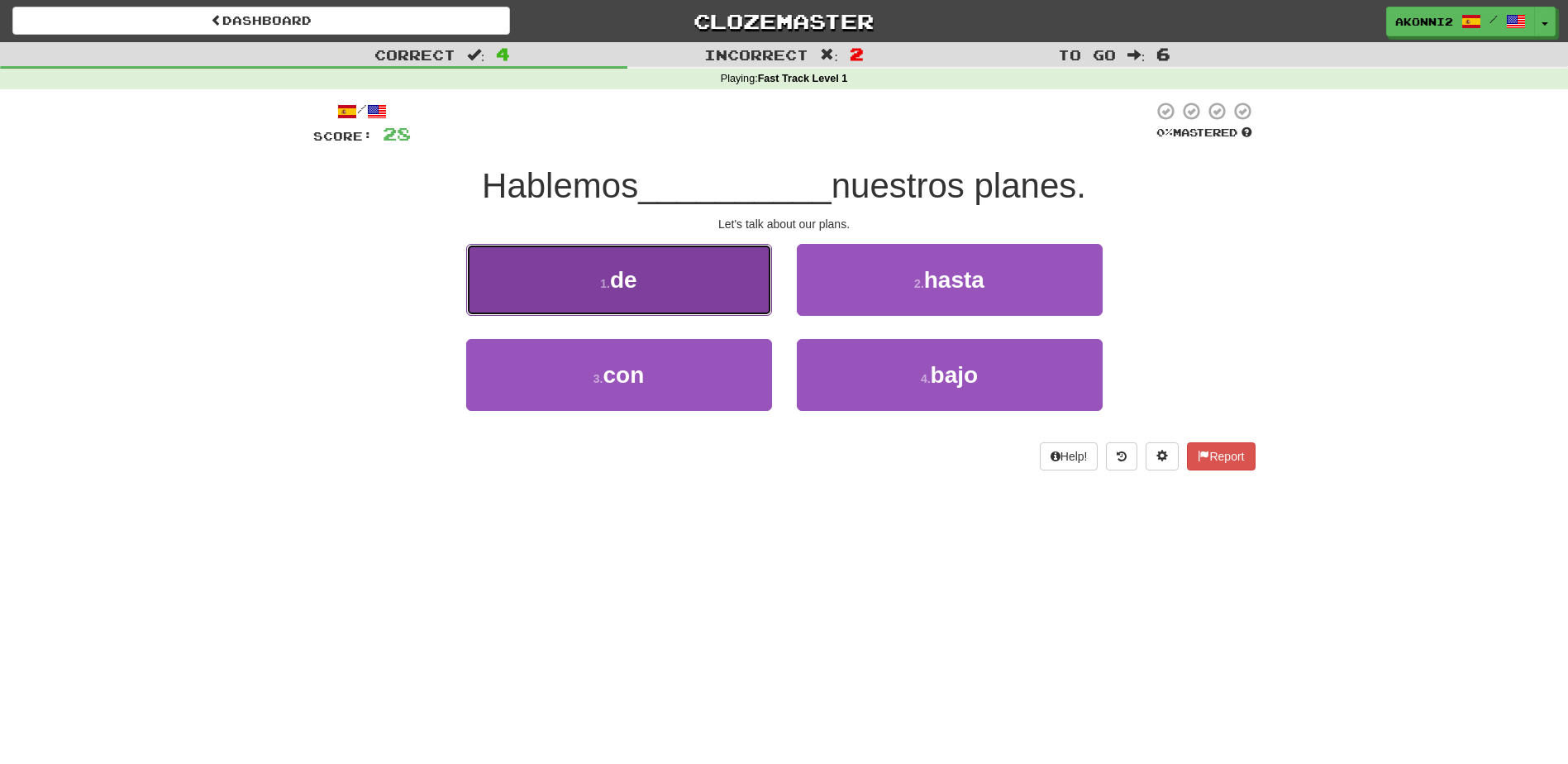
click at [727, 283] on button "1 . de" at bounding box center [620, 280] width 306 height 72
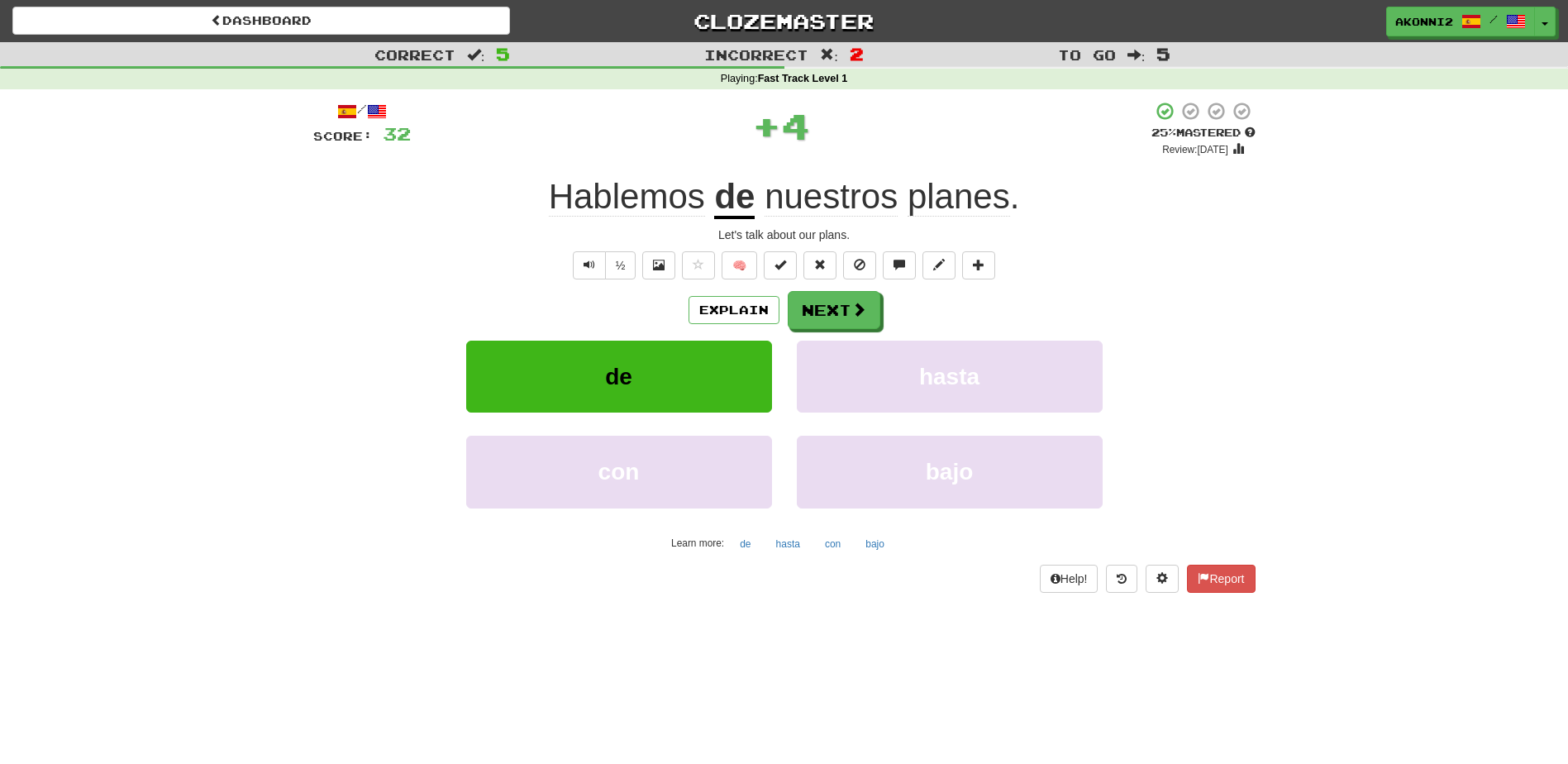
click at [739, 206] on u "de" at bounding box center [735, 198] width 40 height 42
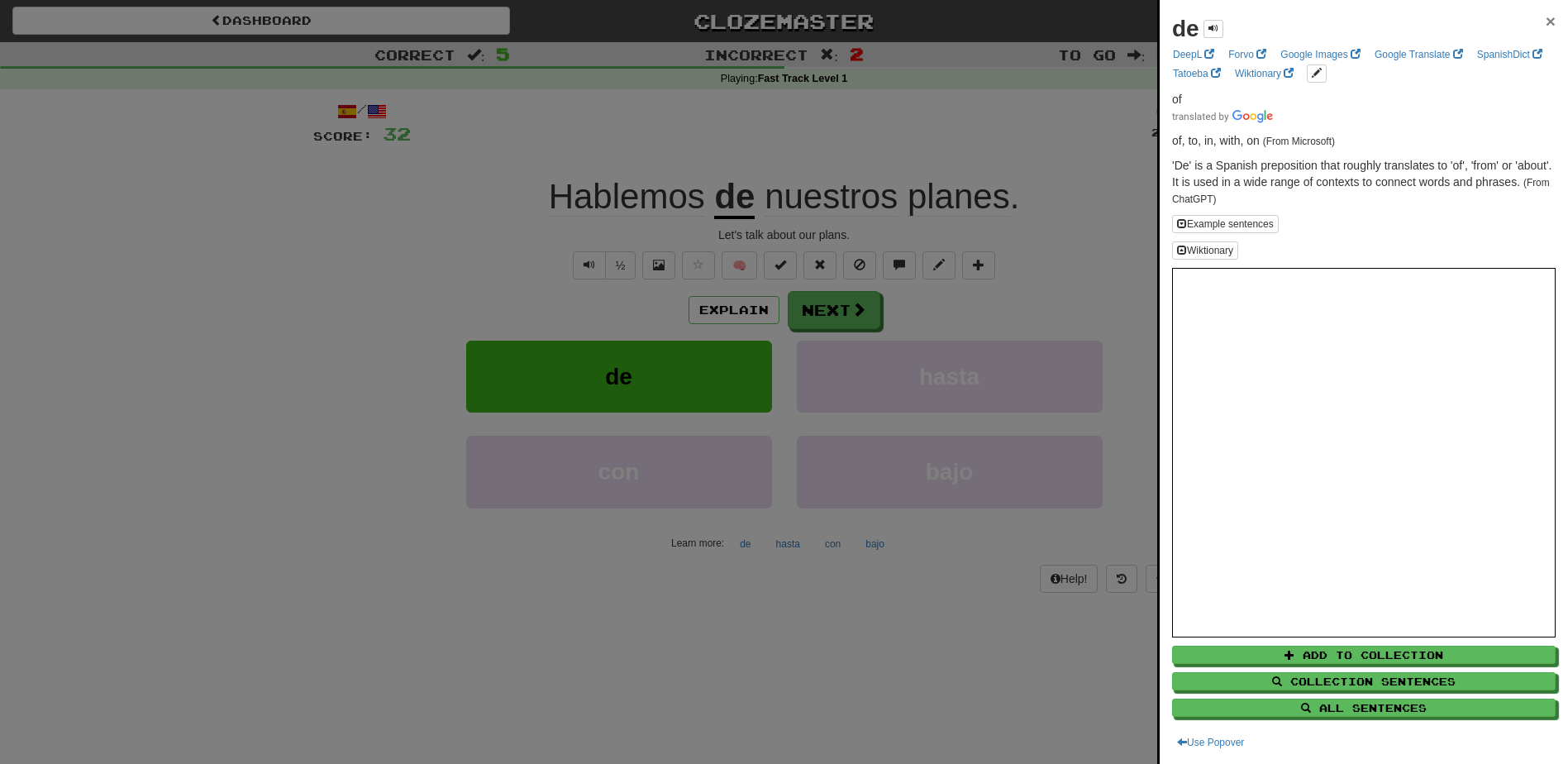
click at [1546, 20] on span "×" at bounding box center [1550, 21] width 10 height 19
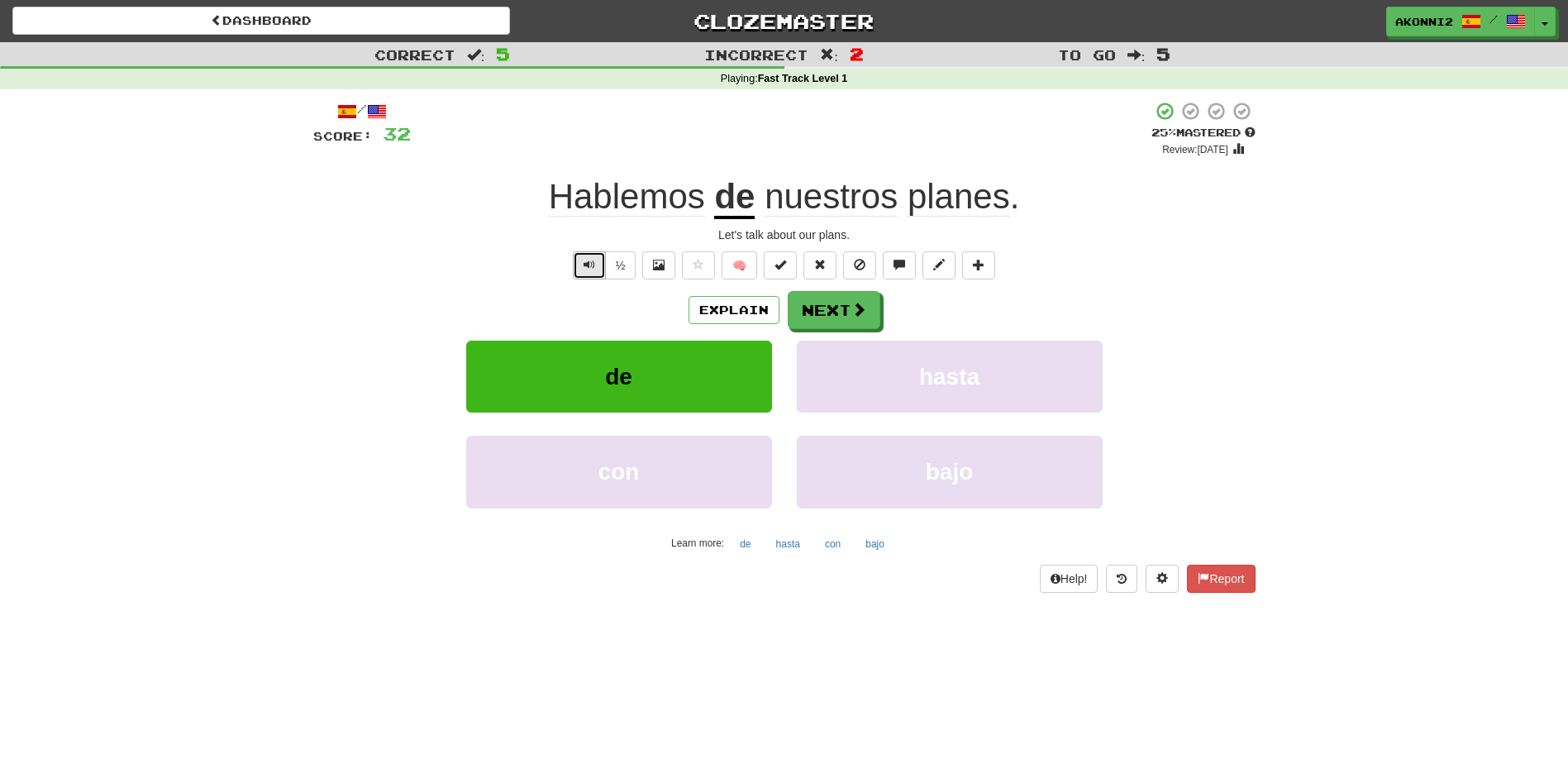
click at [585, 271] on span "Text-to-speech controls" at bounding box center [589, 264] width 11 height 11
click at [831, 311] on button "Next" at bounding box center [834, 310] width 92 height 38
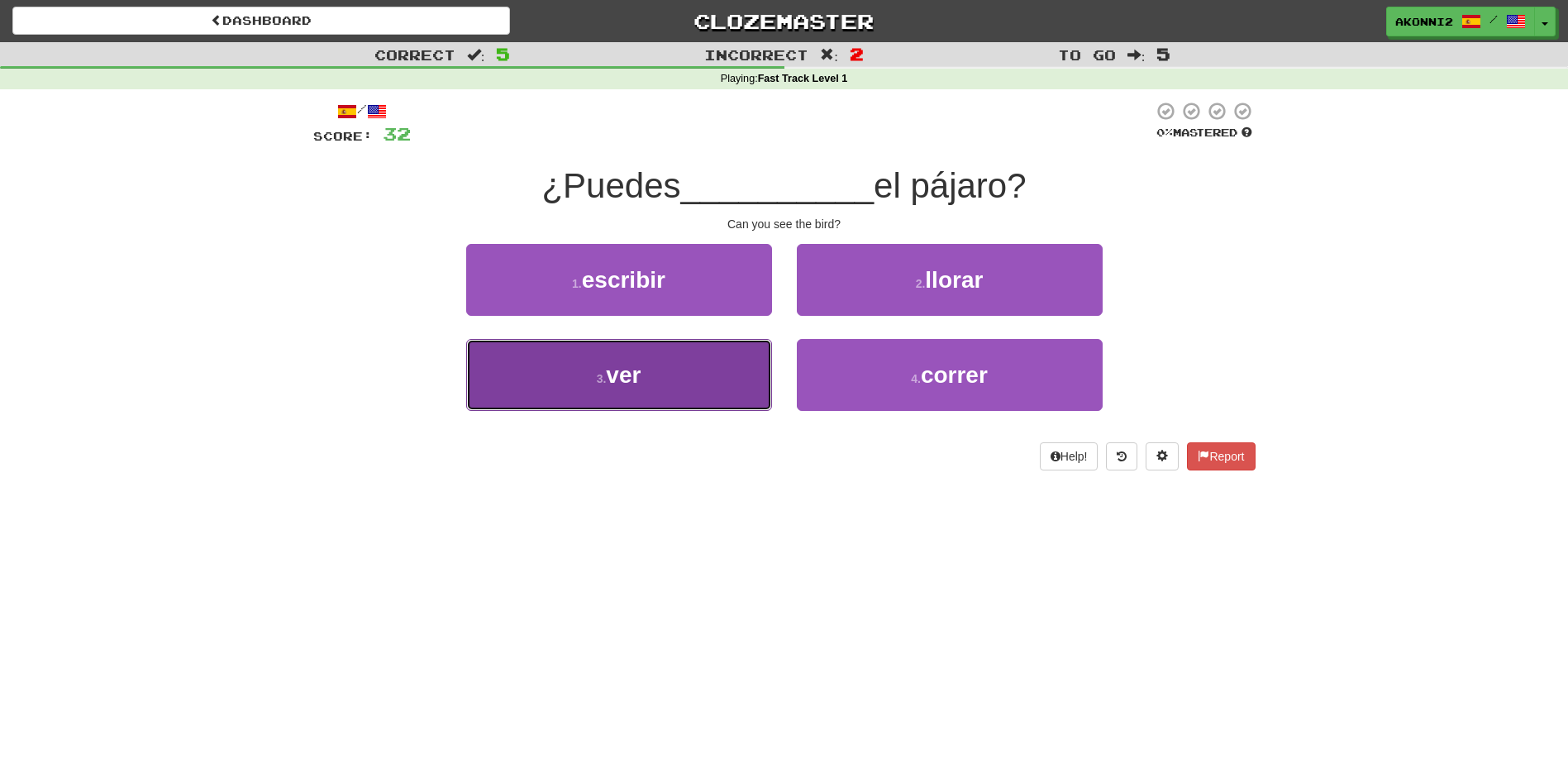
click at [665, 377] on button "3 . ver" at bounding box center [620, 375] width 306 height 72
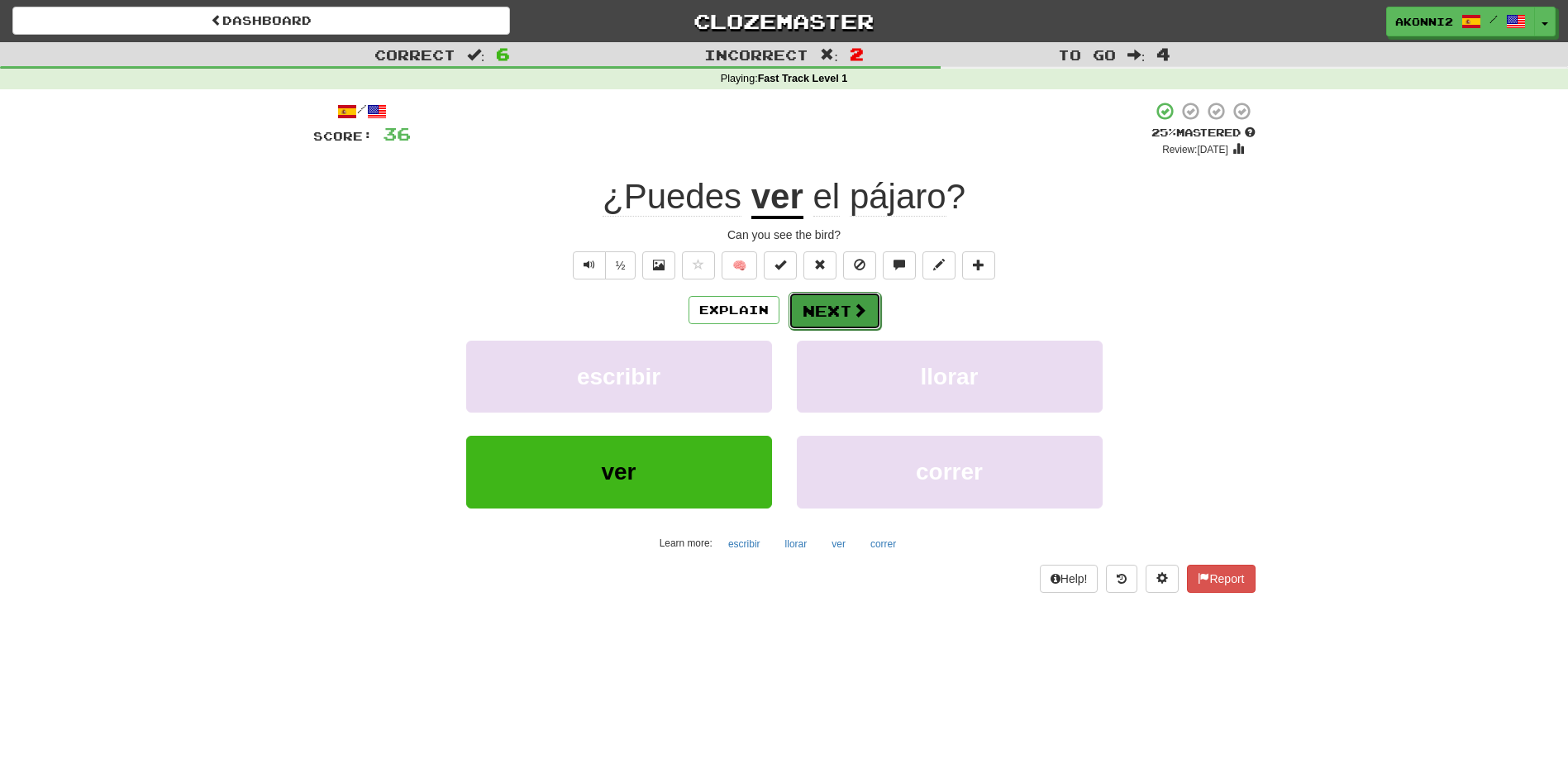
click at [860, 309] on span at bounding box center [860, 309] width 15 height 15
